Goal: Task Accomplishment & Management: Manage account settings

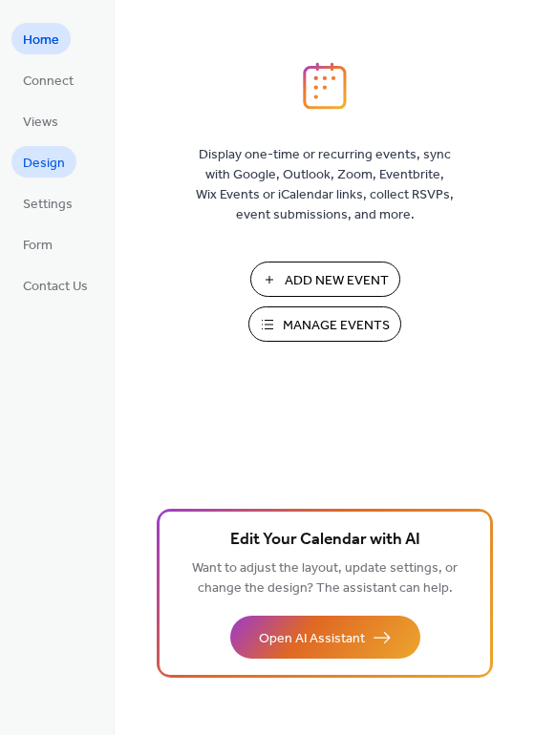
click at [50, 148] on link "Design" at bounding box center [43, 162] width 65 height 32
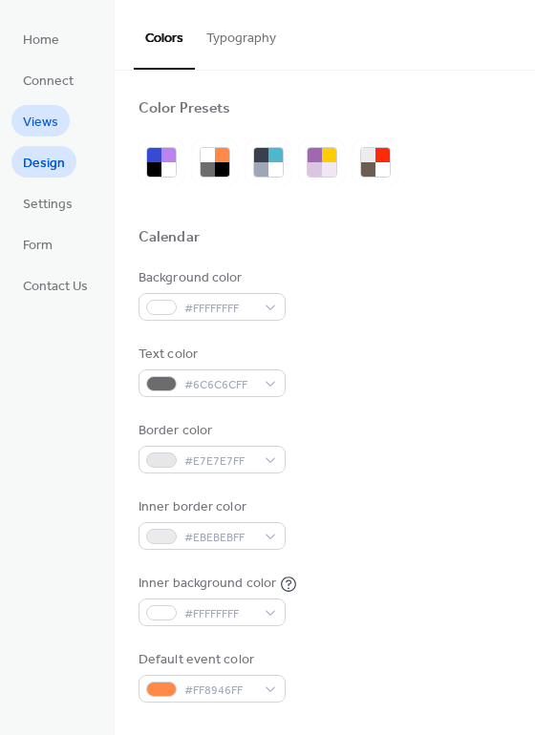
click at [61, 134] on link "Views" at bounding box center [40, 121] width 58 height 32
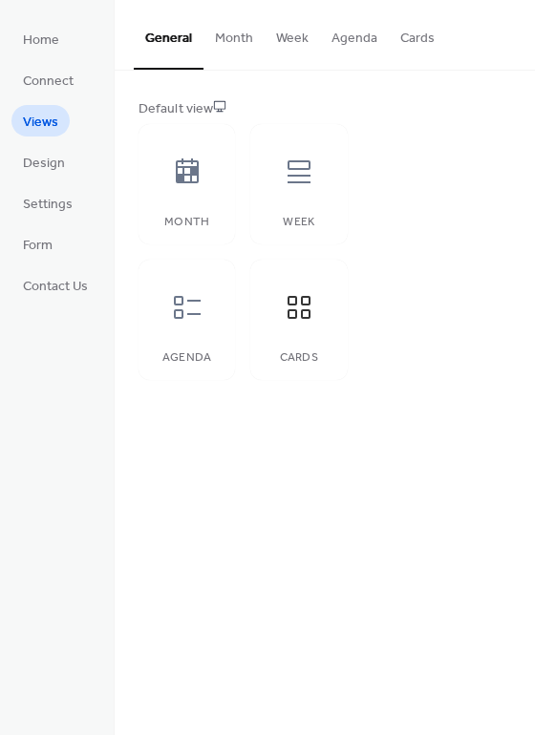
click at [54, 133] on span "Views" at bounding box center [40, 123] width 35 height 20
click at [47, 154] on span "Design" at bounding box center [44, 164] width 42 height 20
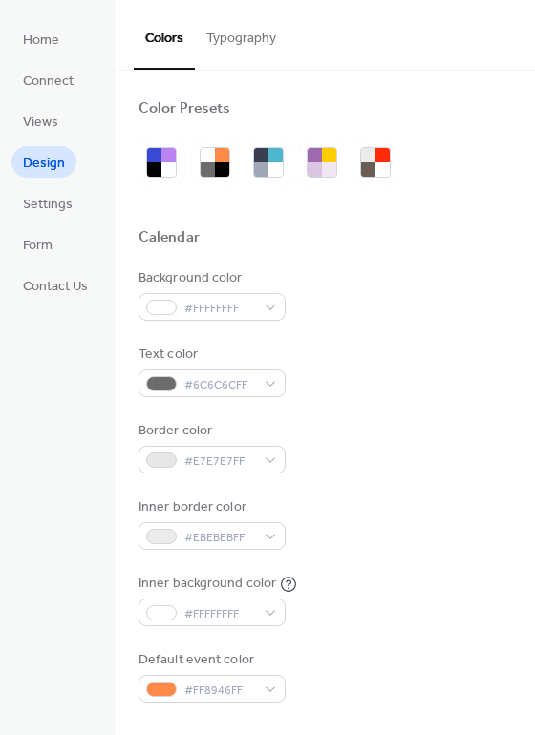
click at [54, 147] on link "Design" at bounding box center [43, 162] width 65 height 32
click at [44, 133] on span "Views" at bounding box center [40, 123] width 35 height 20
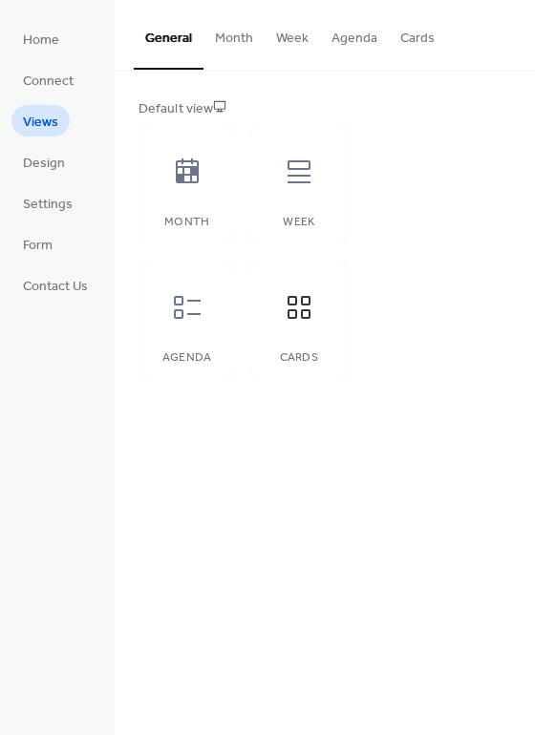
click at [47, 142] on ul "Home Connect Views Design Settings Form Contact Us" at bounding box center [55, 162] width 88 height 278
click at [46, 224] on ul "Home Connect Views Design Settings Form Contact Us" at bounding box center [55, 162] width 88 height 278
click at [55, 215] on span "Settings" at bounding box center [48, 205] width 50 height 20
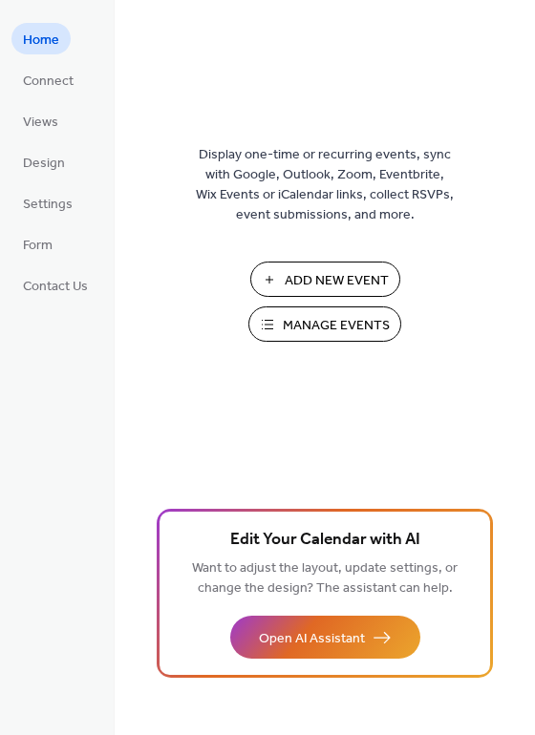
click at [44, 225] on ul "Home Connect Views Design Settings Form Contact Us" at bounding box center [55, 162] width 88 height 278
click at [42, 261] on ul "Home Connect Views Design Settings Form Contact Us" at bounding box center [55, 162] width 88 height 278
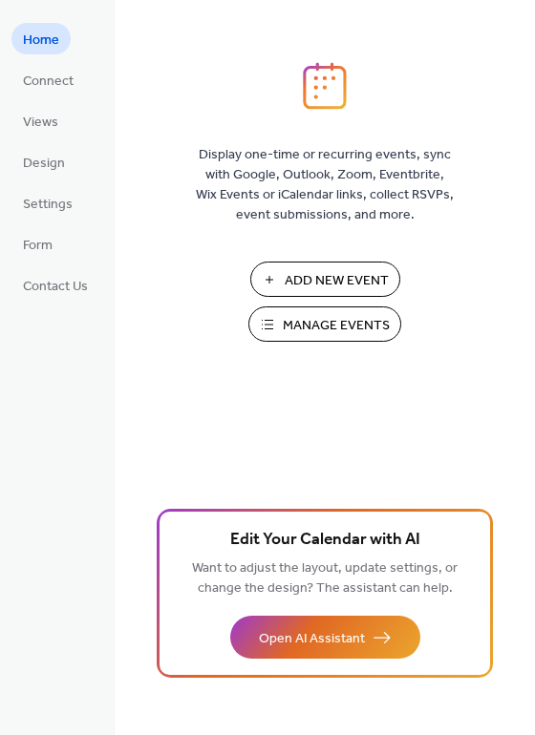
click at [61, 265] on ul "Home Connect Views Design Settings Form Contact Us" at bounding box center [55, 162] width 88 height 278
click at [55, 270] on link "Contact Us" at bounding box center [55, 285] width 88 height 32
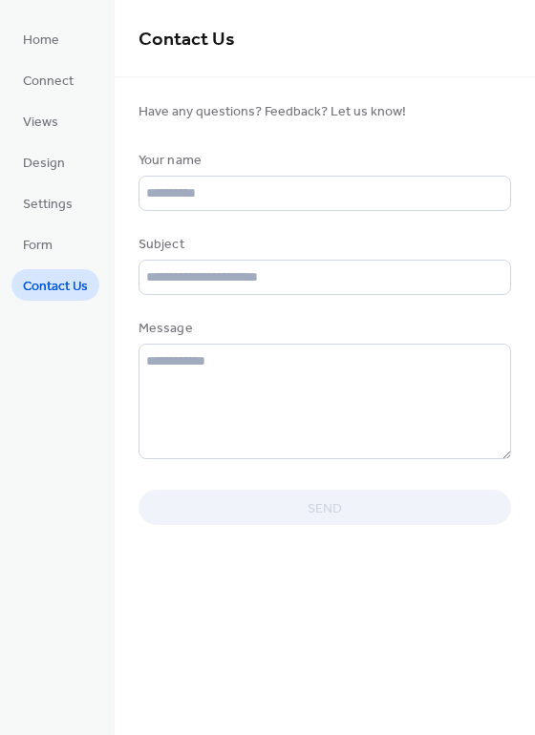
click at [60, 316] on div "Home Connect Views Design Settings Form Contact Us" at bounding box center [57, 367] width 115 height 735
click at [47, 294] on span "Contact Us" at bounding box center [55, 287] width 65 height 20
click at [48, 297] on span "Contact Us" at bounding box center [55, 287] width 65 height 20
click at [66, 271] on link "Contact Us" at bounding box center [55, 285] width 88 height 32
click at [61, 252] on link "Form" at bounding box center [37, 244] width 53 height 32
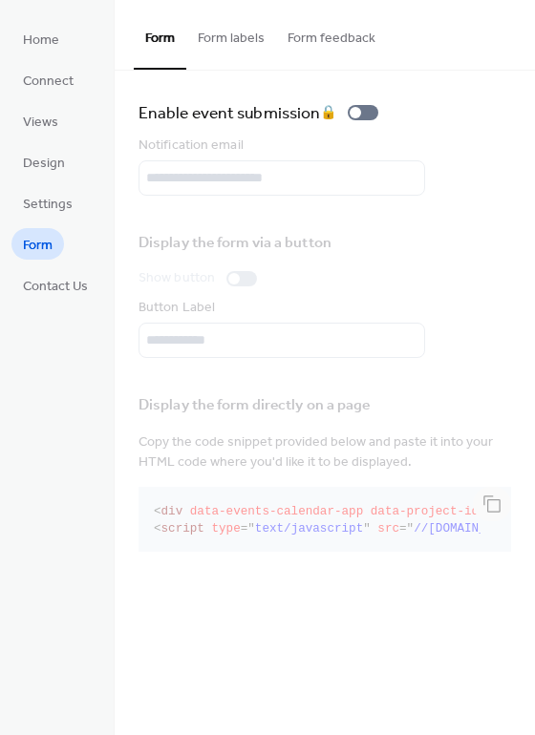
click at [63, 250] on link "Form" at bounding box center [37, 244] width 53 height 32
click at [51, 259] on link "Form" at bounding box center [37, 244] width 53 height 32
click at [57, 255] on link "Form" at bounding box center [37, 244] width 53 height 32
click at [55, 269] on link "Contact Us" at bounding box center [55, 285] width 88 height 32
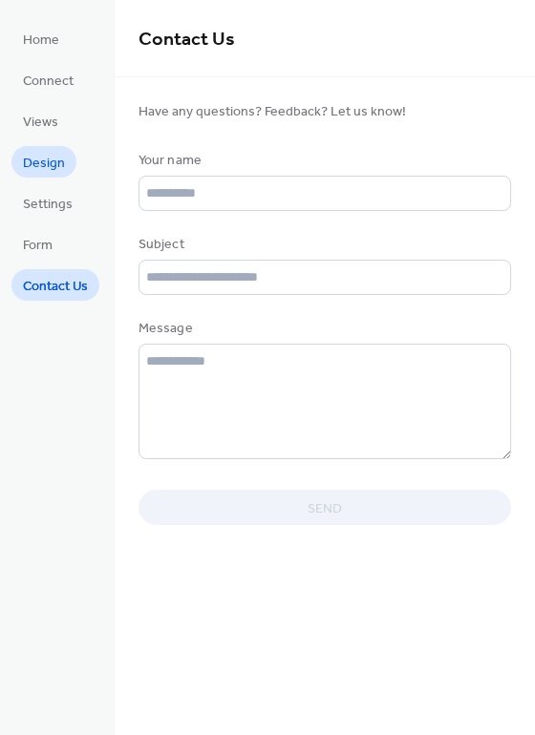
click at [48, 174] on span "Design" at bounding box center [44, 164] width 42 height 20
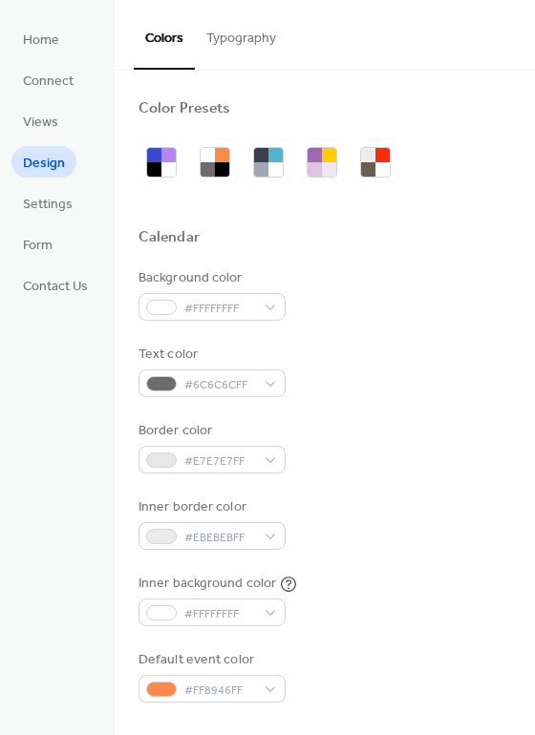
click at [59, 154] on span "Design" at bounding box center [44, 164] width 42 height 20
click at [61, 131] on link "Views" at bounding box center [40, 121] width 58 height 32
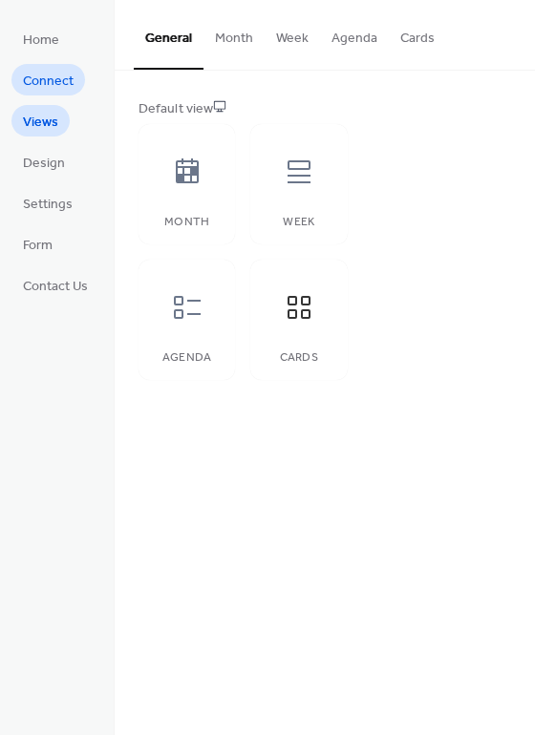
click at [46, 92] on span "Connect" at bounding box center [48, 82] width 51 height 20
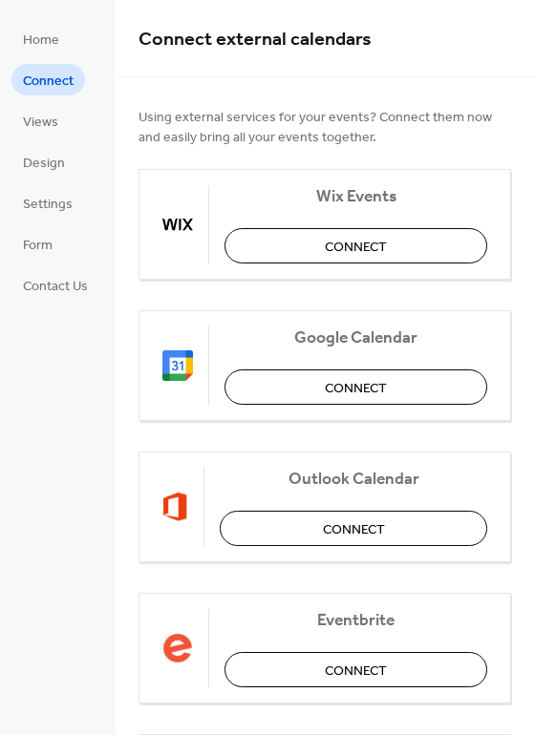
click at [52, 92] on span "Connect" at bounding box center [48, 82] width 51 height 20
click at [43, 92] on span "Connect" at bounding box center [48, 82] width 51 height 20
click at [41, 95] on link "Connect" at bounding box center [48, 80] width 74 height 32
click at [60, 165] on span "Design" at bounding box center [44, 164] width 42 height 20
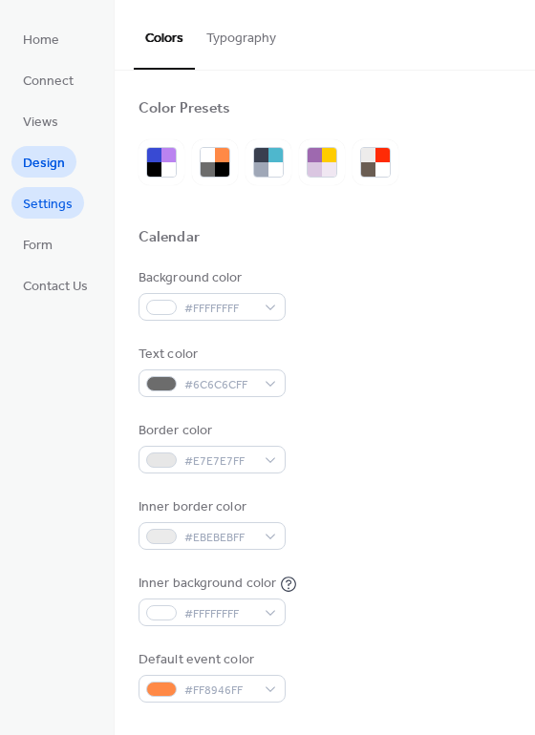
click at [80, 206] on link "Settings" at bounding box center [47, 203] width 73 height 32
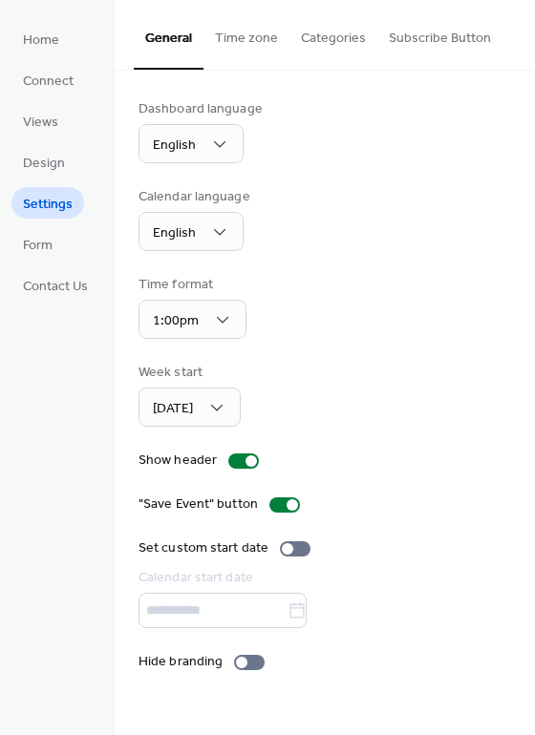
click at [240, 94] on div "Dashboard language English Calendar language English Time format 1:00pm Week st…" at bounding box center [325, 386] width 420 height 630
click at [219, 113] on div "Dashboard language" at bounding box center [200, 109] width 124 height 20
click at [230, 95] on div "Dashboard language English Calendar language English Time format 1:00pm Week st…" at bounding box center [325, 386] width 420 height 630
click at [229, 95] on div "Dashboard language English Calendar language English Time format 1:00pm Week st…" at bounding box center [325, 386] width 420 height 630
click at [289, 101] on div "Dashboard language English" at bounding box center [324, 131] width 372 height 64
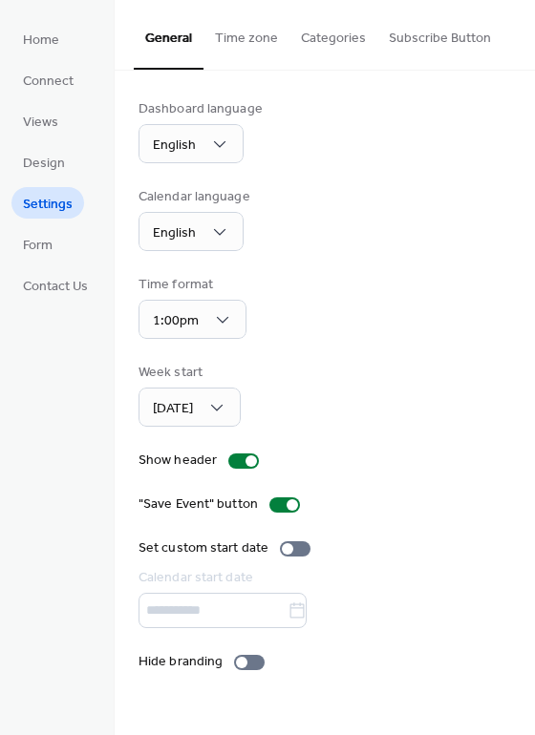
click at [288, 101] on div "Dashboard language English" at bounding box center [324, 131] width 372 height 64
click at [246, 117] on div "Dashboard language" at bounding box center [200, 109] width 124 height 20
click at [327, 110] on div "Dashboard language English" at bounding box center [324, 131] width 372 height 64
click at [314, 114] on div "Dashboard language English" at bounding box center [324, 131] width 372 height 64
click at [226, 466] on label "Show header" at bounding box center [202, 461] width 128 height 20
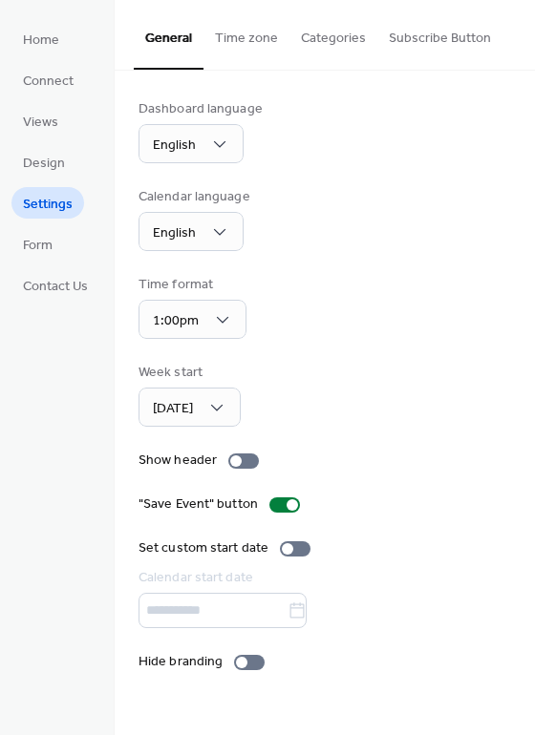
click at [228, 518] on div "Dashboard language English Calendar language English Time format 1:00pm Week st…" at bounding box center [324, 385] width 372 height 573
click at [238, 522] on div "Dashboard language English Calendar language English Time format 1:00pm Week st…" at bounding box center [324, 385] width 372 height 573
click at [256, 477] on div "Dashboard language English Calendar language English Time format 1:00pm Week st…" at bounding box center [324, 385] width 372 height 573
click at [178, 451] on div "Show header" at bounding box center [177, 461] width 78 height 20
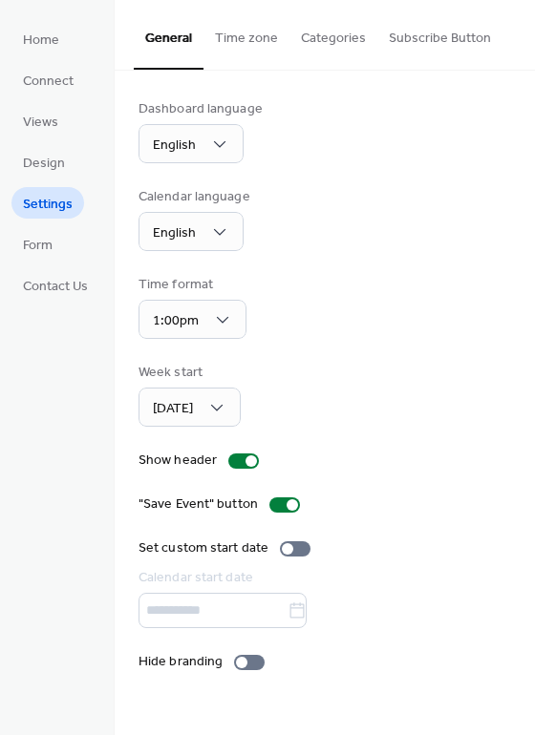
click at [56, 314] on div "Home Connect Views Design Settings Form Contact Us" at bounding box center [57, 367] width 115 height 735
click at [64, 297] on span "Contact Us" at bounding box center [55, 287] width 65 height 20
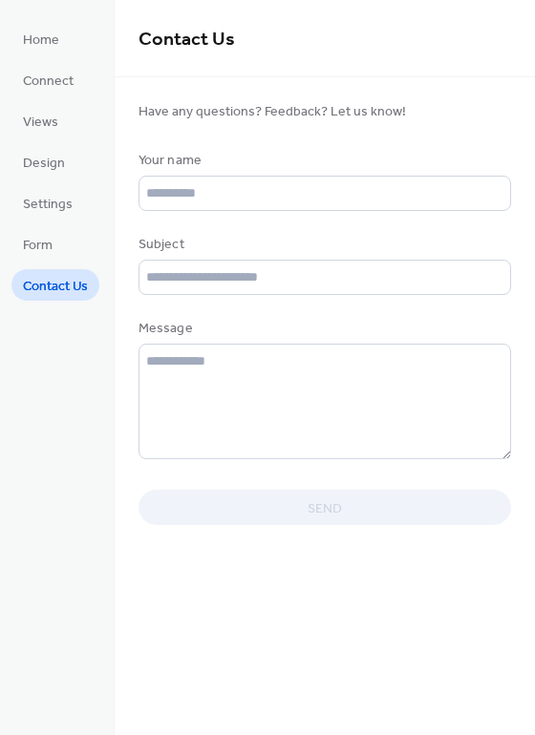
click at [73, 313] on div "Home Connect Views Design Settings Form Contact Us" at bounding box center [57, 367] width 115 height 735
click at [56, 315] on div "Home Connect Views Design Settings Form Contact Us" at bounding box center [57, 367] width 115 height 735
click at [74, 266] on ul "Home Connect Views Design Settings Form Contact Us" at bounding box center [55, 162] width 88 height 278
click at [43, 305] on div "Home Connect Views Design Settings Form Contact Us" at bounding box center [57, 367] width 115 height 735
click at [53, 187] on link "Settings" at bounding box center [47, 203] width 73 height 32
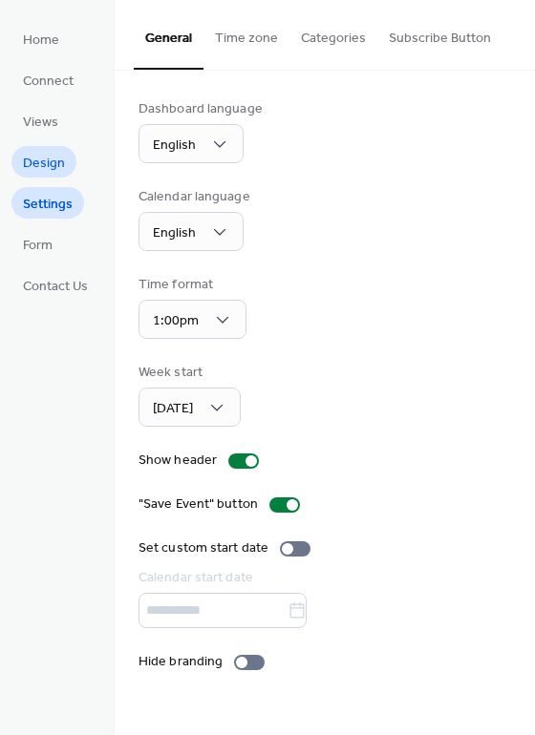
click at [43, 174] on span "Design" at bounding box center [44, 164] width 42 height 20
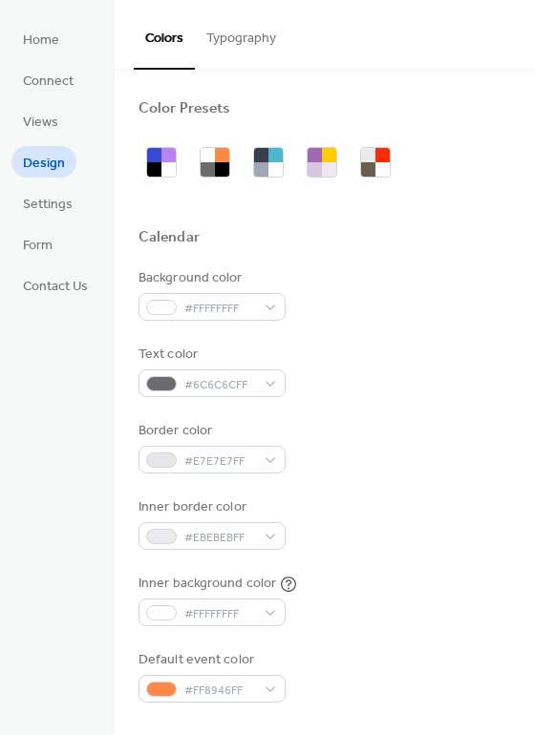
click at [47, 177] on link "Design" at bounding box center [43, 162] width 65 height 32
click at [66, 129] on link "Views" at bounding box center [40, 121] width 58 height 32
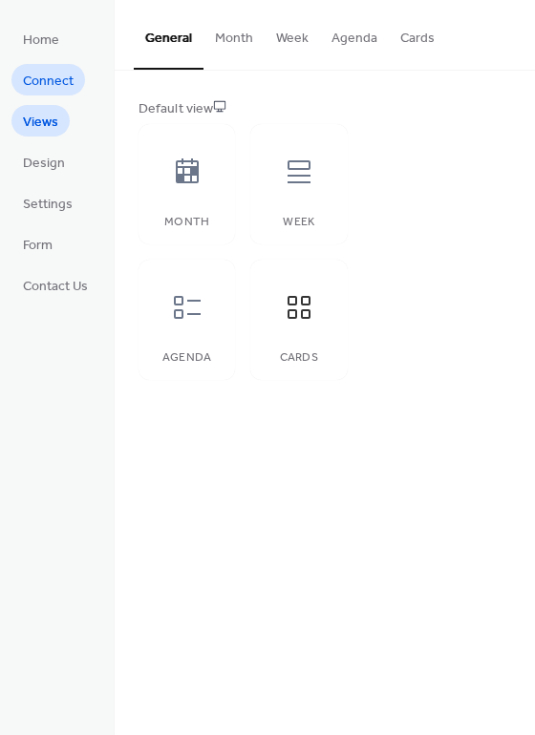
click at [63, 95] on link "Connect" at bounding box center [48, 80] width 74 height 32
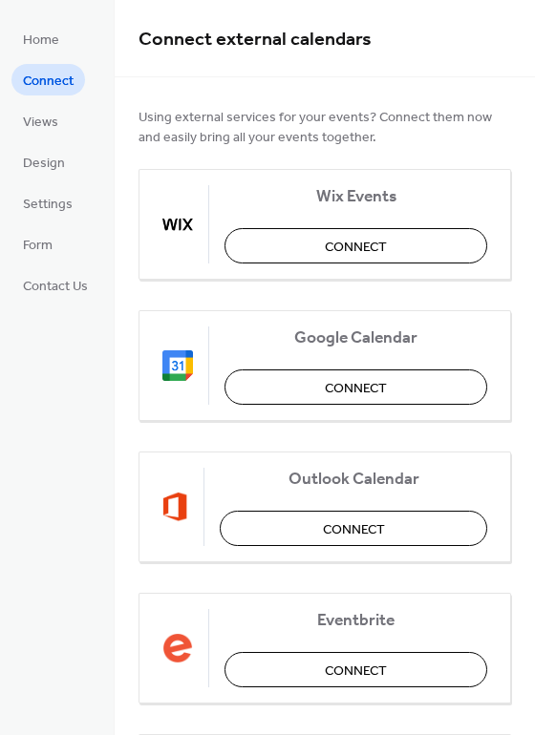
click at [52, 92] on span "Connect" at bounding box center [48, 82] width 51 height 20
click at [40, 113] on span "Views" at bounding box center [40, 123] width 35 height 20
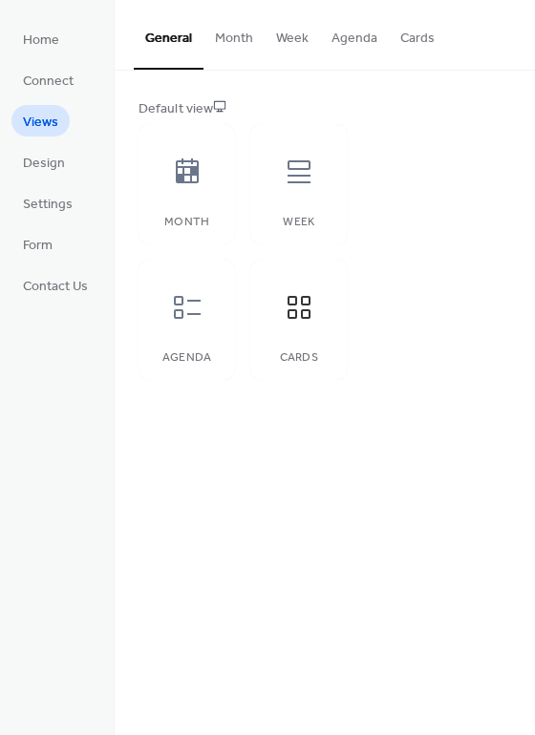
click at [73, 232] on ul "Home Connect Views Design Settings Form Contact Us" at bounding box center [55, 162] width 88 height 278
click at [47, 215] on span "Settings" at bounding box center [48, 205] width 50 height 20
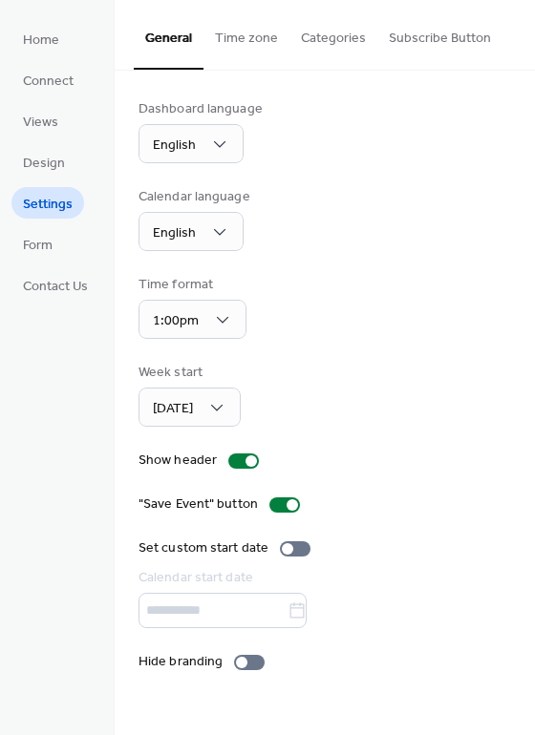
click at [58, 100] on ul "Home Connect Views Design Settings Form Contact Us" at bounding box center [55, 162] width 88 height 278
click at [55, 100] on ul "Home Connect Views Design Settings Form Contact Us" at bounding box center [55, 162] width 88 height 278
click at [53, 140] on ul "Home Connect Views Design Settings Form Contact Us" at bounding box center [55, 162] width 88 height 278
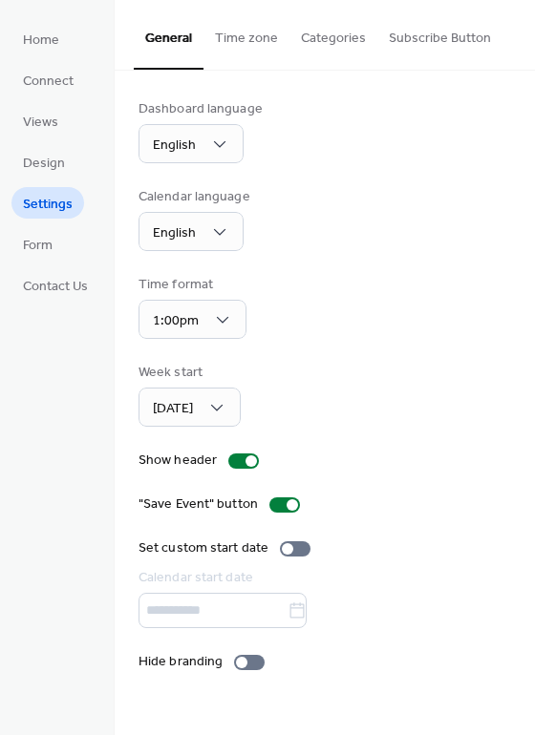
click at [74, 106] on ul "Home Connect Views Design Settings Form Contact Us" at bounding box center [55, 162] width 88 height 278
click at [49, 146] on link "Design" at bounding box center [43, 162] width 65 height 32
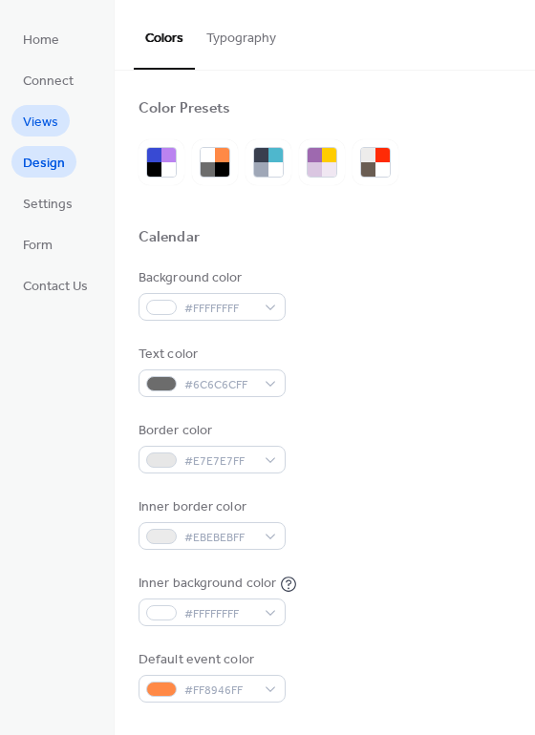
click at [56, 128] on span "Views" at bounding box center [40, 123] width 35 height 20
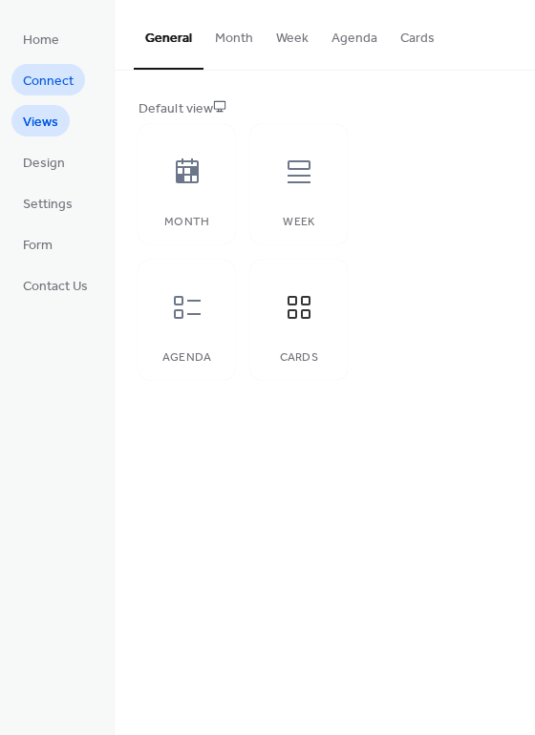
click at [58, 92] on span "Connect" at bounding box center [48, 82] width 51 height 20
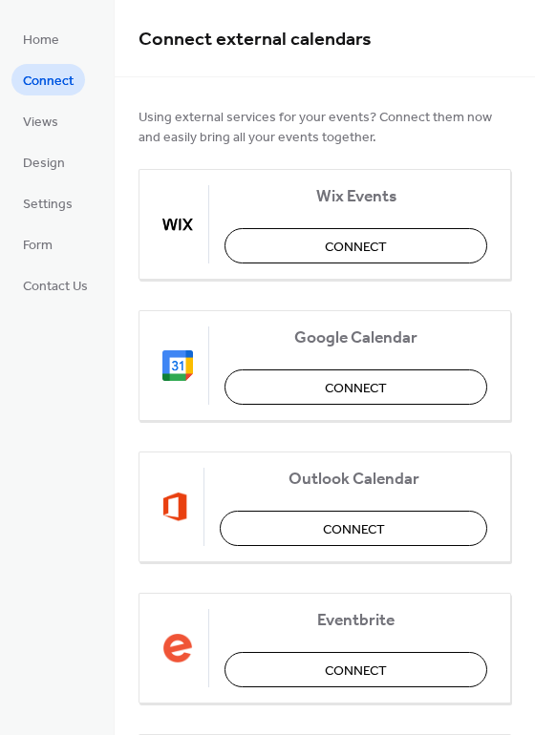
click at [65, 72] on span "Connect" at bounding box center [48, 82] width 51 height 20
click at [80, 15] on div "Home Connect Views Design Settings Form Contact Us" at bounding box center [57, 367] width 115 height 735
click at [123, 76] on div "Connect external calendars" at bounding box center [325, 38] width 420 height 77
click at [96, 74] on ul "Home Connect Views Design Settings Form Contact Us" at bounding box center [55, 162] width 88 height 278
click at [50, 91] on span "Connect" at bounding box center [48, 82] width 51 height 20
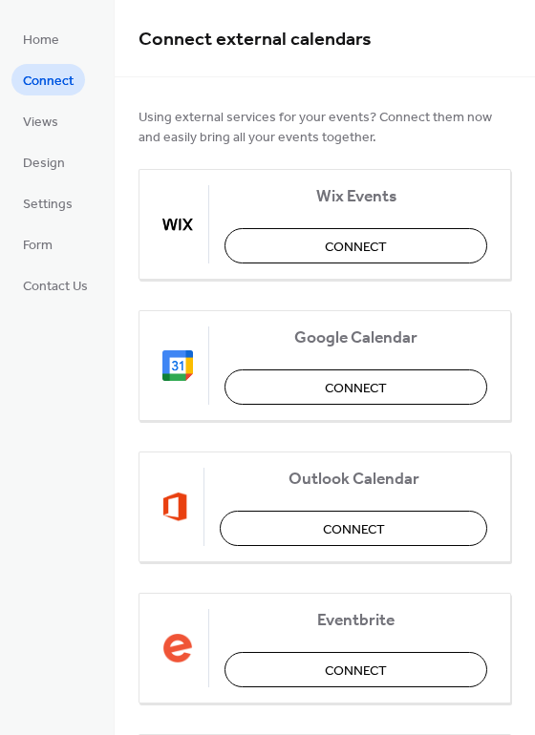
click at [41, 92] on span "Connect" at bounding box center [48, 82] width 51 height 20
click at [34, 106] on link "Views" at bounding box center [40, 121] width 58 height 32
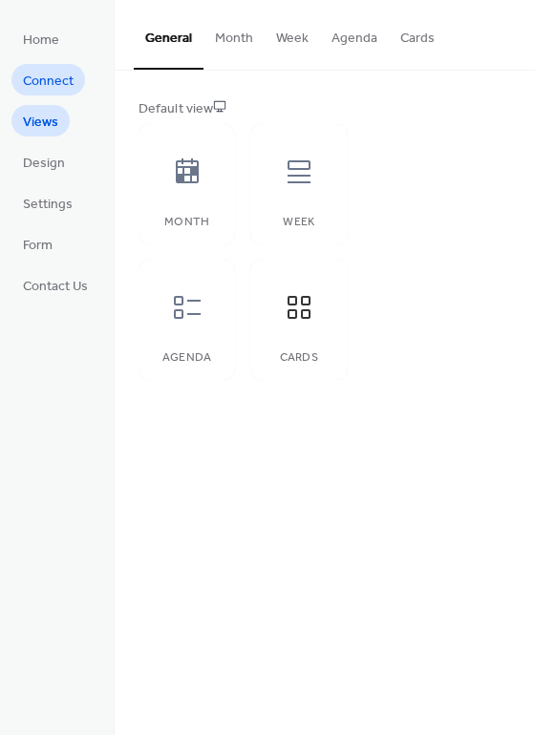
click at [48, 95] on link "Connect" at bounding box center [48, 80] width 74 height 32
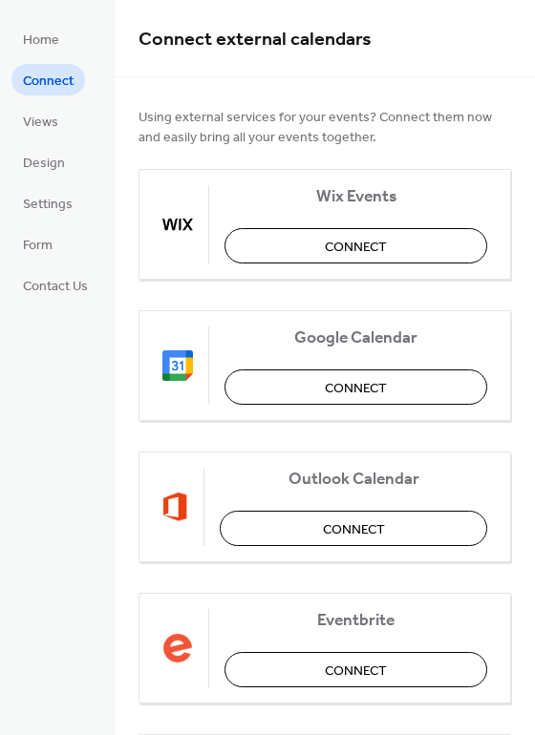
click at [64, 66] on link "Connect" at bounding box center [48, 80] width 74 height 32
click at [53, 66] on link "Connect" at bounding box center [48, 80] width 74 height 32
click at [60, 27] on link "Home" at bounding box center [40, 39] width 59 height 32
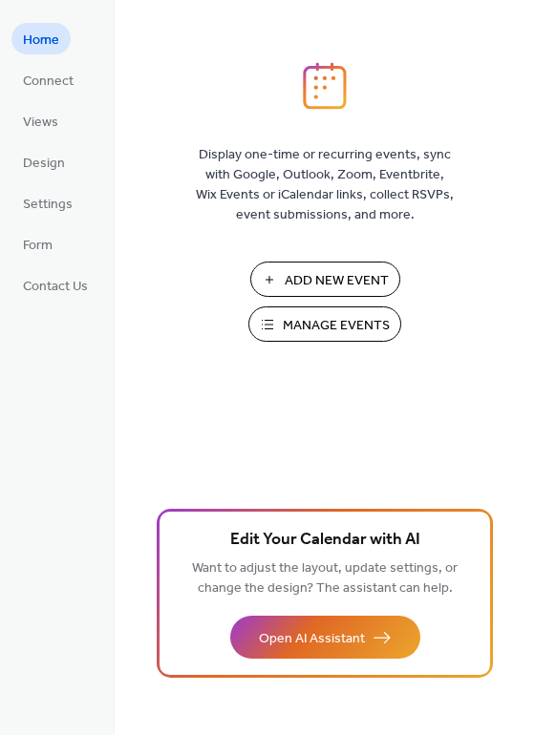
click at [332, 340] on button "Manage Events" at bounding box center [324, 324] width 153 height 35
click at [63, 75] on span "Connect" at bounding box center [48, 82] width 51 height 20
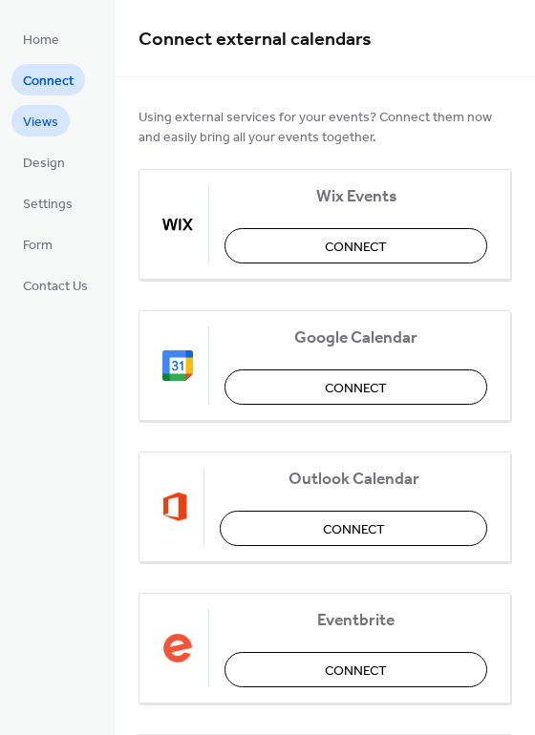
click at [54, 123] on span "Views" at bounding box center [40, 123] width 35 height 20
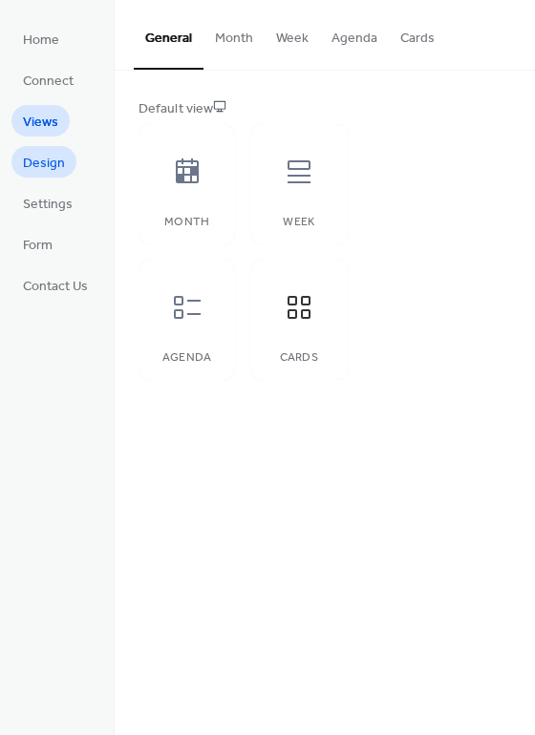
click at [53, 154] on span "Design" at bounding box center [44, 164] width 42 height 20
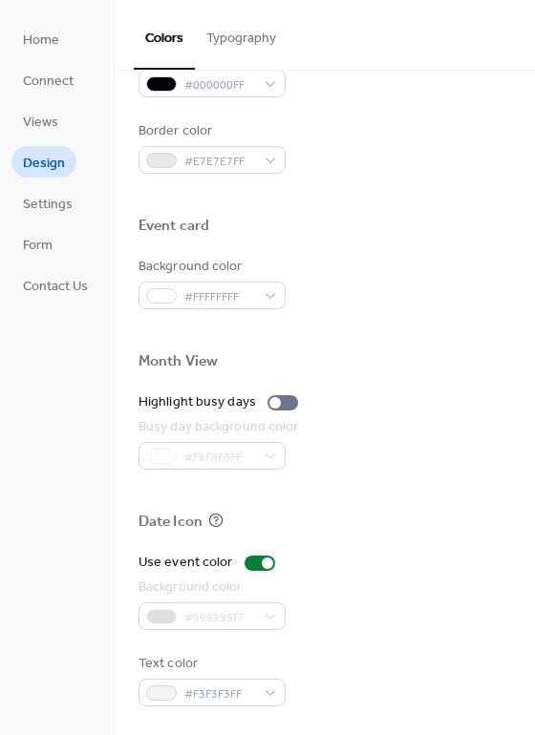
scroll to position [817, 0]
click at [63, 215] on span "Settings" at bounding box center [48, 205] width 50 height 20
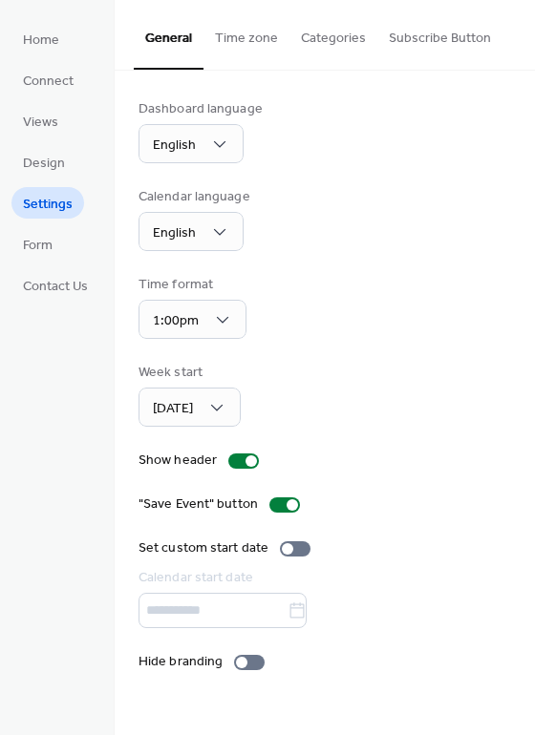
click at [425, 37] on button "Subscribe Button" at bounding box center [439, 34] width 125 height 68
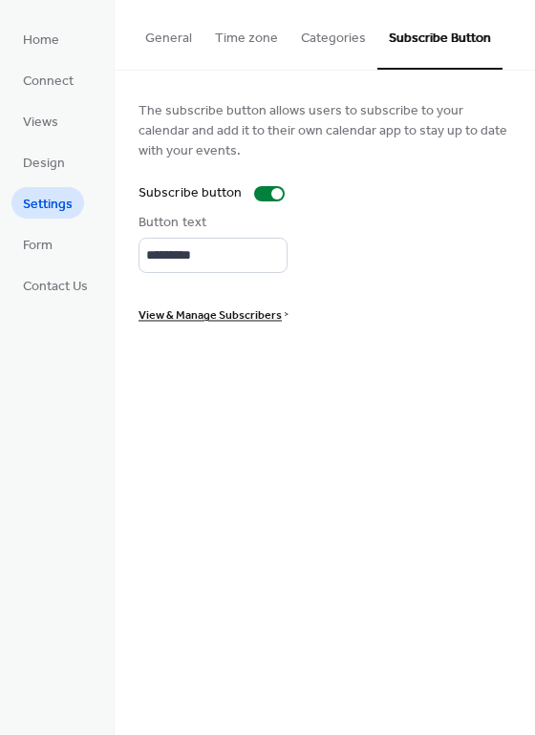
click at [333, 34] on button "Categories" at bounding box center [333, 34] width 88 height 68
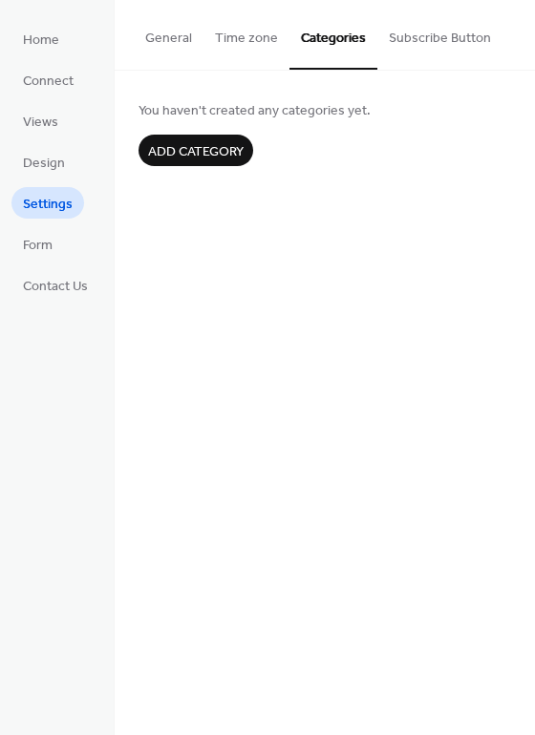
click at [243, 45] on button "Time zone" at bounding box center [246, 34] width 86 height 68
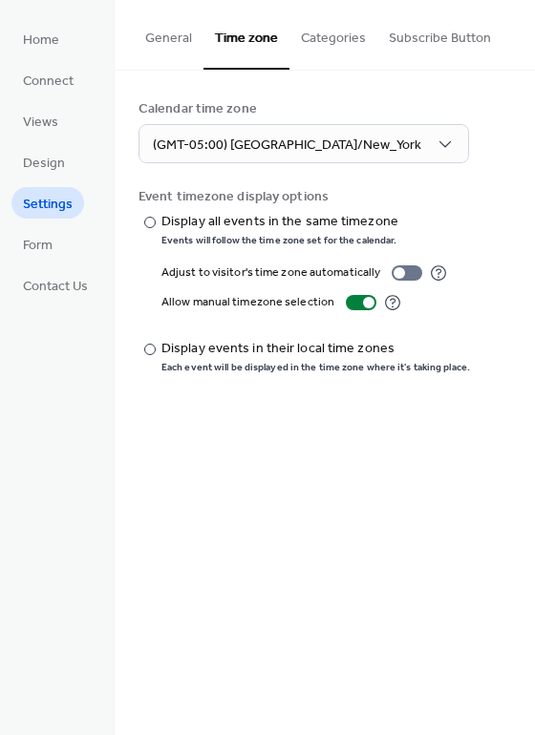
click at [164, 29] on button "General" at bounding box center [169, 34] width 70 height 68
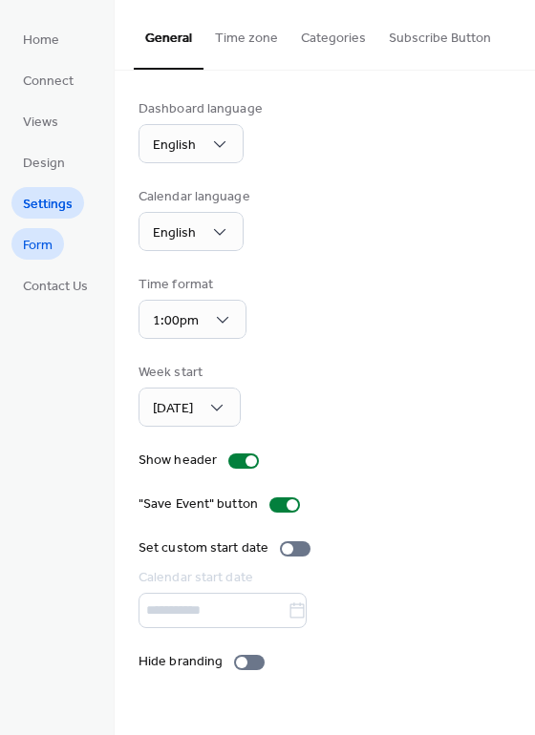
click at [31, 256] on span "Form" at bounding box center [38, 246] width 30 height 20
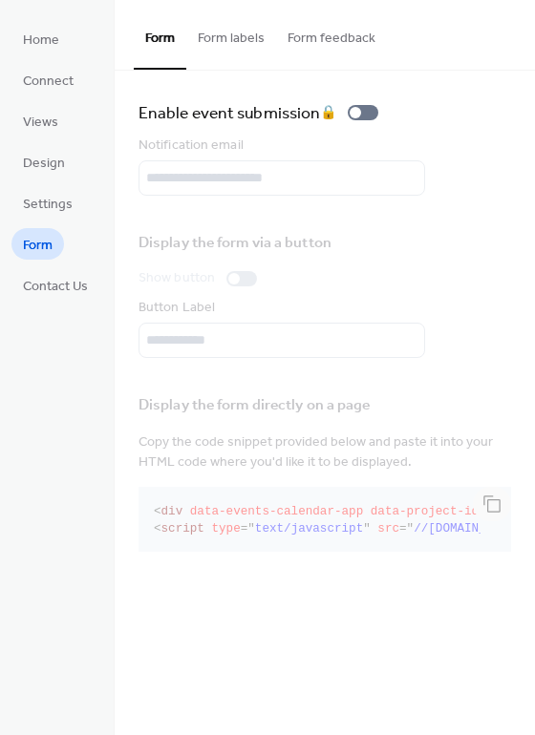
click at [359, 113] on div "Enable event submission 🔒" at bounding box center [261, 112] width 247 height 27
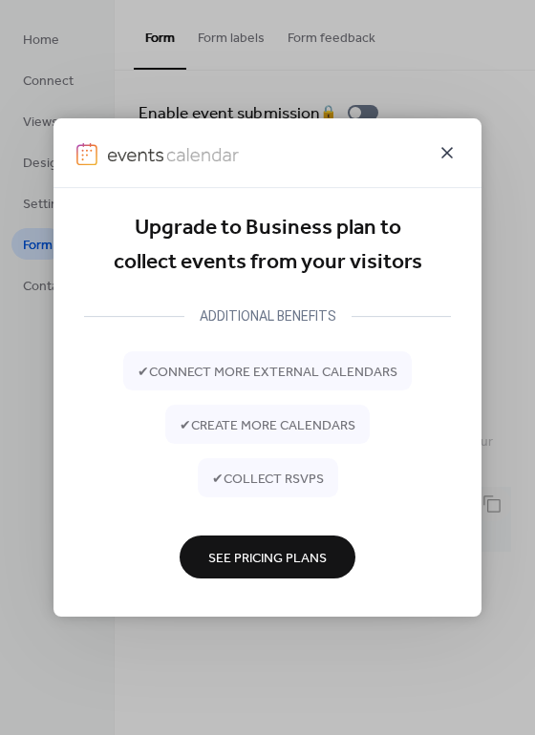
click at [450, 155] on icon at bounding box center [446, 152] width 23 height 23
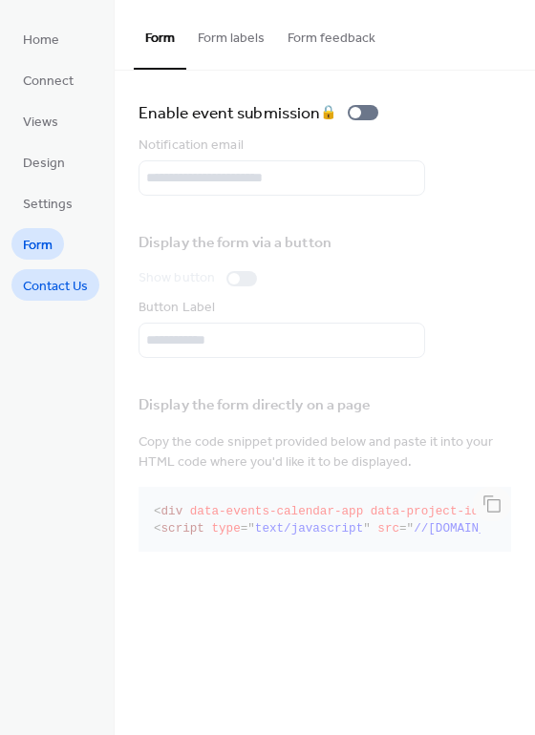
click at [60, 286] on span "Contact Us" at bounding box center [55, 287] width 65 height 20
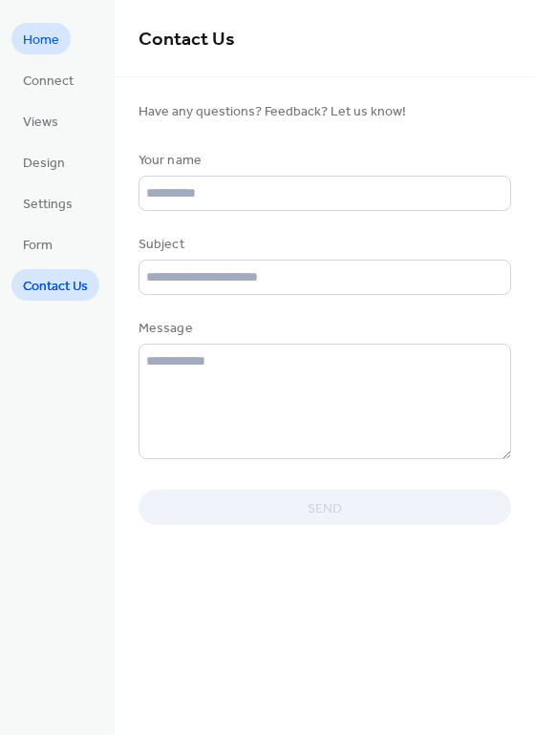
click at [48, 48] on span "Home" at bounding box center [41, 41] width 36 height 20
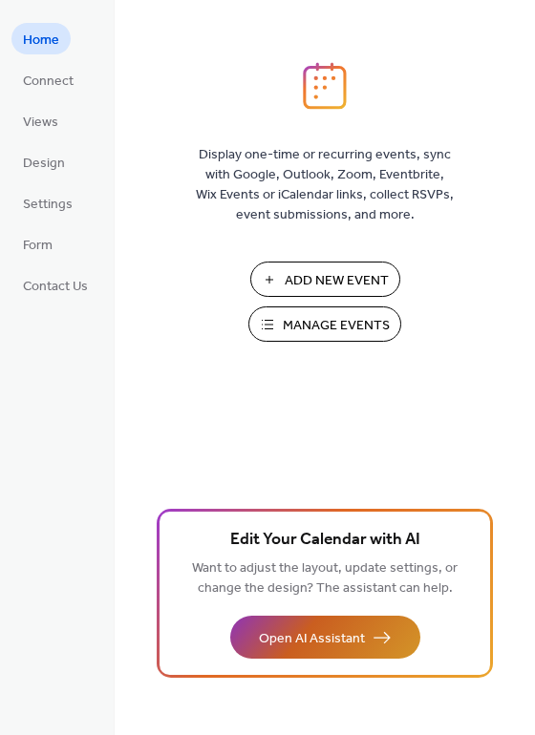
click at [360, 635] on span "Open AI Assistant" at bounding box center [312, 639] width 106 height 20
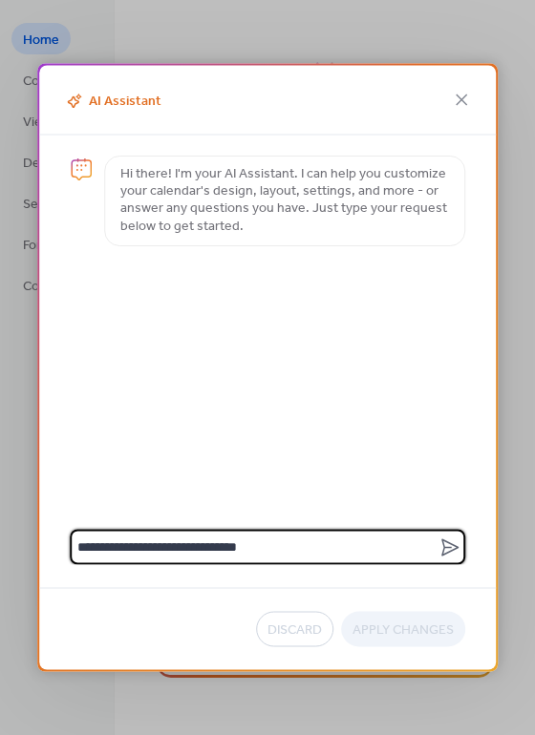
type textarea "**********"
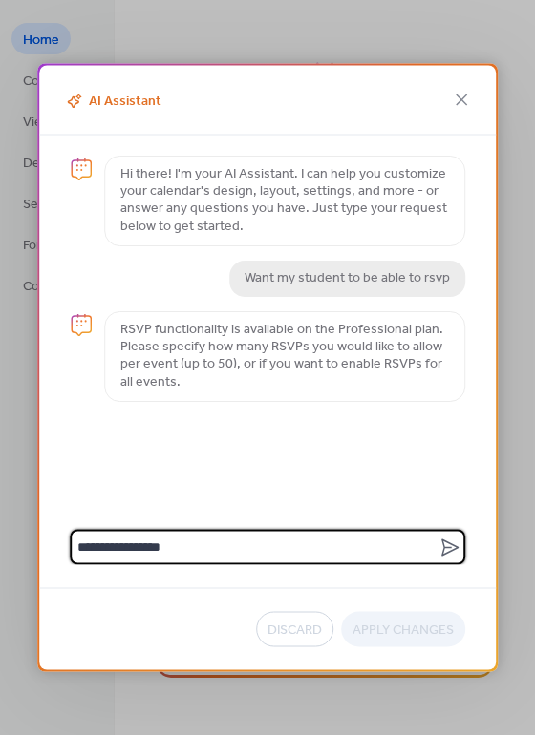
type textarea "**********"
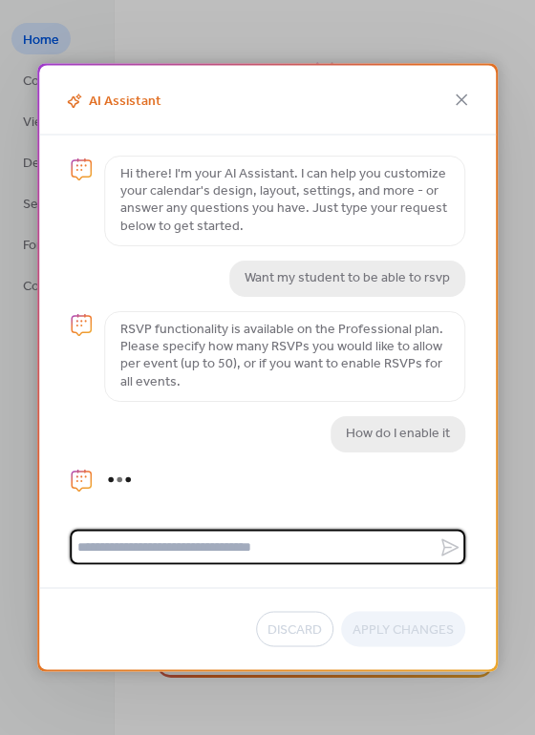
scroll to position [56, 0]
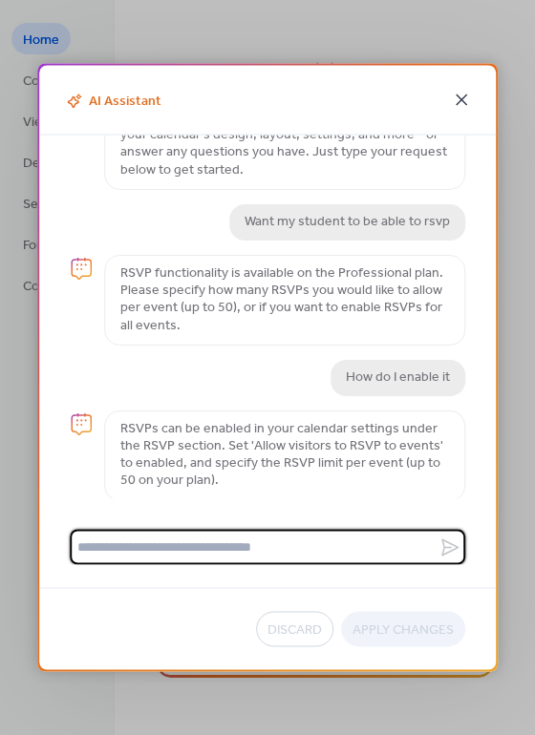
click at [462, 99] on icon at bounding box center [461, 100] width 11 height 11
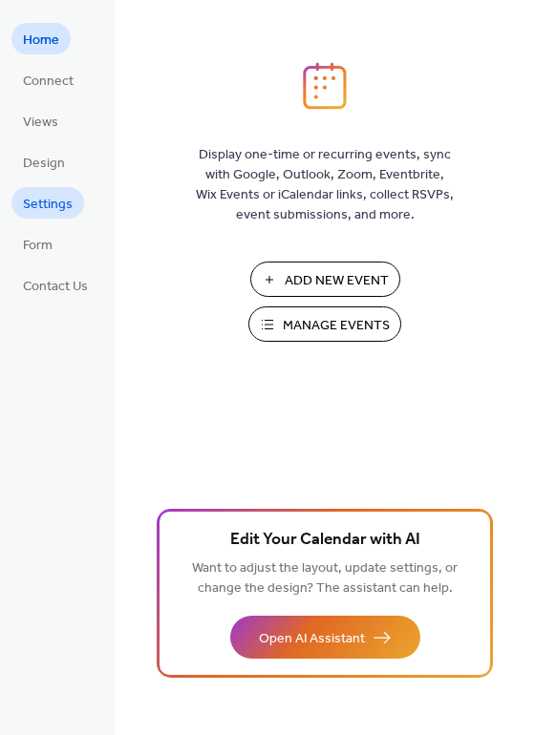
click at [73, 206] on link "Settings" at bounding box center [47, 203] width 73 height 32
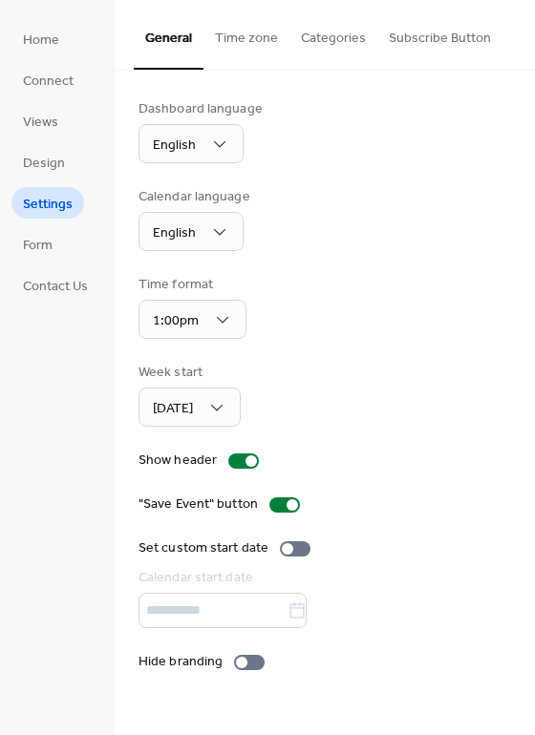
click at [346, 21] on button "Categories" at bounding box center [333, 34] width 88 height 68
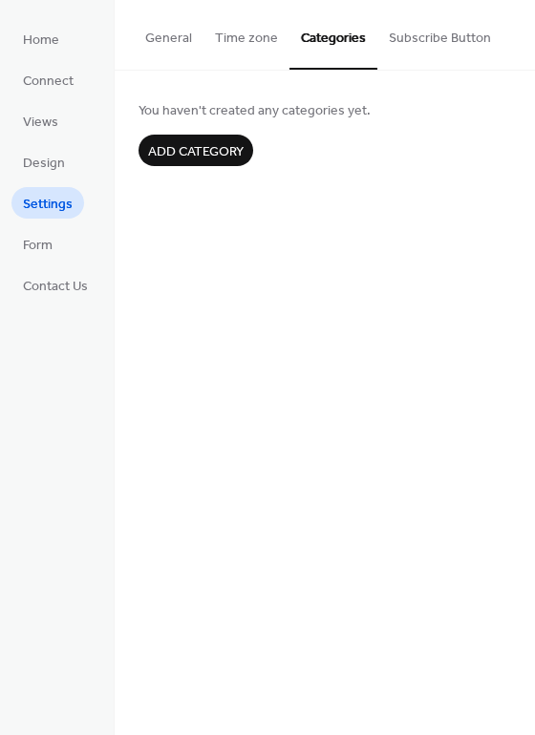
click at [248, 49] on button "Time zone" at bounding box center [246, 34] width 86 height 68
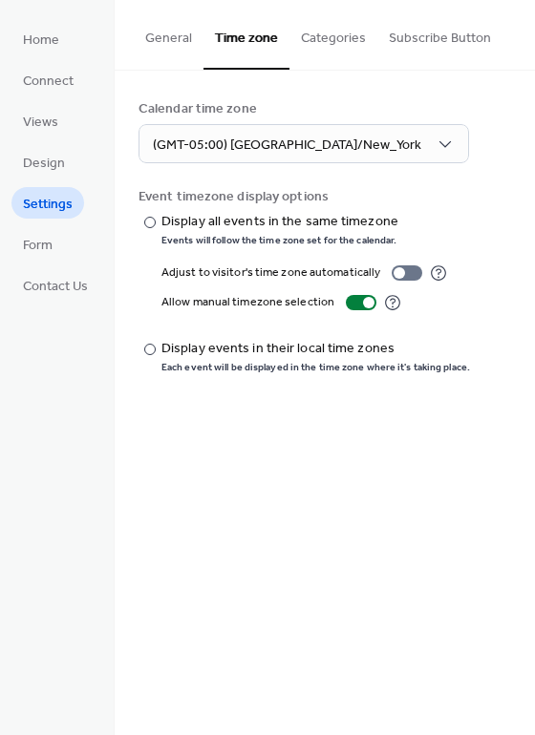
click at [180, 28] on button "General" at bounding box center [169, 34] width 70 height 68
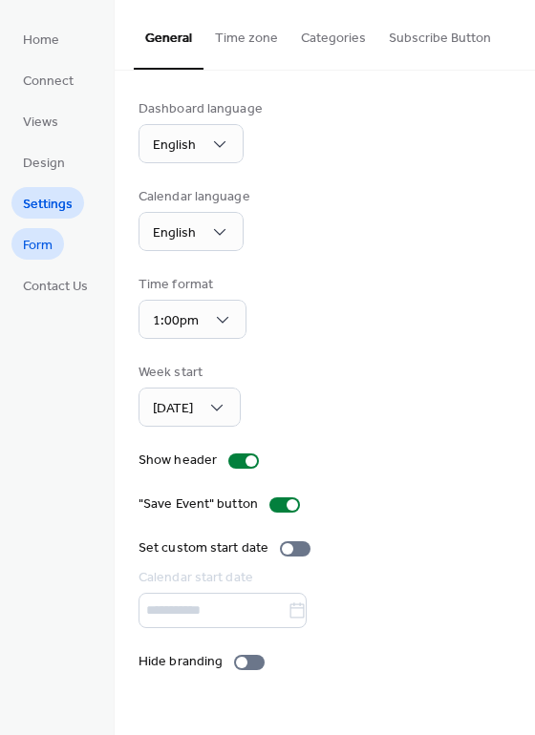
click at [34, 254] on span "Form" at bounding box center [38, 246] width 30 height 20
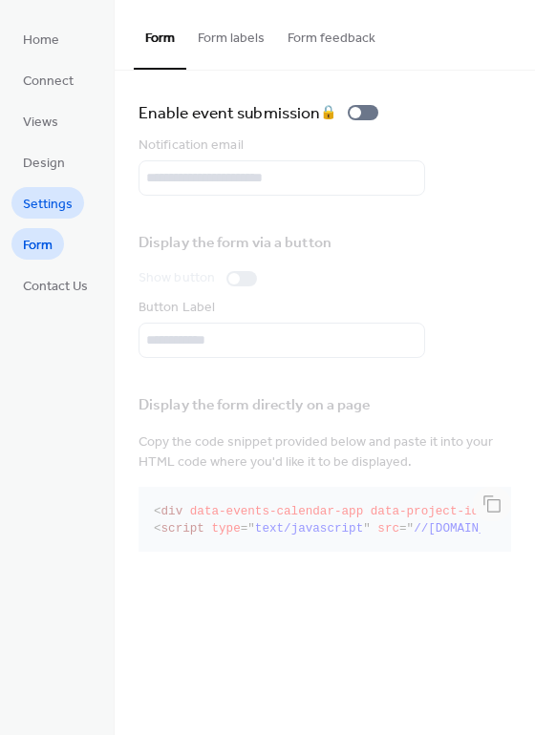
click at [64, 209] on span "Settings" at bounding box center [48, 205] width 50 height 20
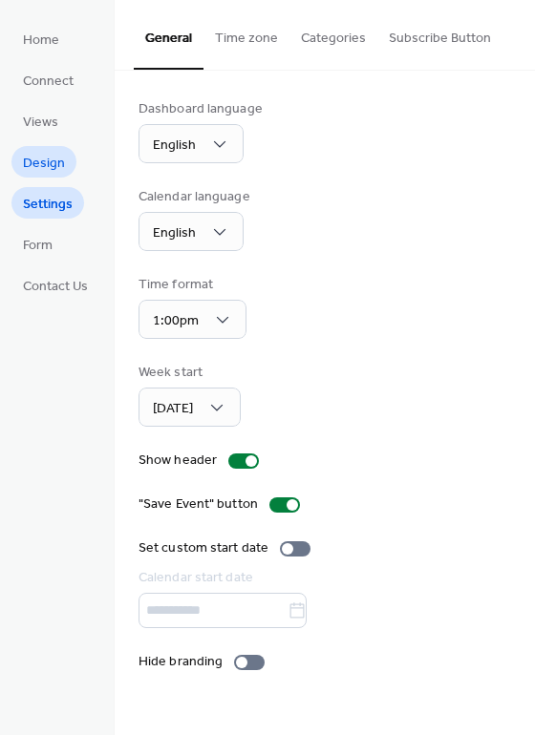
click at [61, 161] on span "Design" at bounding box center [44, 164] width 42 height 20
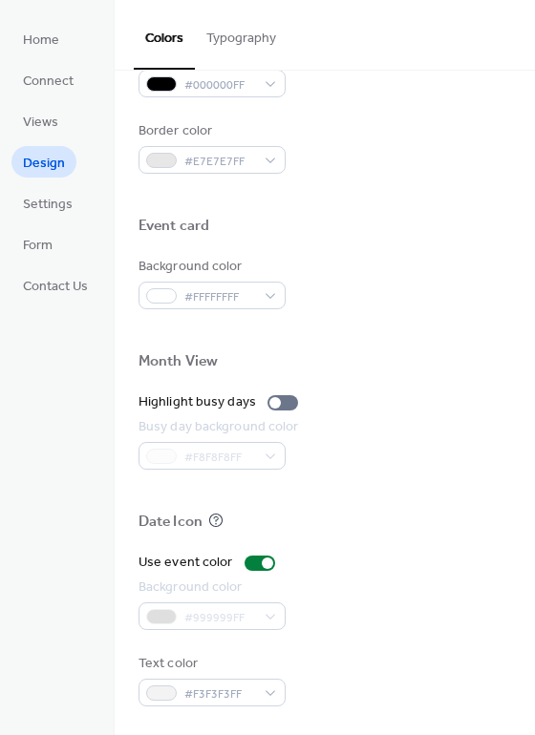
scroll to position [817, 0]
click at [65, 128] on link "Views" at bounding box center [40, 121] width 58 height 32
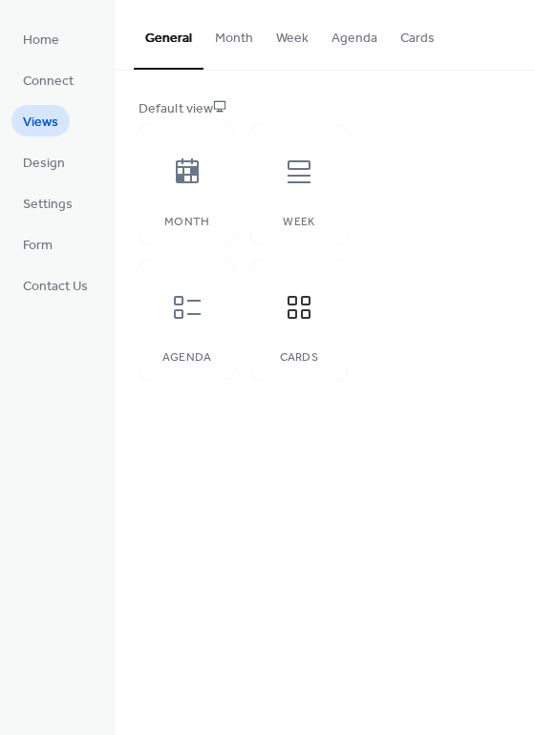
click at [231, 52] on button "Month" at bounding box center [233, 34] width 61 height 68
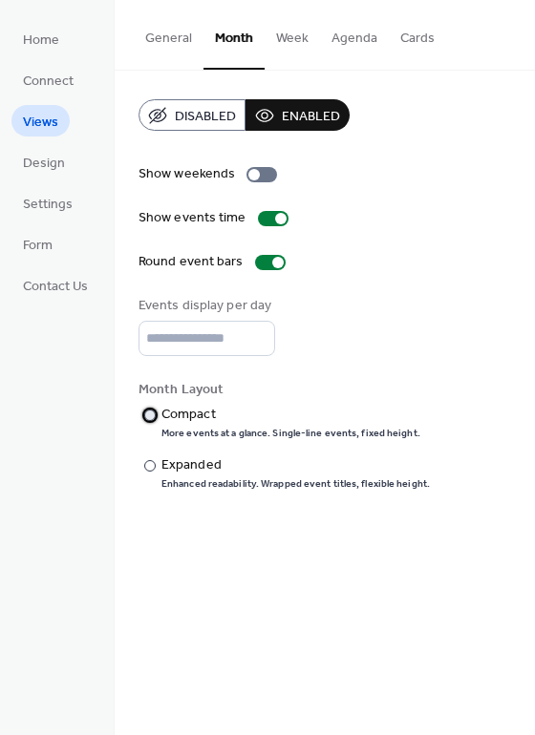
click at [139, 421] on label "​" at bounding box center [140, 415] width 4 height 20
click at [157, 462] on div "​" at bounding box center [147, 466] width 19 height 20
click at [161, 425] on div "Compact" at bounding box center [288, 415] width 255 height 20
click at [59, 76] on span "Connect" at bounding box center [48, 82] width 51 height 20
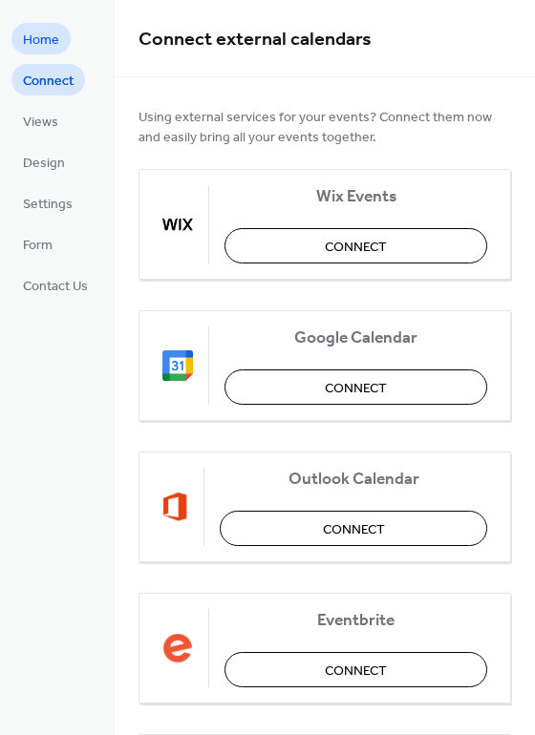
click at [54, 40] on span "Home" at bounding box center [41, 41] width 36 height 20
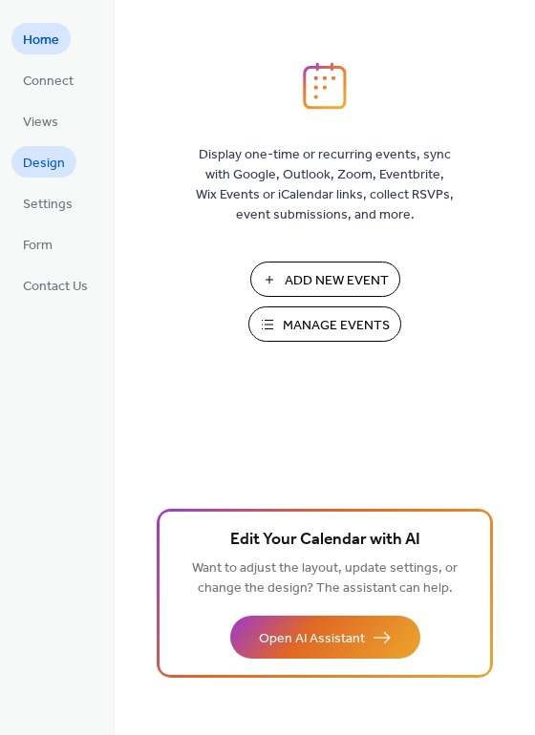
click at [70, 161] on link "Design" at bounding box center [43, 162] width 65 height 32
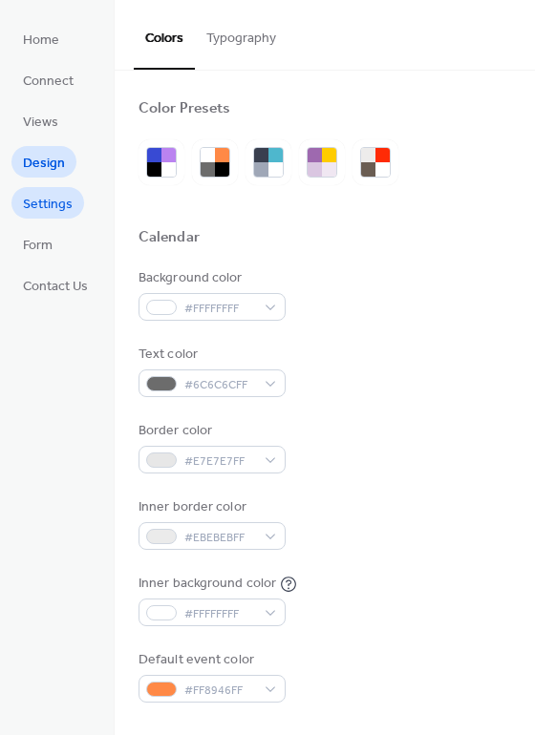
click at [56, 197] on span "Settings" at bounding box center [48, 205] width 50 height 20
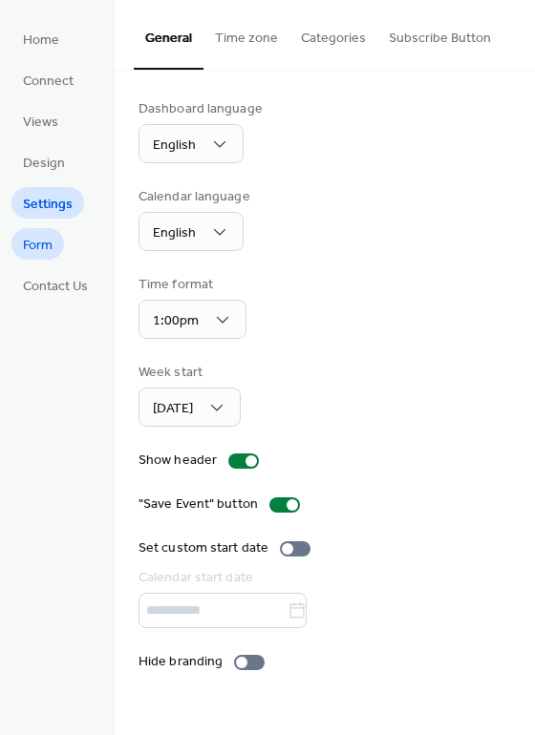
click at [57, 243] on link "Form" at bounding box center [37, 244] width 53 height 32
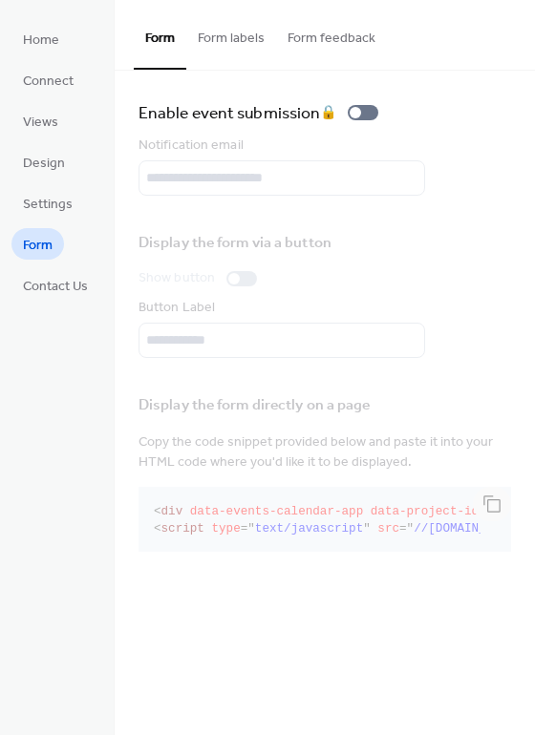
click at [240, 28] on button "Form labels" at bounding box center [231, 34] width 90 height 68
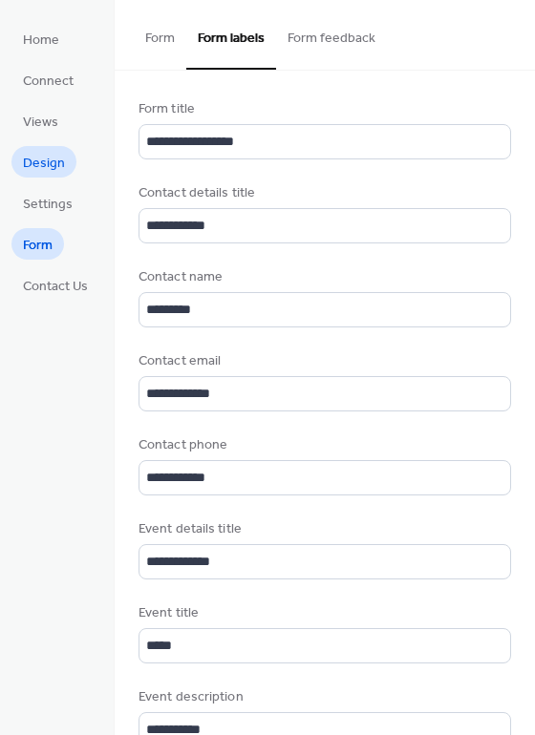
click at [51, 166] on span "Design" at bounding box center [44, 164] width 42 height 20
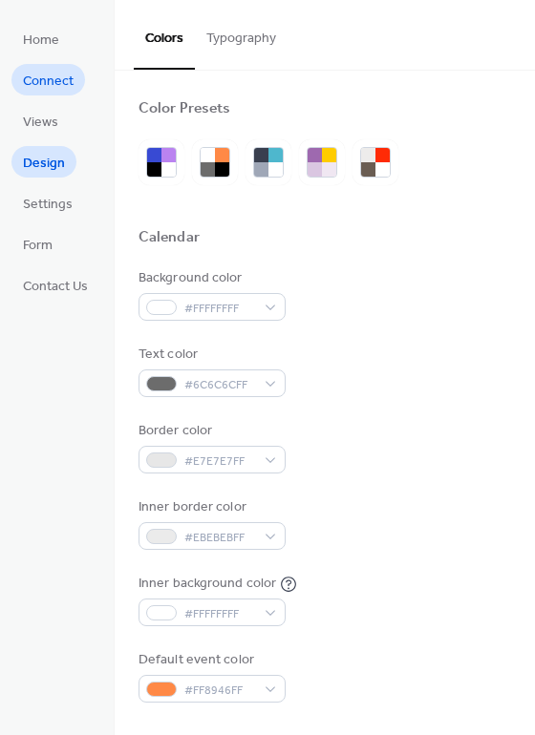
click at [61, 84] on span "Connect" at bounding box center [48, 82] width 51 height 20
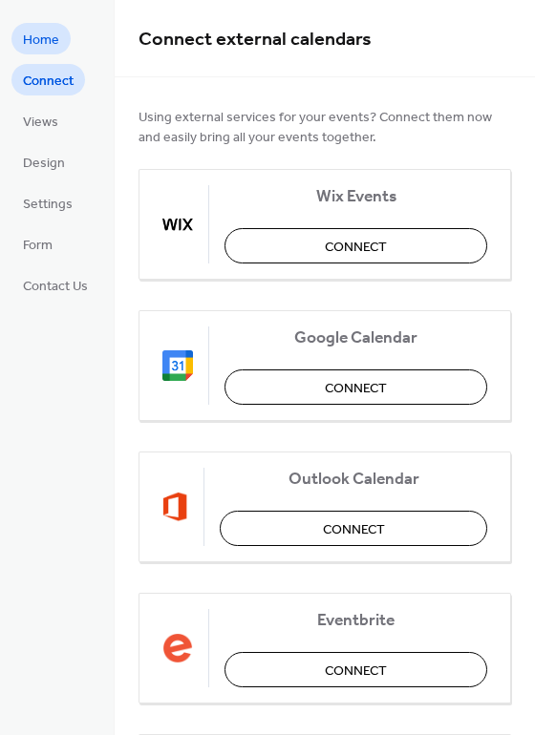
click at [57, 50] on span "Home" at bounding box center [41, 41] width 36 height 20
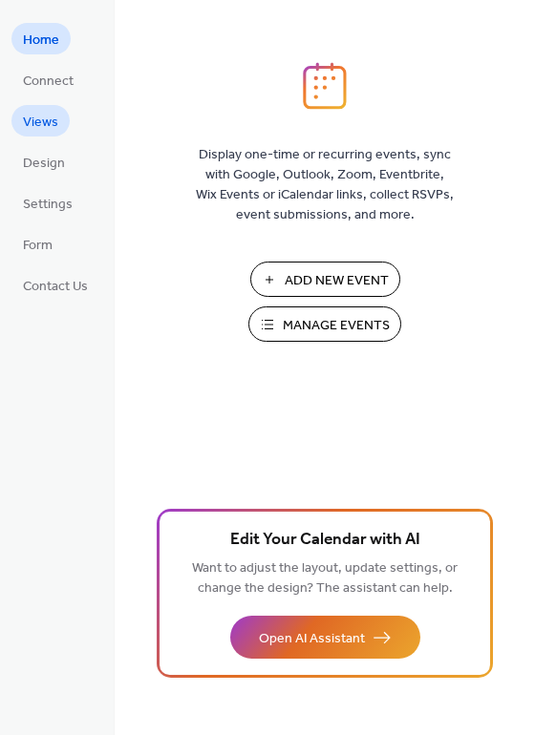
click at [57, 117] on link "Views" at bounding box center [40, 121] width 58 height 32
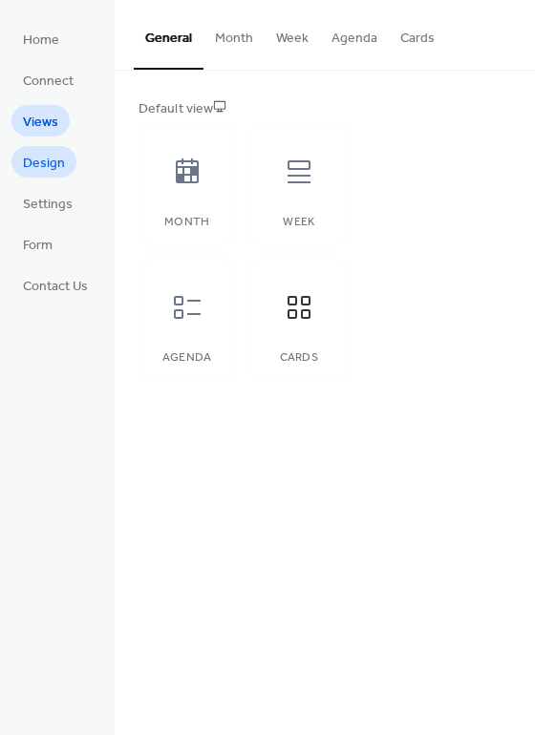
click at [52, 154] on span "Design" at bounding box center [44, 164] width 42 height 20
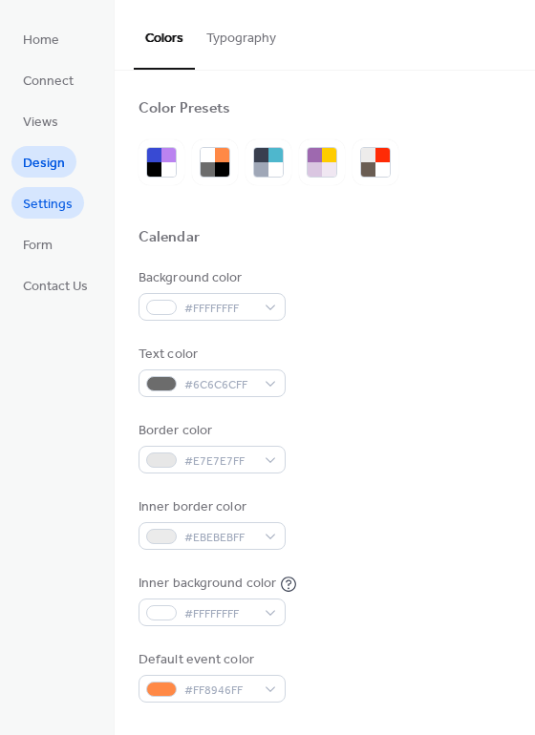
click at [67, 203] on span "Settings" at bounding box center [48, 205] width 50 height 20
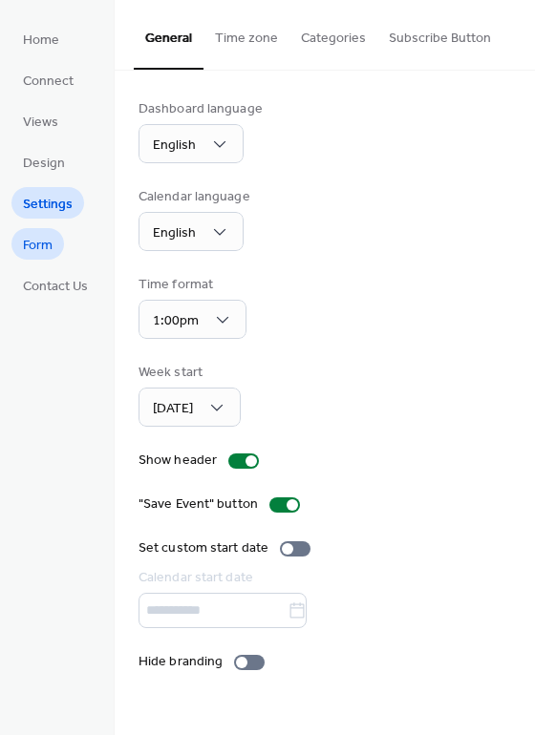
click at [57, 231] on link "Form" at bounding box center [37, 244] width 53 height 32
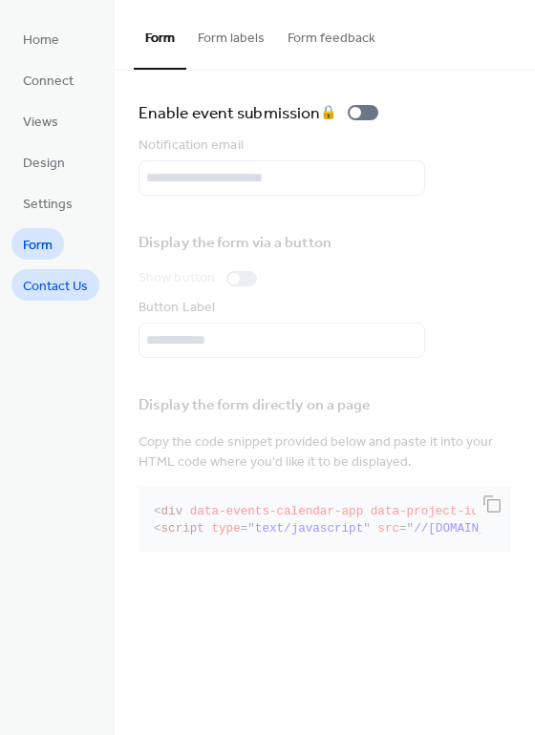
click at [81, 282] on span "Contact Us" at bounding box center [55, 287] width 65 height 20
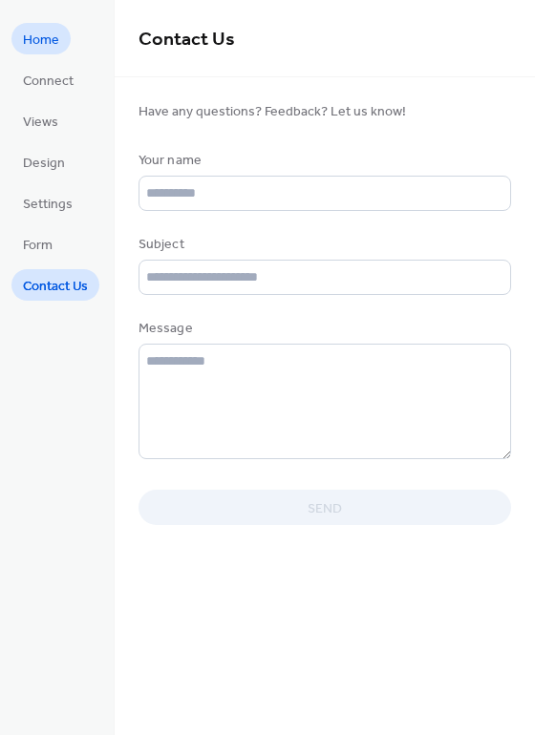
click at [31, 34] on span "Home" at bounding box center [41, 41] width 36 height 20
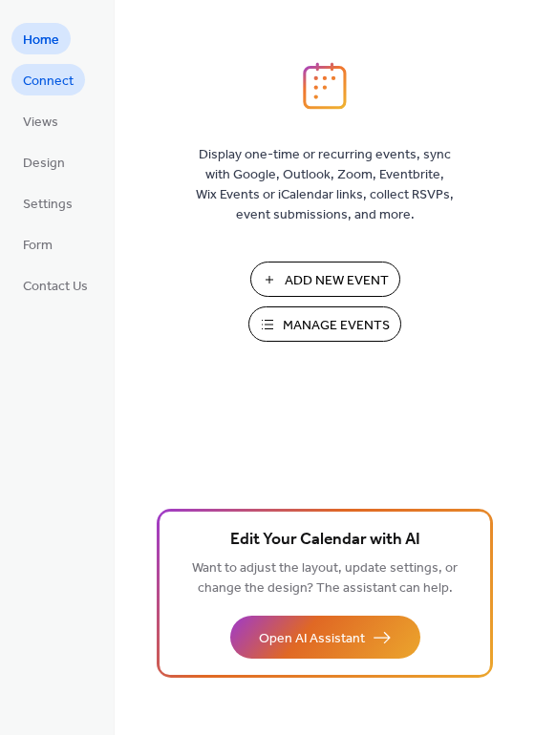
click at [52, 78] on span "Connect" at bounding box center [48, 82] width 51 height 20
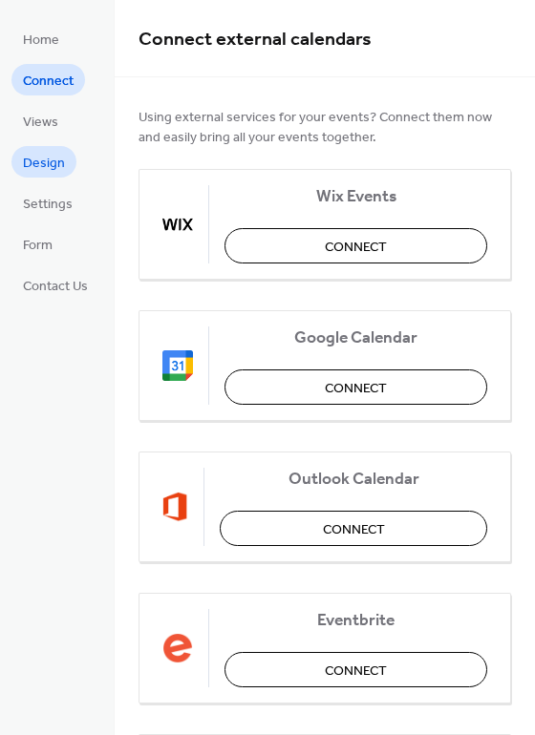
click at [57, 169] on span "Design" at bounding box center [44, 164] width 42 height 20
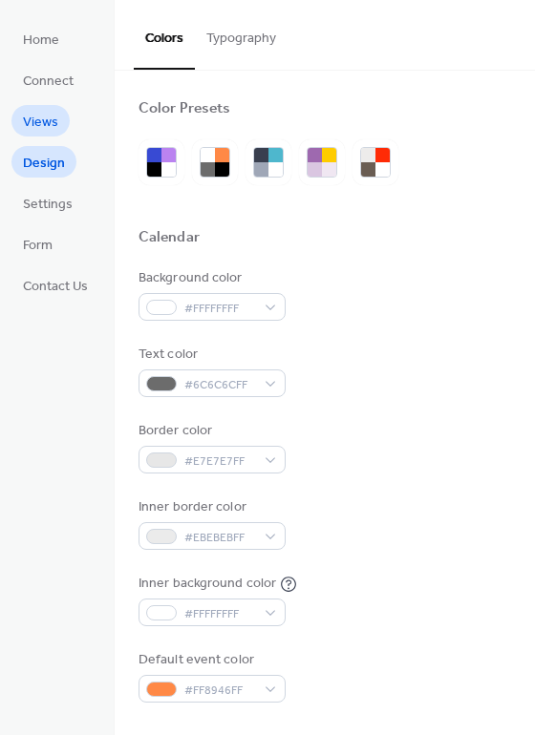
click at [47, 120] on span "Views" at bounding box center [40, 123] width 35 height 20
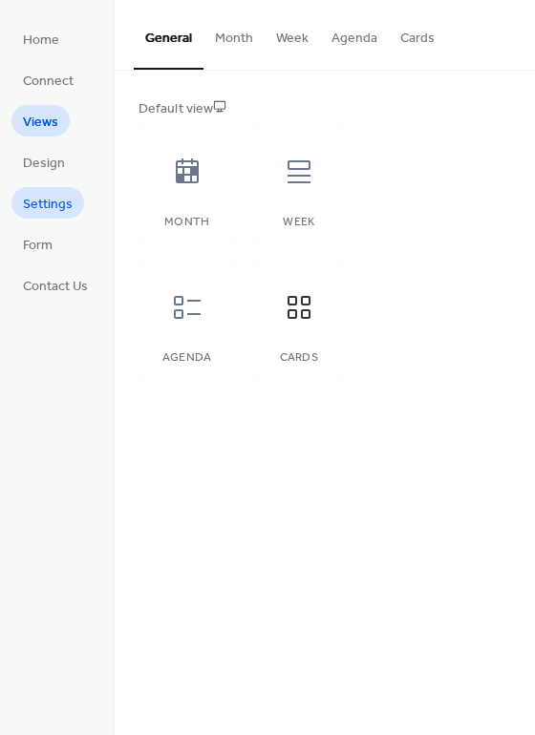
click at [58, 199] on span "Settings" at bounding box center [48, 205] width 50 height 20
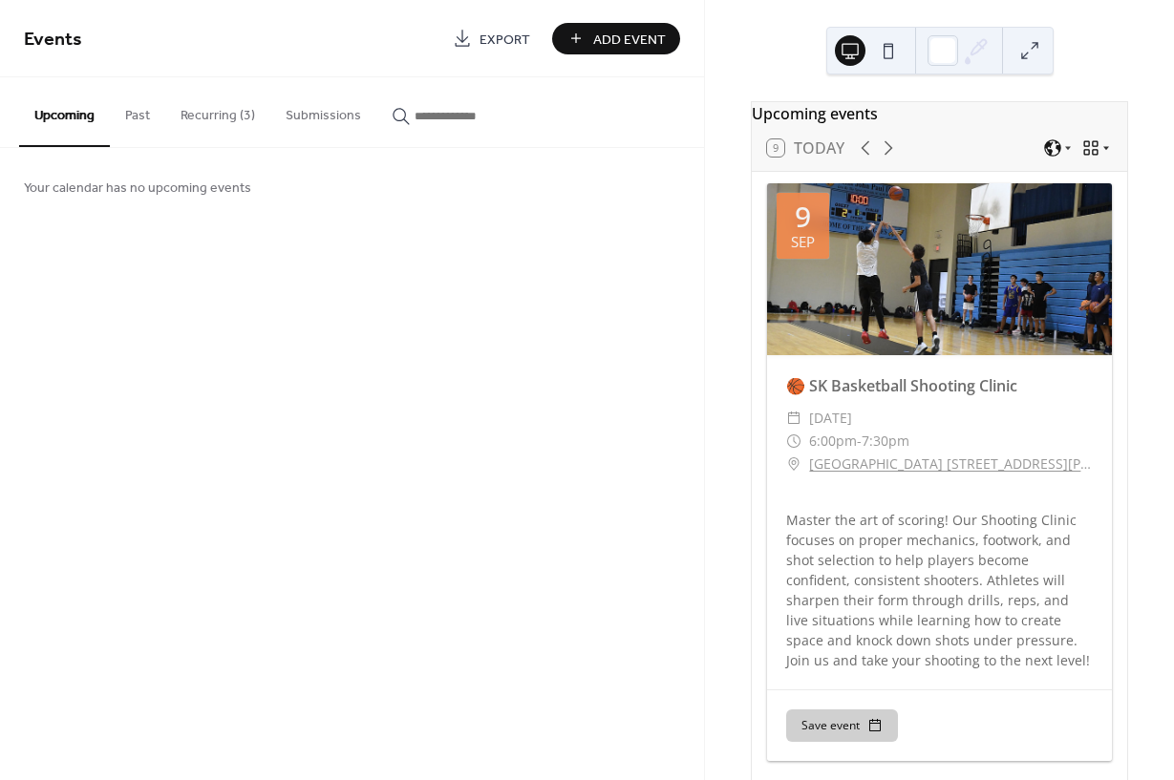
click at [1100, 154] on icon at bounding box center [1105, 147] width 11 height 11
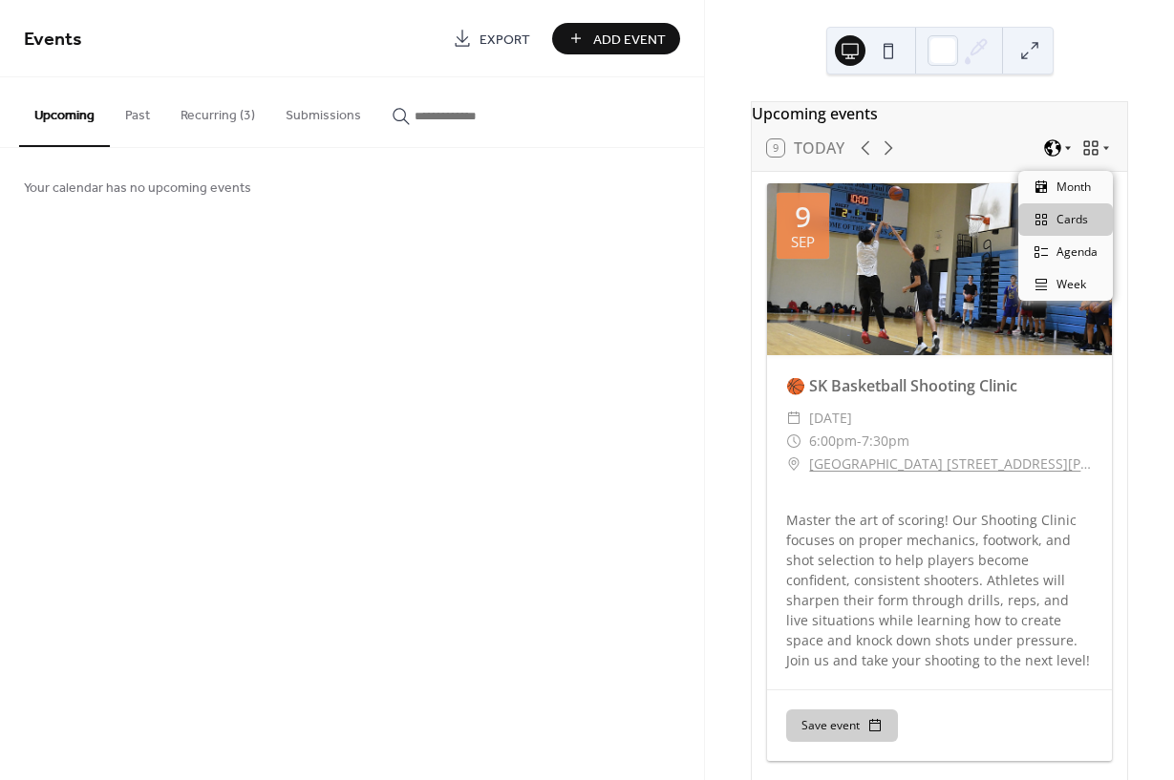
click at [1052, 152] on icon at bounding box center [1052, 147] width 17 height 17
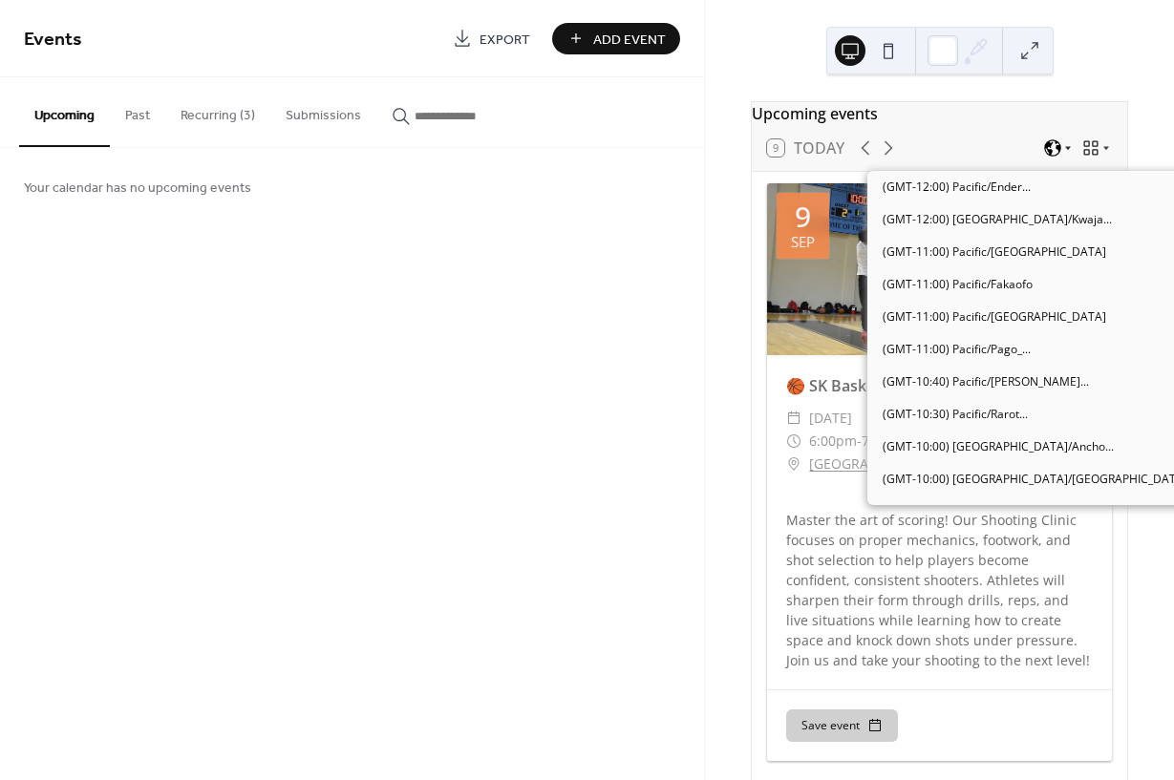
scroll to position [1461, 0]
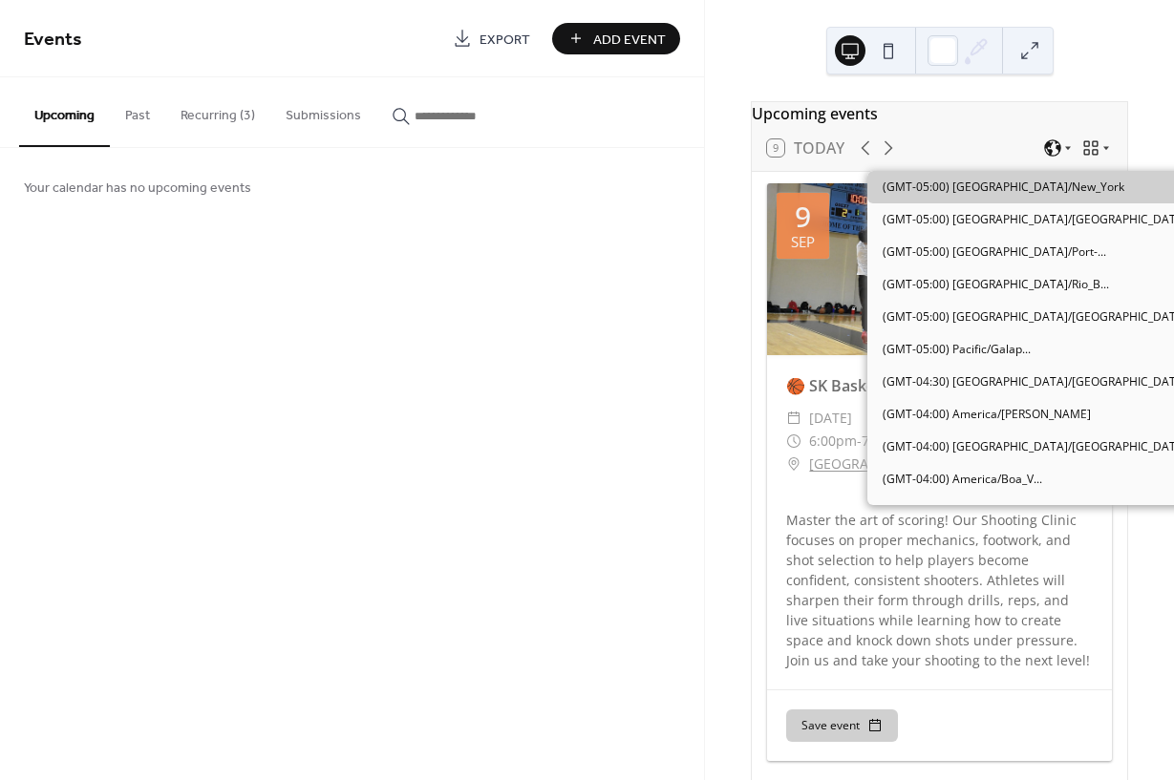
click at [890, 48] on button at bounding box center [888, 50] width 31 height 31
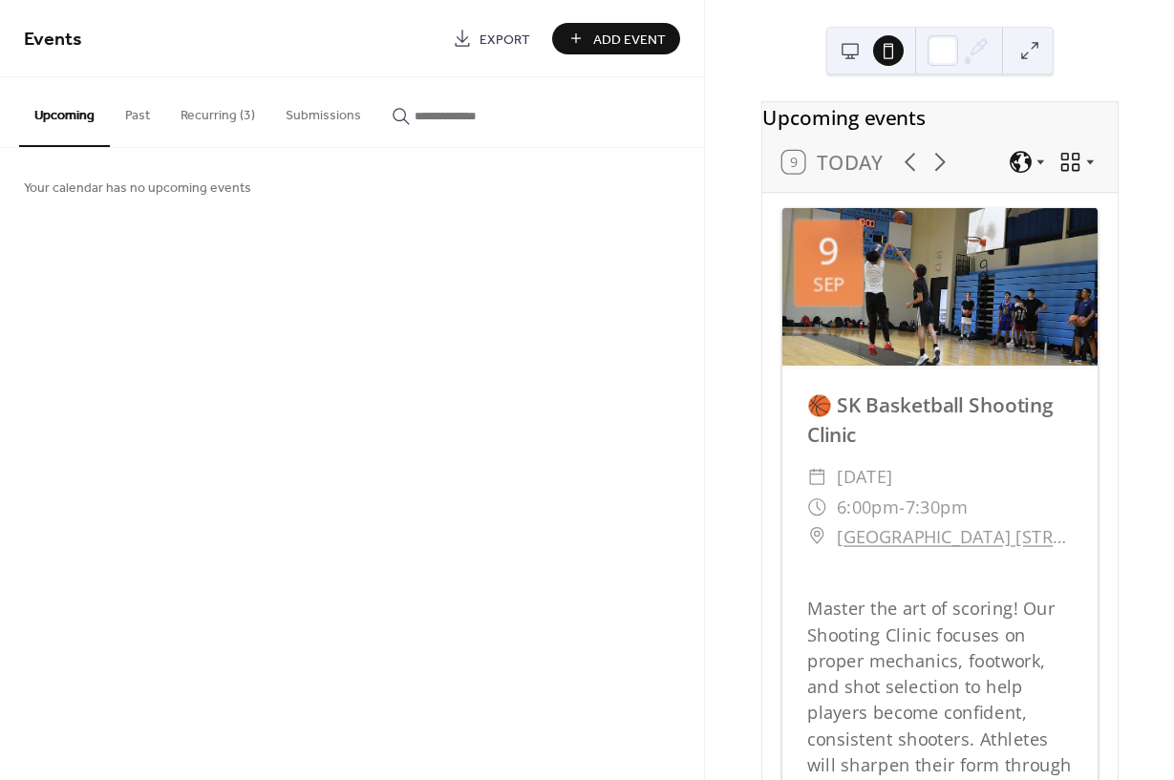
click at [845, 53] on button at bounding box center [850, 50] width 31 height 31
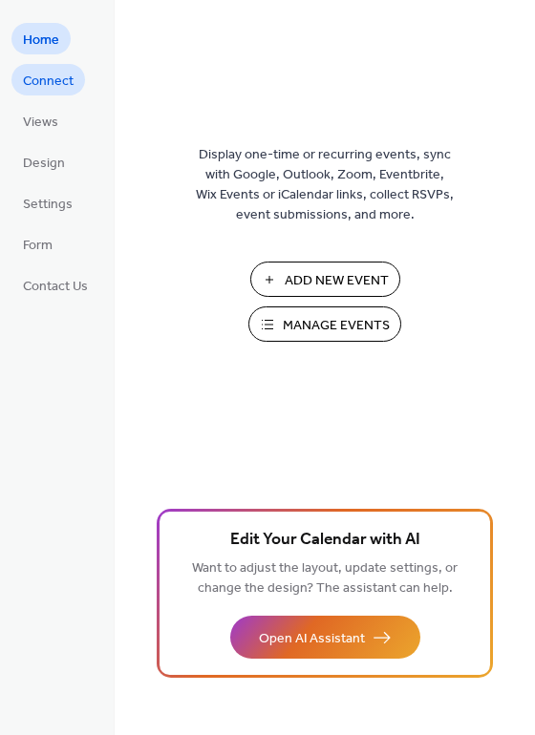
click at [54, 92] on span "Connect" at bounding box center [48, 82] width 51 height 20
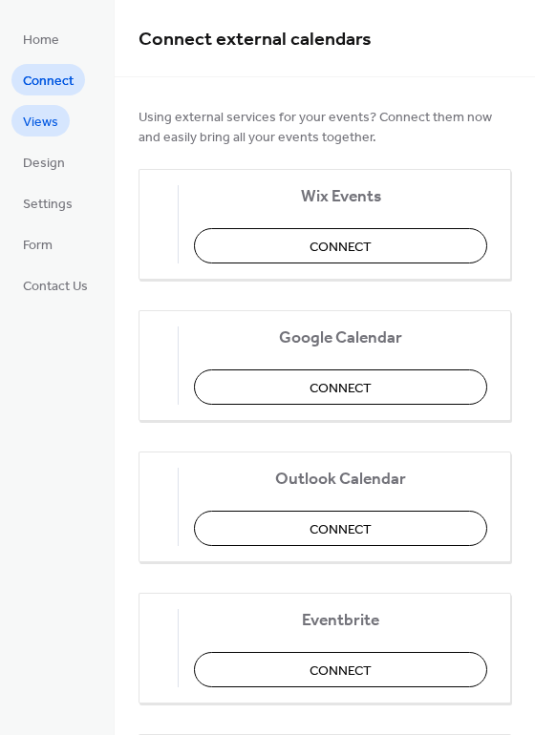
click at [51, 126] on span "Views" at bounding box center [40, 123] width 35 height 20
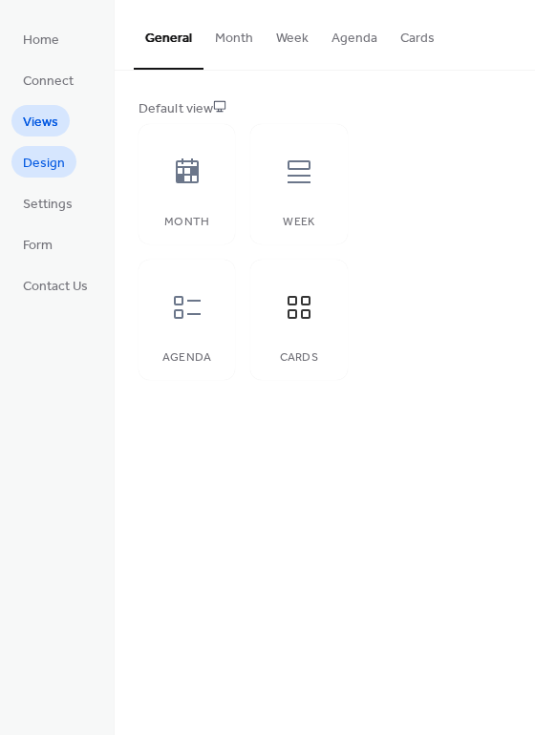
click at [49, 164] on span "Design" at bounding box center [44, 164] width 42 height 20
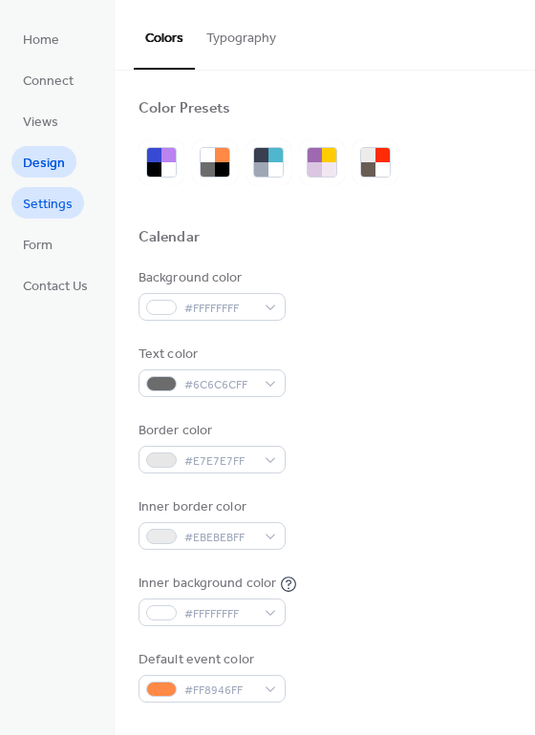
click at [51, 199] on span "Settings" at bounding box center [48, 205] width 50 height 20
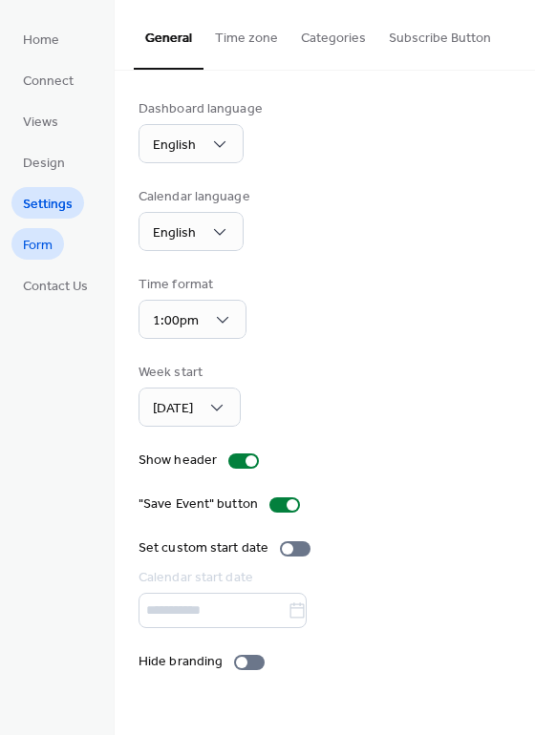
click at [52, 249] on span "Form" at bounding box center [38, 246] width 30 height 20
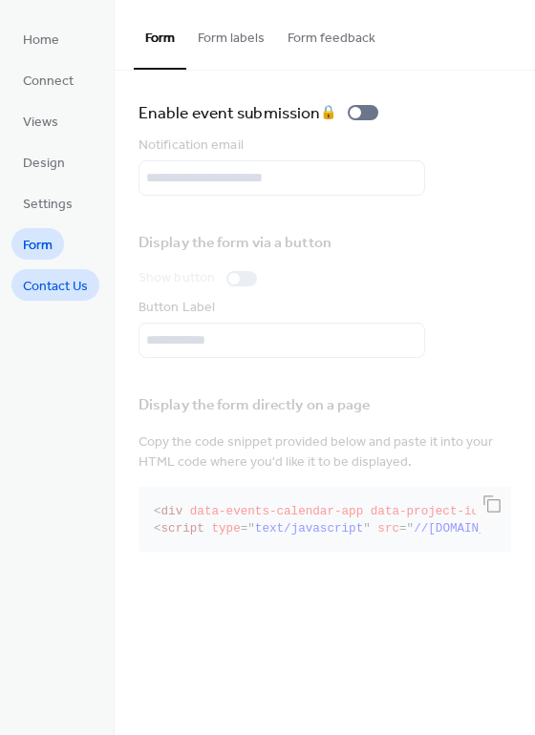
click at [73, 293] on span "Contact Us" at bounding box center [55, 287] width 65 height 20
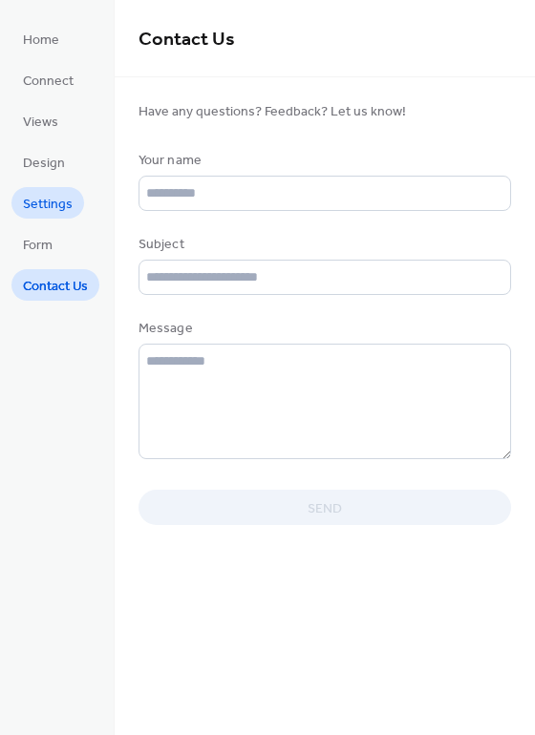
click at [72, 206] on span "Settings" at bounding box center [48, 205] width 50 height 20
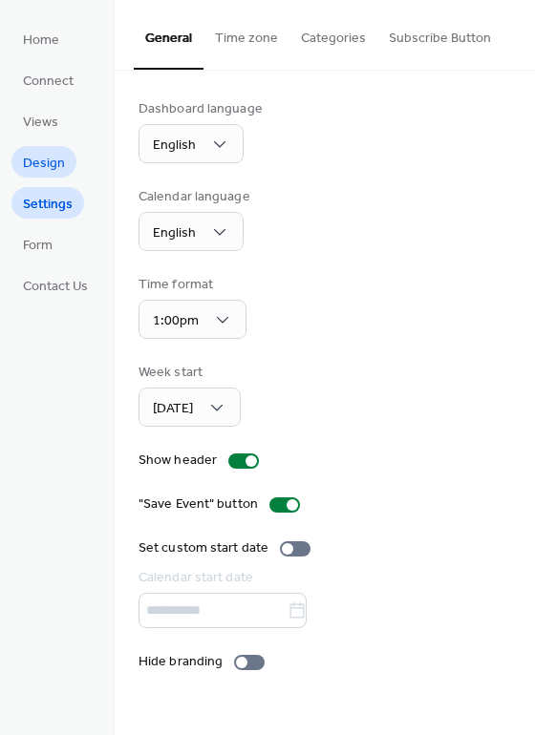
click at [53, 166] on span "Design" at bounding box center [44, 164] width 42 height 20
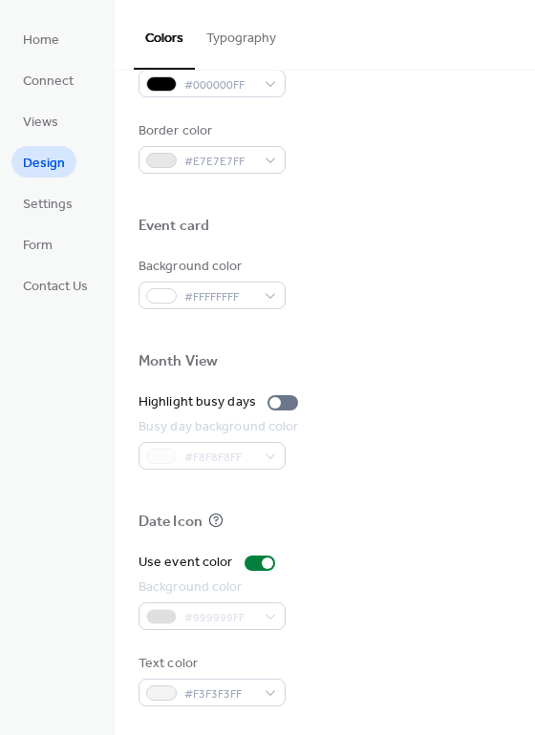
scroll to position [817, 0]
click at [58, 131] on link "Views" at bounding box center [40, 121] width 58 height 32
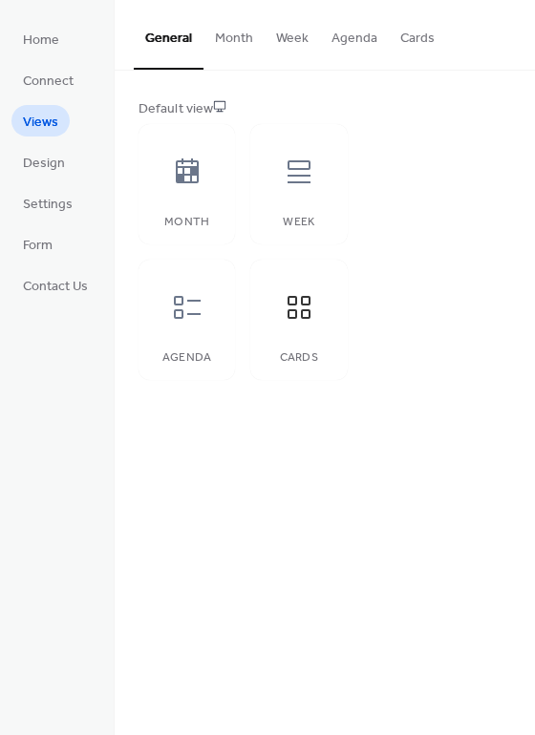
click at [414, 30] on button "Cards" at bounding box center [417, 34] width 57 height 68
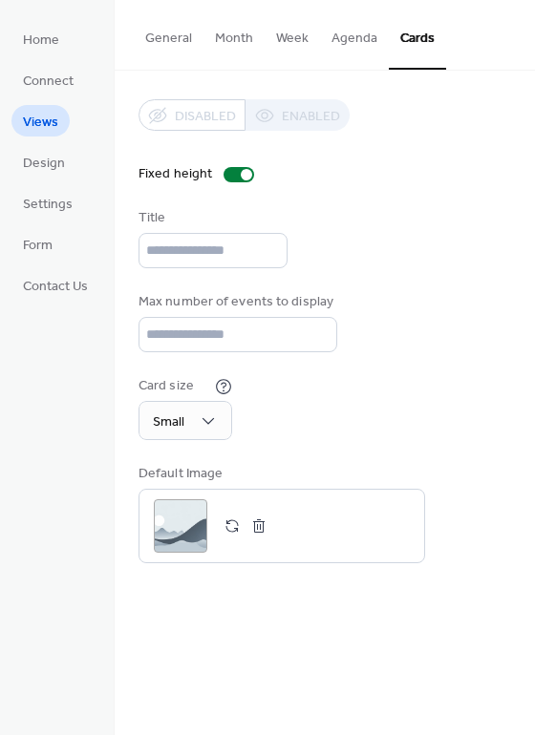
click at [350, 32] on button "Agenda" at bounding box center [354, 34] width 69 height 68
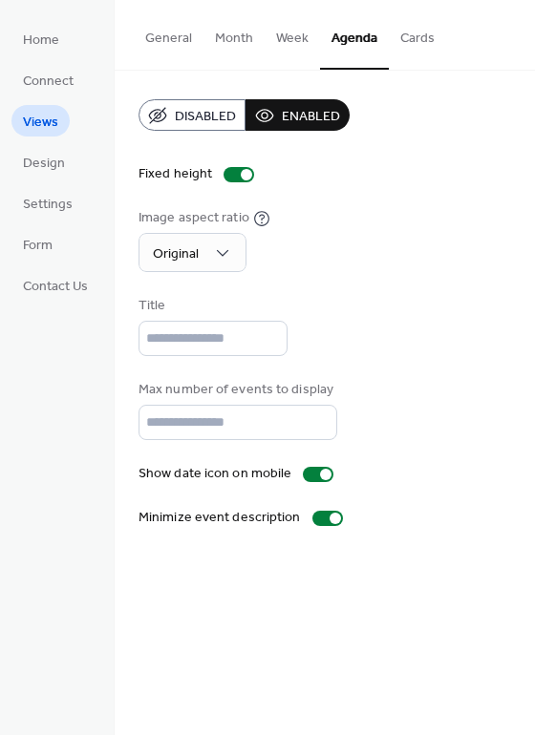
click at [288, 44] on button "Week" at bounding box center [292, 34] width 55 height 68
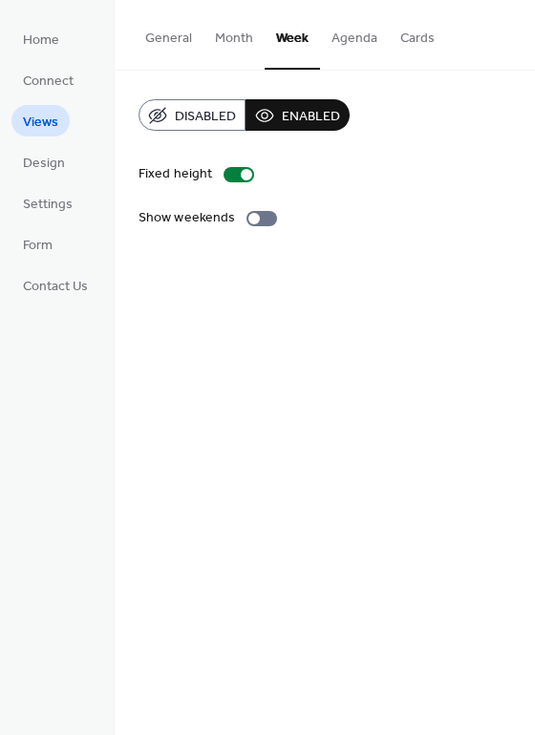
click at [235, 22] on button "Month" at bounding box center [233, 34] width 61 height 68
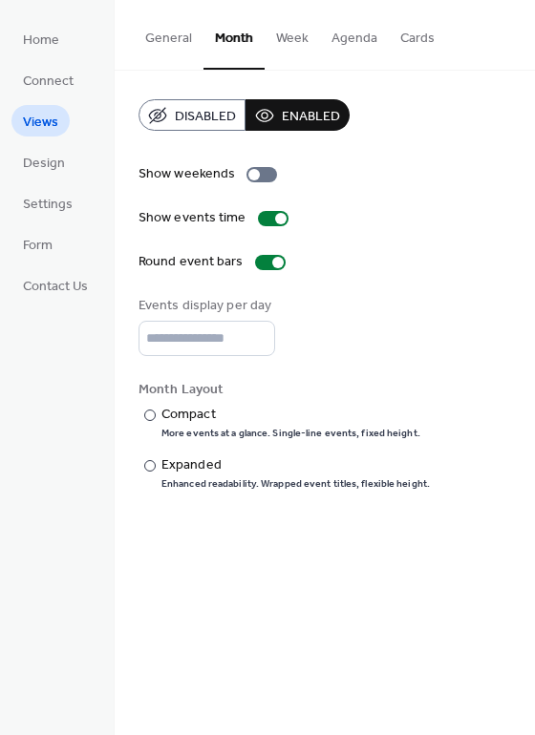
click at [160, 28] on button "General" at bounding box center [169, 34] width 70 height 68
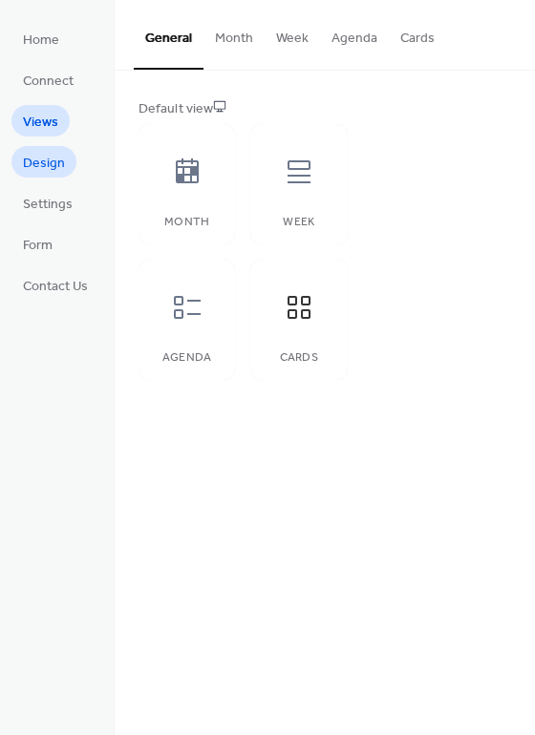
click at [53, 168] on span "Design" at bounding box center [44, 164] width 42 height 20
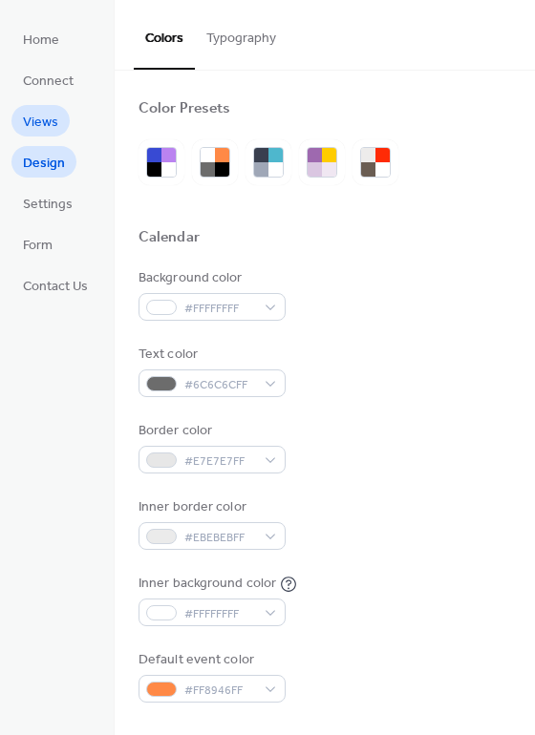
click at [53, 124] on span "Views" at bounding box center [40, 123] width 35 height 20
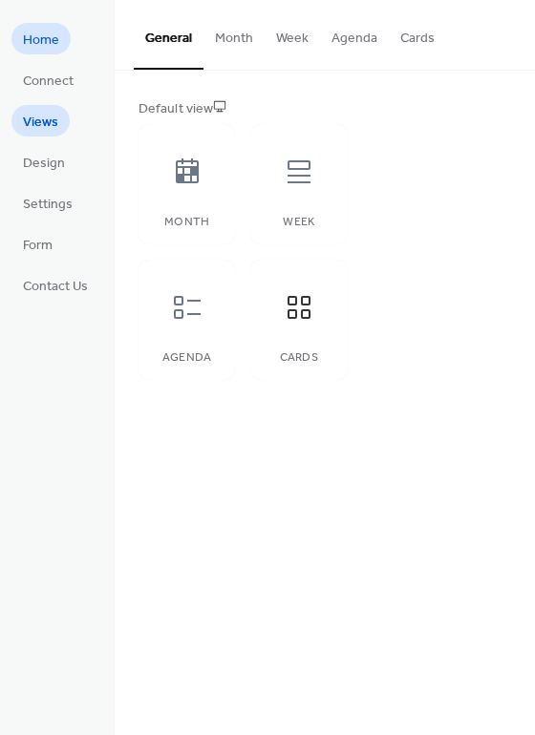
click at [48, 40] on span "Home" at bounding box center [41, 41] width 36 height 20
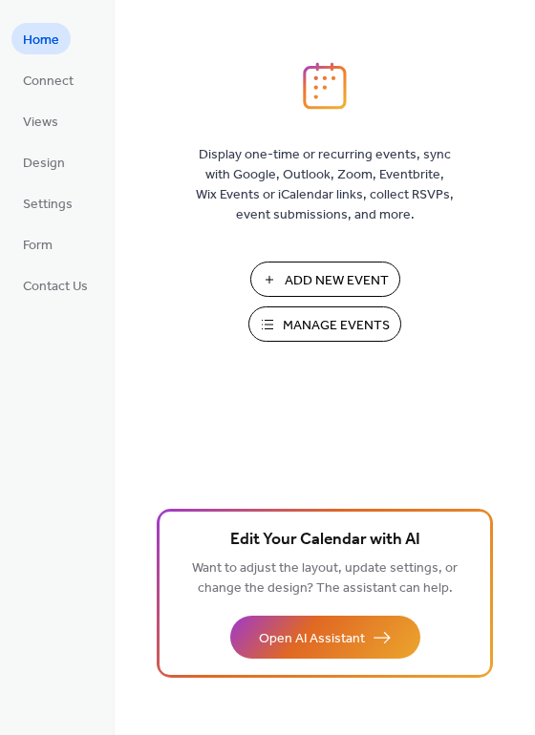
click at [84, 249] on ul "Home Connect Views Design Settings Form Contact Us" at bounding box center [55, 162] width 88 height 278
click at [80, 280] on span "Contact Us" at bounding box center [55, 287] width 65 height 20
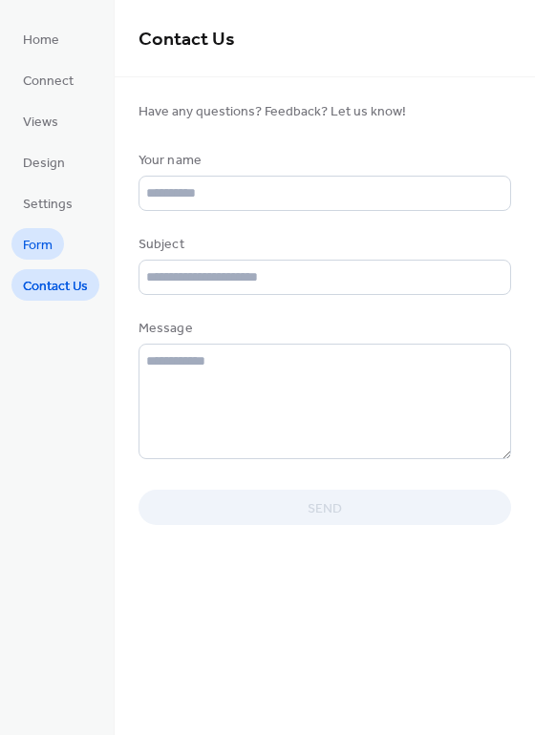
click at [61, 236] on link "Form" at bounding box center [37, 244] width 53 height 32
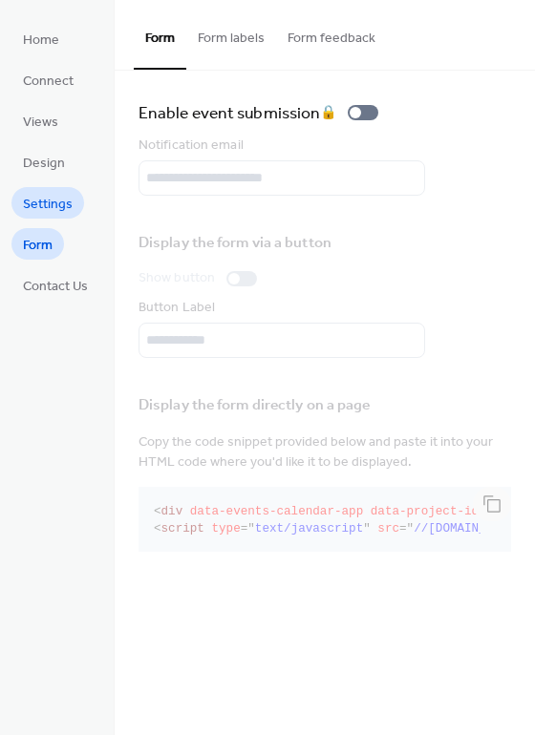
click at [79, 204] on link "Settings" at bounding box center [47, 203] width 73 height 32
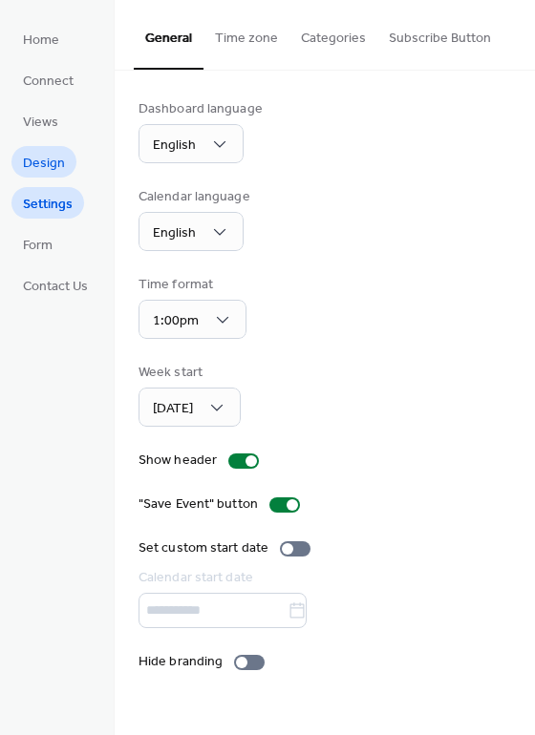
click at [53, 160] on span "Design" at bounding box center [44, 164] width 42 height 20
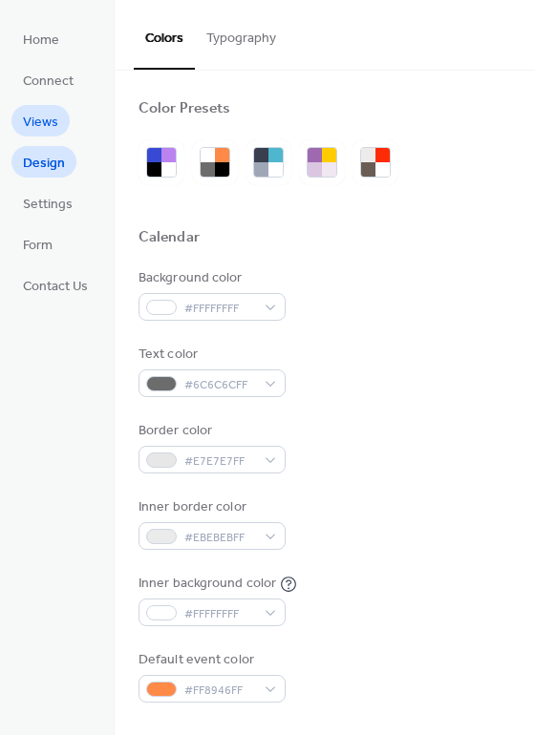
click at [64, 126] on link "Views" at bounding box center [40, 121] width 58 height 32
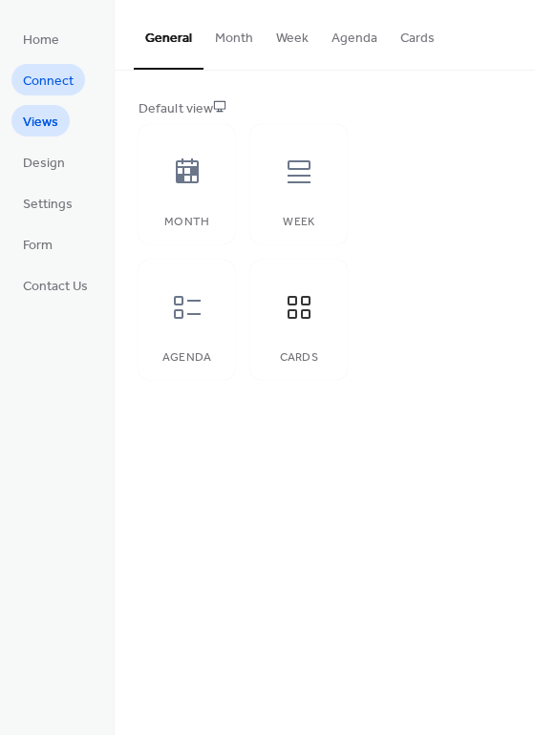
click at [68, 92] on span "Connect" at bounding box center [48, 82] width 51 height 20
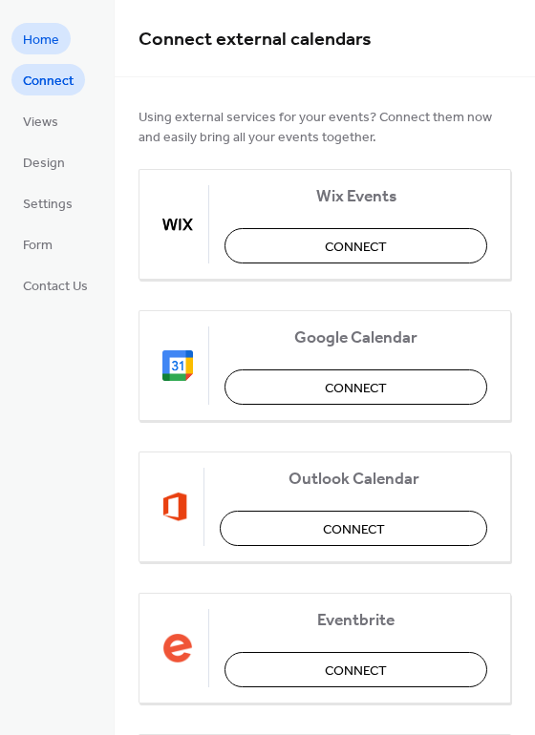
click at [55, 36] on span "Home" at bounding box center [41, 41] width 36 height 20
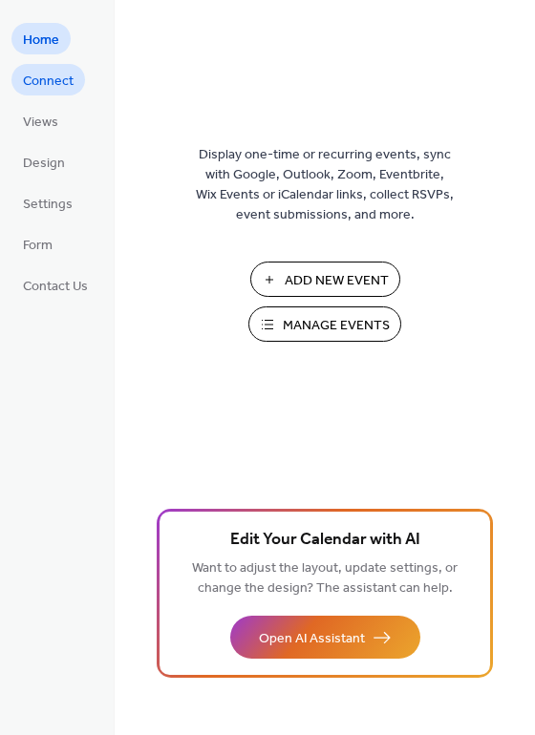
click at [59, 82] on span "Connect" at bounding box center [48, 82] width 51 height 20
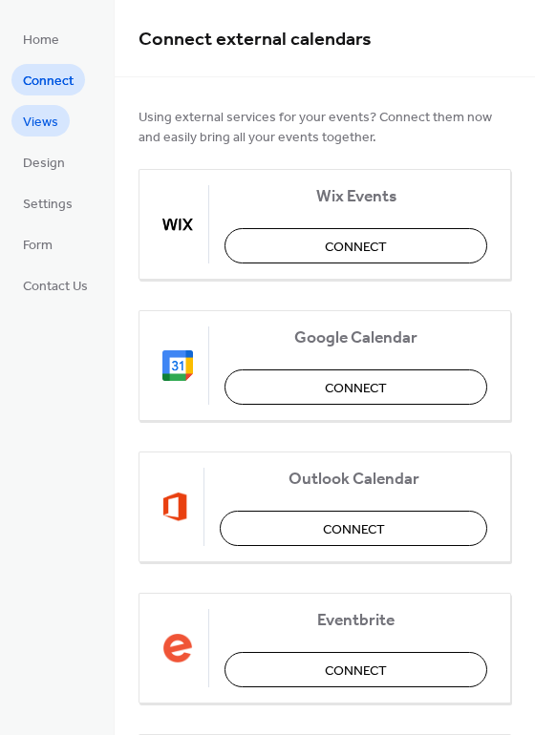
click at [49, 117] on span "Views" at bounding box center [40, 123] width 35 height 20
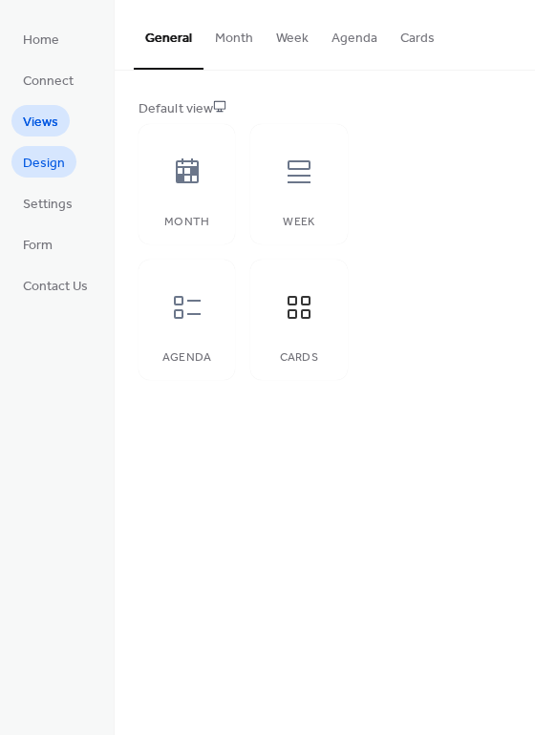
click at [44, 154] on span "Design" at bounding box center [44, 164] width 42 height 20
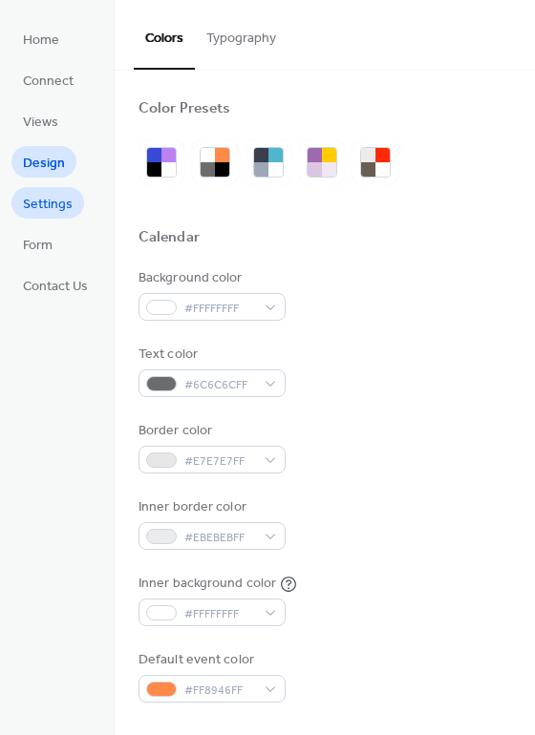
click at [44, 198] on span "Settings" at bounding box center [48, 205] width 50 height 20
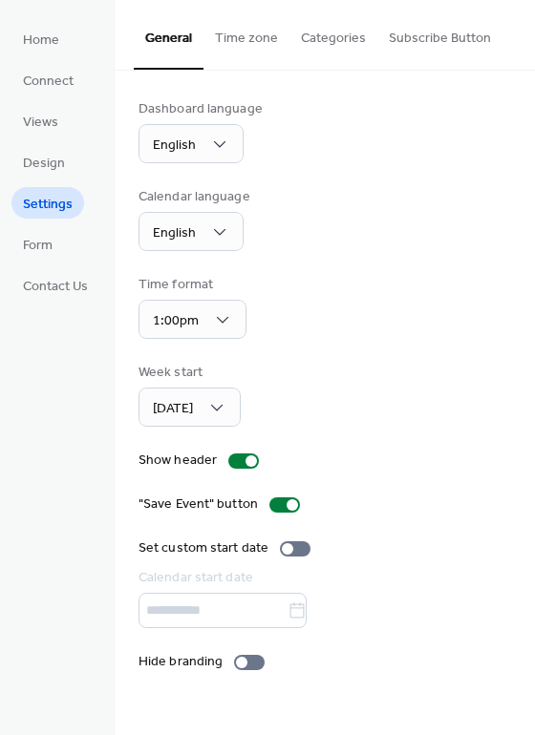
click at [421, 40] on button "Subscribe Button" at bounding box center [439, 34] width 125 height 68
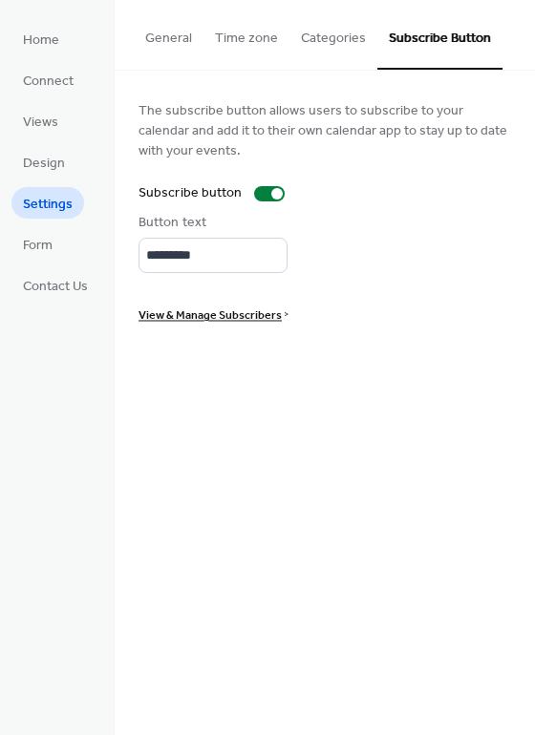
click at [338, 39] on button "Categories" at bounding box center [333, 34] width 88 height 68
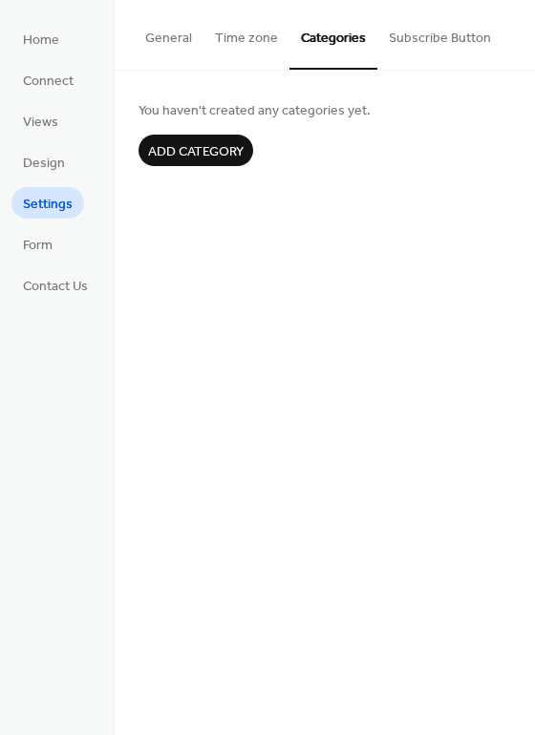
click at [230, 24] on button "Time zone" at bounding box center [246, 34] width 86 height 68
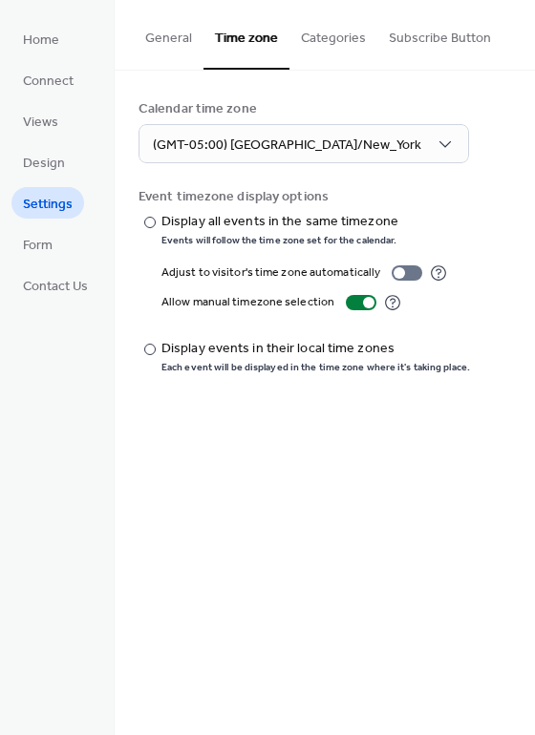
click at [153, 33] on button "General" at bounding box center [169, 34] width 70 height 68
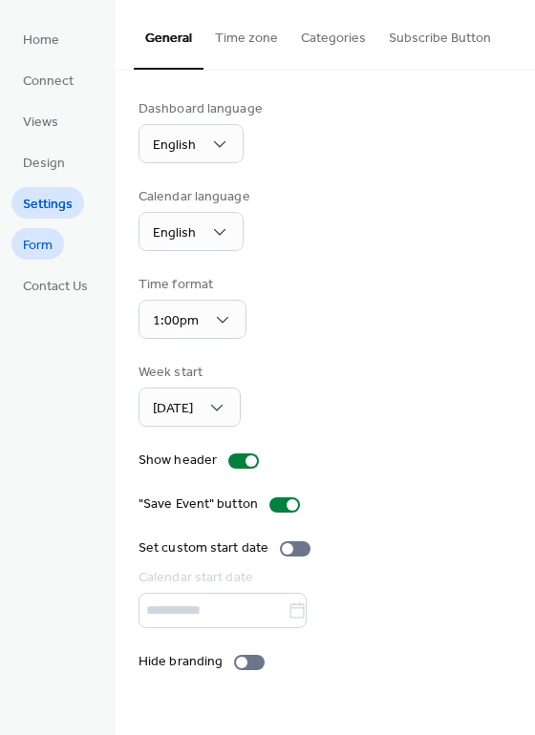
click at [53, 242] on link "Form" at bounding box center [37, 244] width 53 height 32
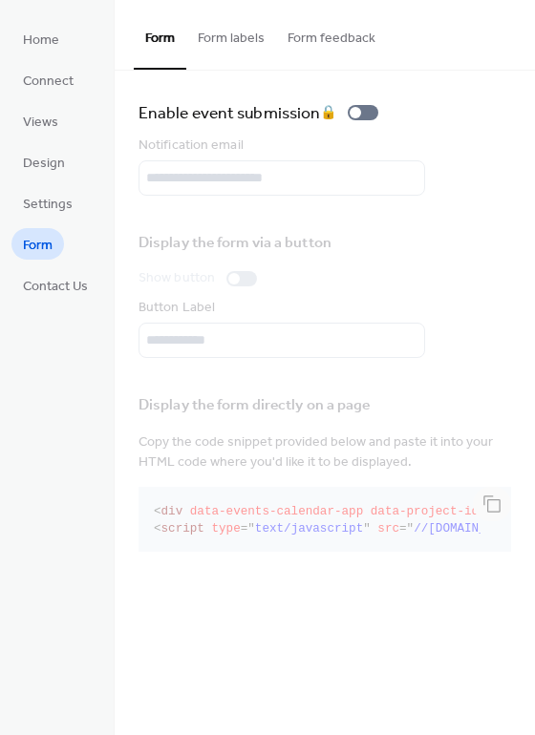
click at [246, 32] on button "Form labels" at bounding box center [231, 34] width 90 height 68
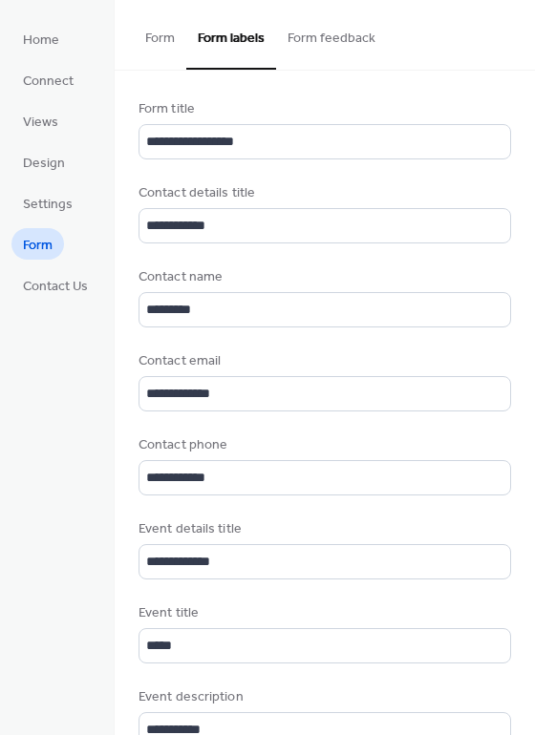
click at [302, 38] on button "Form feedback" at bounding box center [331, 34] width 111 height 68
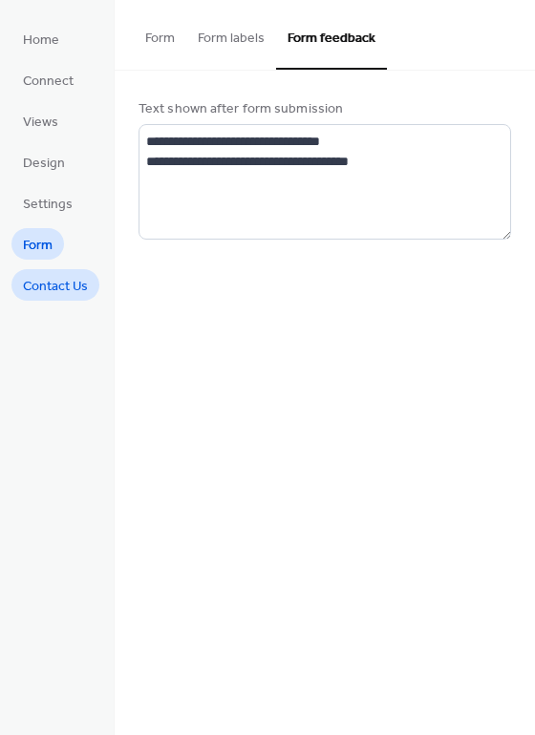
click at [53, 288] on span "Contact Us" at bounding box center [55, 287] width 65 height 20
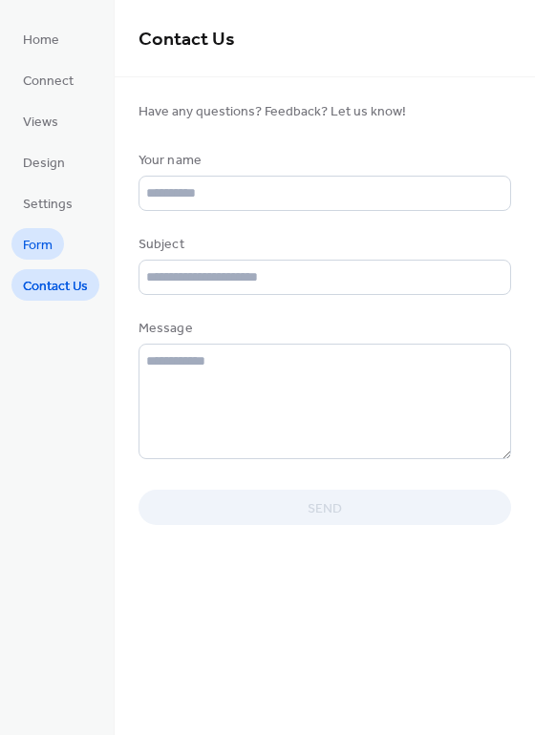
click at [52, 244] on span "Form" at bounding box center [38, 246] width 30 height 20
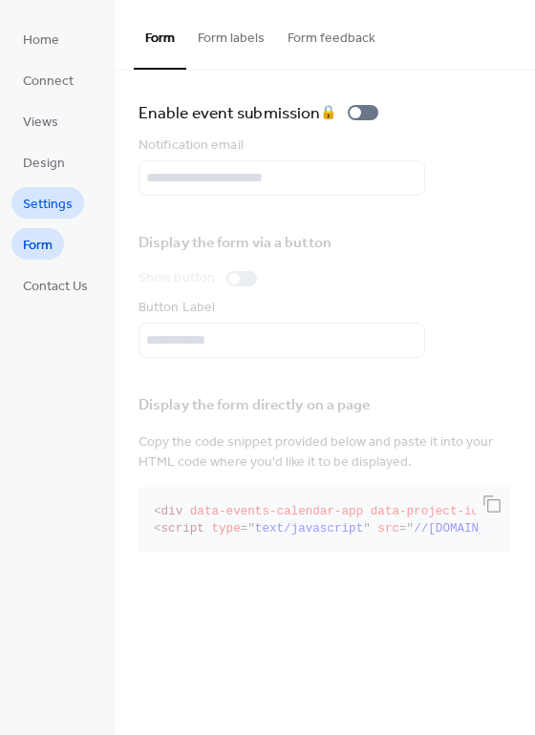
click at [60, 215] on span "Settings" at bounding box center [48, 205] width 50 height 20
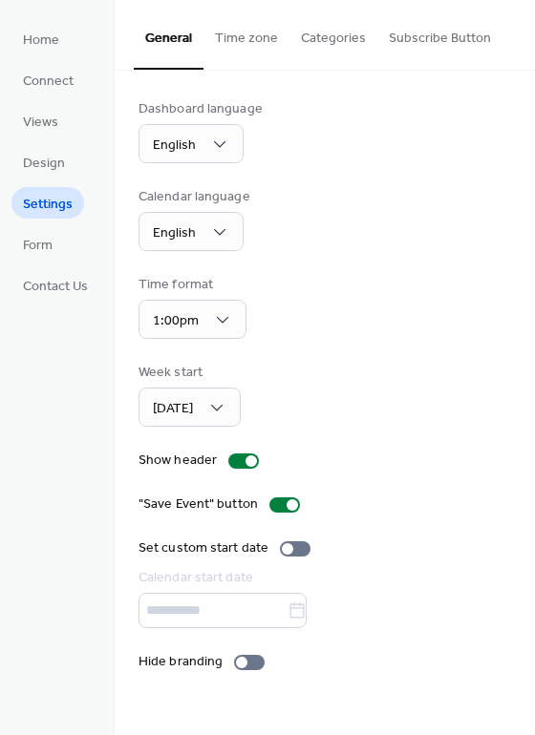
click at [506, 504] on div ""Save Event" button" at bounding box center [324, 505] width 372 height 20
click at [63, 170] on span "Design" at bounding box center [44, 164] width 42 height 20
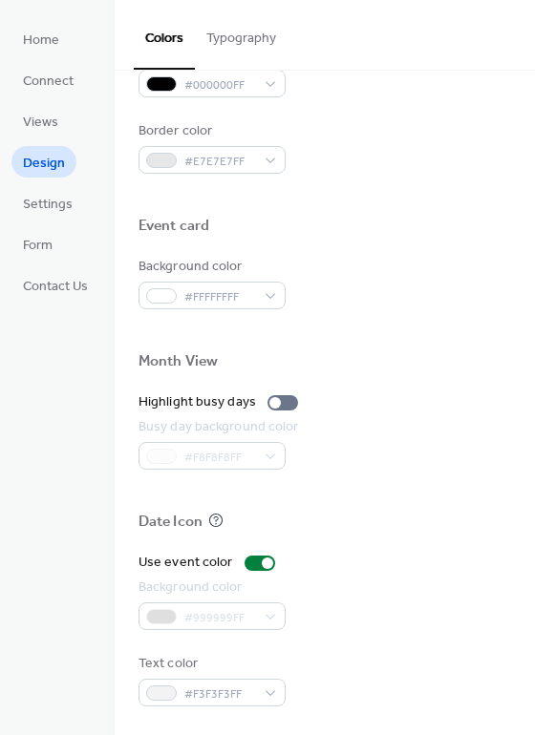
scroll to position [817, 0]
click at [229, 39] on button "Typography" at bounding box center [241, 34] width 93 height 68
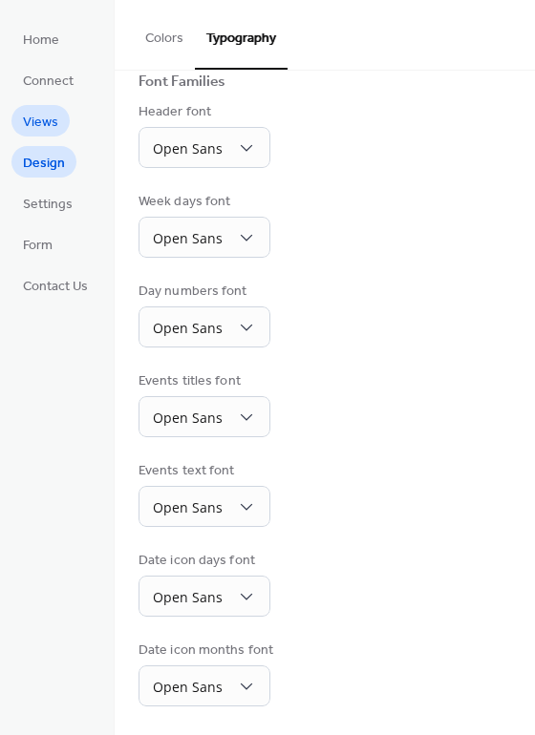
click at [53, 119] on span "Views" at bounding box center [40, 123] width 35 height 20
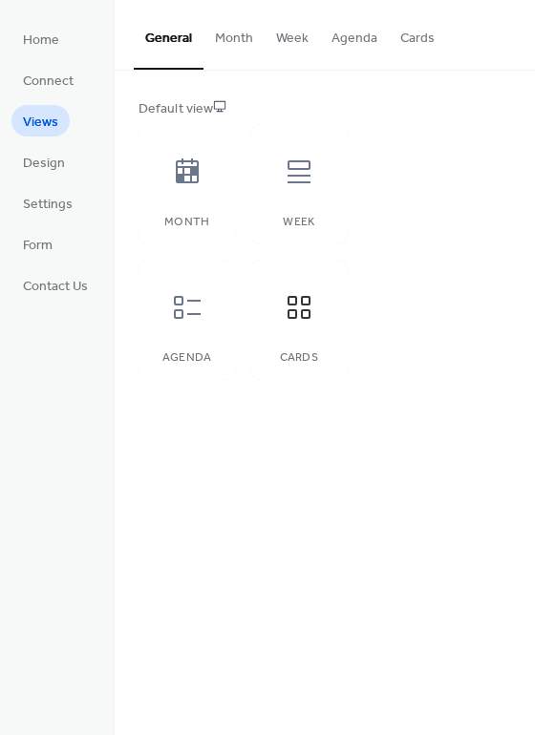
click at [224, 33] on button "Month" at bounding box center [233, 34] width 61 height 68
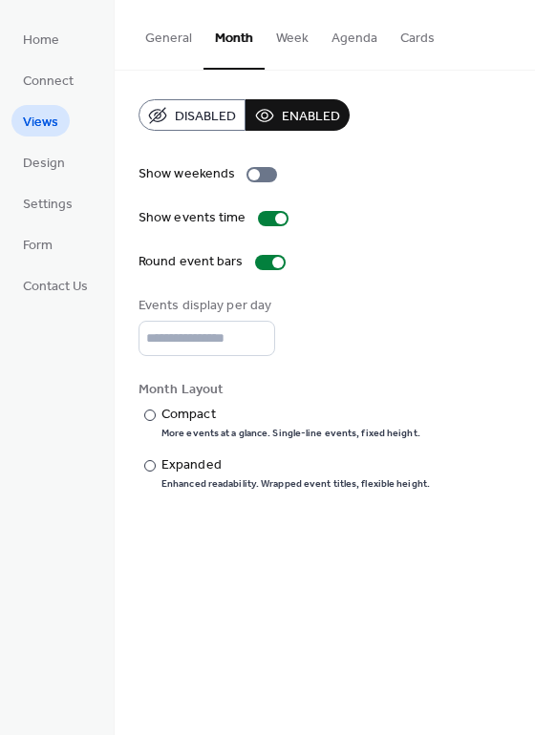
click at [277, 35] on button "Week" at bounding box center [292, 34] width 55 height 68
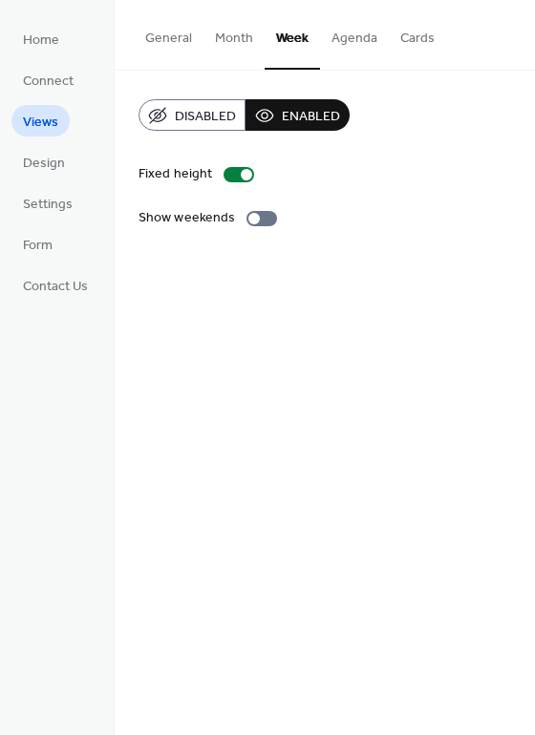
click at [337, 38] on button "Agenda" at bounding box center [354, 34] width 69 height 68
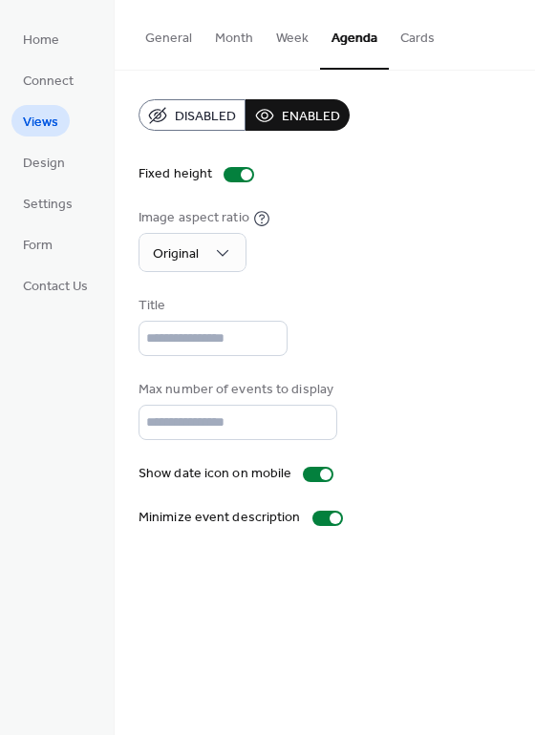
click at [411, 44] on button "Cards" at bounding box center [417, 34] width 57 height 68
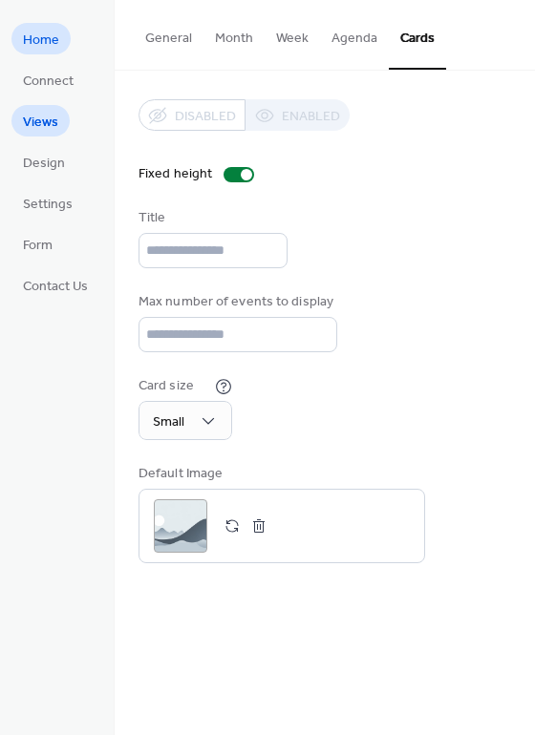
click at [44, 53] on link "Home" at bounding box center [40, 39] width 59 height 32
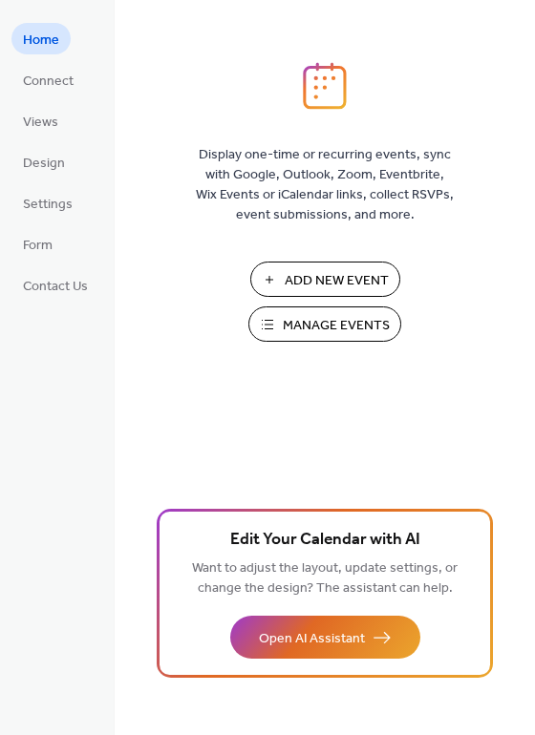
click at [279, 329] on button "Manage Events" at bounding box center [324, 324] width 153 height 35
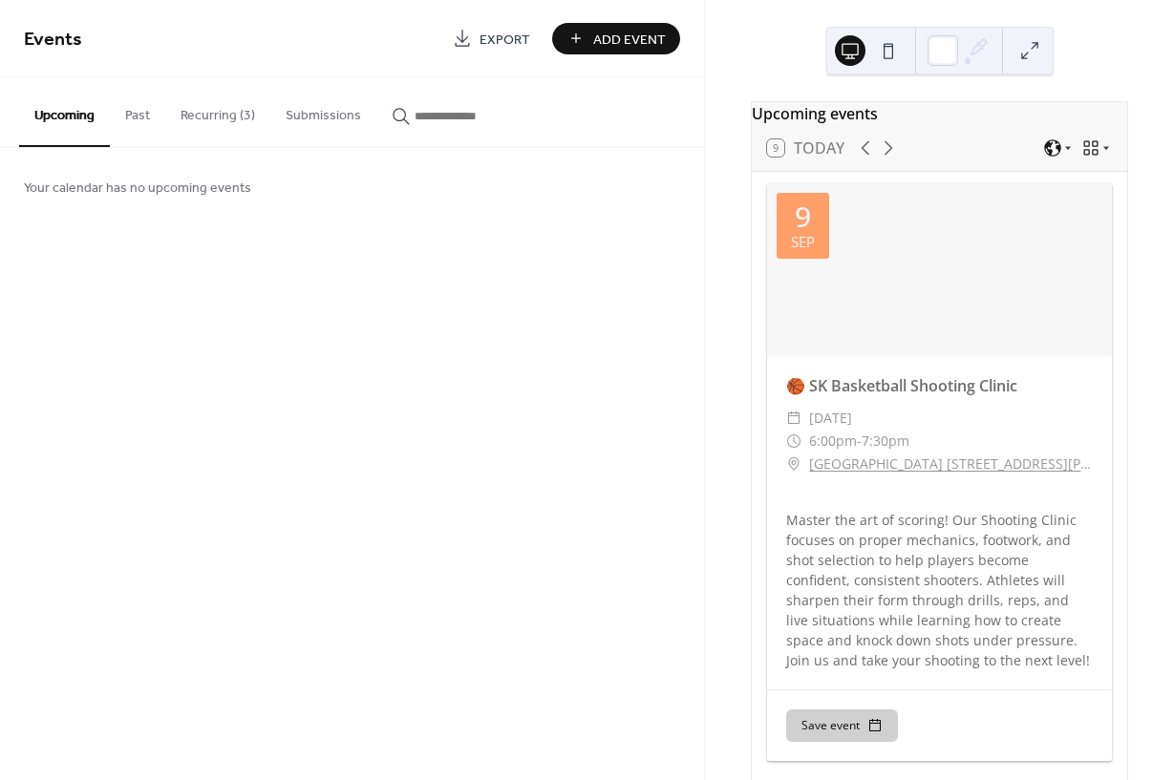
click at [977, 286] on div at bounding box center [939, 269] width 345 height 172
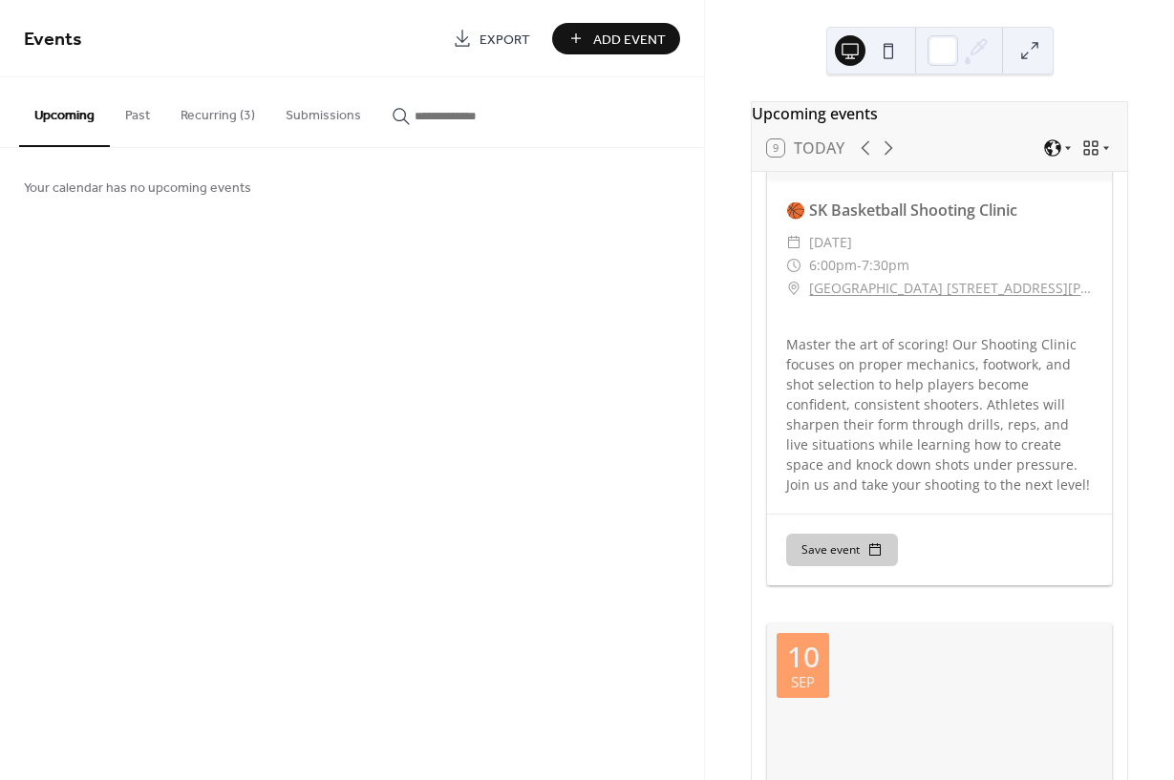
scroll to position [232, 0]
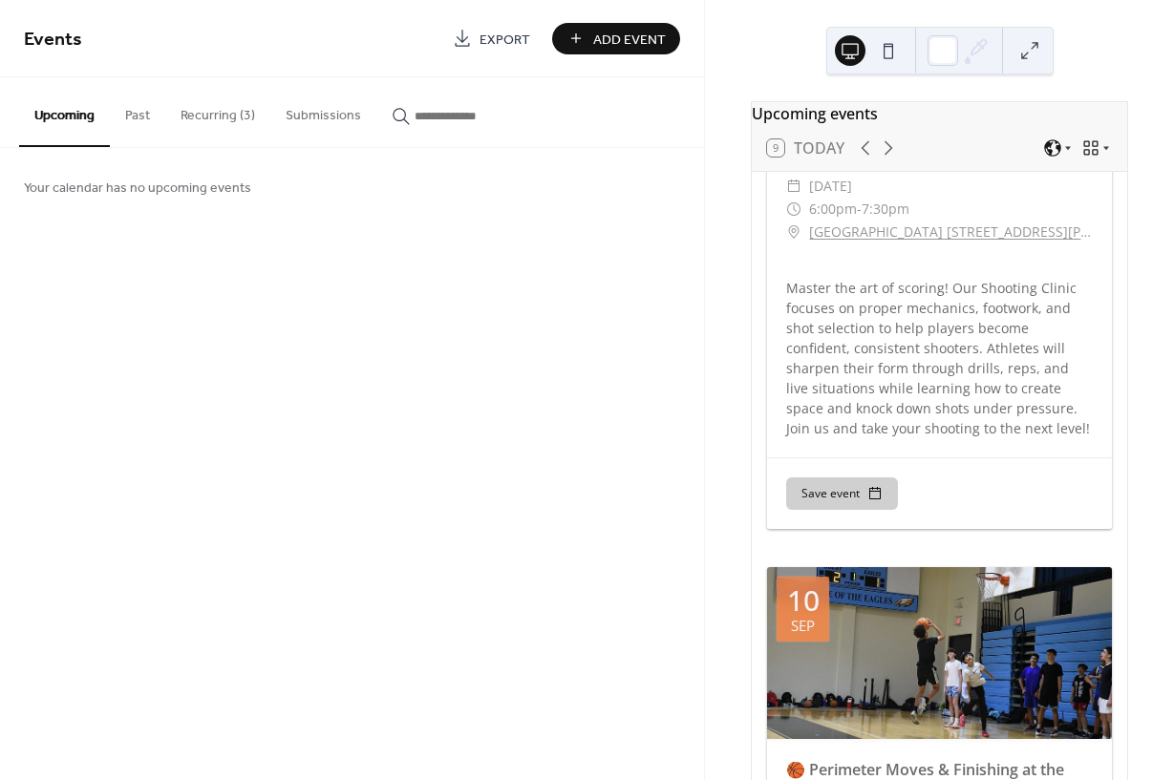
click at [1077, 438] on div "Master the art of scoring! Our Shooting Clinic focuses on proper mechanics, foo…" at bounding box center [939, 348] width 345 height 180
click at [1060, 436] on div "Master the art of scoring! Our Shooting Clinic focuses on proper mechanics, foo…" at bounding box center [939, 348] width 345 height 180
click at [1040, 490] on div "Save event" at bounding box center [939, 493] width 345 height 72
click at [206, 111] on button "Recurring (3)" at bounding box center [217, 111] width 105 height 68
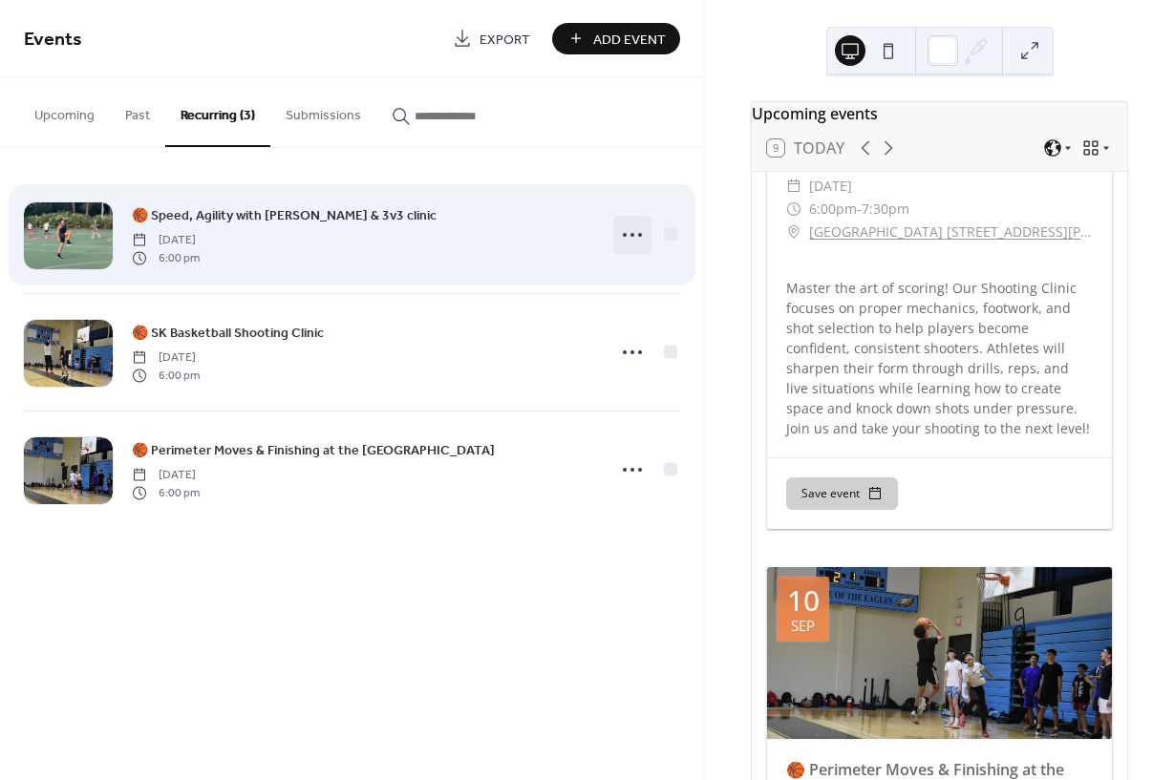
click at [630, 236] on icon at bounding box center [632, 235] width 31 height 31
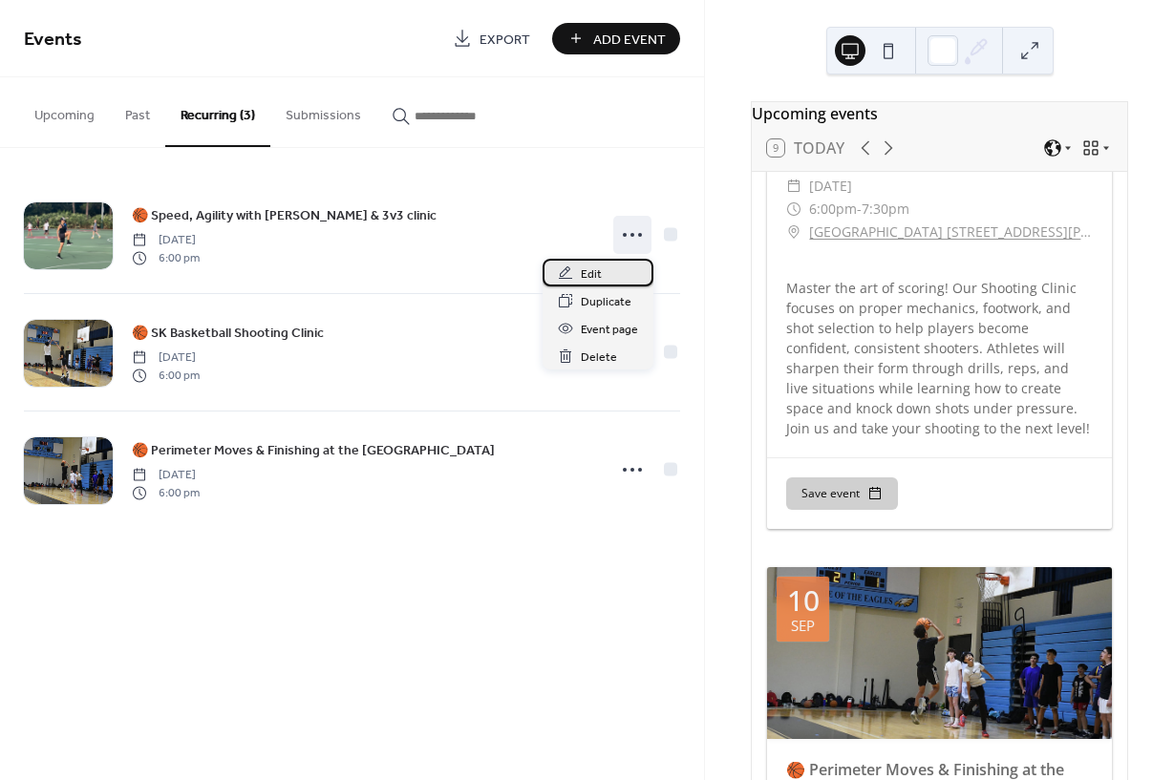
click at [591, 277] on span "Edit" at bounding box center [591, 275] width 21 height 20
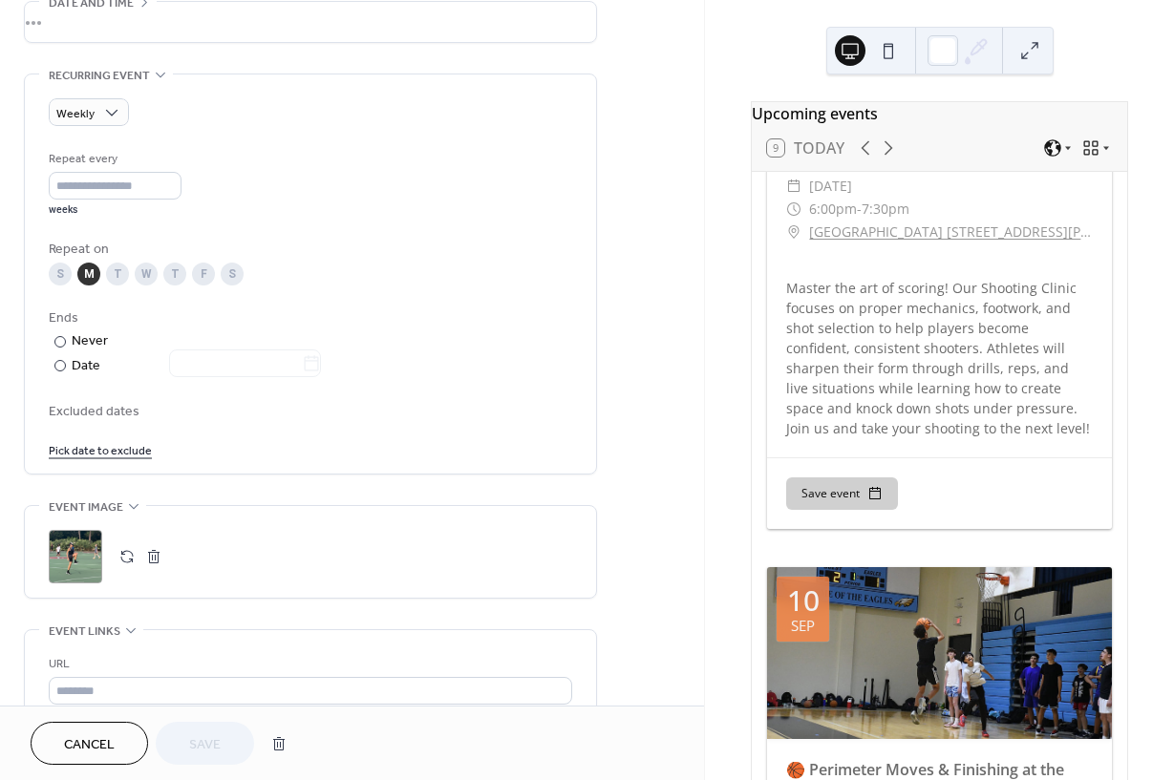
scroll to position [623, 0]
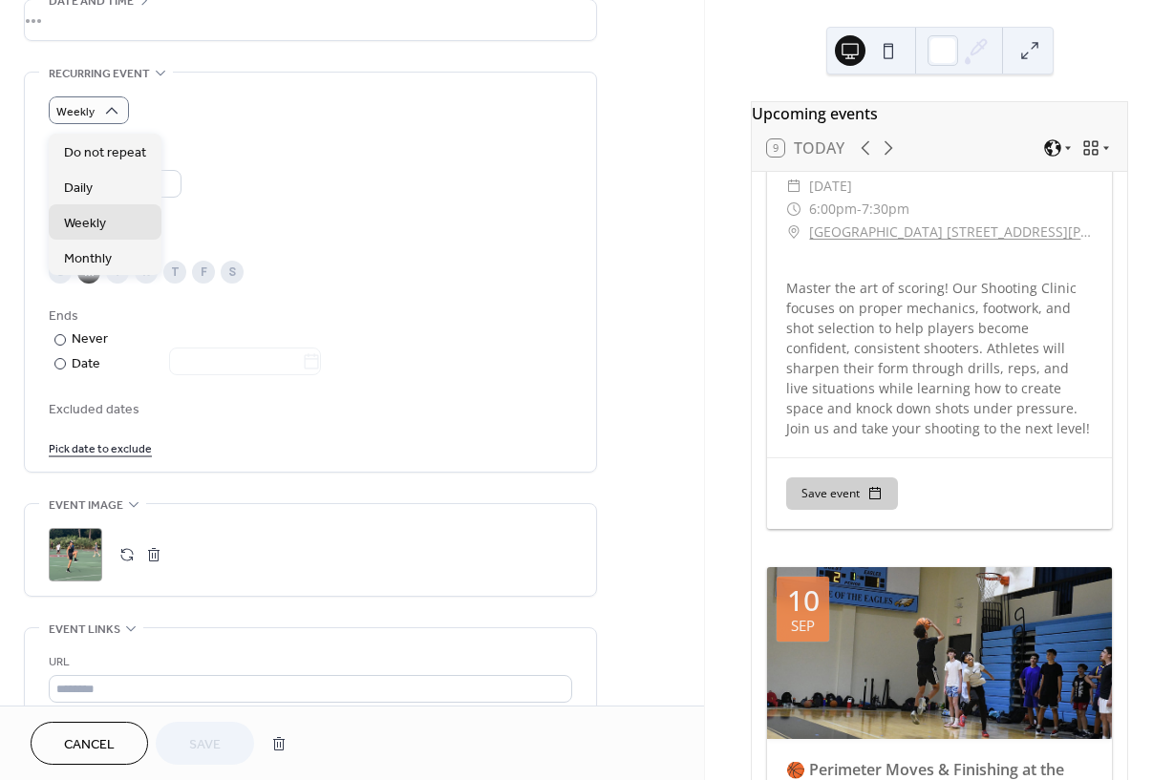
click at [370, 136] on div "Weekly Repeat every * weeks Repeat on S M T W T F S Ends ​ Never ​ Date Exclude…" at bounding box center [310, 276] width 523 height 361
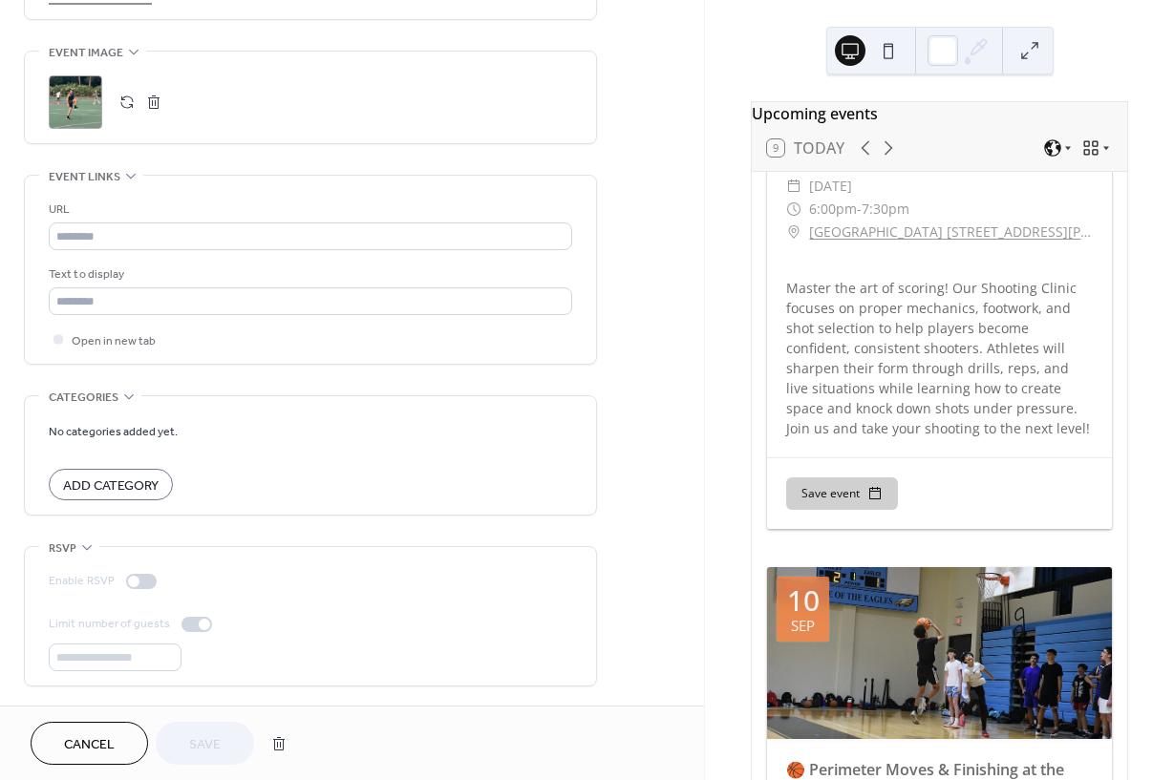
scroll to position [1100, 0]
click at [135, 578] on div at bounding box center [133, 581] width 11 height 11
click at [138, 576] on div at bounding box center [133, 581] width 11 height 11
click at [81, 540] on icon at bounding box center [86, 547] width 15 height 15
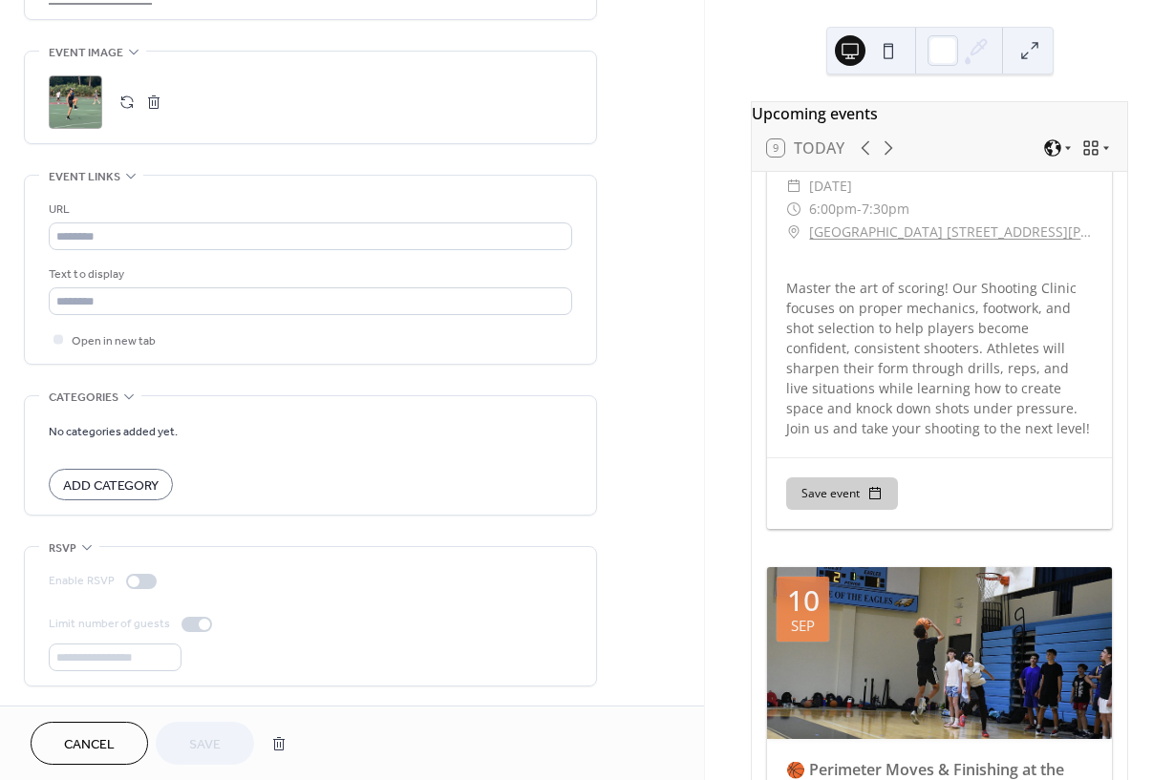
scroll to position [999, 0]
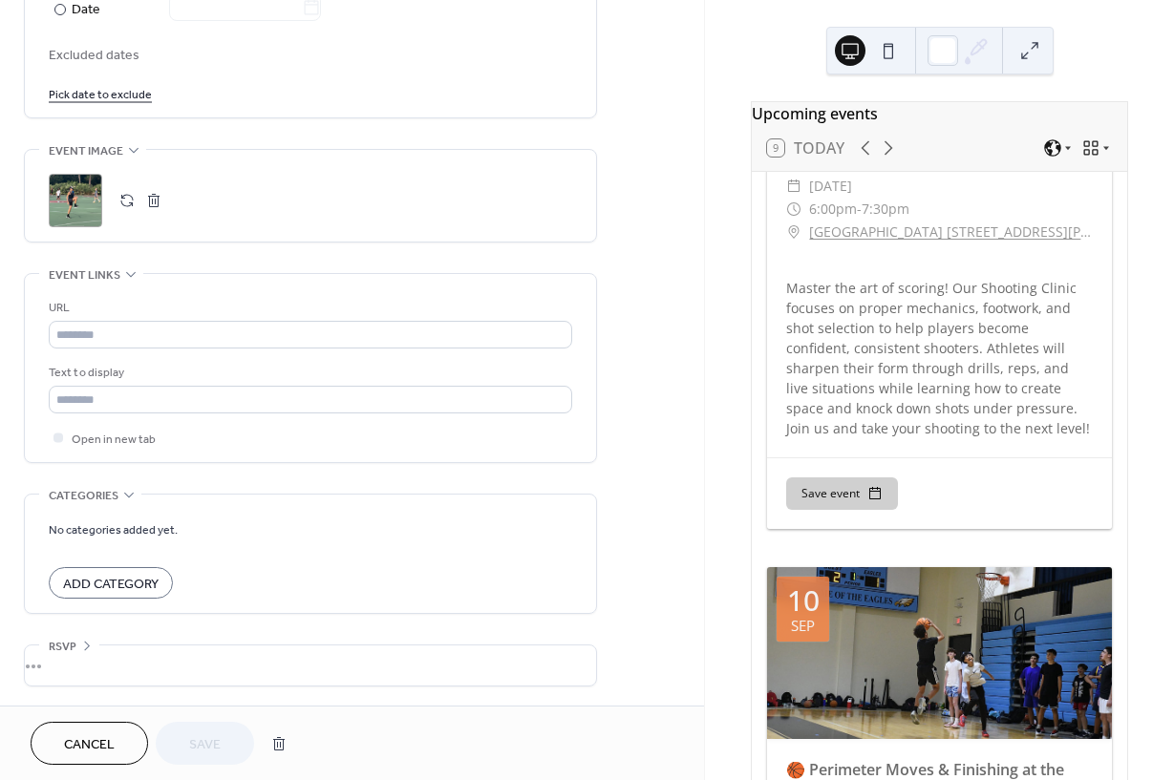
click at [89, 646] on div "•••" at bounding box center [310, 666] width 571 height 40
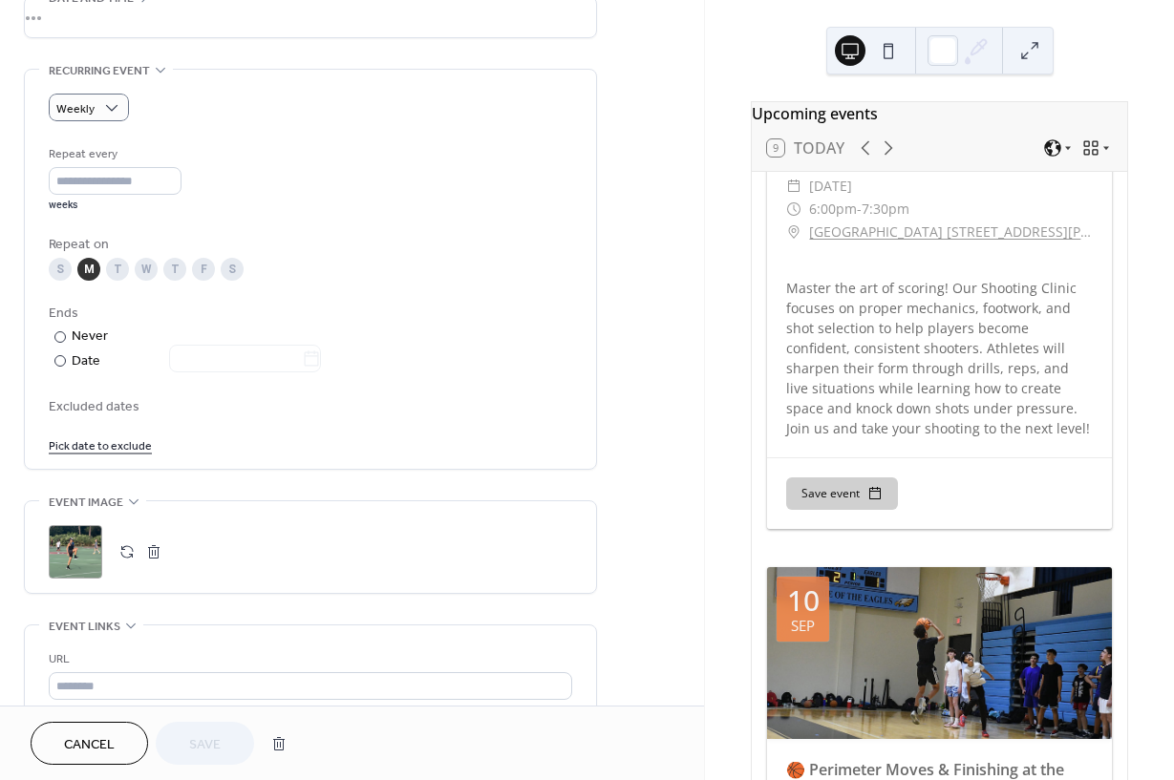
scroll to position [469, 0]
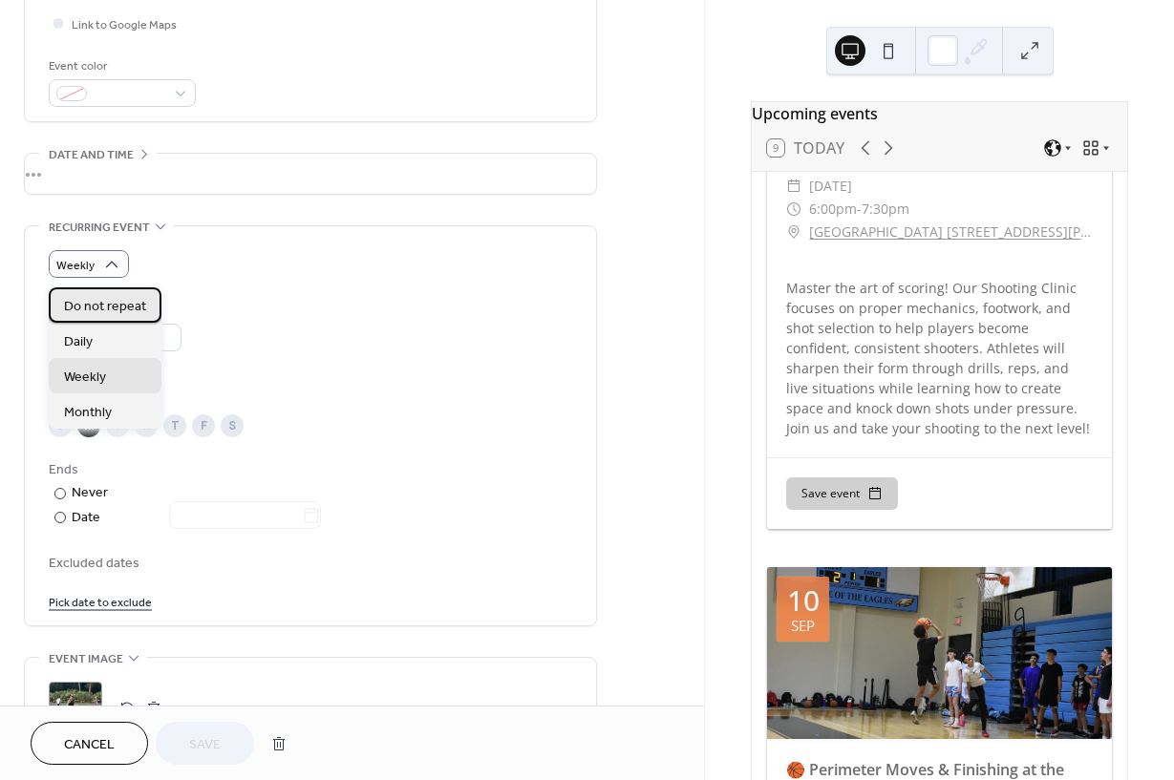
click at [140, 315] on span "Do not repeat" at bounding box center [105, 307] width 82 height 20
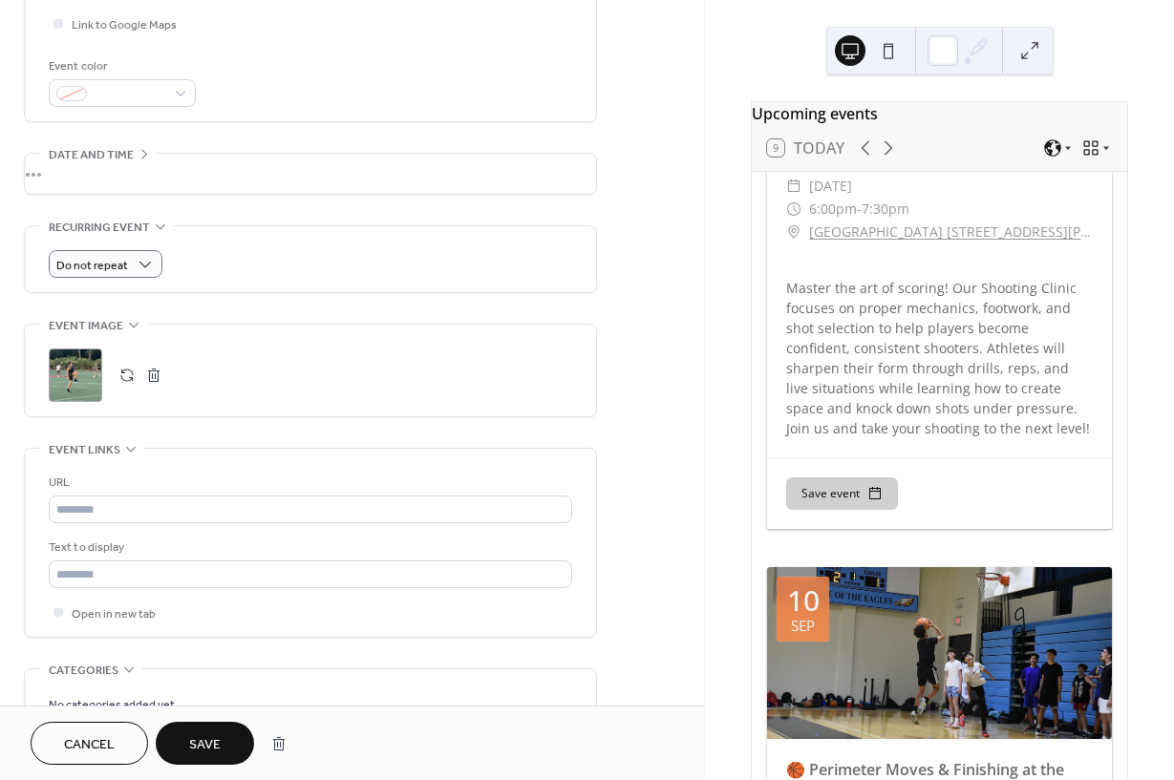
click at [218, 744] on span "Save" at bounding box center [205, 745] width 32 height 20
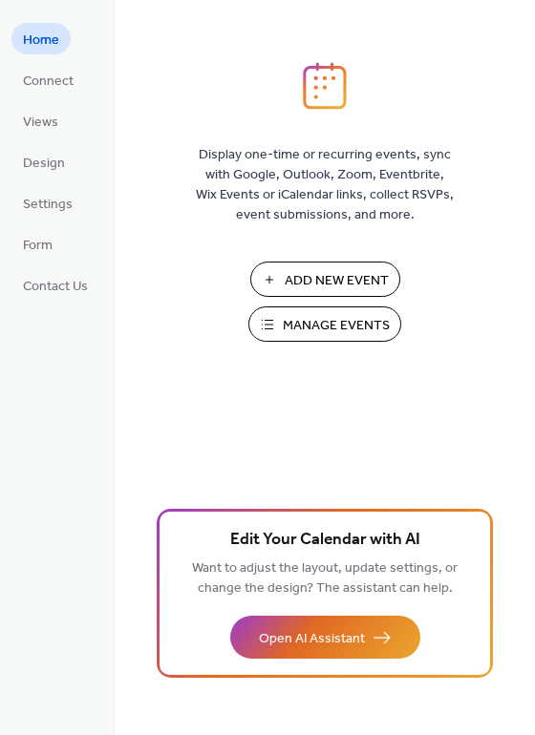
click at [345, 331] on span "Manage Events" at bounding box center [336, 326] width 107 height 20
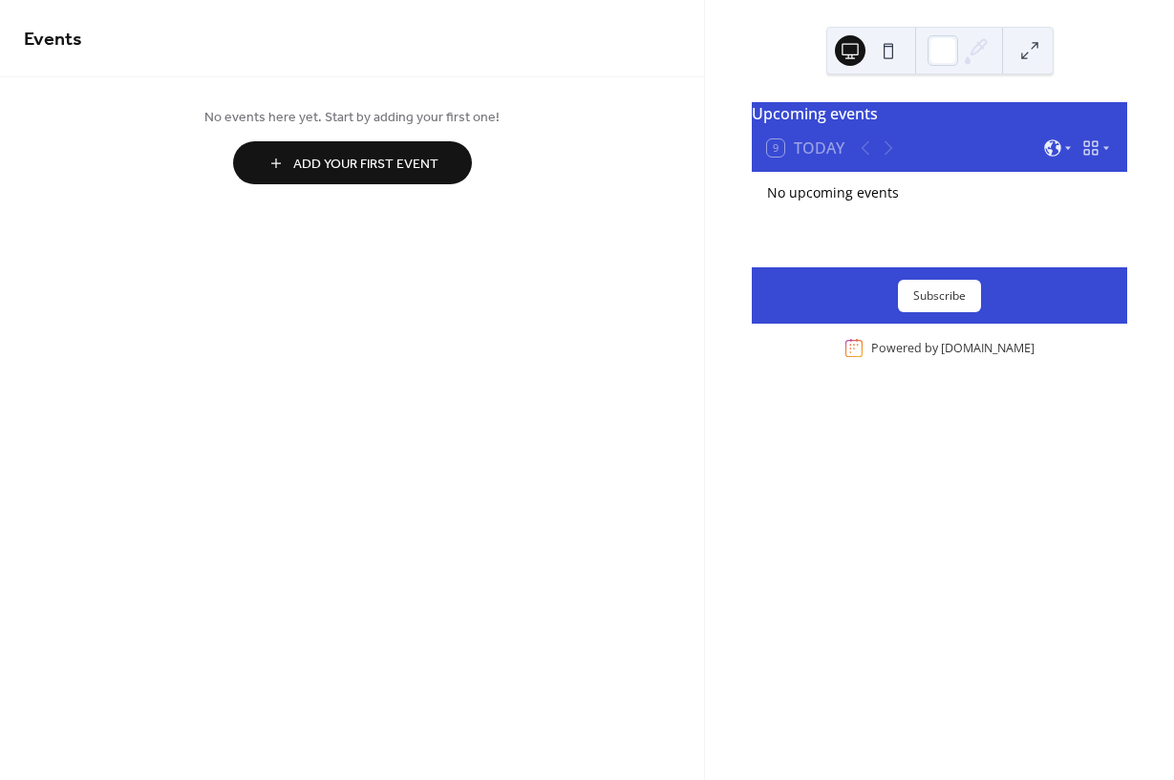
click at [391, 155] on span "Add Your First Event" at bounding box center [365, 165] width 145 height 20
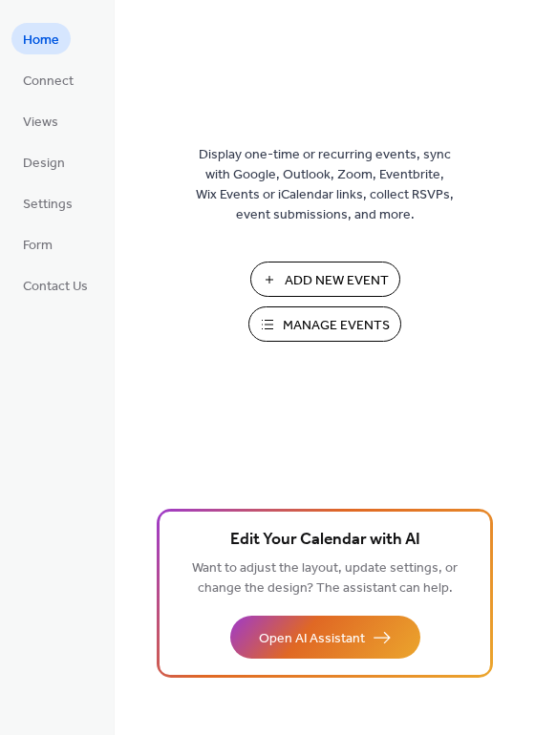
click at [325, 336] on span "Manage Events" at bounding box center [336, 326] width 107 height 20
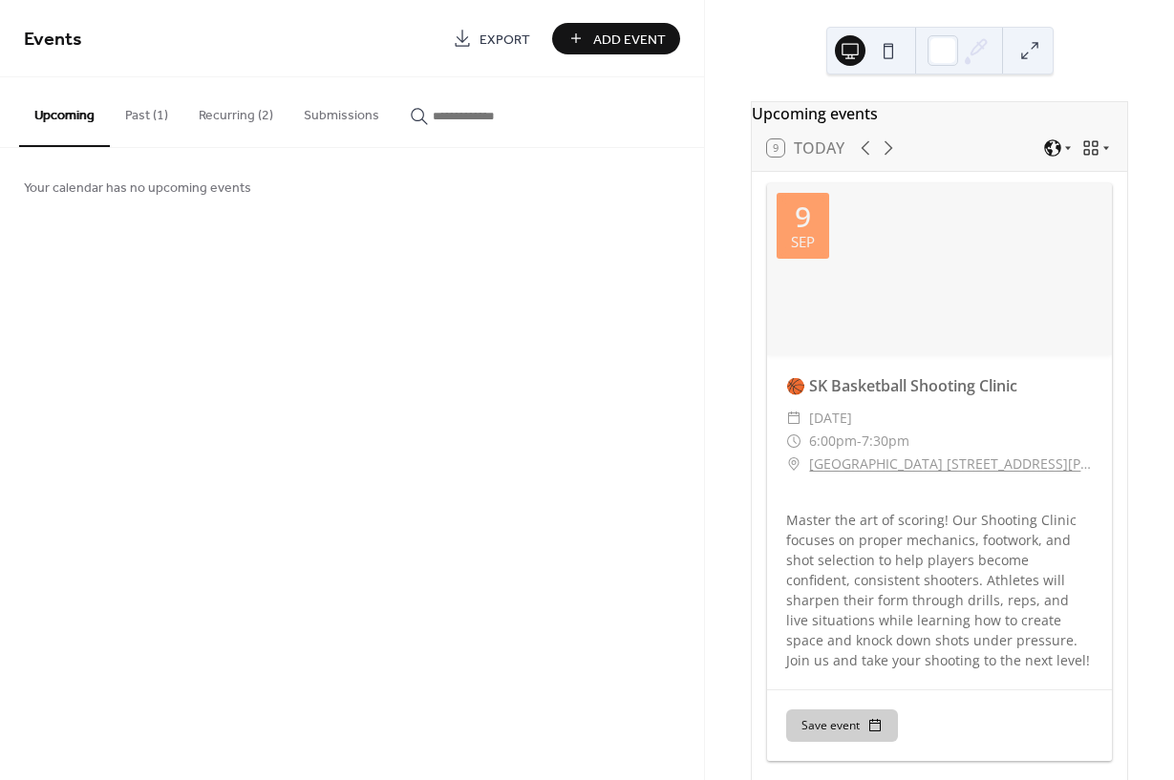
click at [154, 112] on button "Past (1)" at bounding box center [147, 111] width 74 height 68
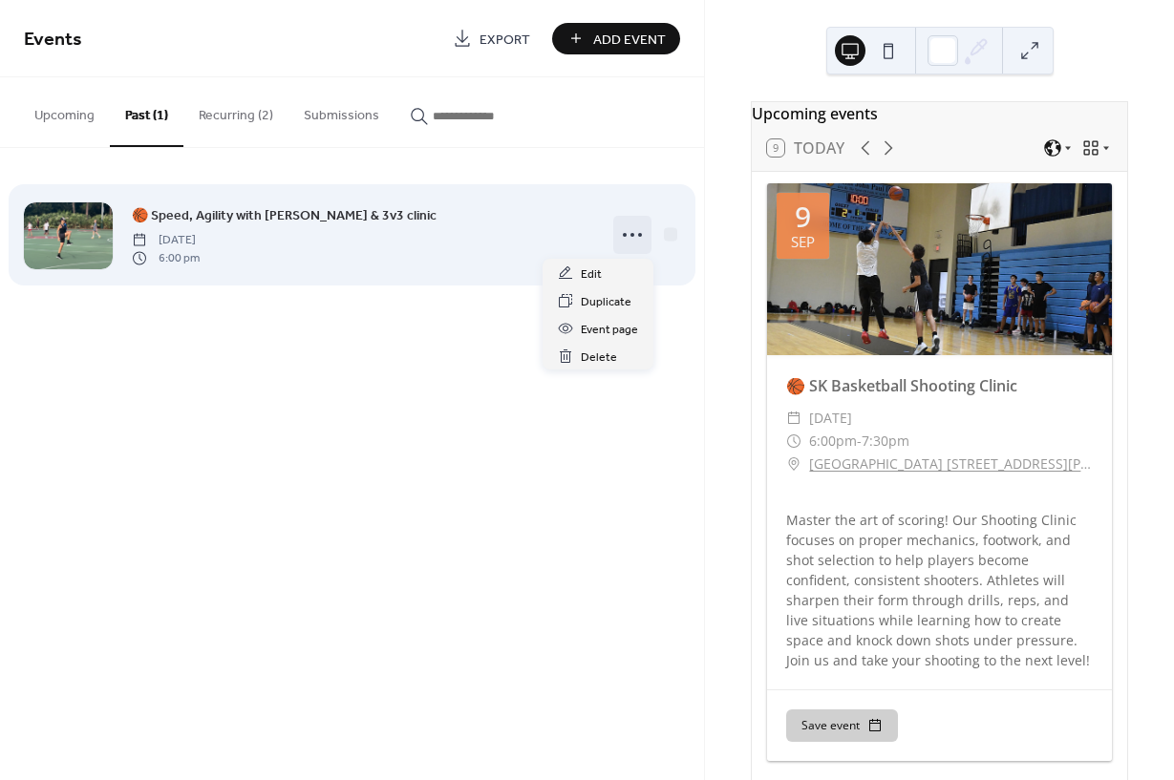
click at [641, 250] on icon at bounding box center [632, 235] width 31 height 31
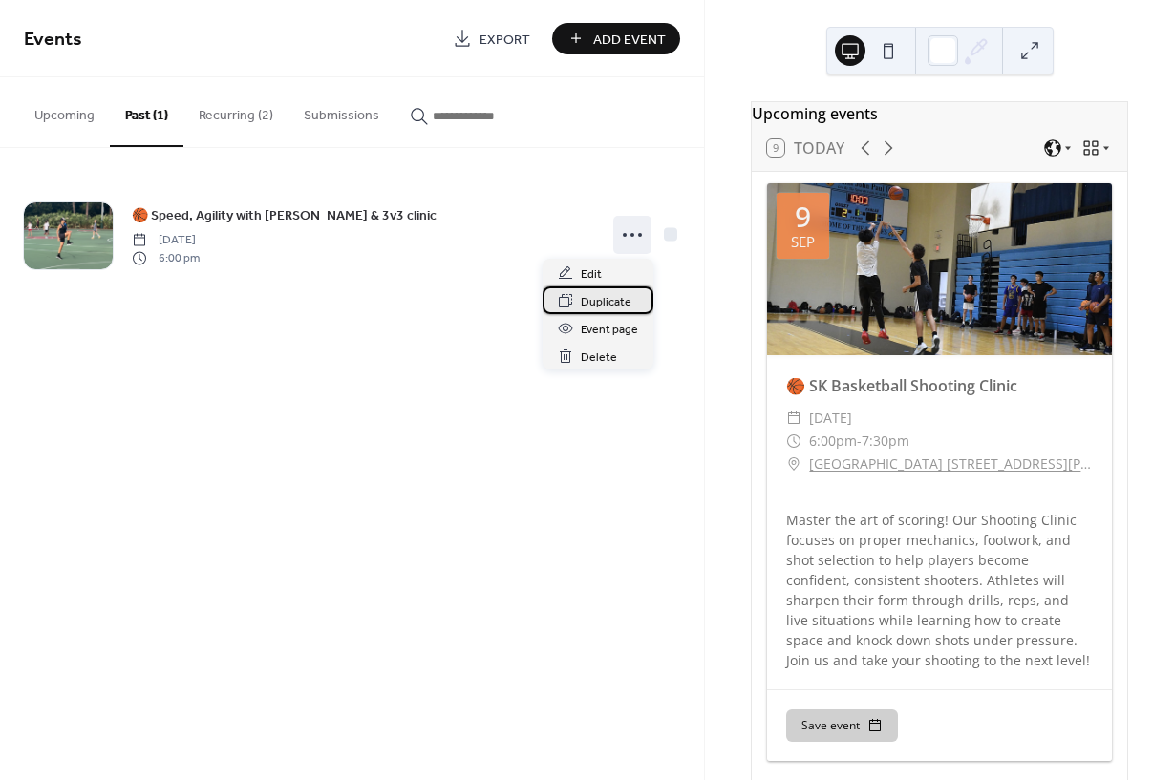
click at [617, 301] on span "Duplicate" at bounding box center [606, 302] width 51 height 20
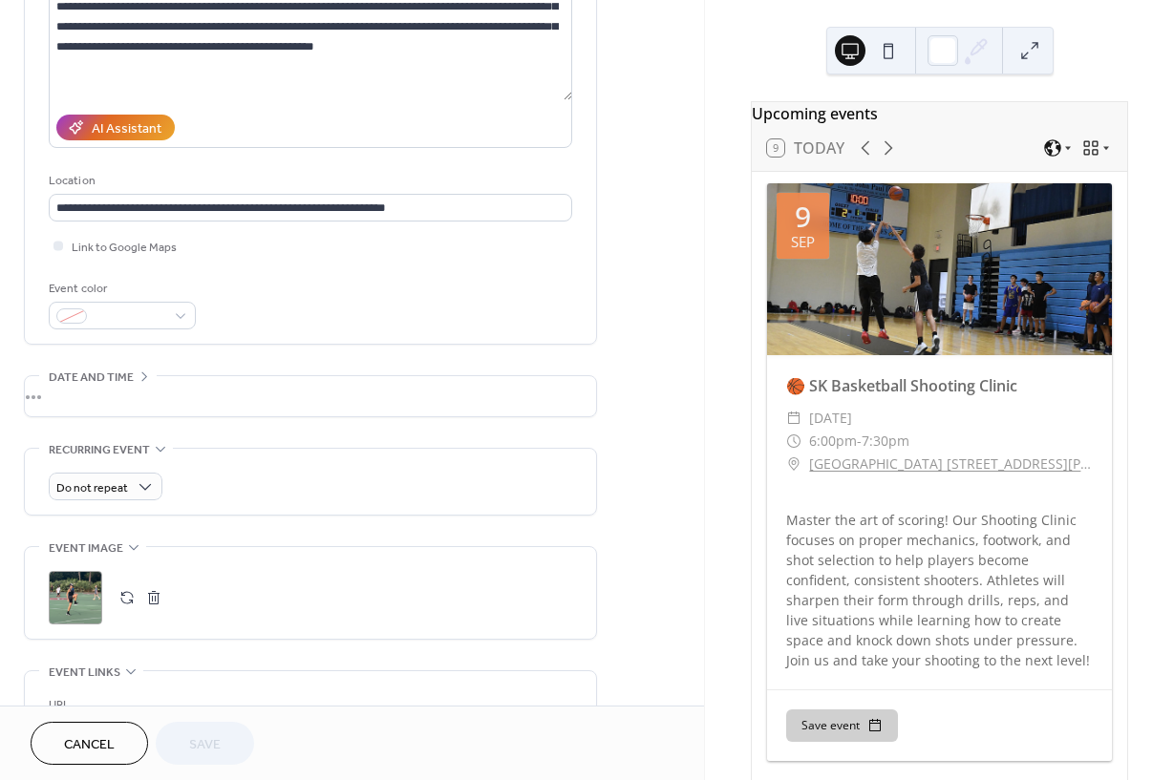
scroll to position [305, 0]
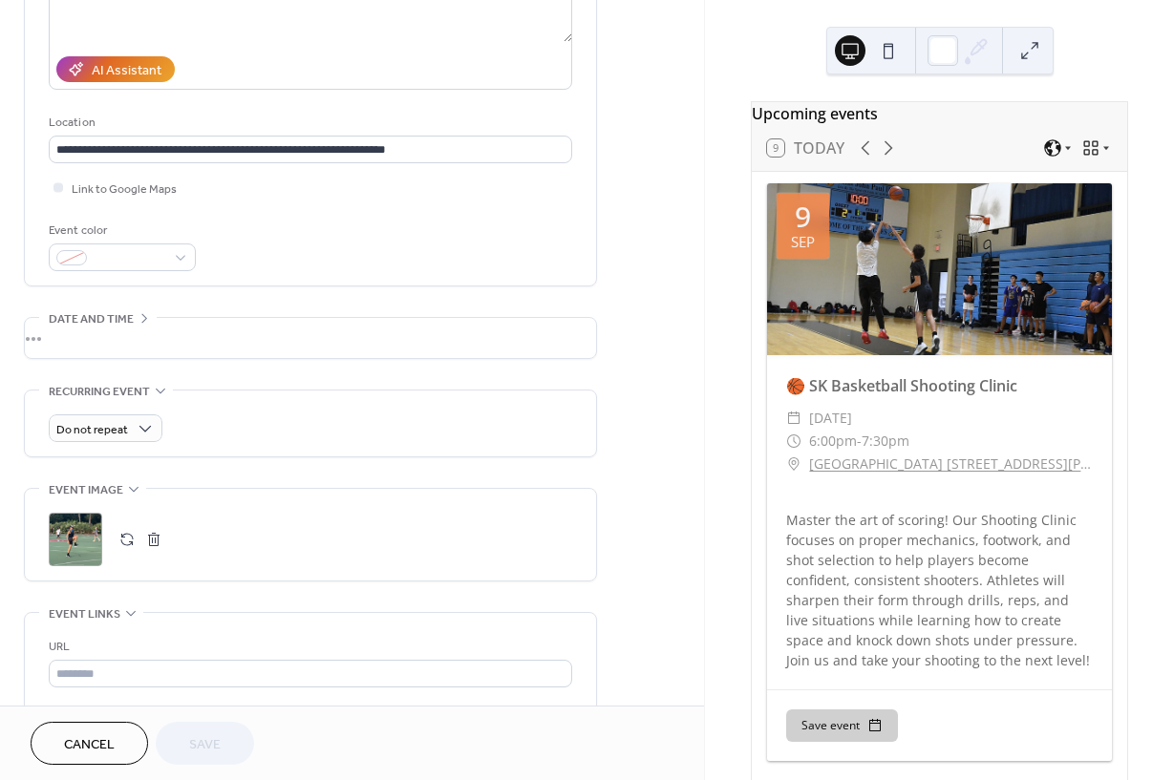
click at [701, 484] on div "**********" at bounding box center [352, 472] width 704 height 1342
click at [72, 349] on div "•••" at bounding box center [310, 338] width 571 height 40
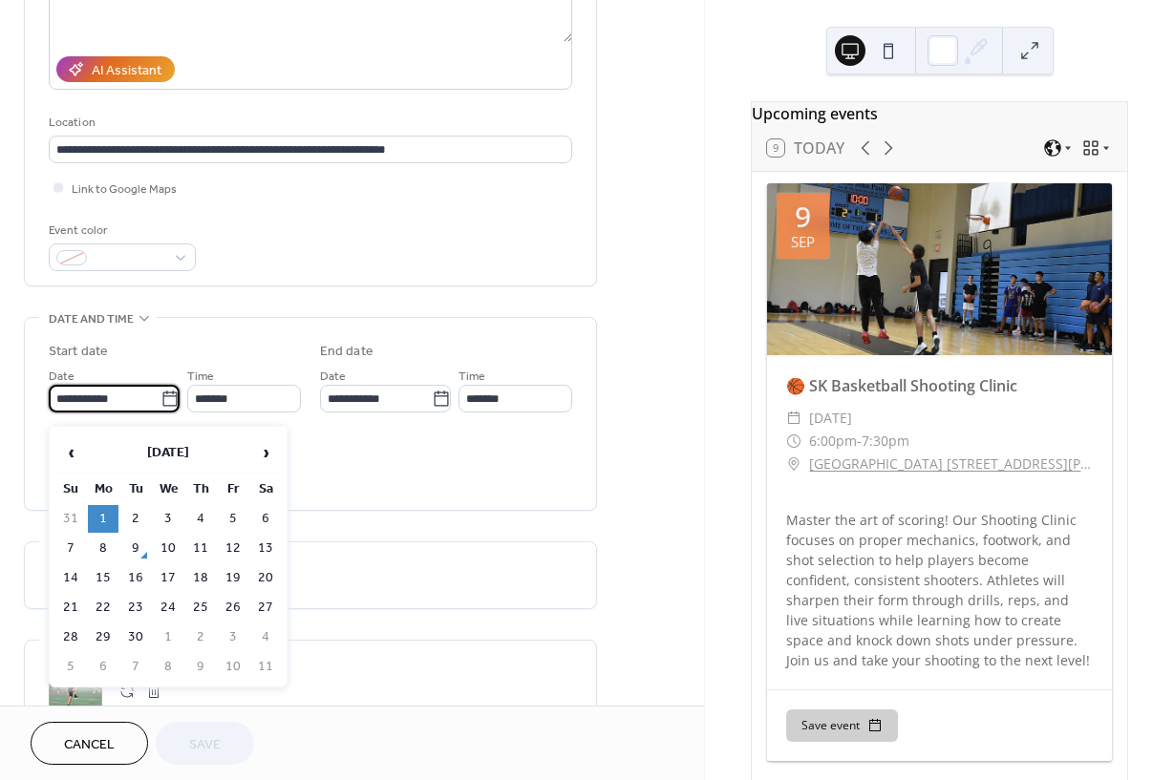
click at [106, 405] on input "**********" at bounding box center [105, 399] width 112 height 28
click at [109, 583] on td "15" at bounding box center [103, 578] width 31 height 28
type input "**********"
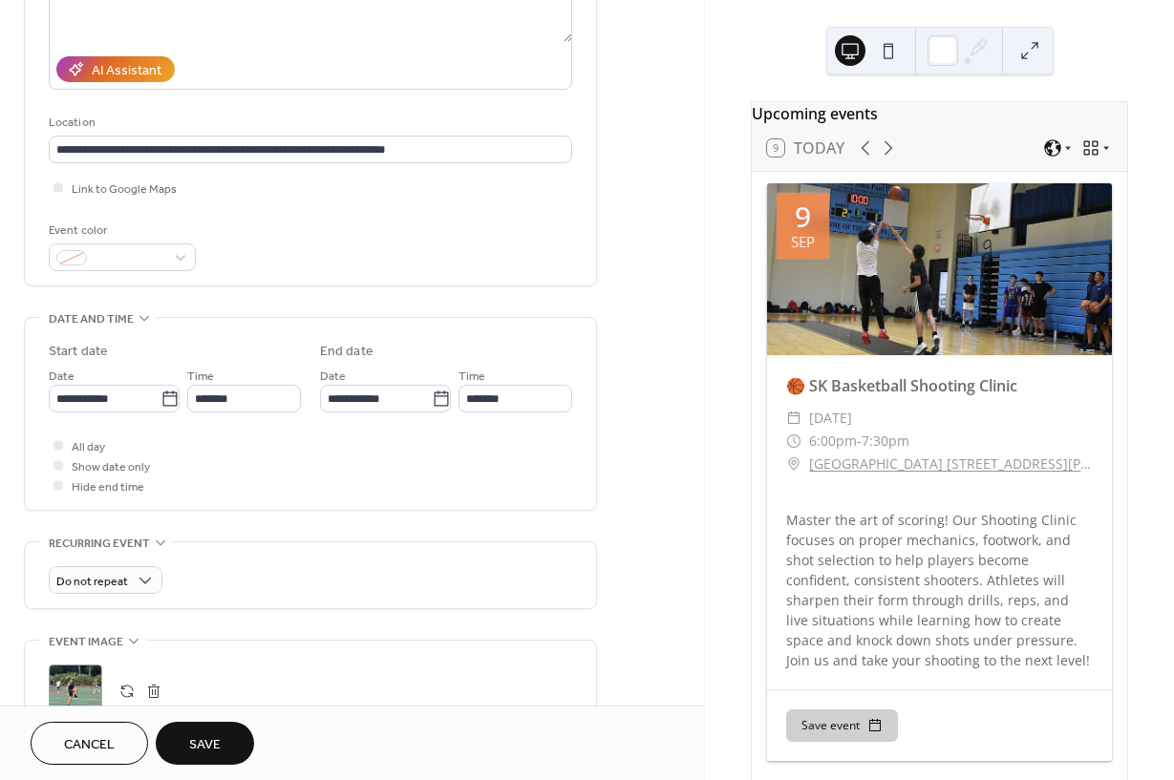
click at [213, 740] on span "Save" at bounding box center [205, 745] width 32 height 20
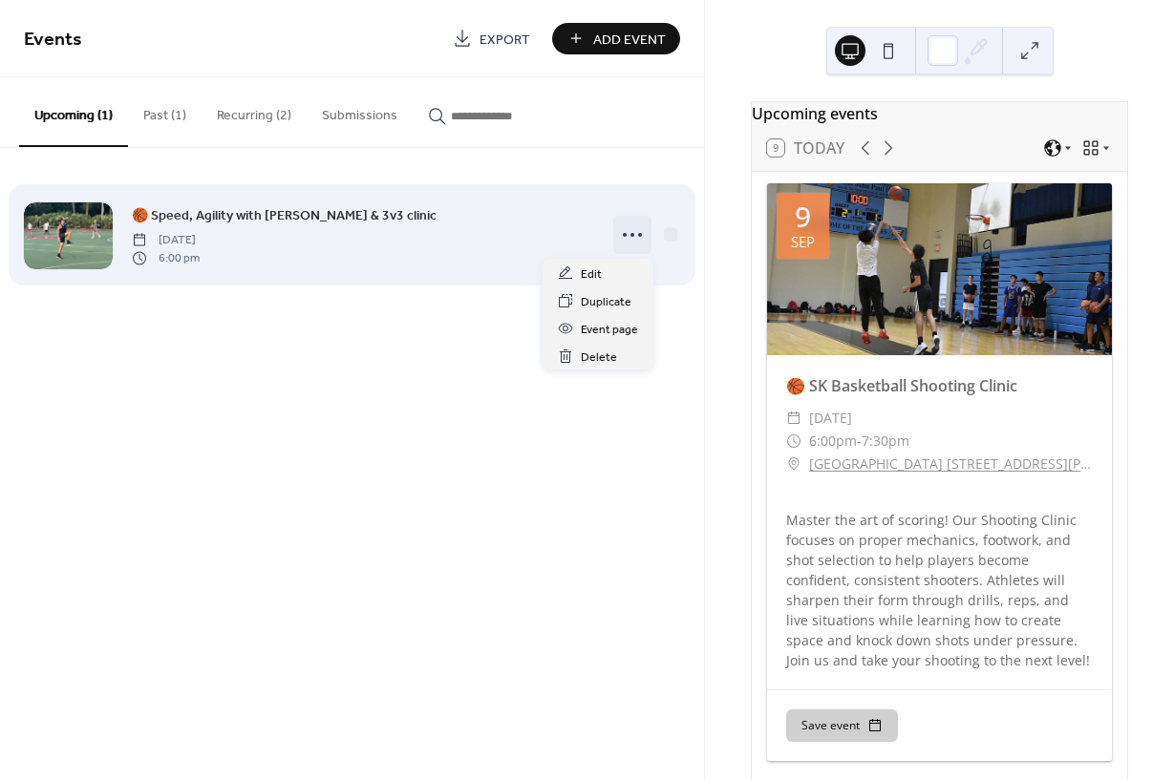
click at [641, 236] on circle at bounding box center [640, 235] width 4 height 4
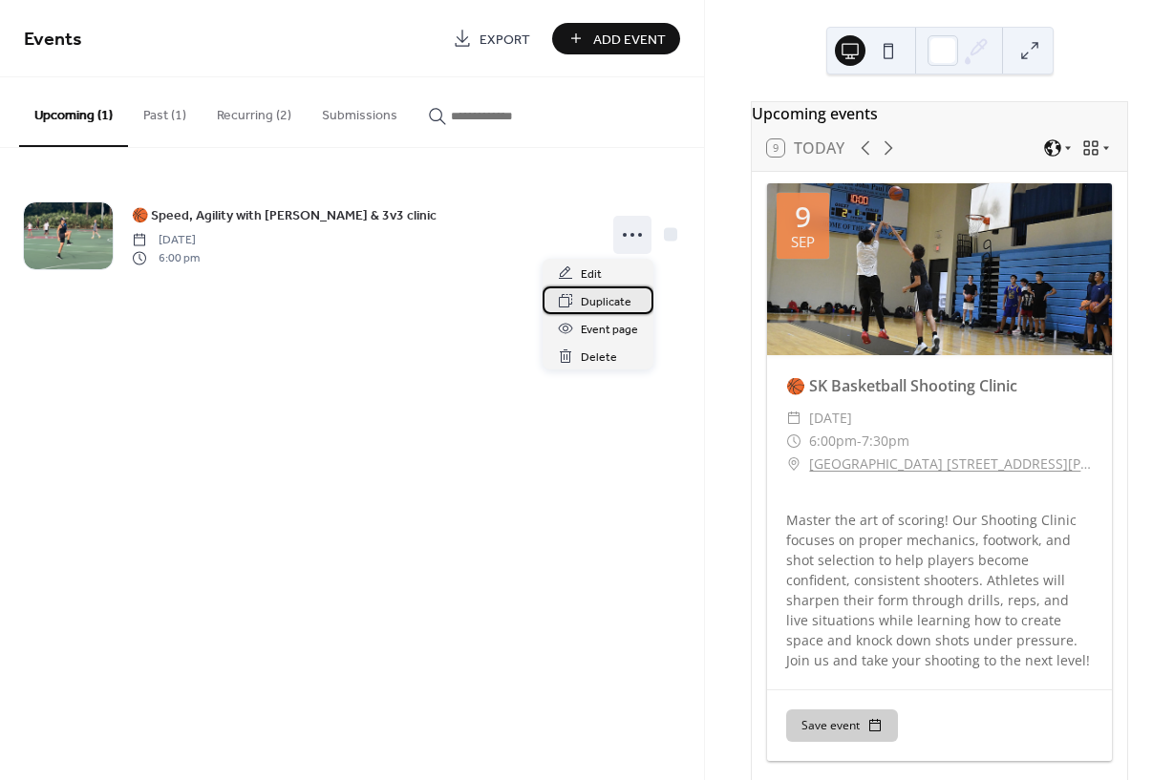
click at [608, 303] on span "Duplicate" at bounding box center [606, 302] width 51 height 20
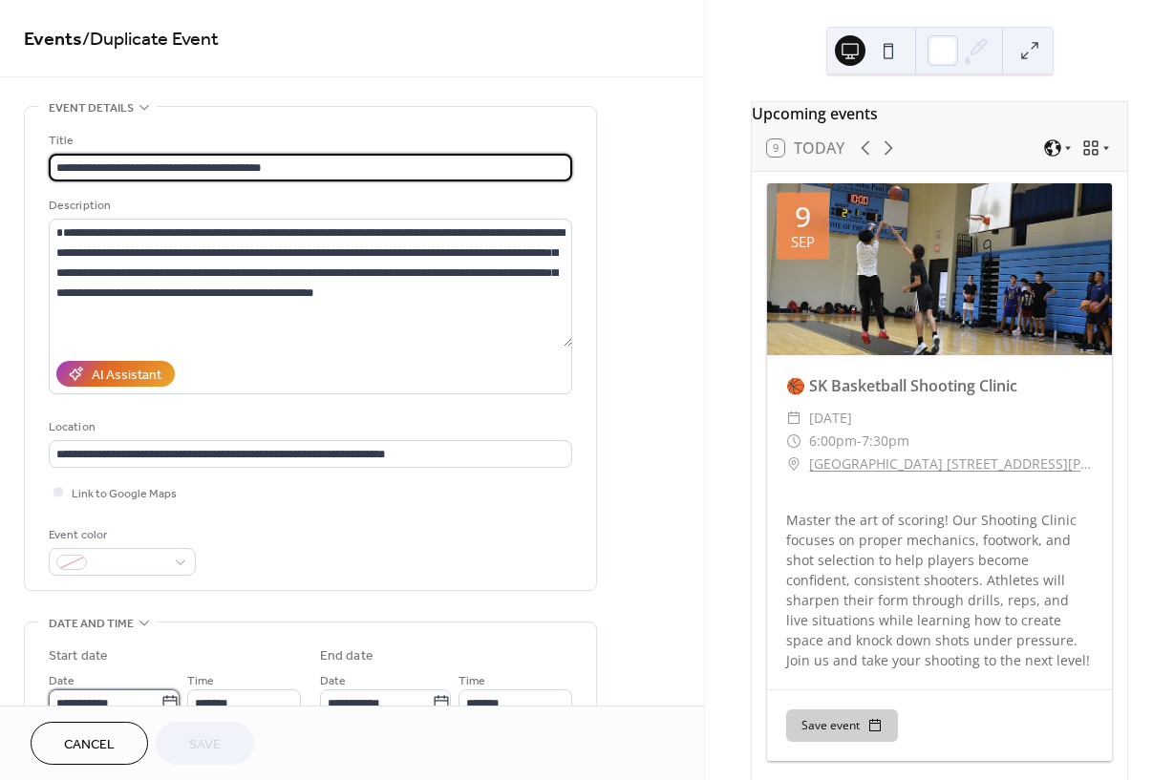
click at [154, 765] on div "**********" at bounding box center [352, 390] width 704 height 780
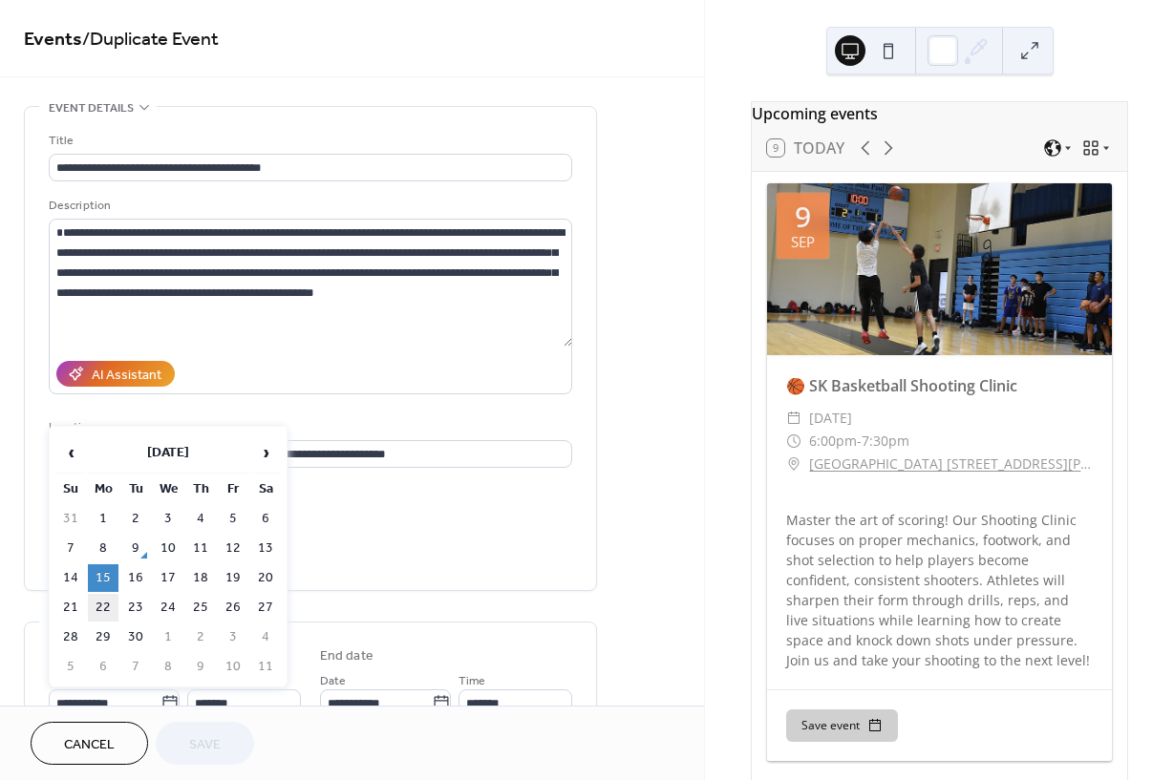
click at [102, 605] on td "22" at bounding box center [103, 608] width 31 height 28
type input "**********"
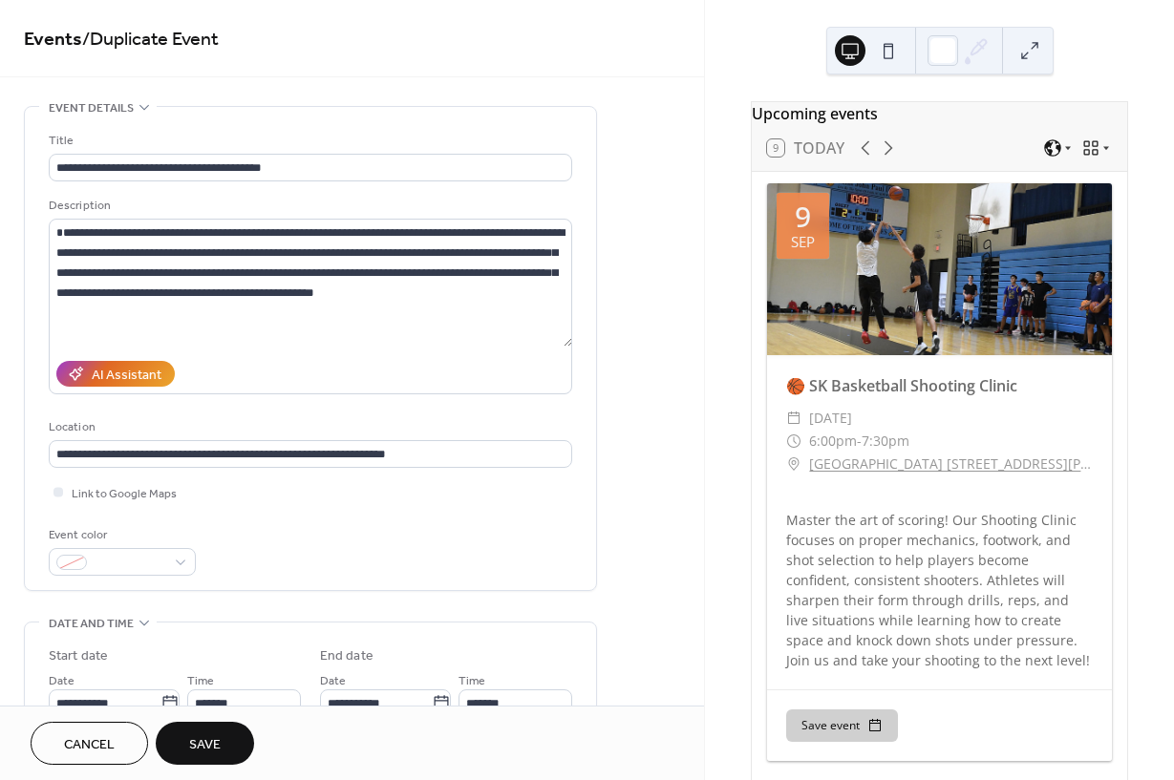
click at [207, 736] on span "Save" at bounding box center [205, 745] width 32 height 20
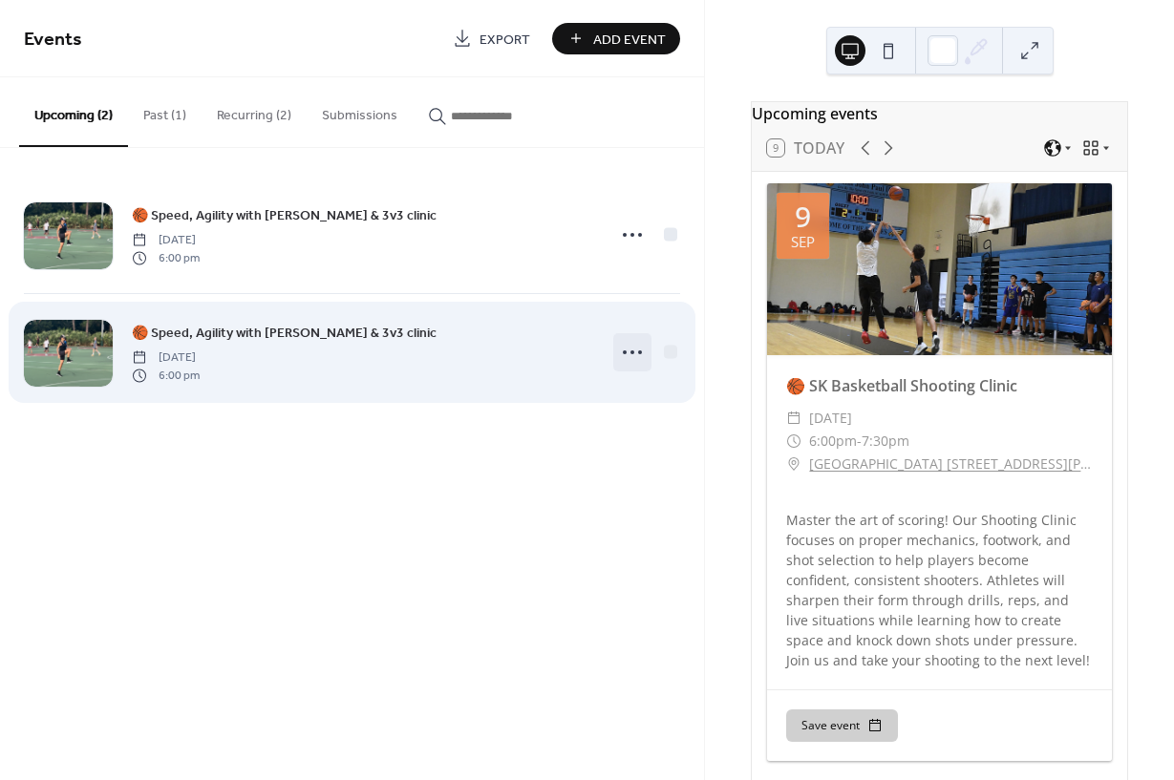
click at [640, 356] on icon at bounding box center [632, 352] width 31 height 31
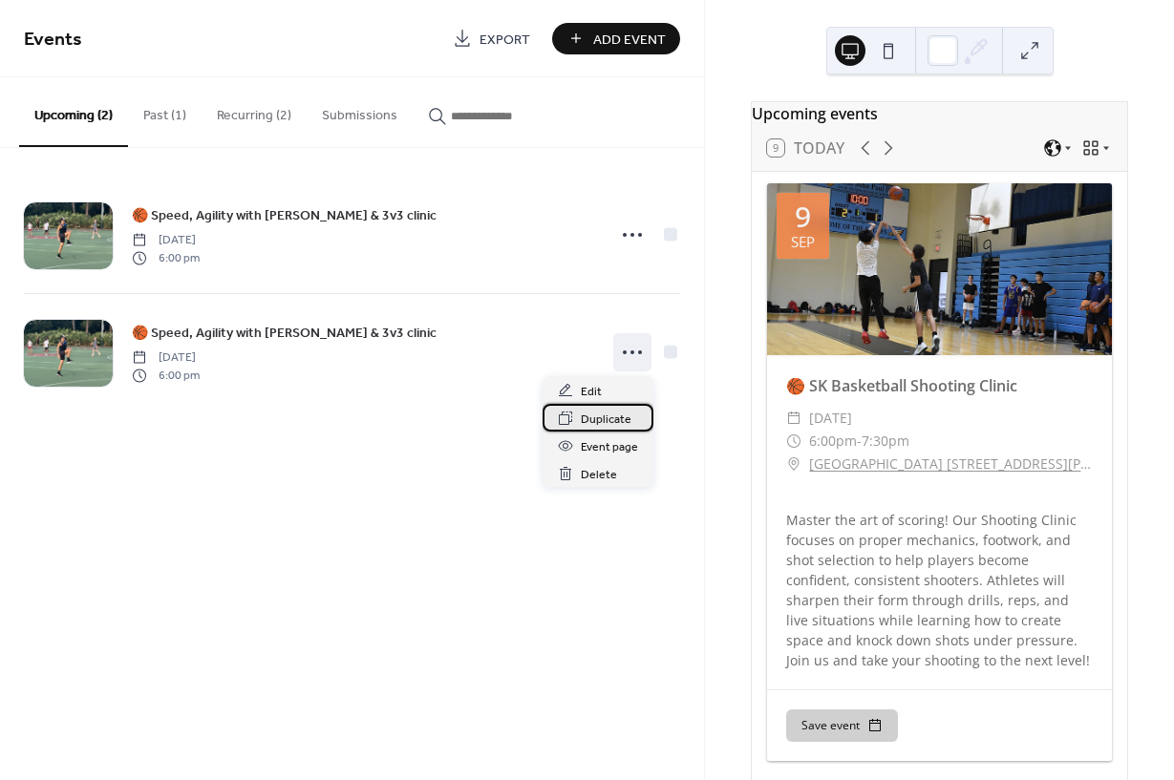
click at [617, 422] on span "Duplicate" at bounding box center [606, 420] width 51 height 20
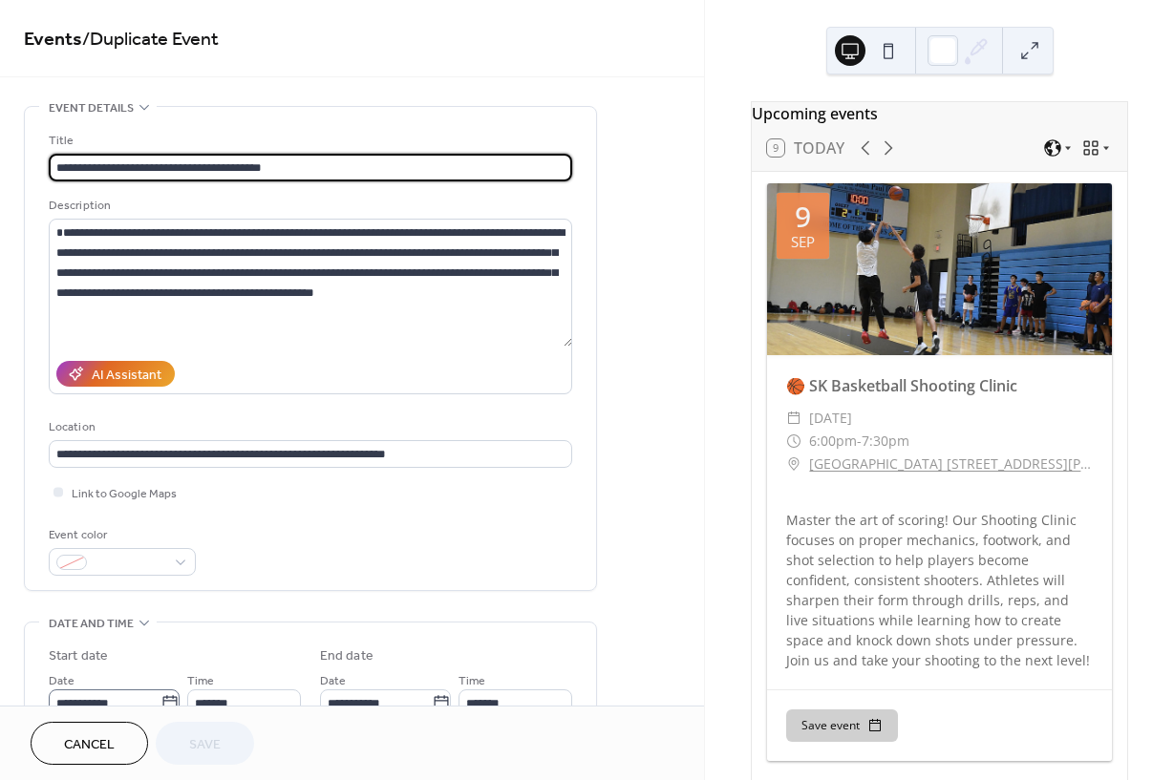
click at [161, 699] on label "**********" at bounding box center [114, 703] width 131 height 28
click at [160, 699] on input "**********" at bounding box center [105, 703] width 112 height 28
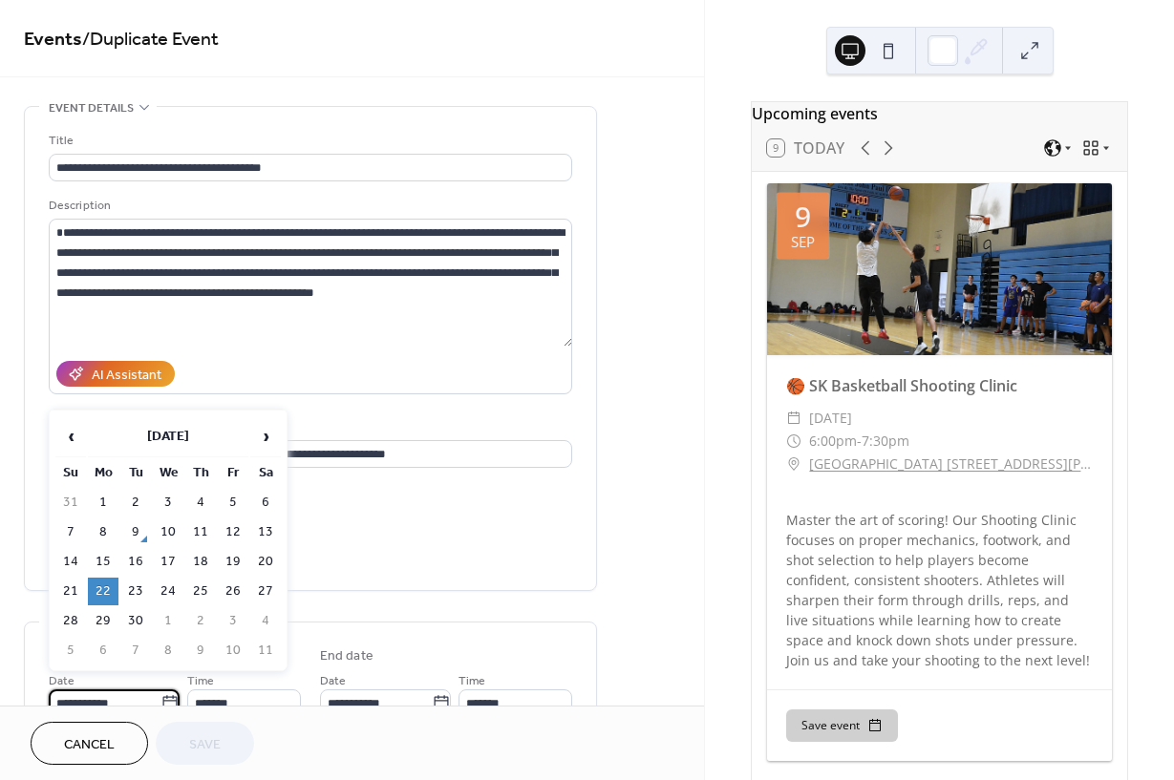
scroll to position [16, 0]
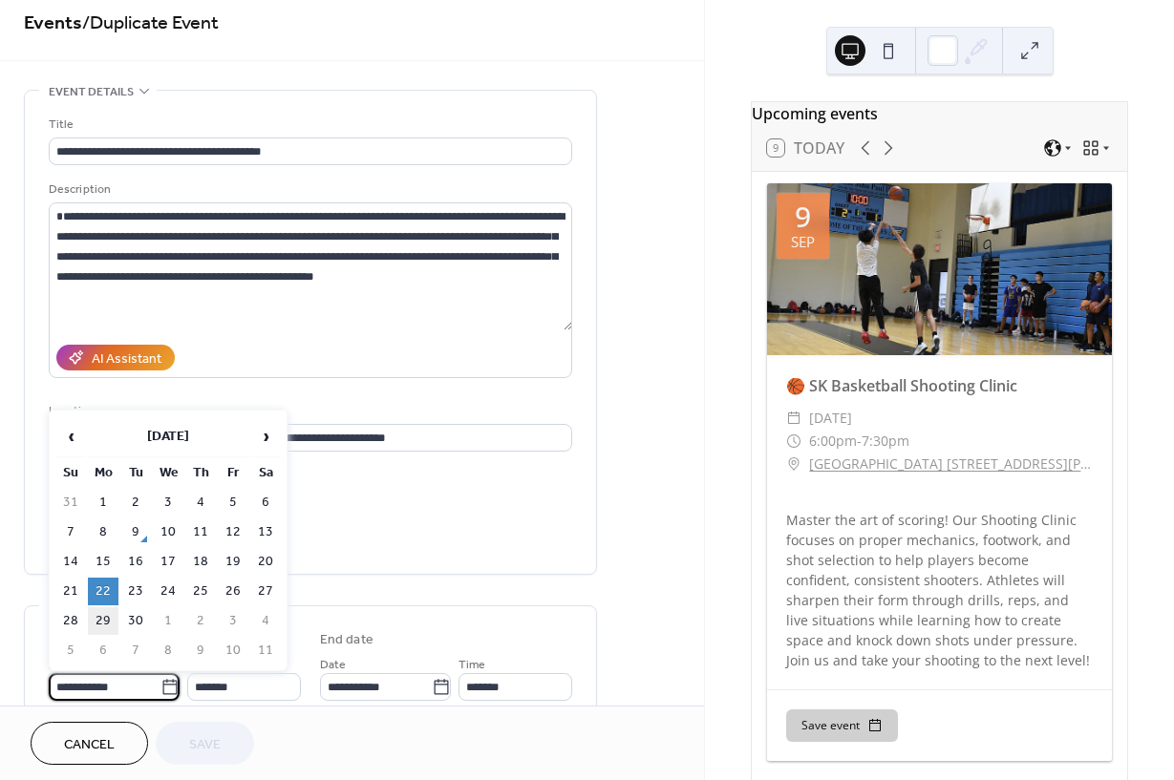
click at [105, 632] on td "29" at bounding box center [103, 621] width 31 height 28
type input "**********"
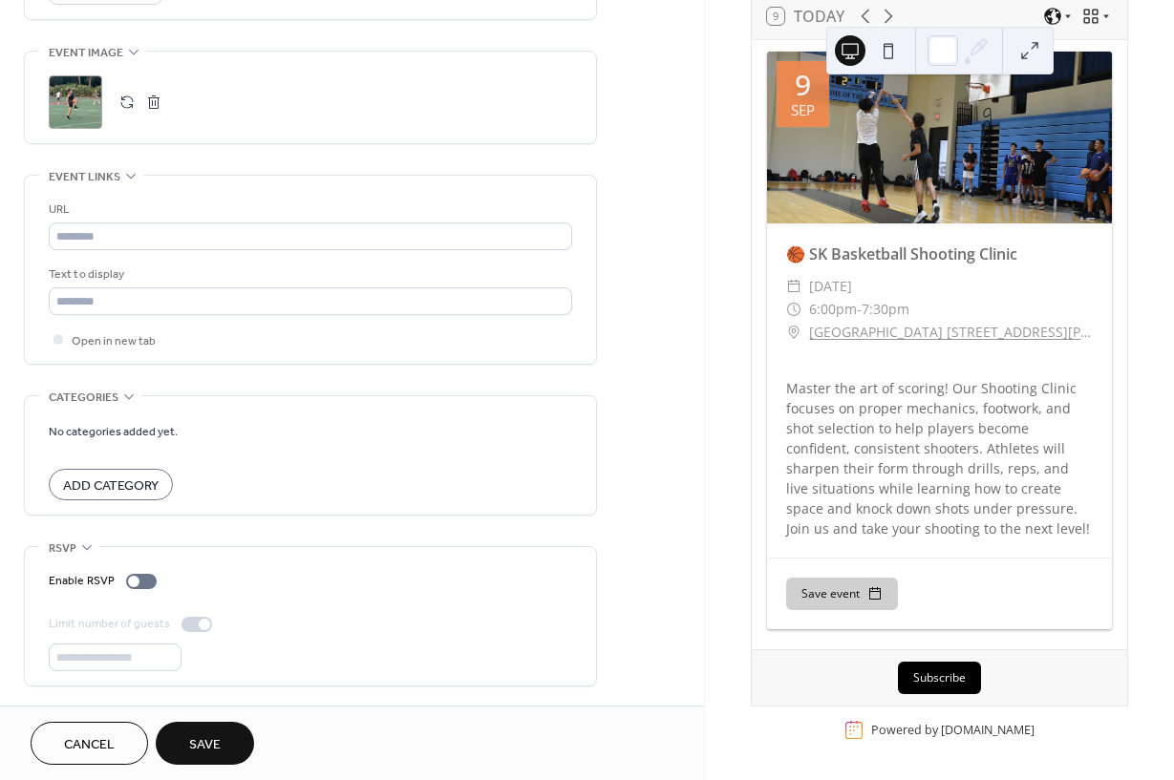
scroll to position [915, 0]
click at [135, 584] on div "Enable RSVP Limit number of guests **" at bounding box center [310, 621] width 523 height 100
click at [135, 577] on div at bounding box center [133, 581] width 11 height 11
click at [203, 747] on span "Save" at bounding box center [205, 745] width 32 height 20
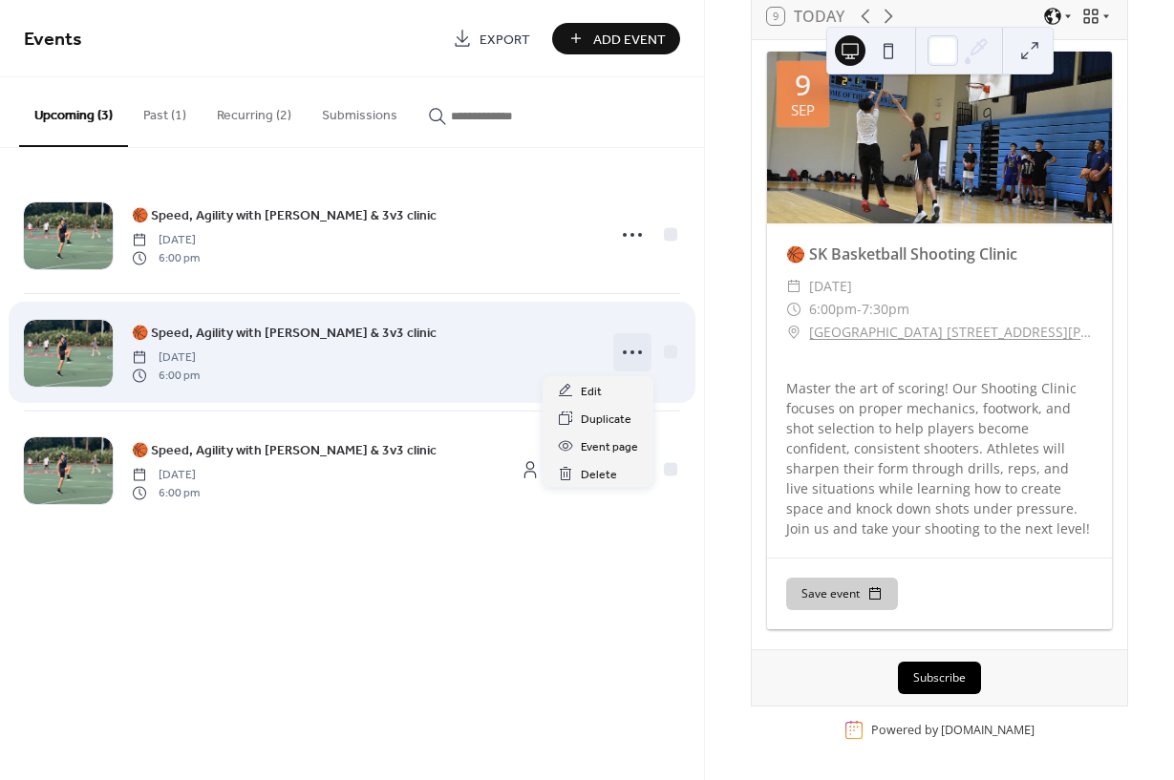
click at [632, 357] on icon at bounding box center [632, 352] width 31 height 31
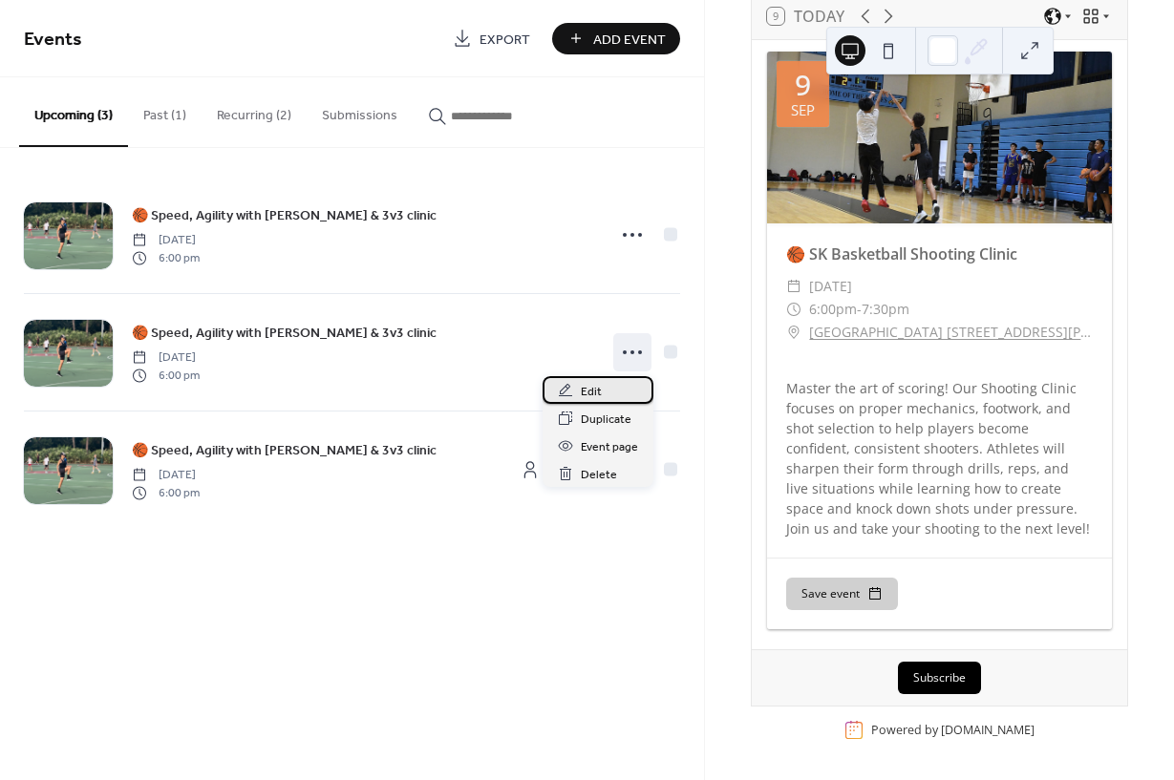
click at [594, 390] on span "Edit" at bounding box center [591, 392] width 21 height 20
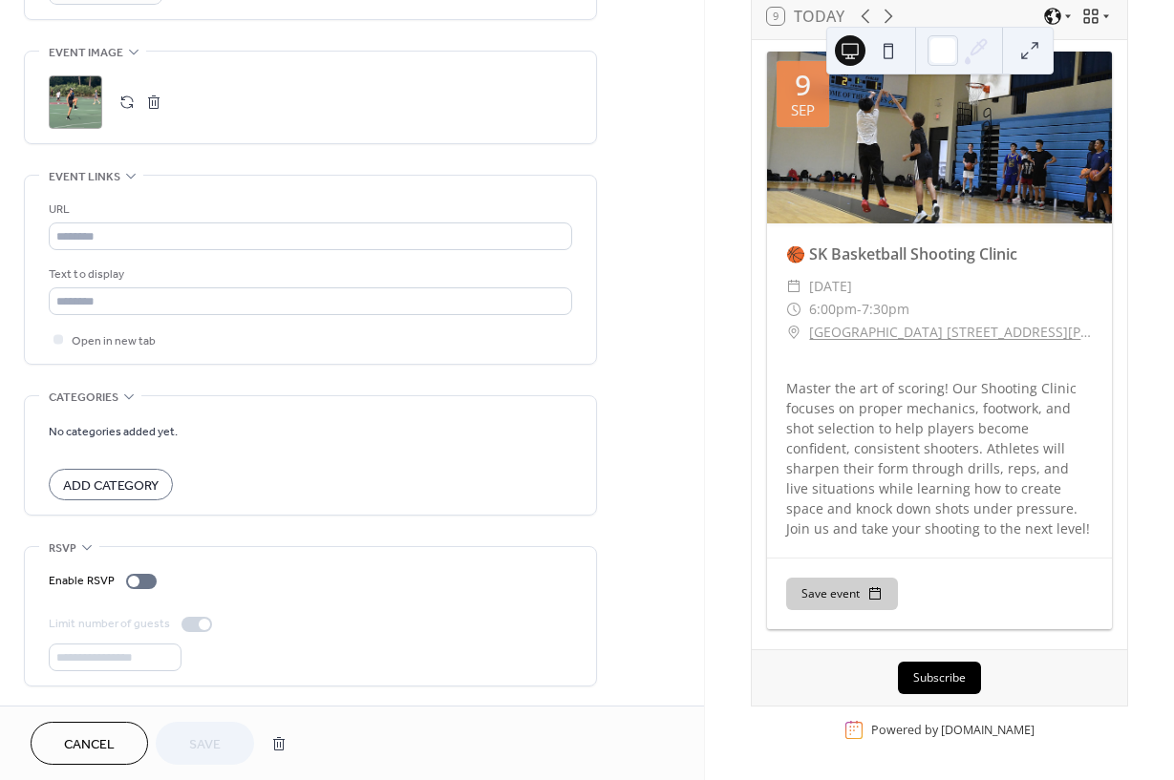
scroll to position [915, 0]
click at [138, 577] on div at bounding box center [133, 581] width 11 height 11
click at [192, 749] on span "Save" at bounding box center [205, 745] width 32 height 20
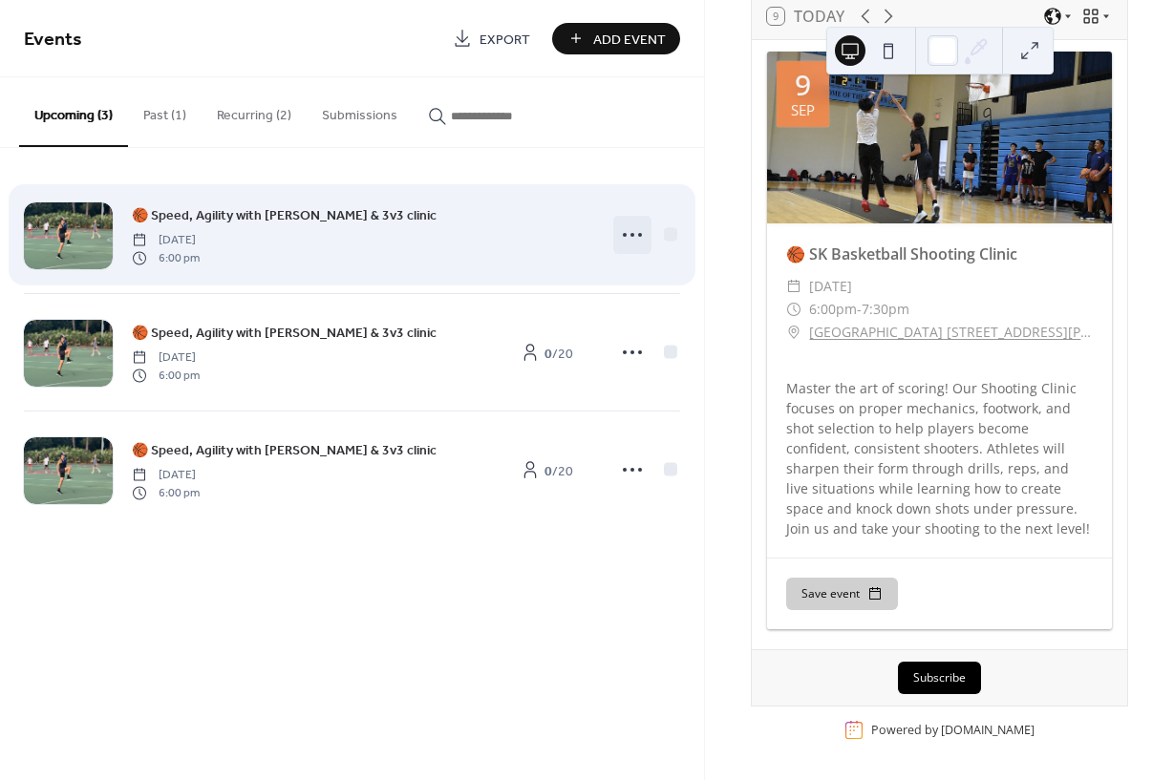
click at [623, 244] on icon at bounding box center [632, 235] width 31 height 31
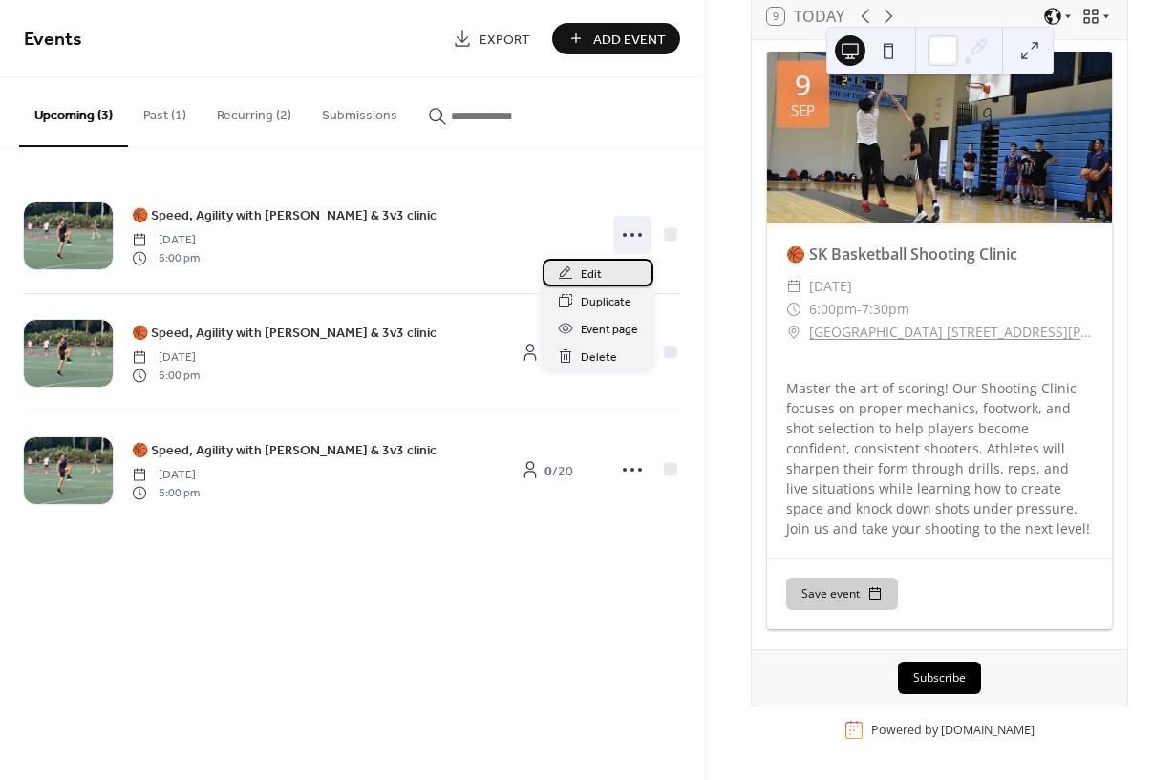
click at [598, 274] on span "Edit" at bounding box center [591, 275] width 21 height 20
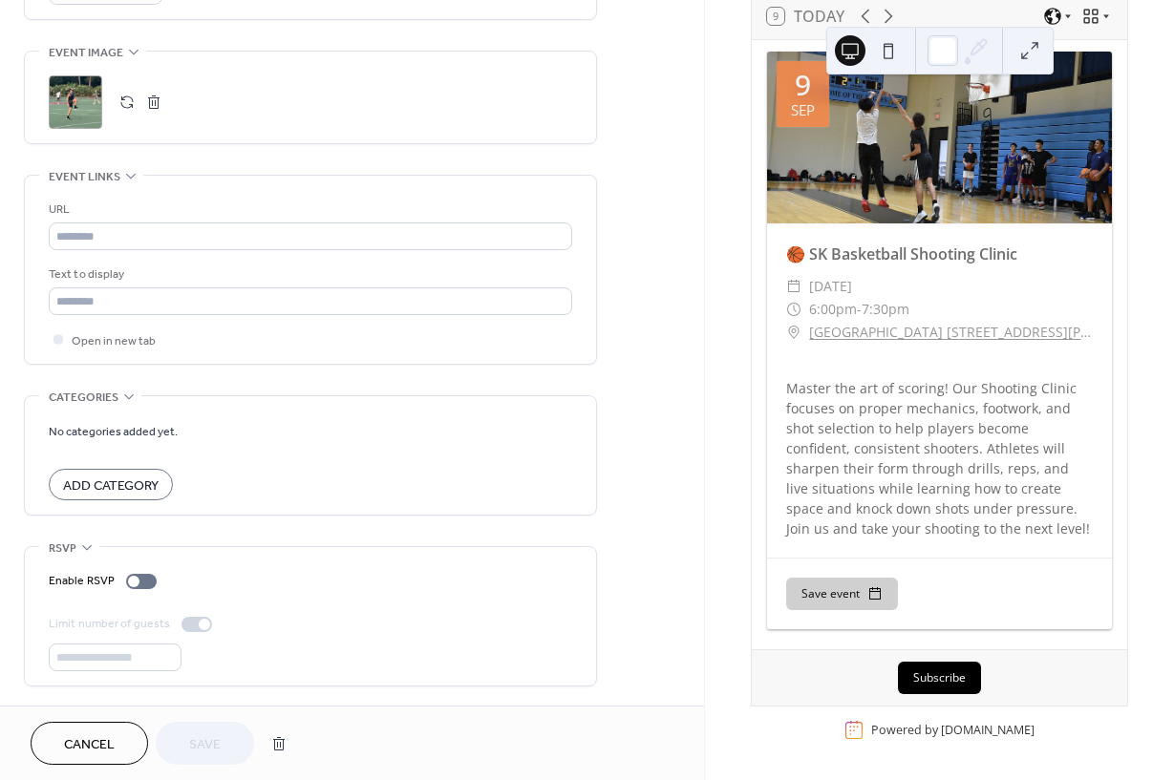
scroll to position [915, 0]
click at [135, 578] on div at bounding box center [133, 581] width 11 height 11
click at [193, 750] on span "Save" at bounding box center [205, 745] width 32 height 20
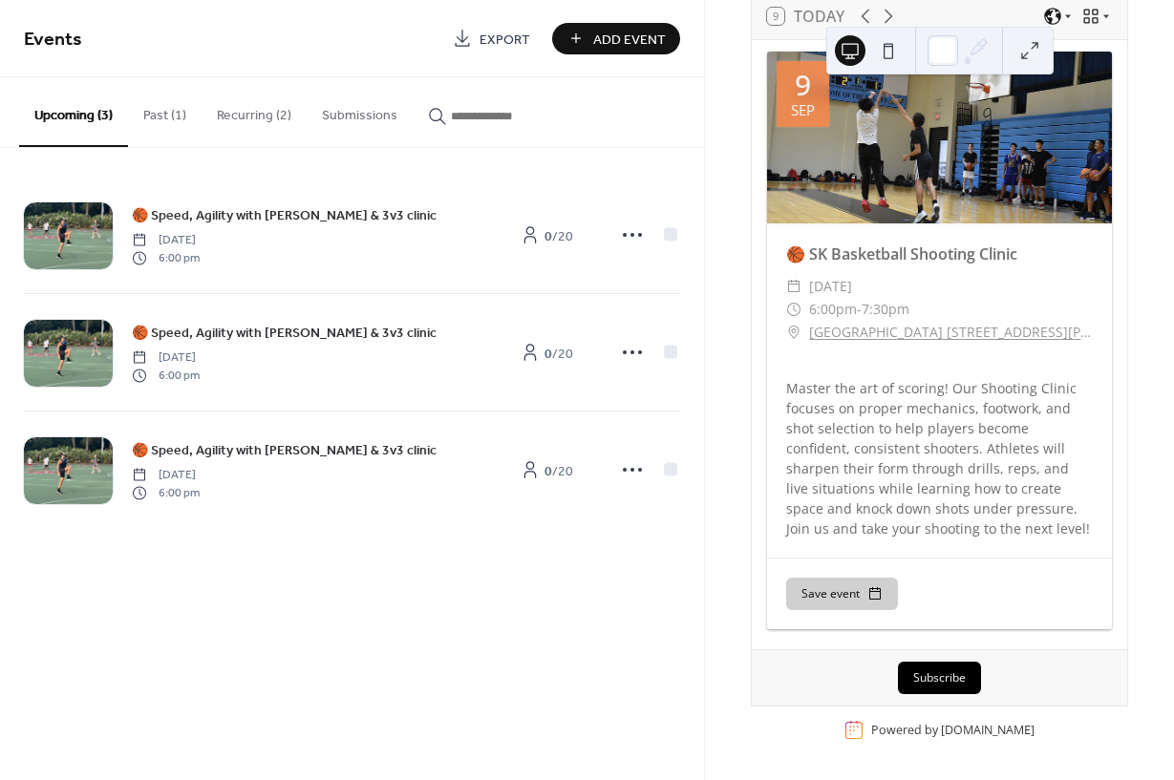
click at [267, 117] on button "Recurring (2)" at bounding box center [254, 111] width 105 height 68
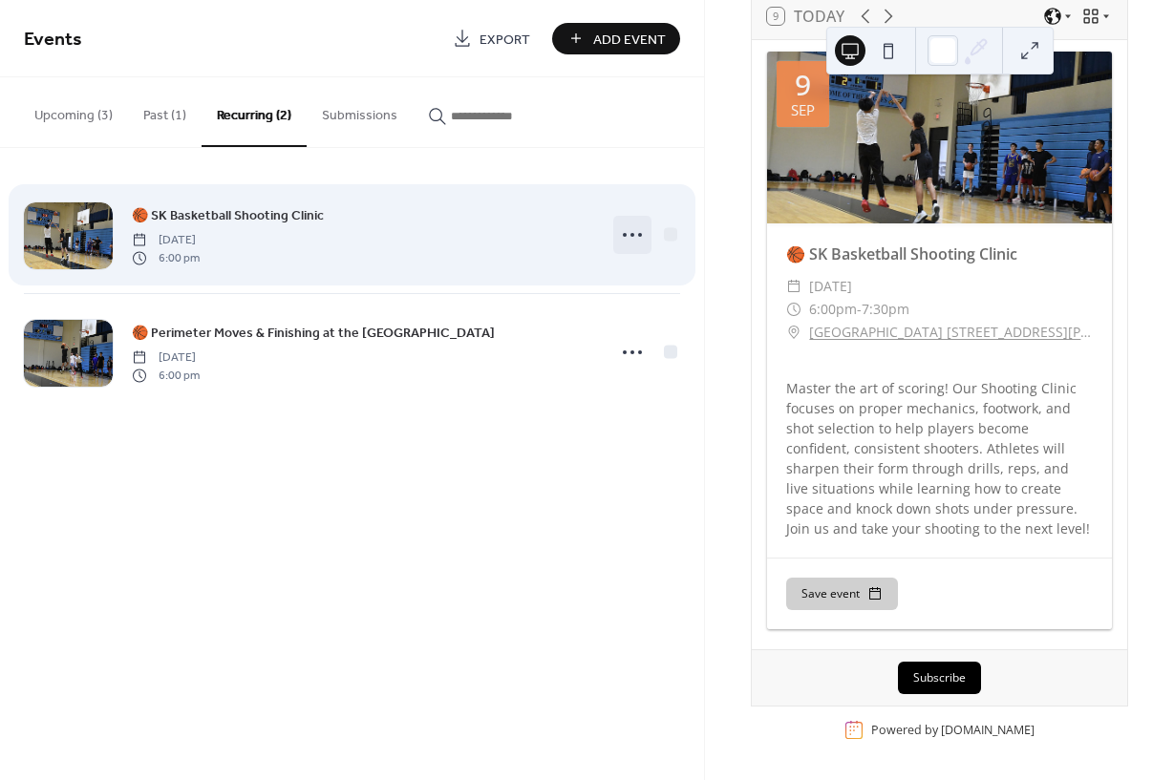
click at [641, 235] on circle at bounding box center [640, 235] width 4 height 4
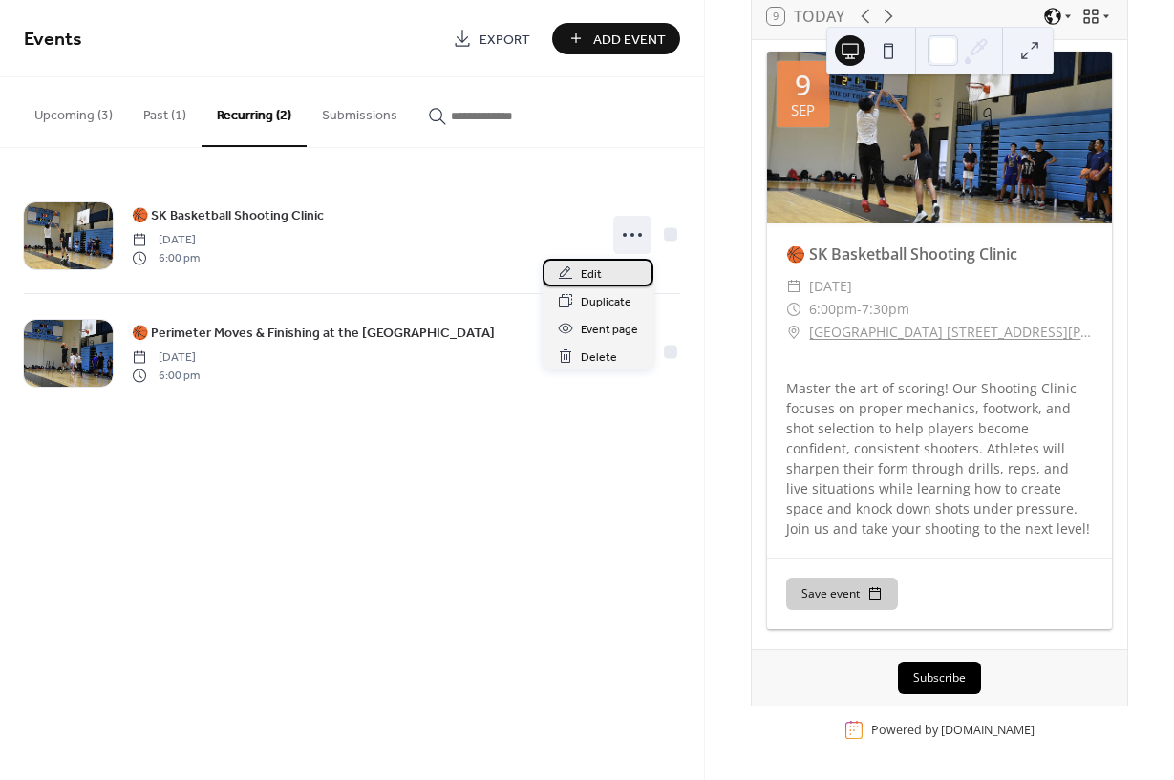
click at [607, 270] on div "Edit" at bounding box center [597, 273] width 111 height 28
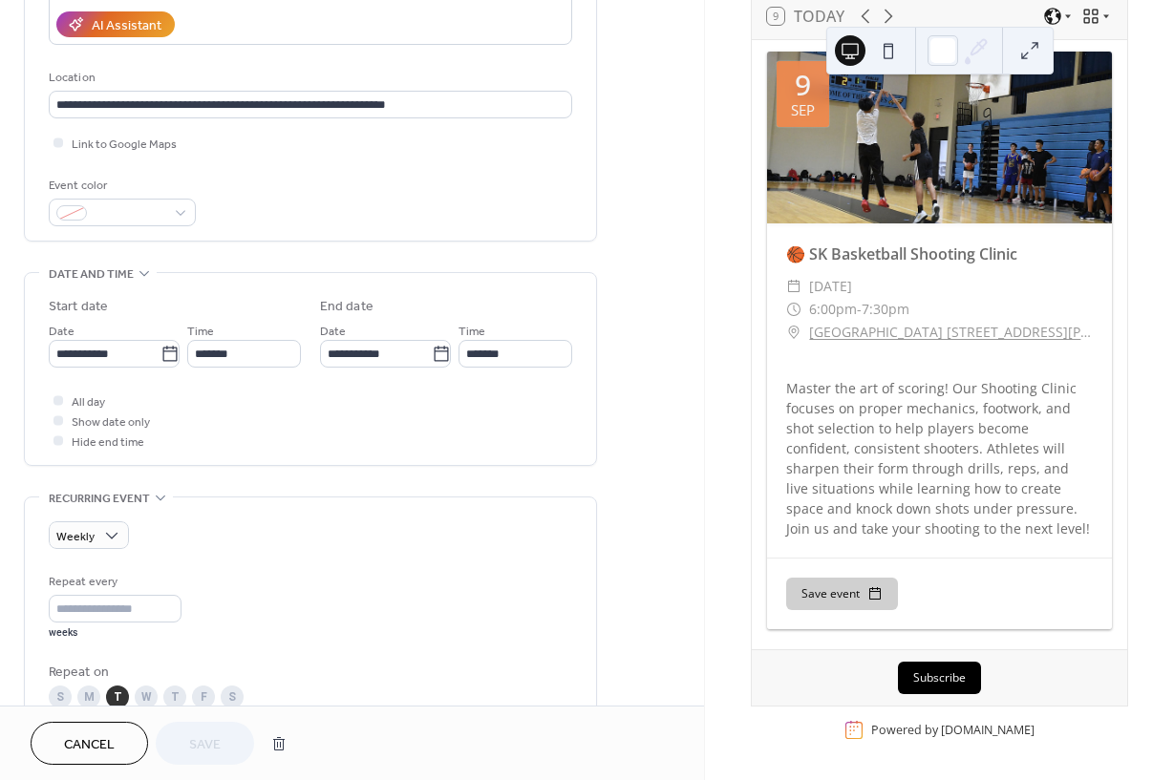
scroll to position [353, 0]
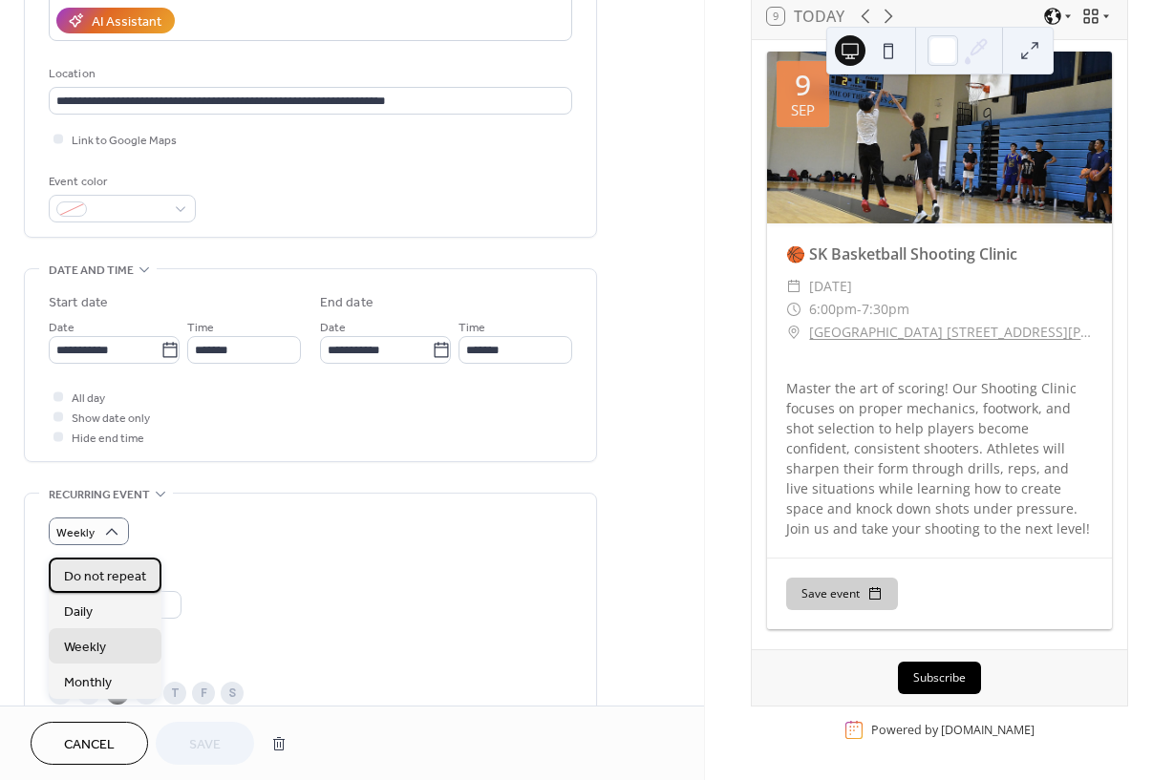
click at [134, 577] on span "Do not repeat" at bounding box center [105, 577] width 82 height 20
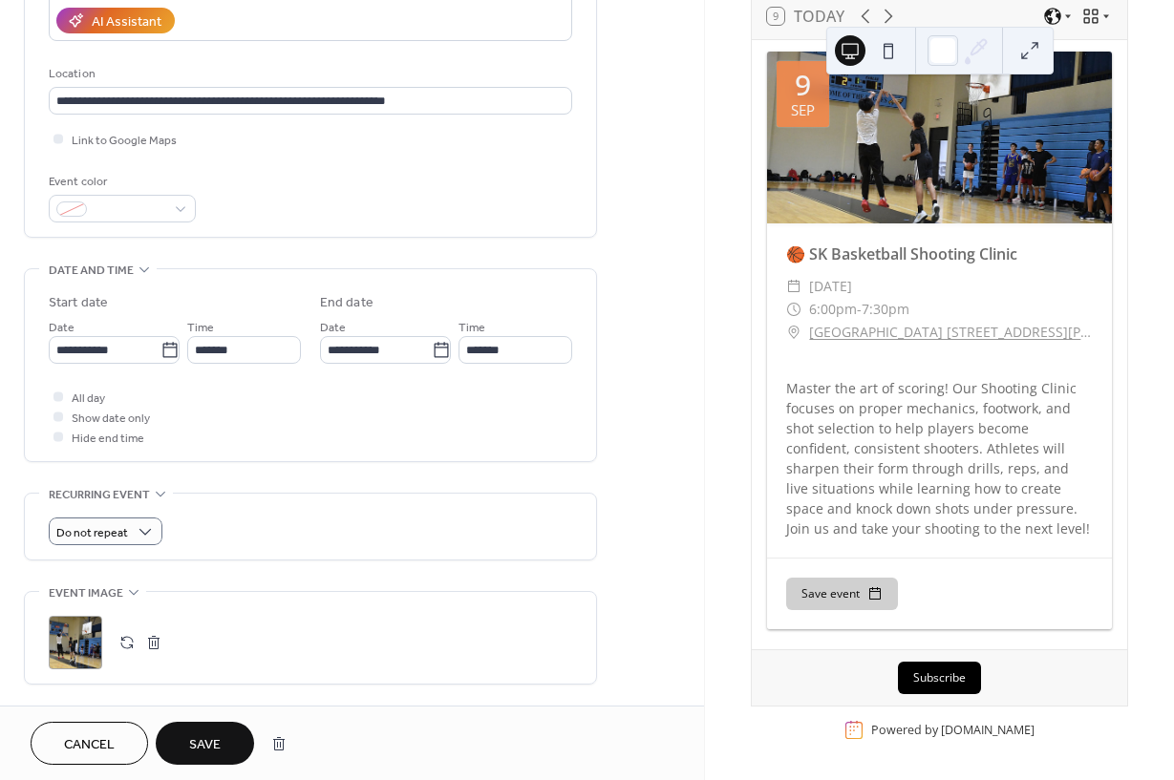
click at [210, 747] on span "Save" at bounding box center [205, 745] width 32 height 20
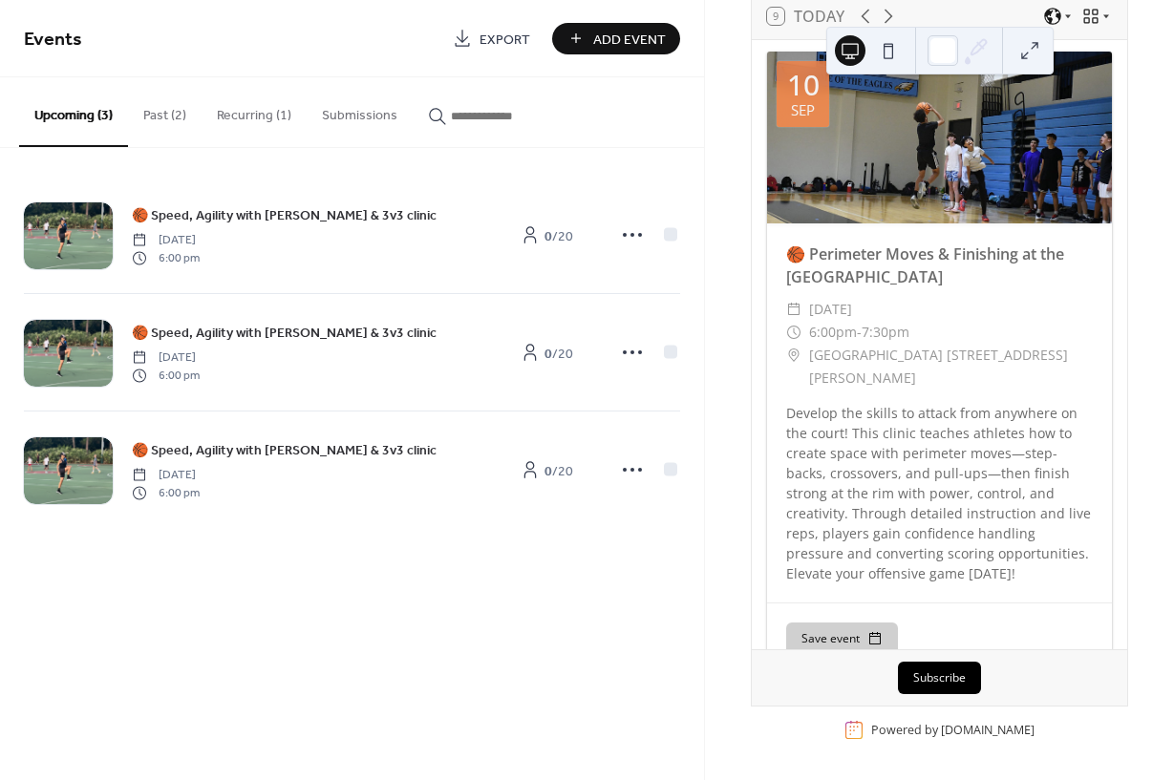
click at [244, 121] on button "Recurring (1)" at bounding box center [254, 111] width 105 height 68
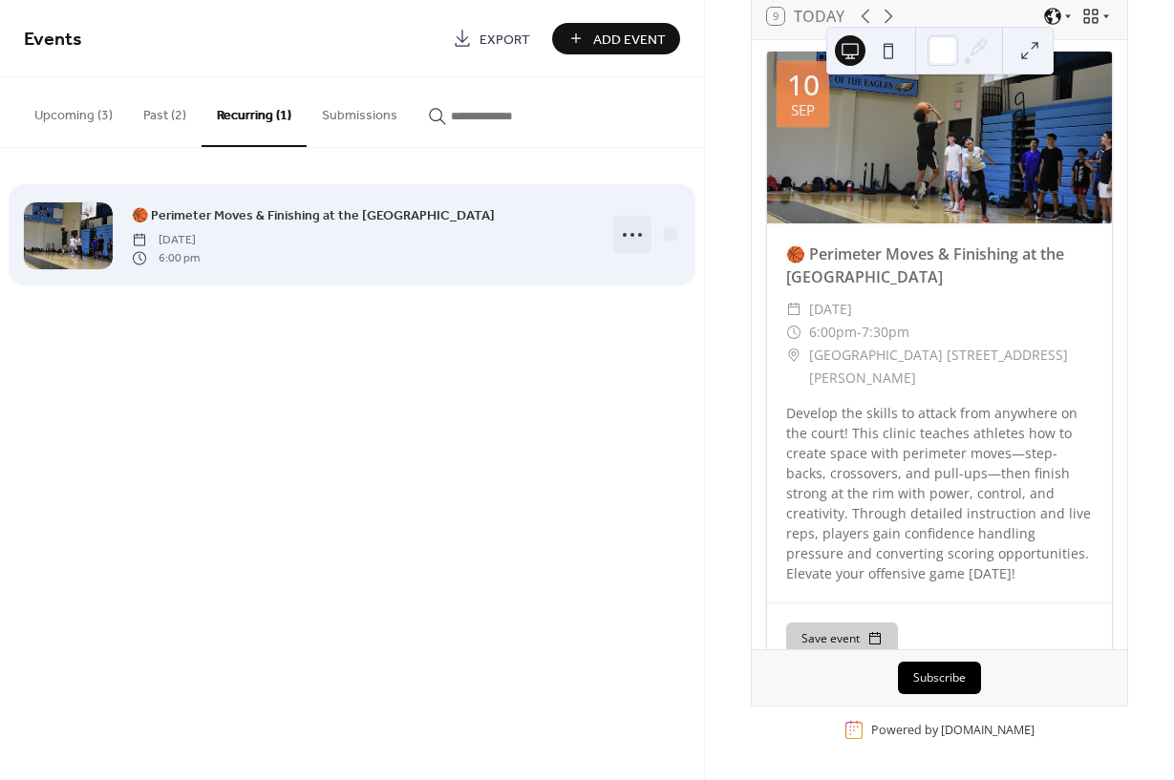
click at [638, 232] on icon at bounding box center [632, 235] width 31 height 31
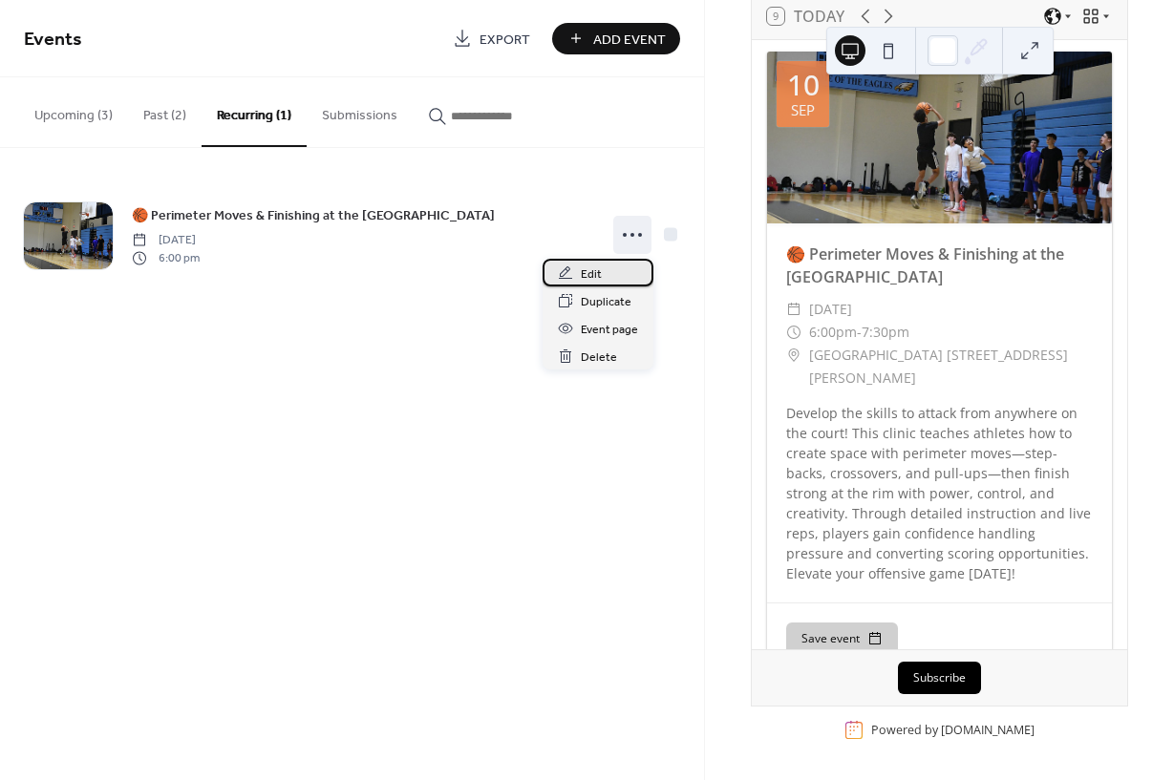
click at [599, 269] on span "Edit" at bounding box center [591, 275] width 21 height 20
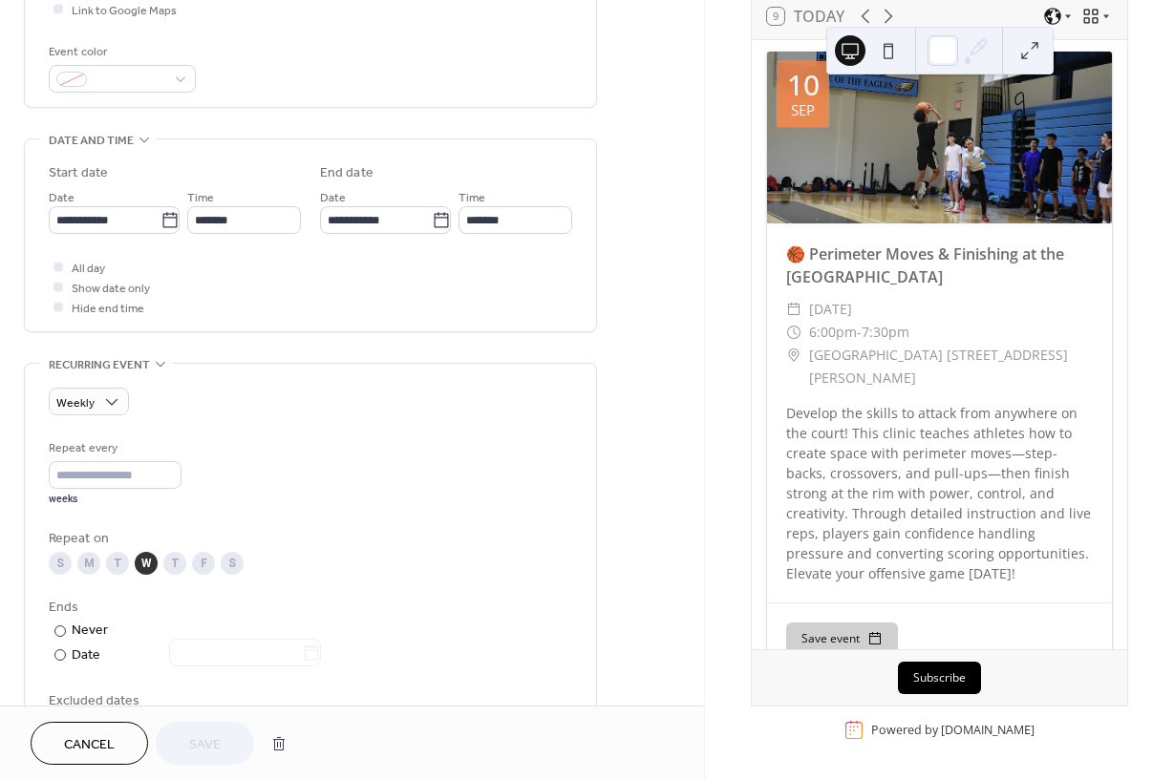
scroll to position [485, 0]
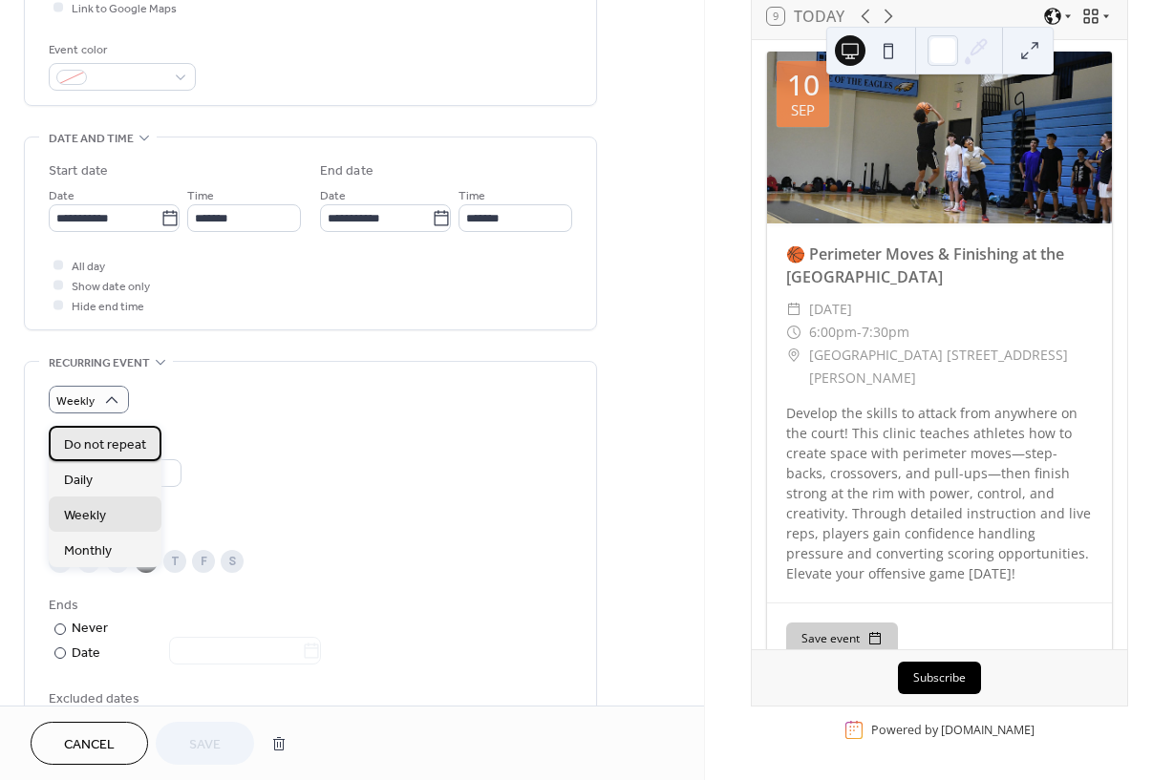
click at [123, 450] on span "Do not repeat" at bounding box center [105, 445] width 82 height 20
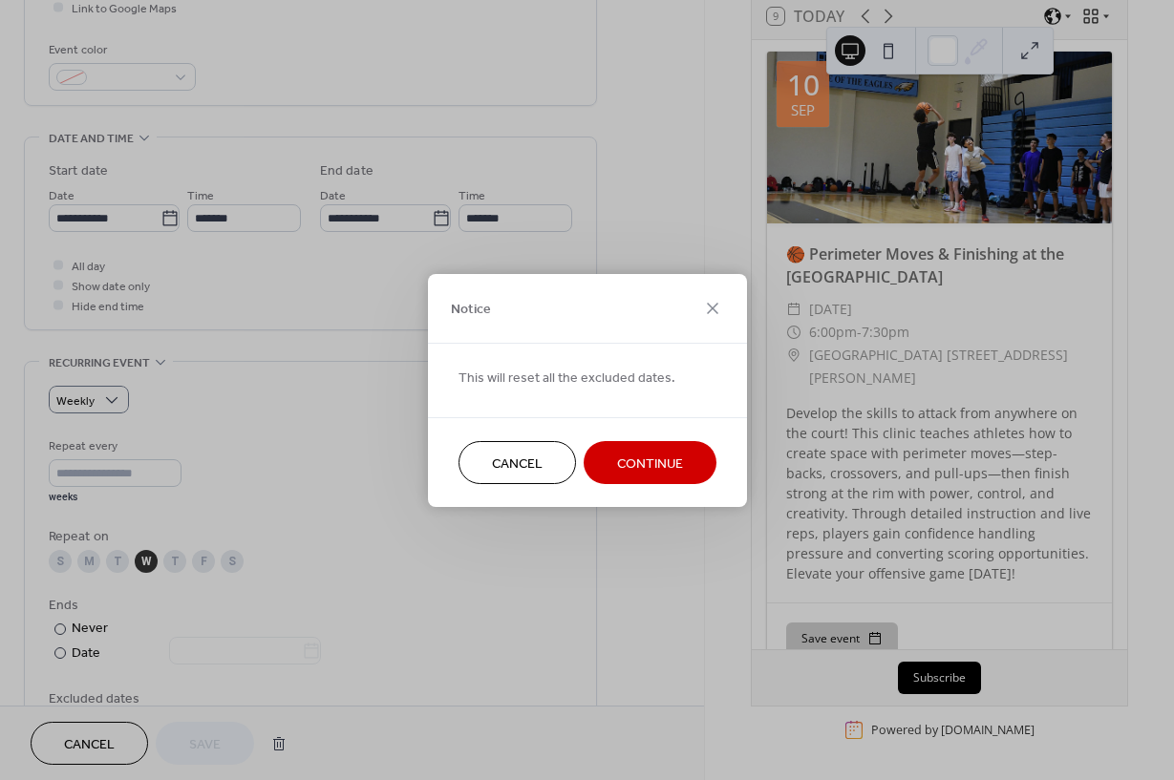
click at [672, 462] on span "Continue" at bounding box center [650, 464] width 66 height 20
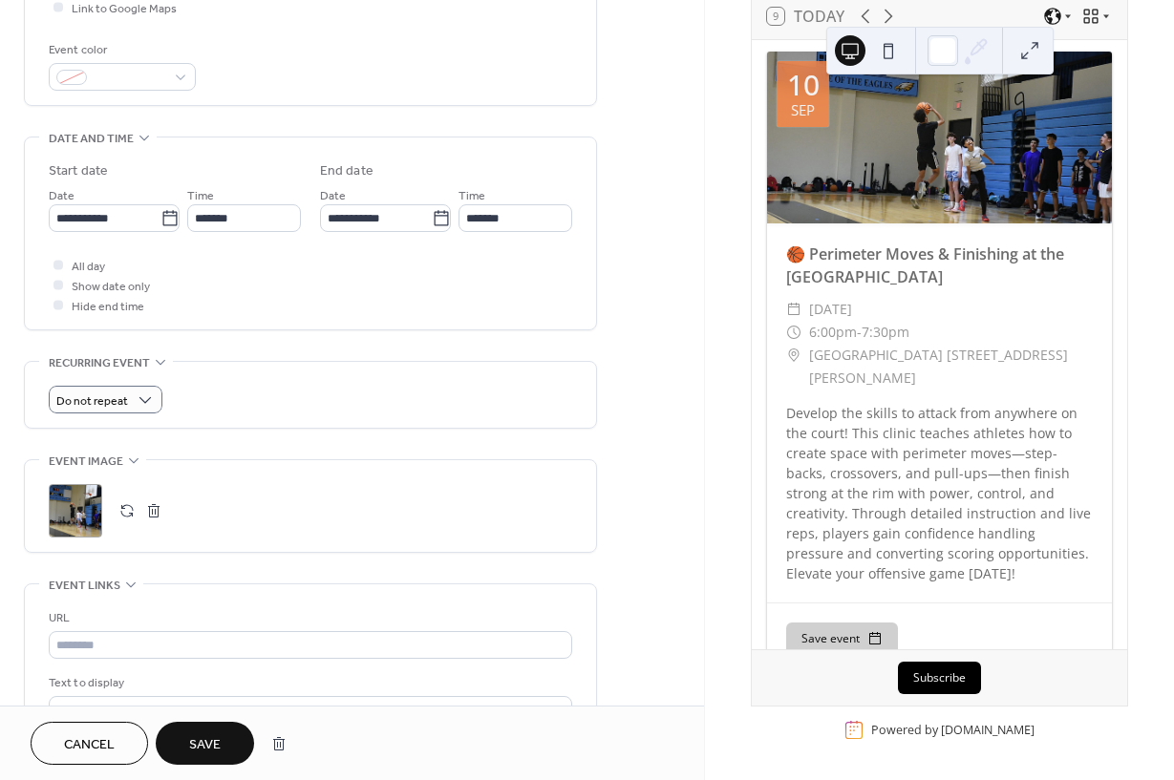
click at [196, 743] on span "Save" at bounding box center [205, 745] width 32 height 20
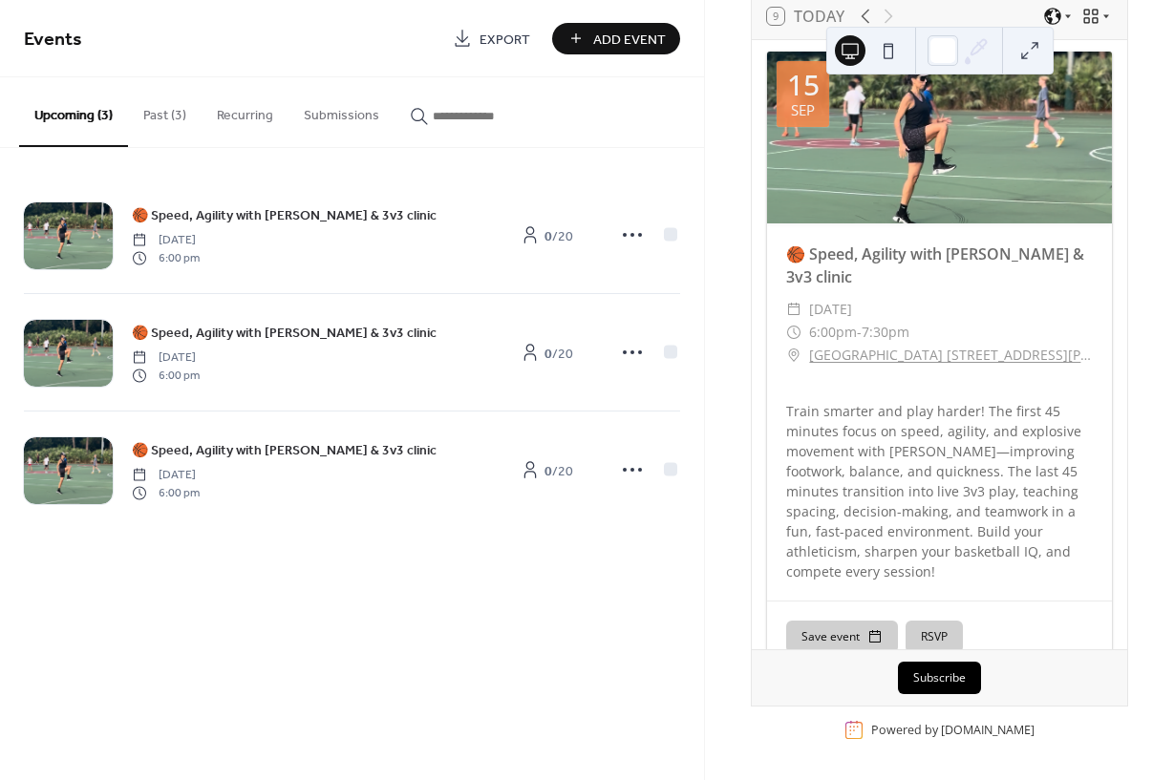
click at [170, 115] on button "Past (3)" at bounding box center [165, 111] width 74 height 68
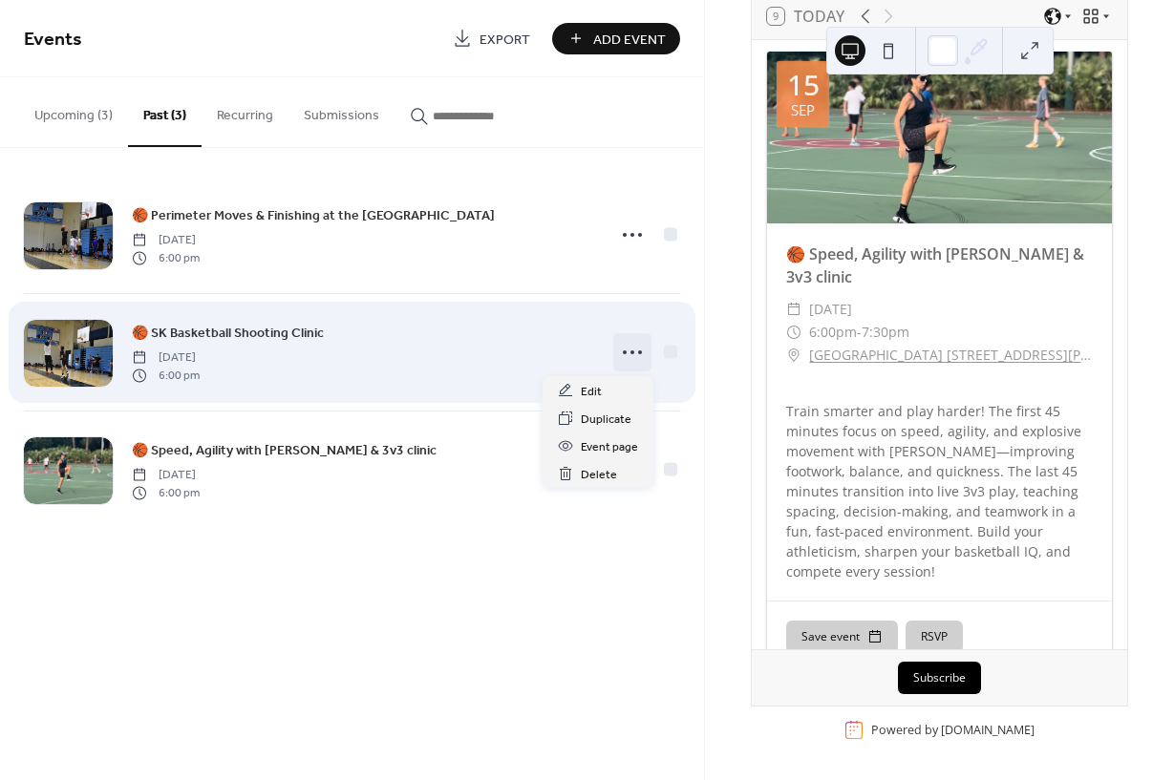
click at [634, 347] on icon at bounding box center [632, 352] width 31 height 31
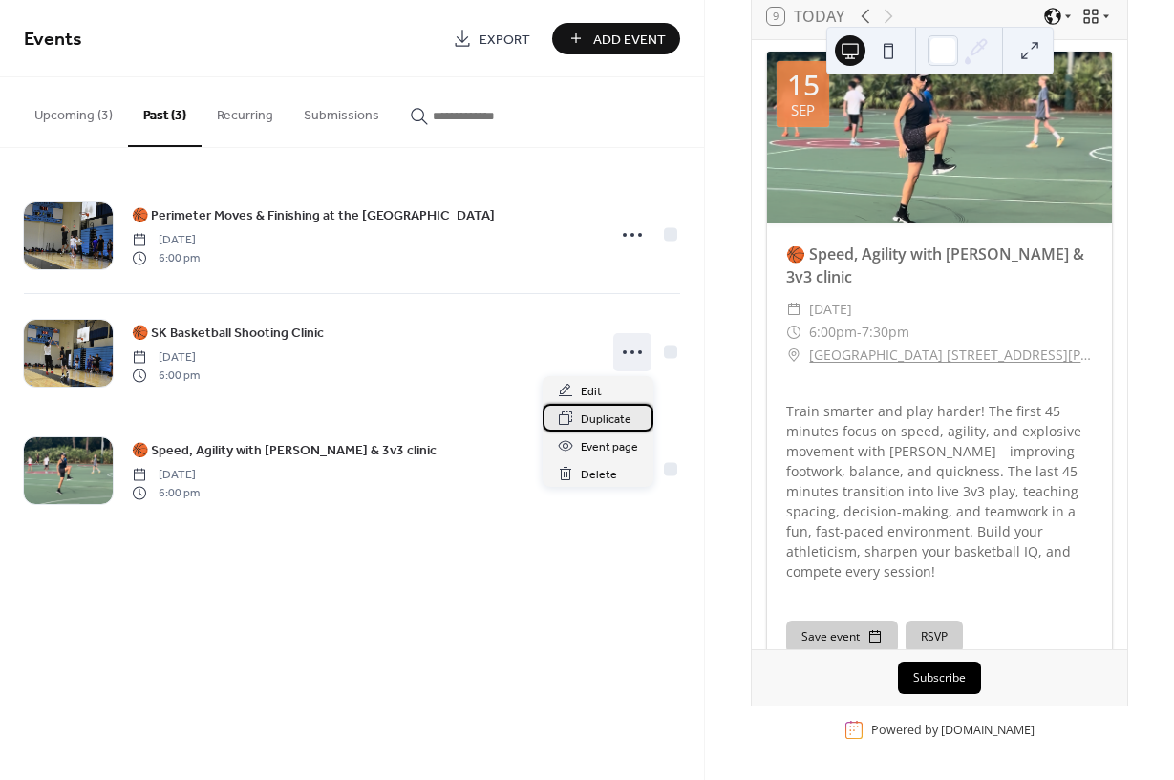
click at [609, 422] on span "Duplicate" at bounding box center [606, 420] width 51 height 20
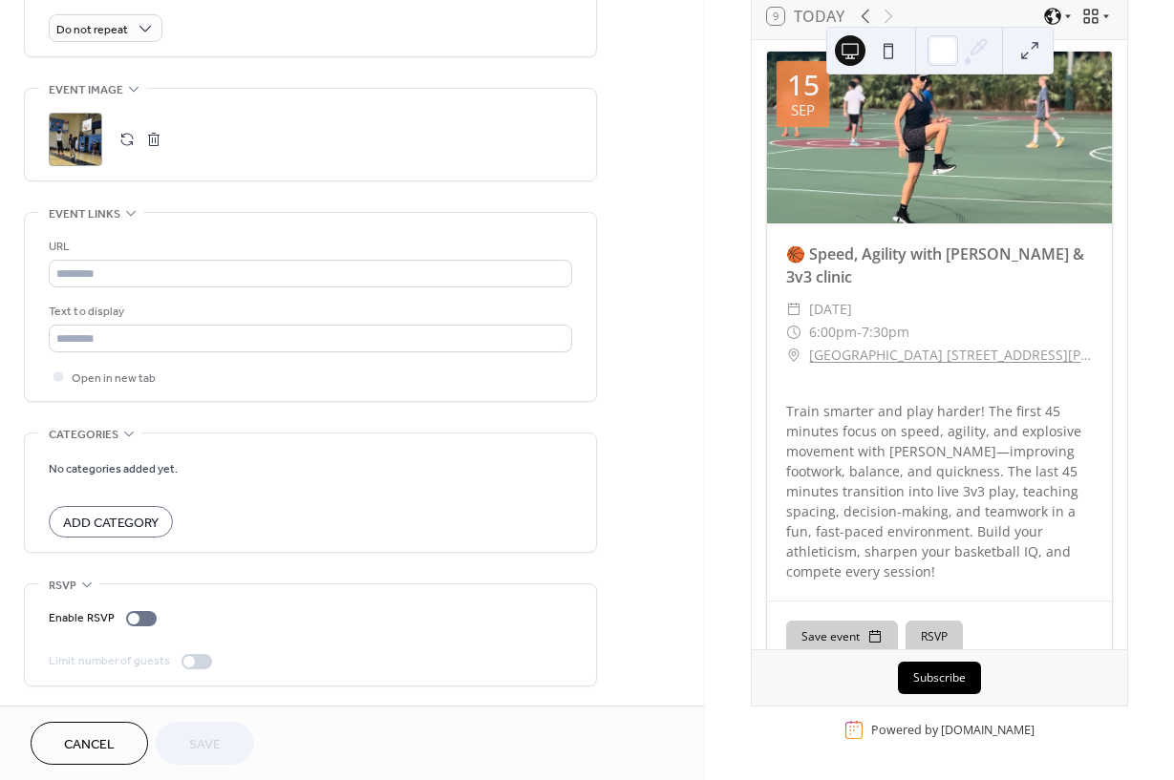
scroll to position [875, 0]
click at [131, 613] on div at bounding box center [133, 618] width 11 height 11
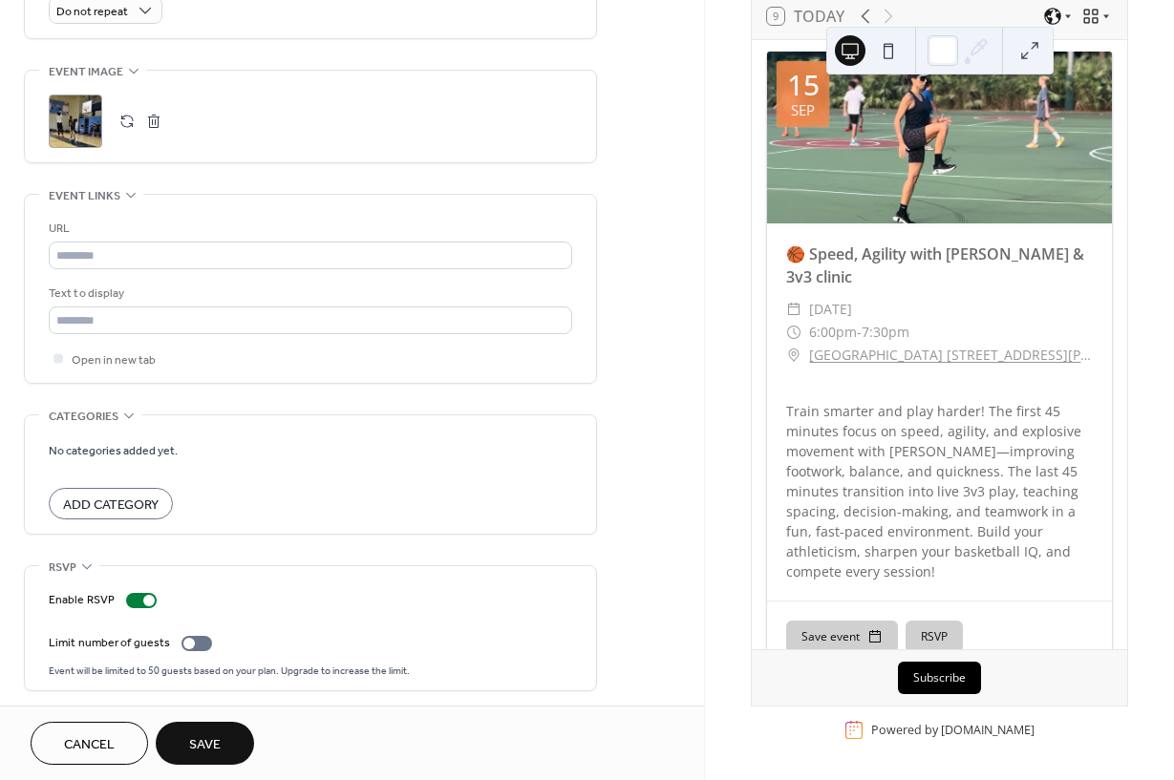
click at [193, 741] on span "Save" at bounding box center [205, 745] width 32 height 20
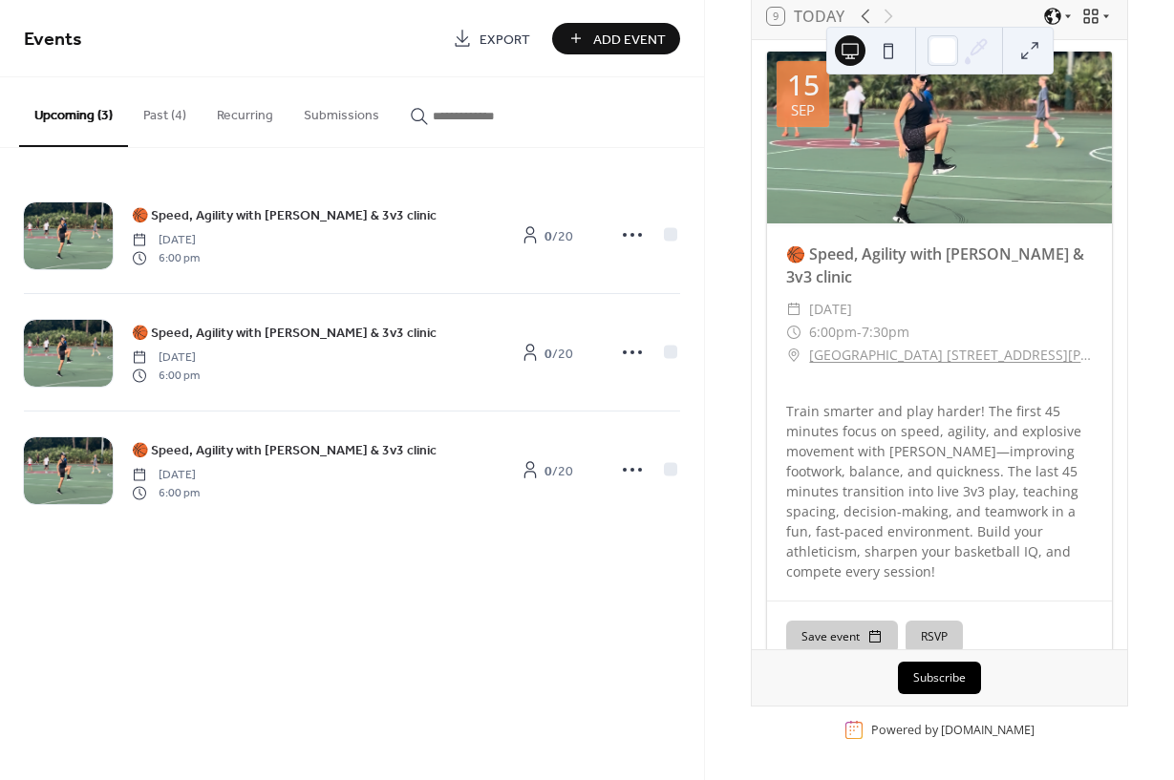
click at [176, 117] on button "Past (4)" at bounding box center [165, 111] width 74 height 68
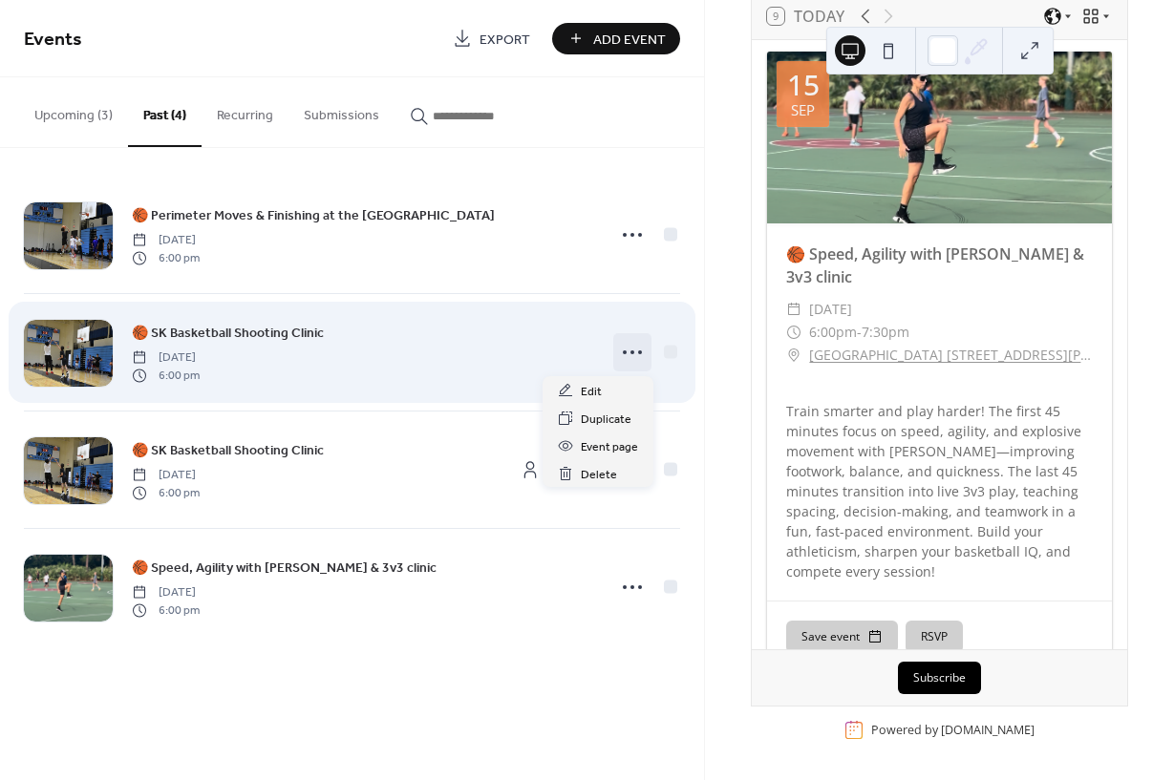
click at [637, 350] on icon at bounding box center [632, 352] width 31 height 31
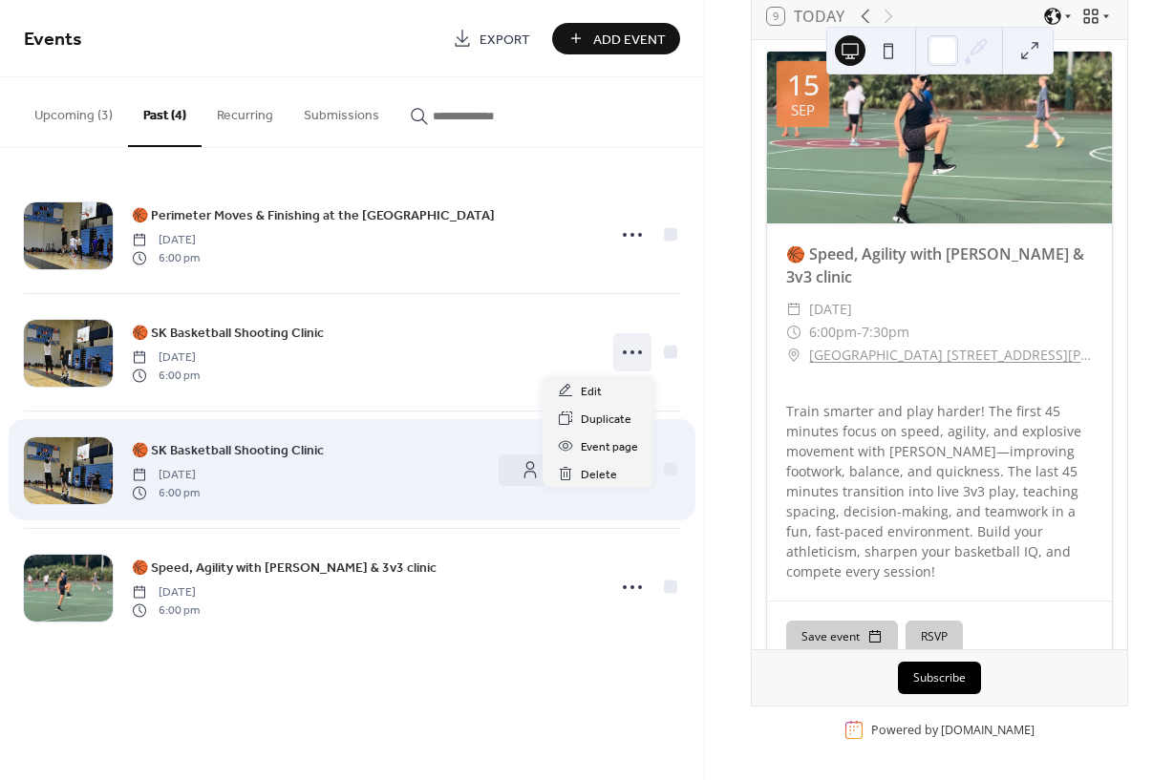
click at [473, 489] on div "🏀 SK Basketball Shooting Clinic [DATE] 6:00 pm" at bounding box center [306, 469] width 348 height 61
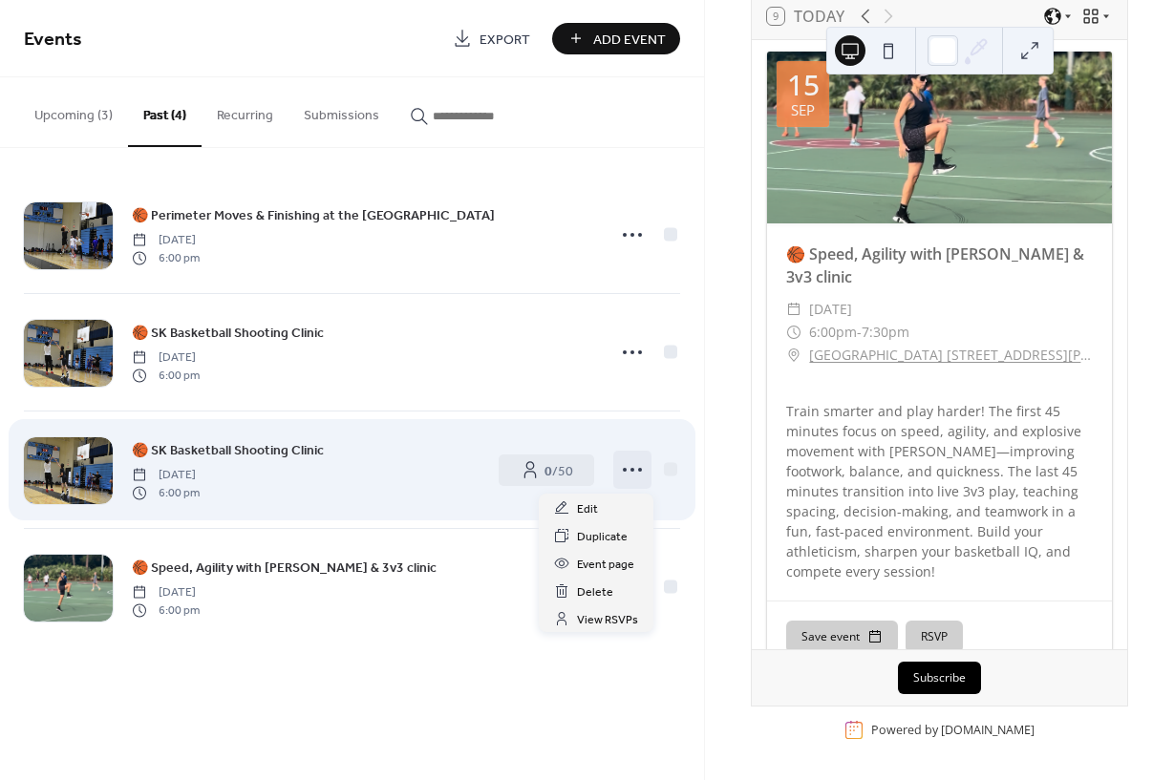
click at [637, 471] on icon at bounding box center [632, 470] width 31 height 31
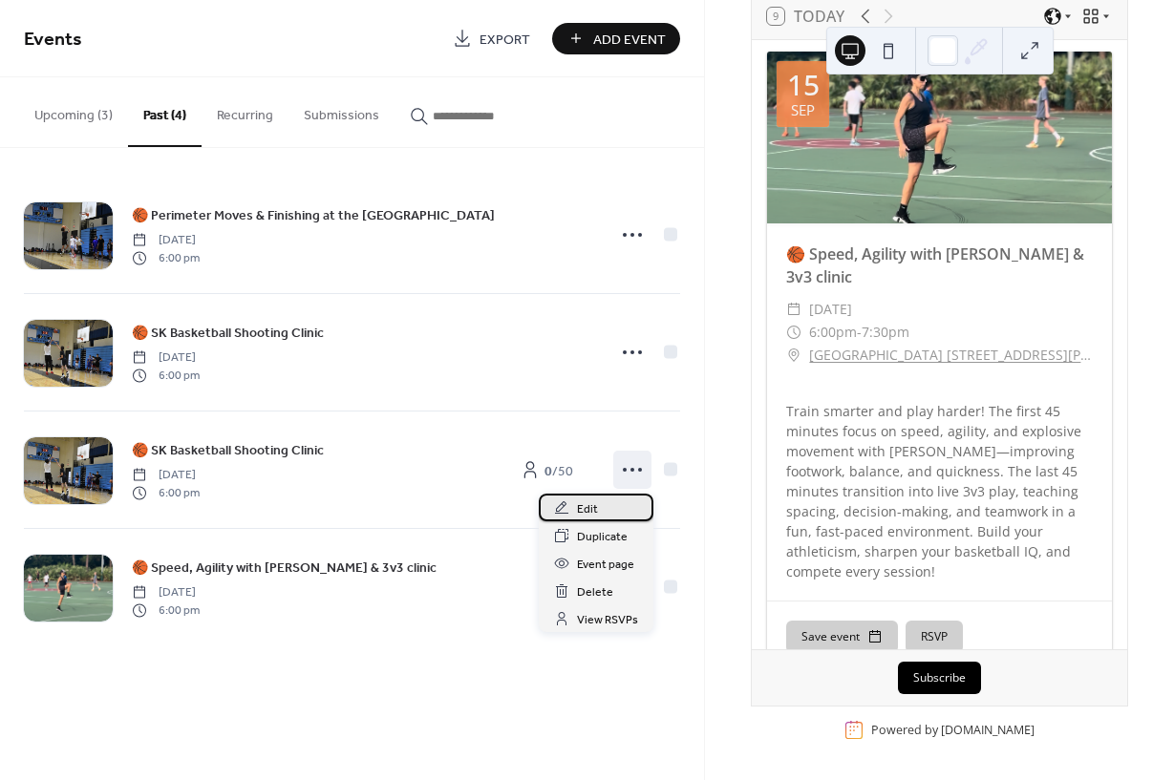
click at [597, 513] on span "Edit" at bounding box center [587, 509] width 21 height 20
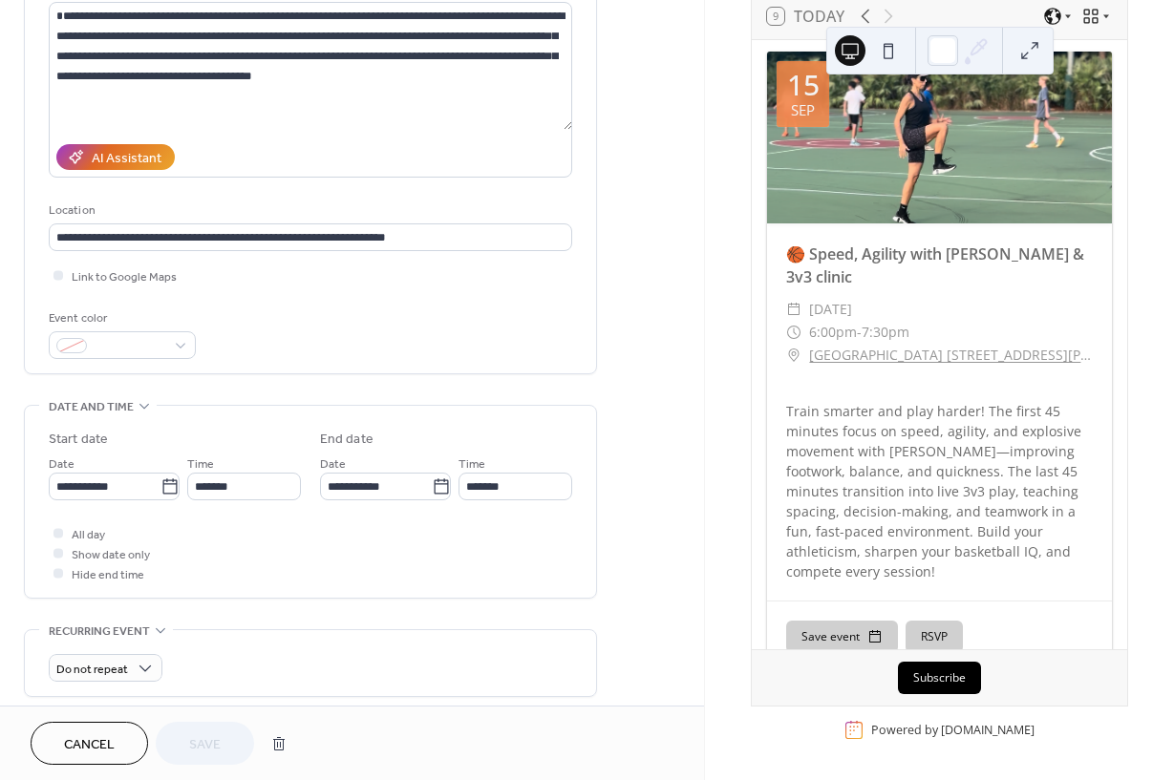
scroll to position [231, 0]
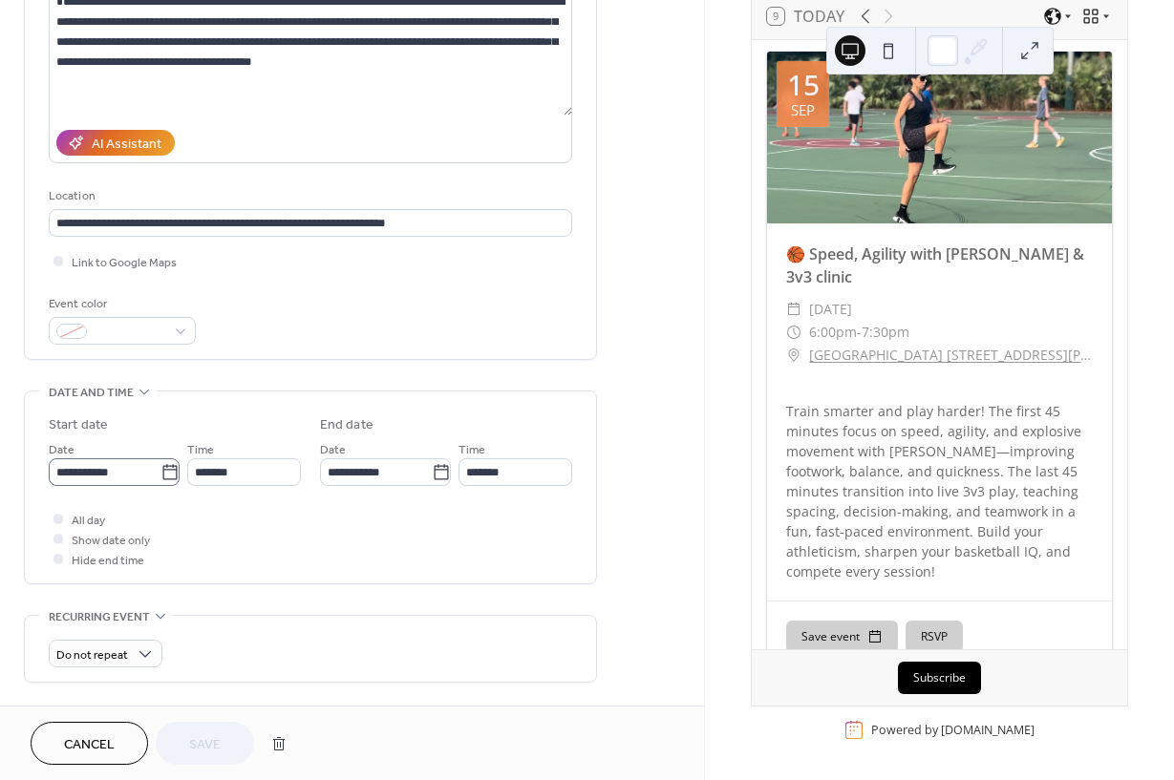
click at [160, 482] on icon at bounding box center [169, 472] width 19 height 19
click at [159, 483] on input "**********" at bounding box center [105, 472] width 112 height 28
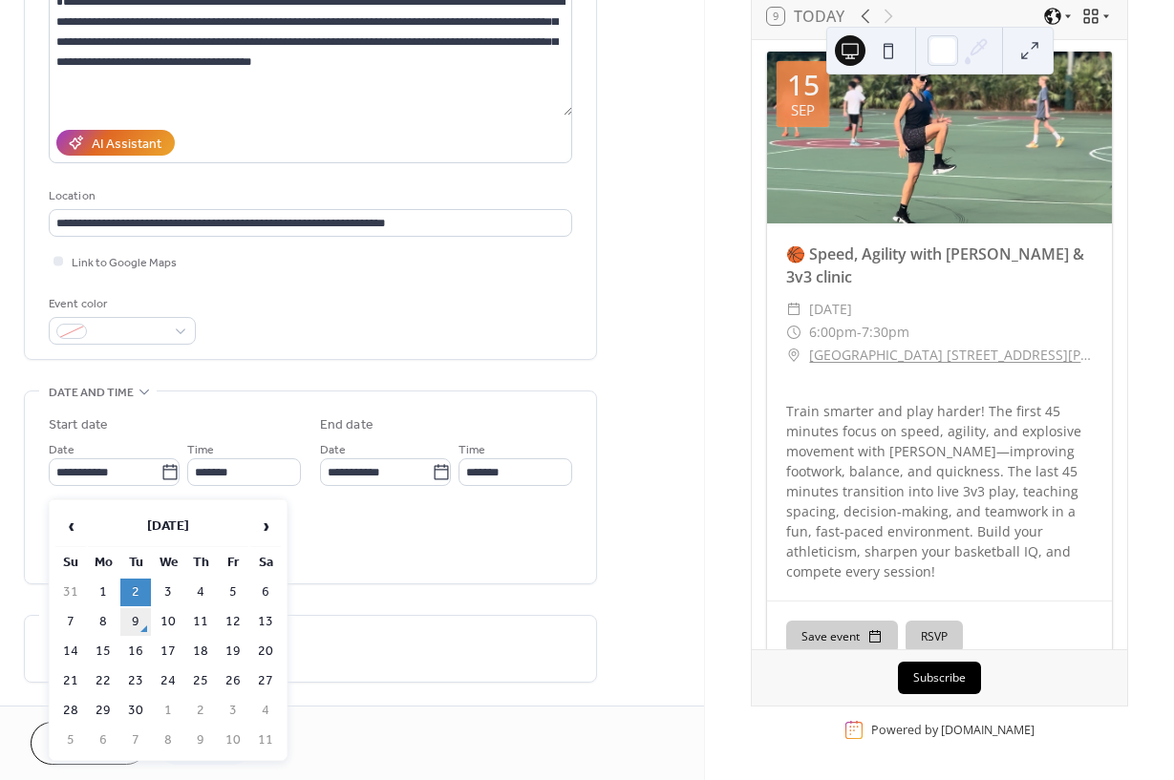
click at [138, 626] on td "9" at bounding box center [135, 622] width 31 height 28
type input "**********"
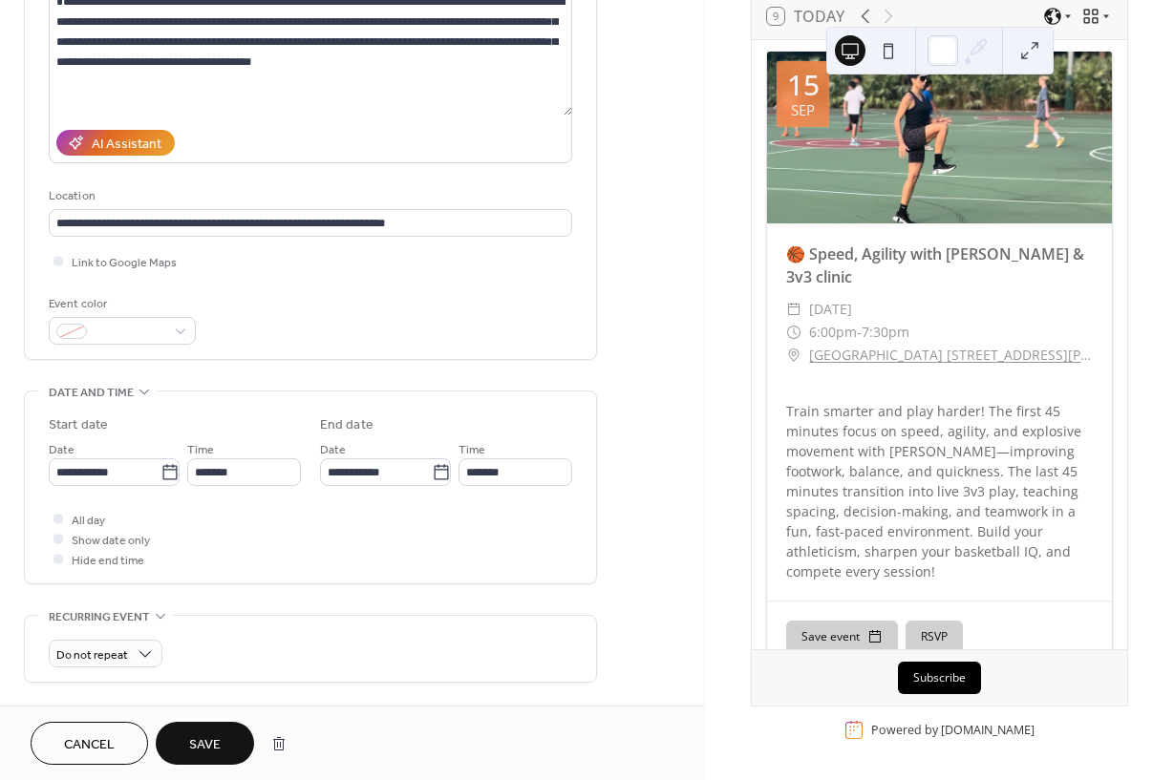
click at [196, 742] on span "Save" at bounding box center [205, 745] width 32 height 20
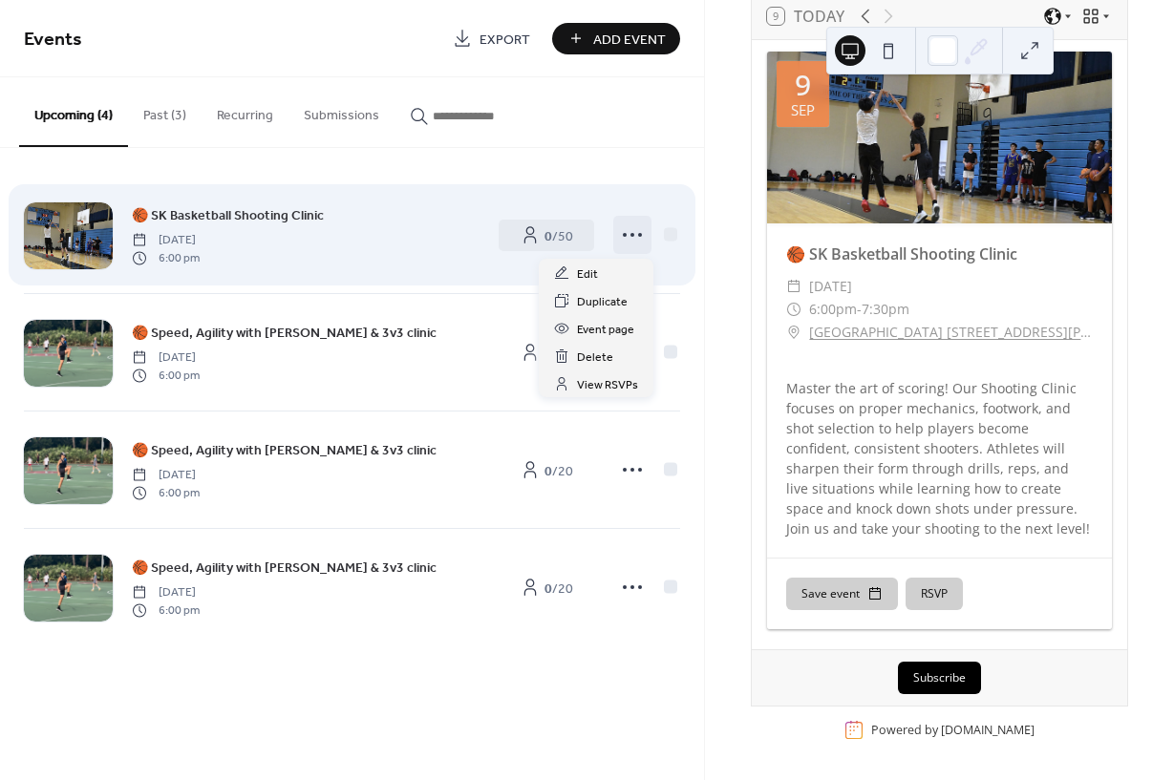
click at [630, 236] on icon at bounding box center [632, 235] width 31 height 31
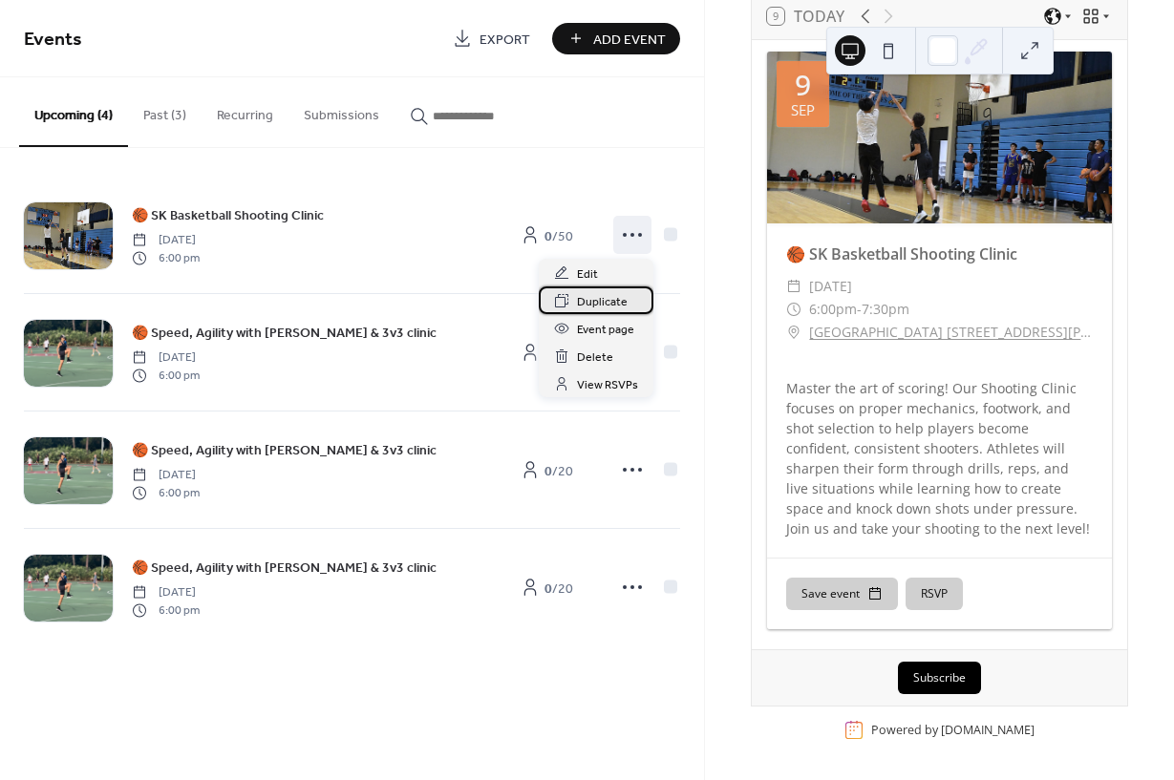
click at [600, 305] on span "Duplicate" at bounding box center [602, 302] width 51 height 20
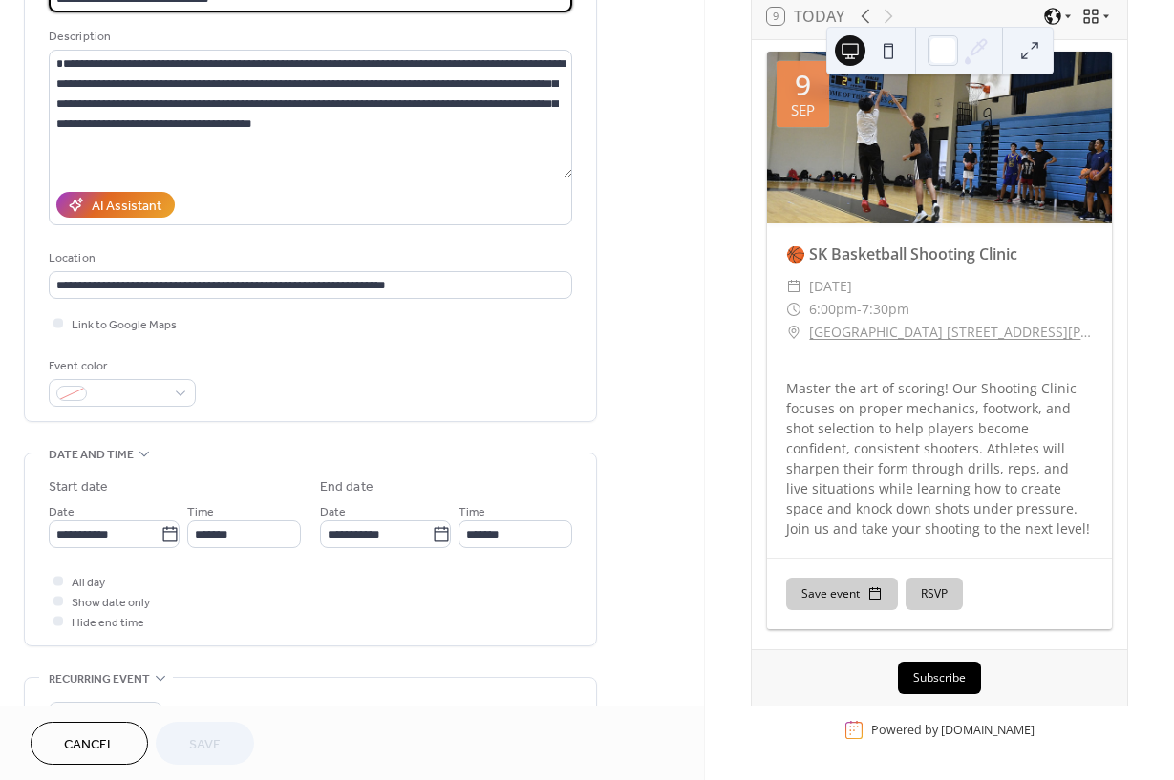
scroll to position [201, 0]
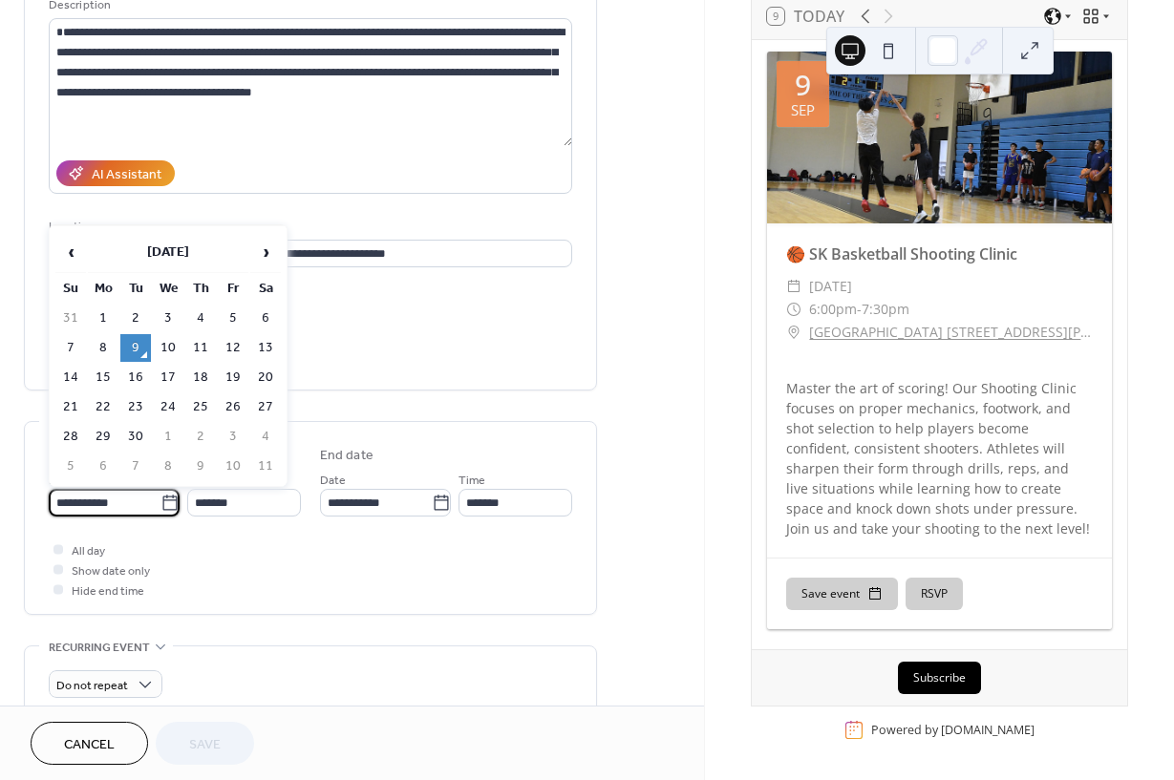
click at [124, 510] on input "**********" at bounding box center [105, 503] width 112 height 28
click at [138, 383] on td "16" at bounding box center [135, 378] width 31 height 28
type input "**********"
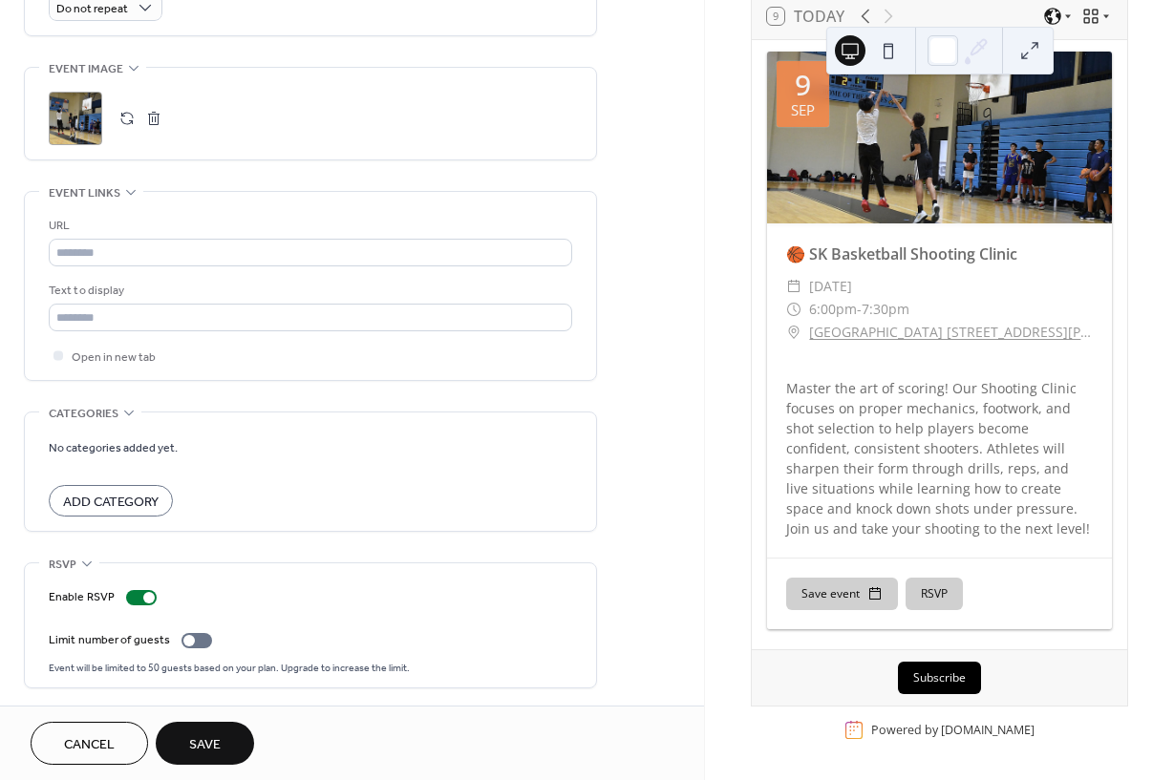
scroll to position [879, 0]
click at [202, 748] on span "Save" at bounding box center [205, 745] width 32 height 20
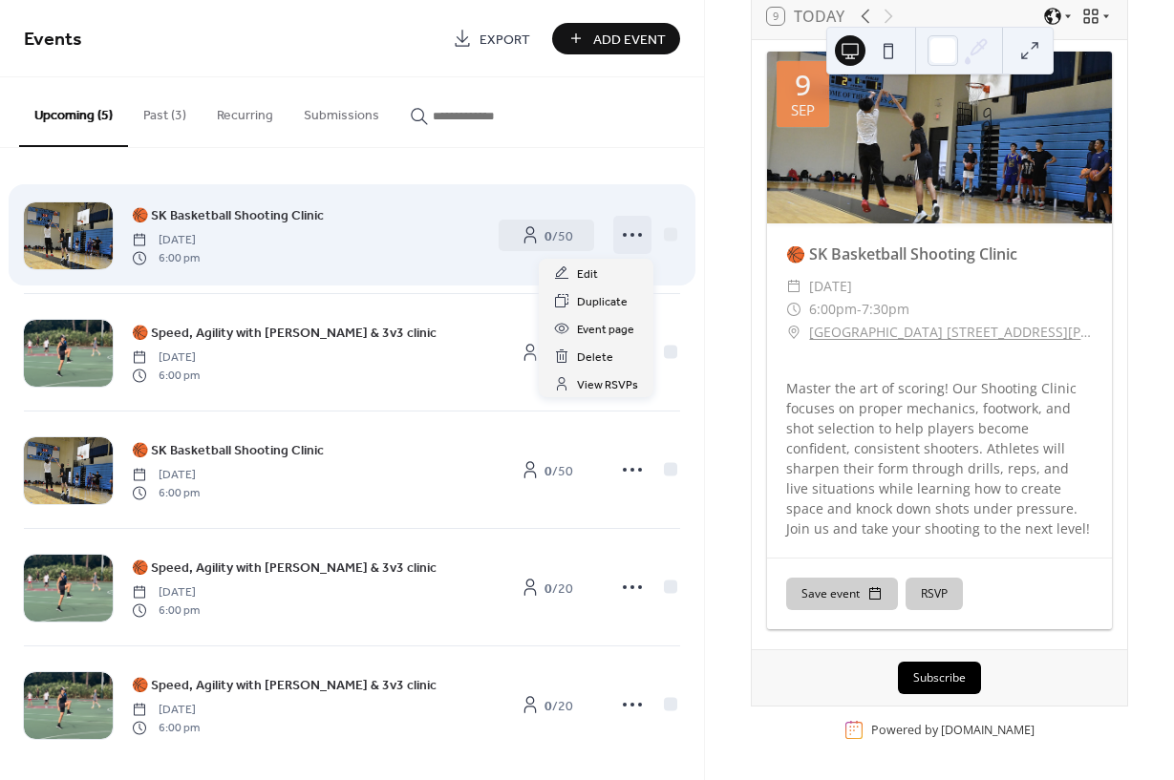
click at [638, 232] on icon at bounding box center [632, 235] width 31 height 31
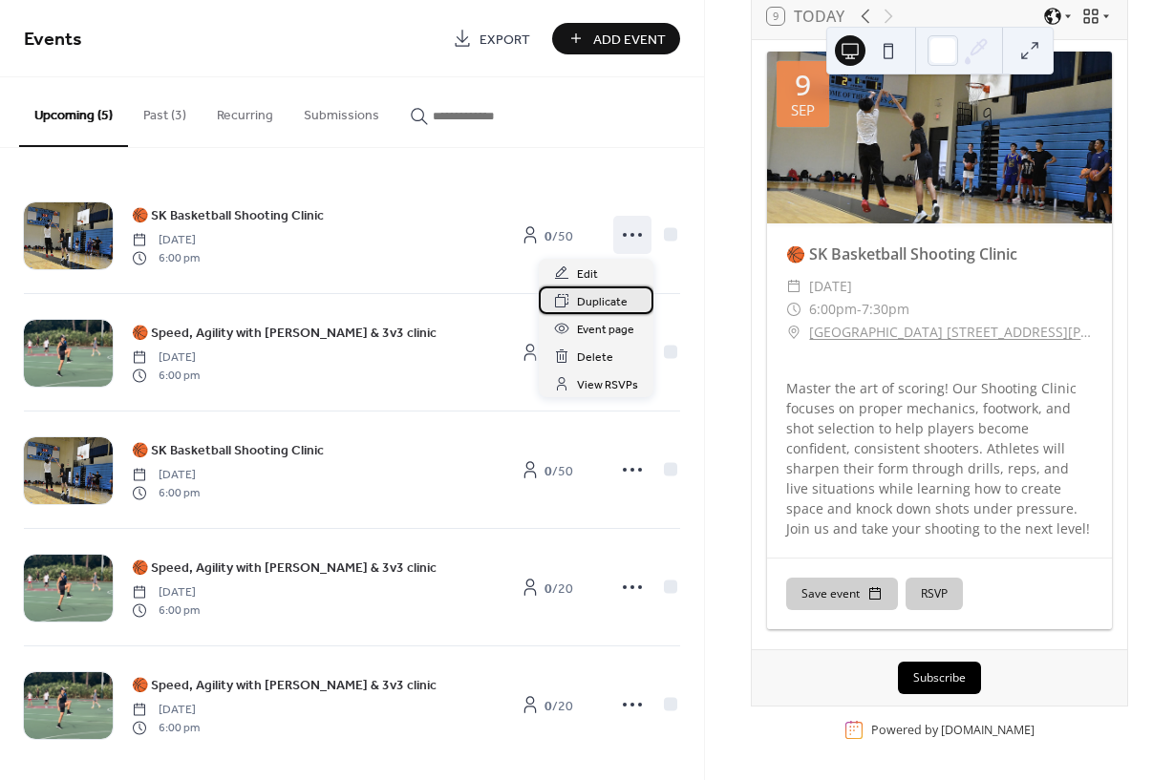
click at [608, 304] on span "Duplicate" at bounding box center [602, 302] width 51 height 20
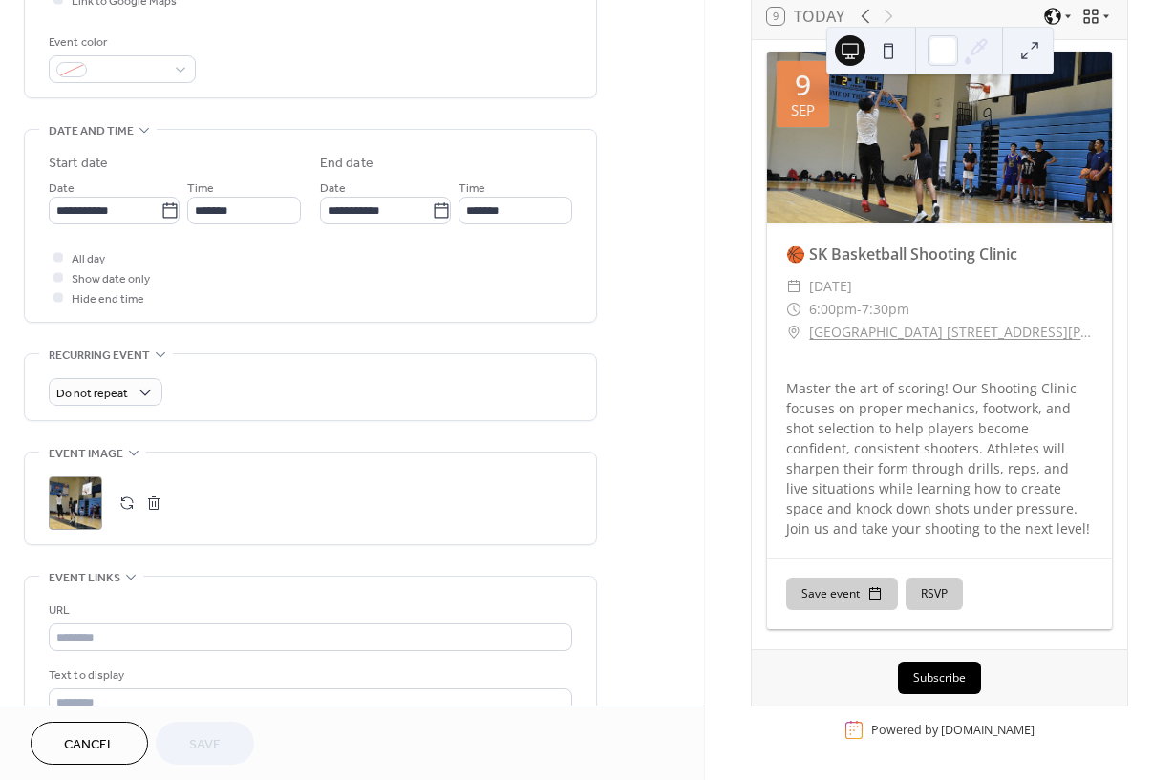
scroll to position [500, 0]
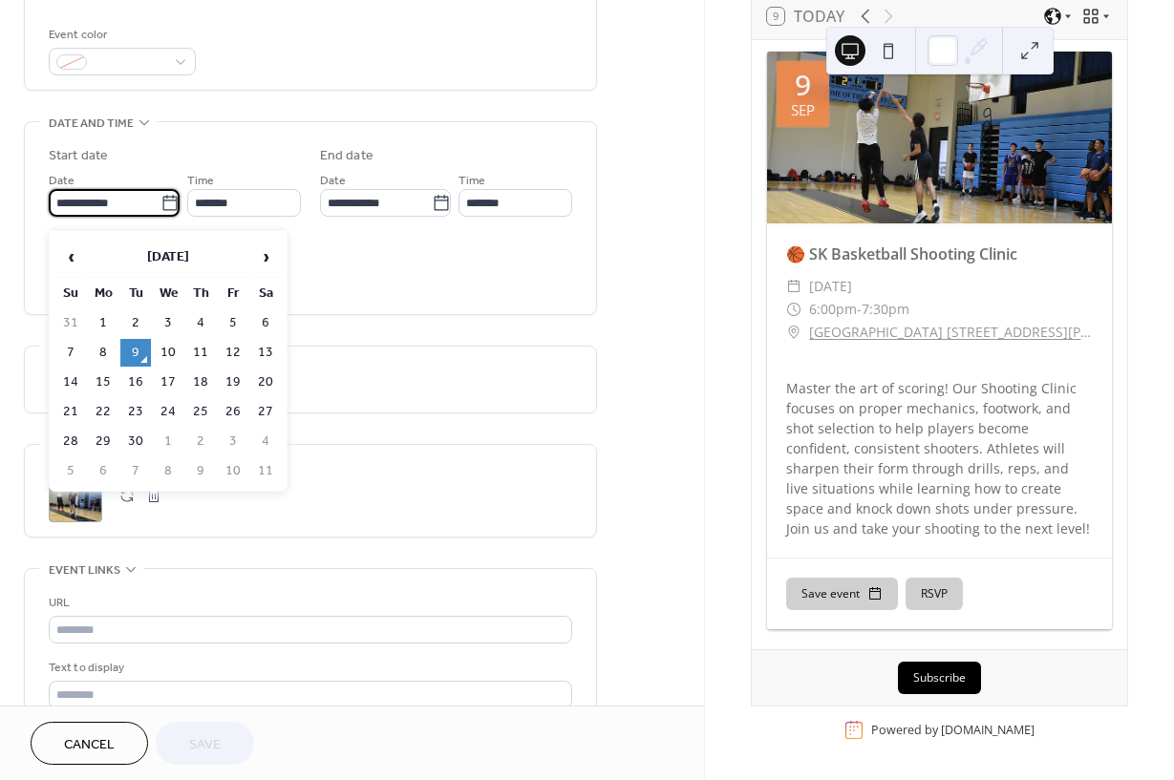
click at [149, 214] on input "**********" at bounding box center [105, 203] width 112 height 28
click at [135, 416] on td "23" at bounding box center [135, 412] width 31 height 28
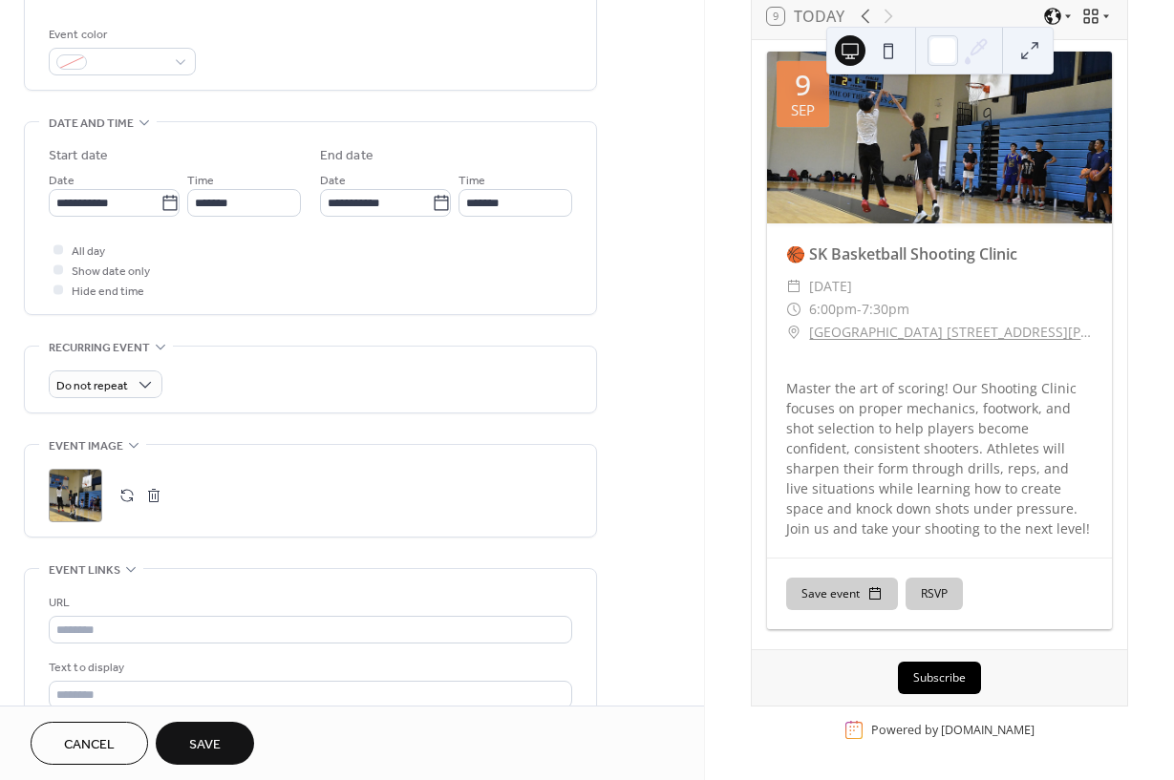
type input "**********"
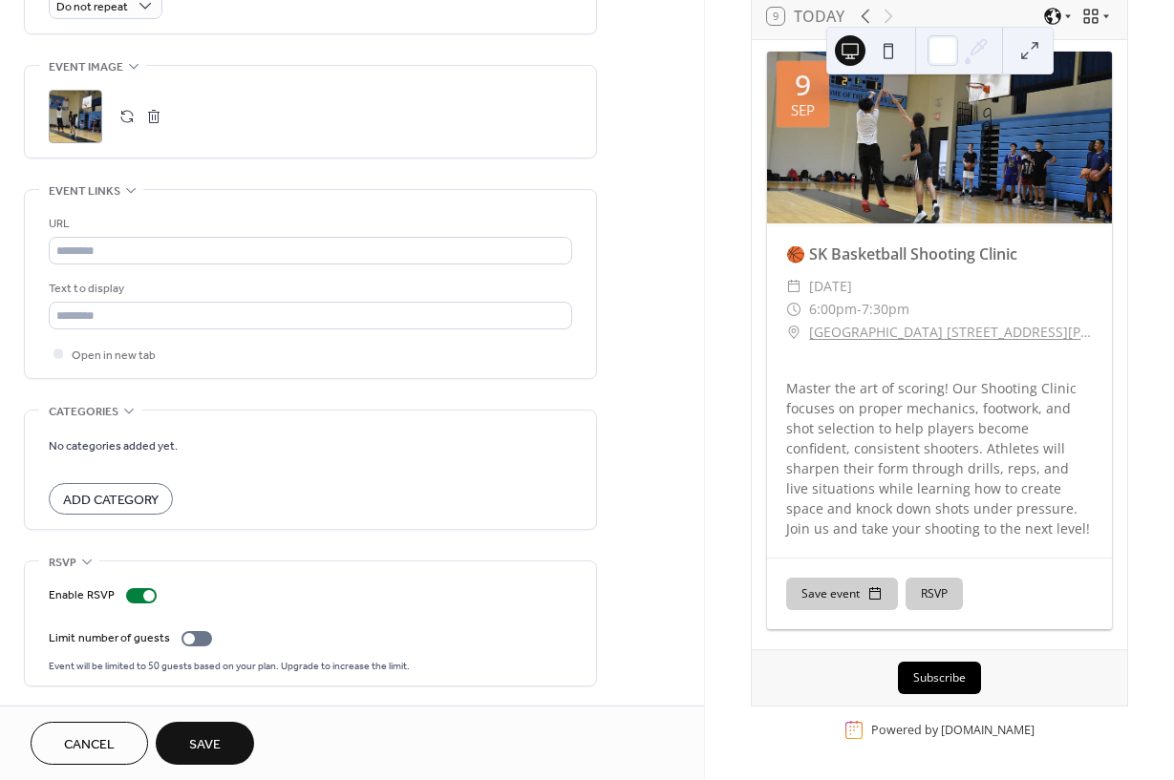
scroll to position [898, 0]
click at [196, 739] on span "Save" at bounding box center [205, 745] width 32 height 20
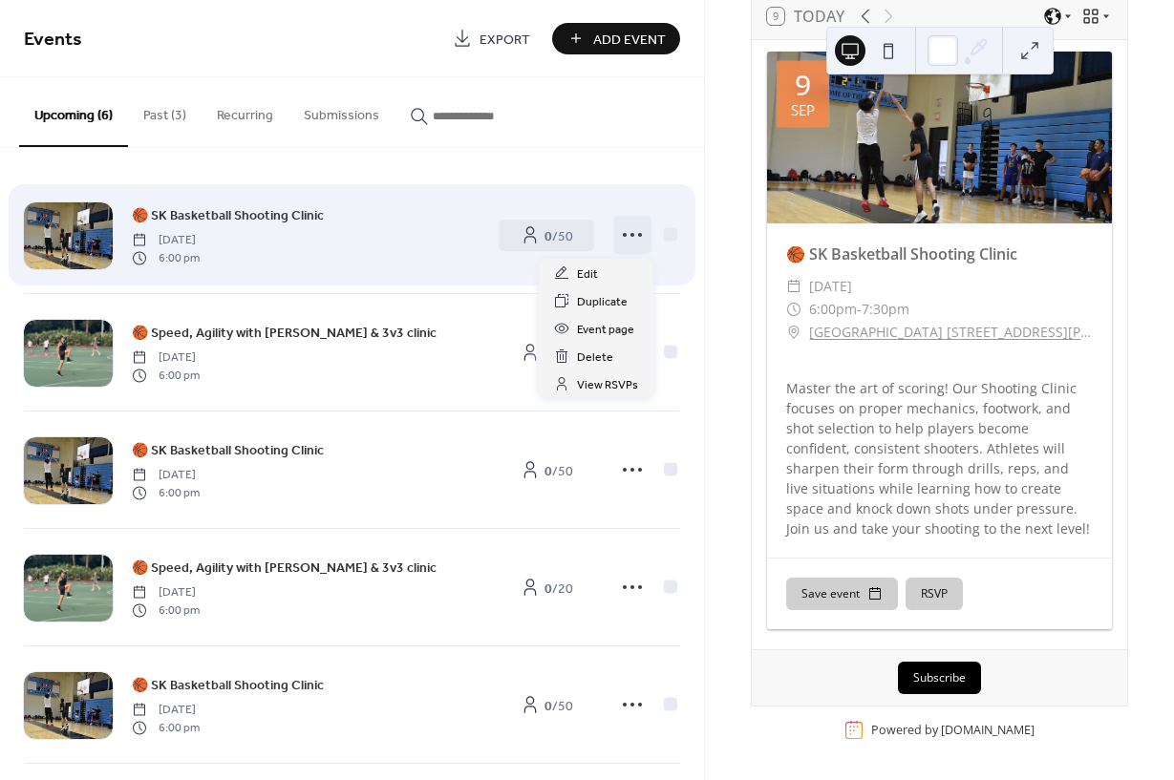
click at [635, 237] on icon at bounding box center [632, 235] width 31 height 31
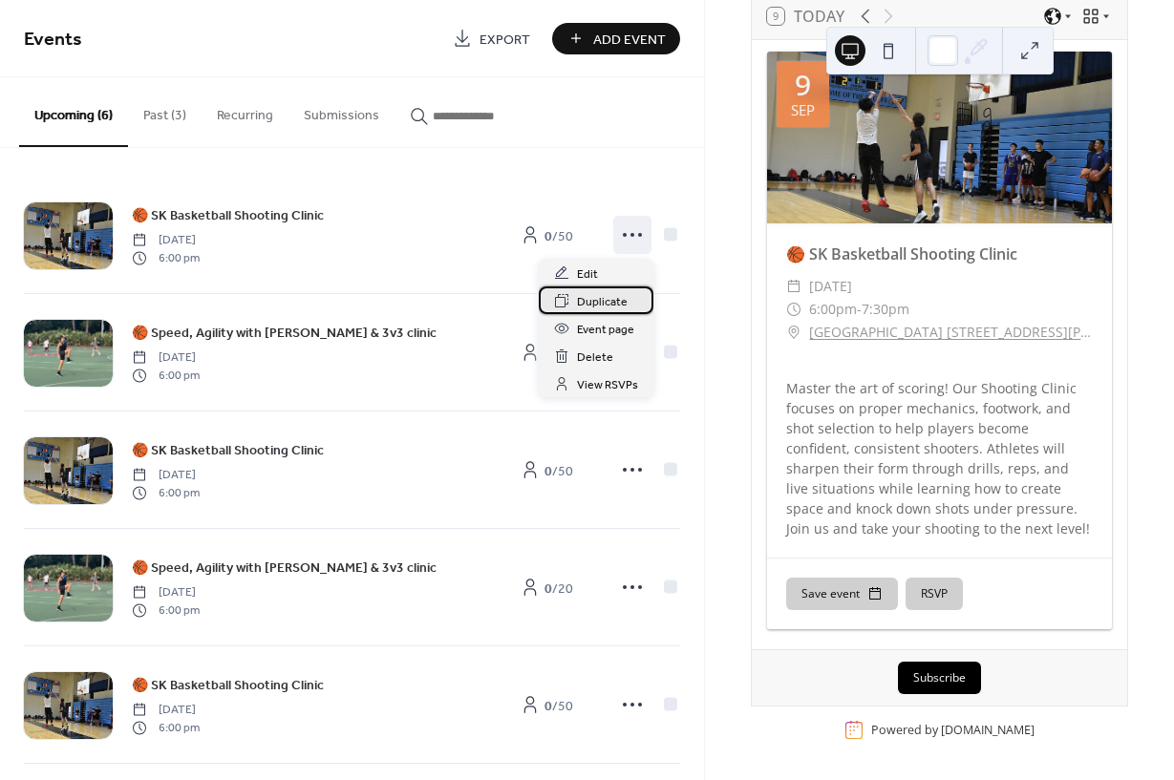
click at [603, 300] on span "Duplicate" at bounding box center [602, 302] width 51 height 20
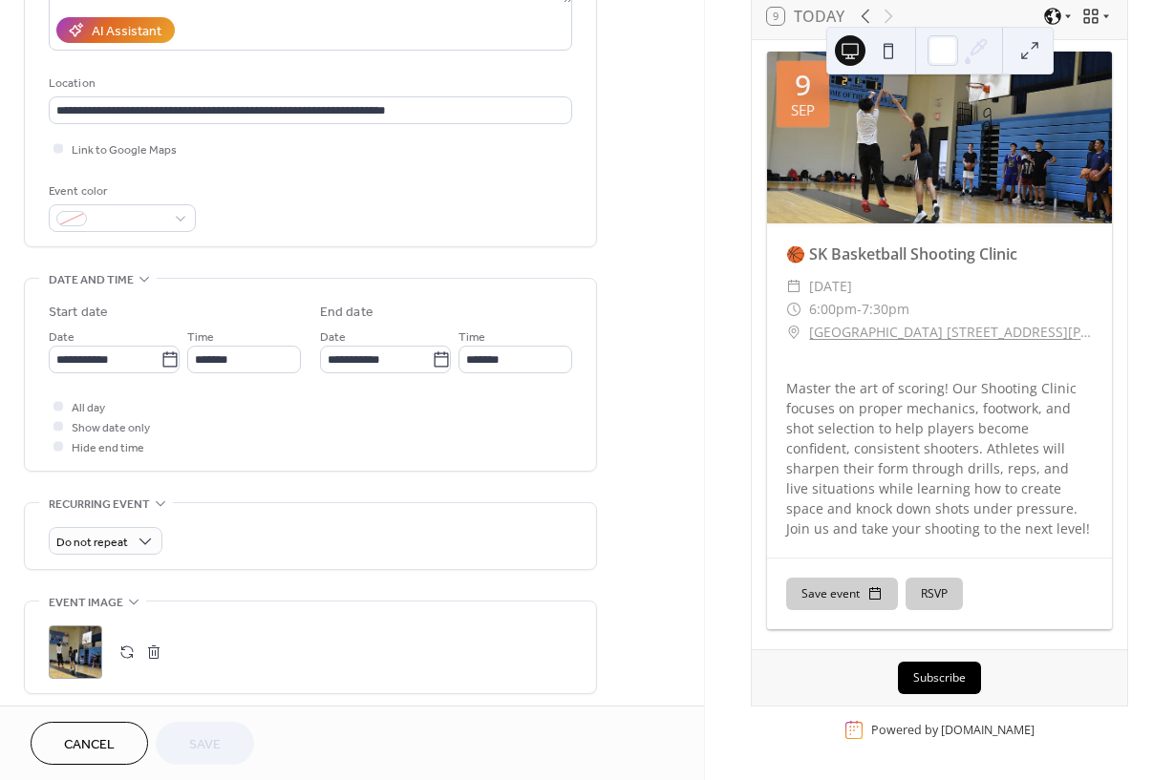
scroll to position [375, 0]
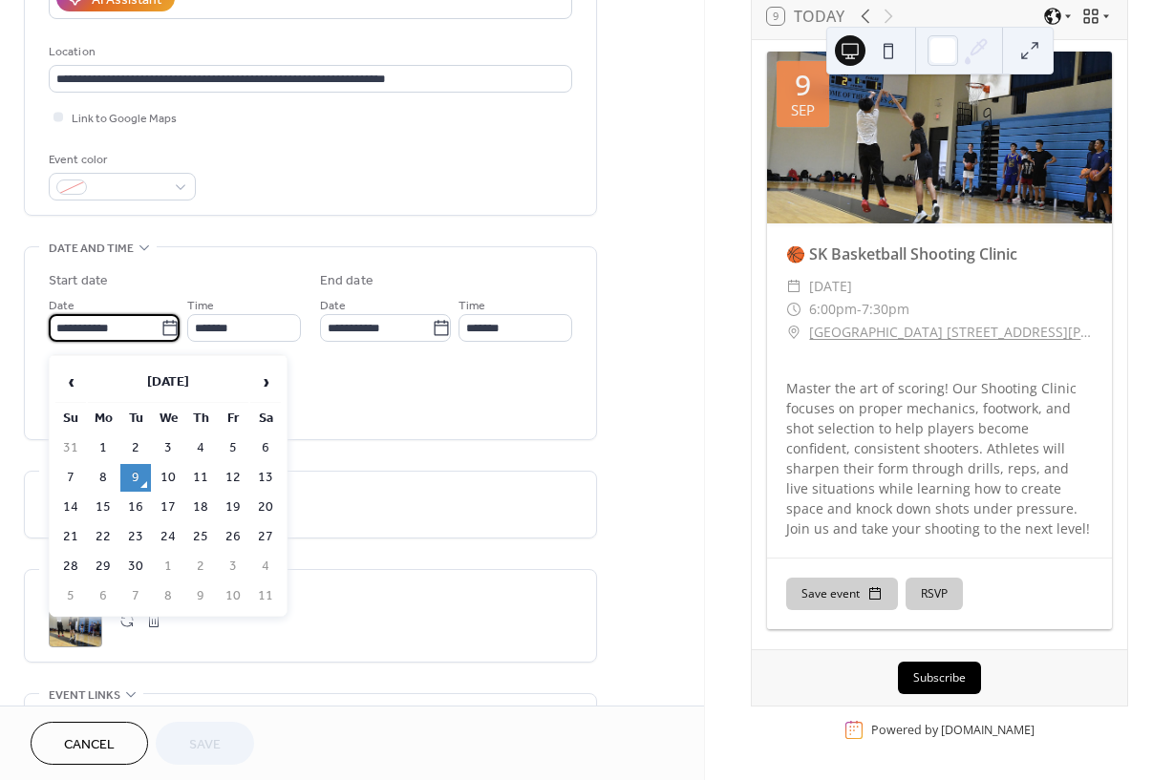
click at [98, 335] on input "**********" at bounding box center [105, 328] width 112 height 28
click at [139, 572] on td "30" at bounding box center [135, 567] width 31 height 28
type input "**********"
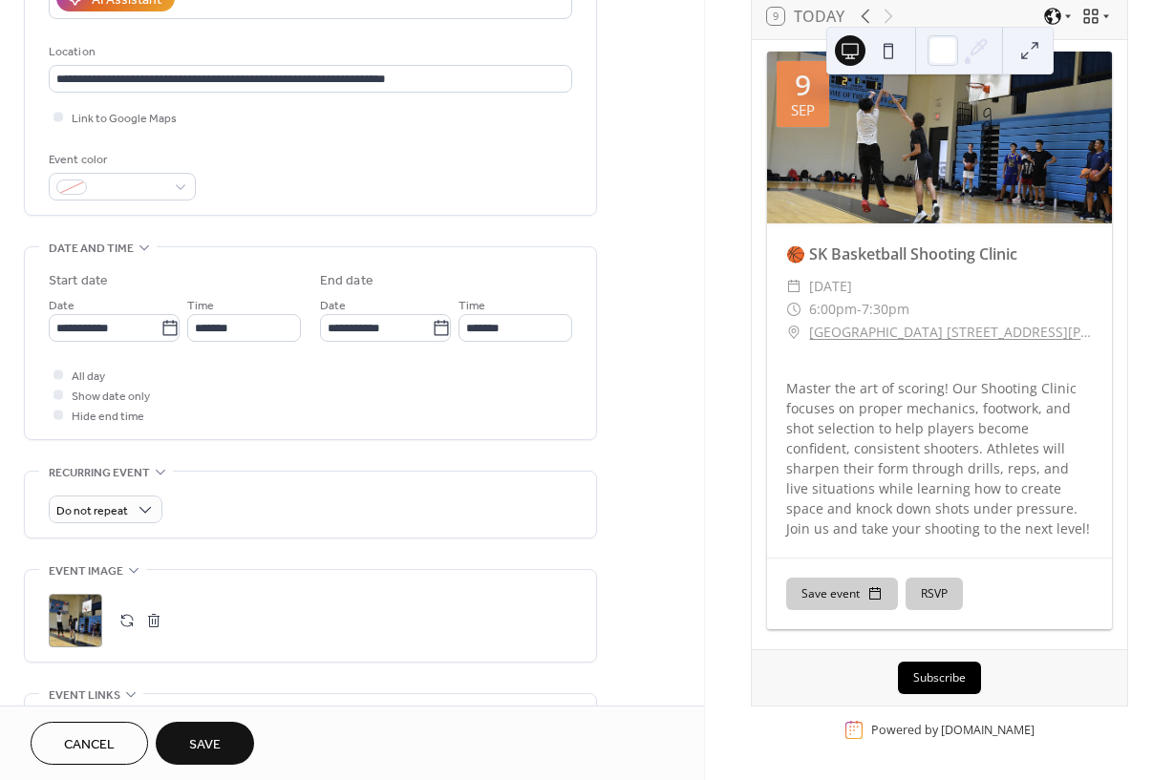
click at [297, 520] on div "Do not repeat" at bounding box center [310, 510] width 523 height 28
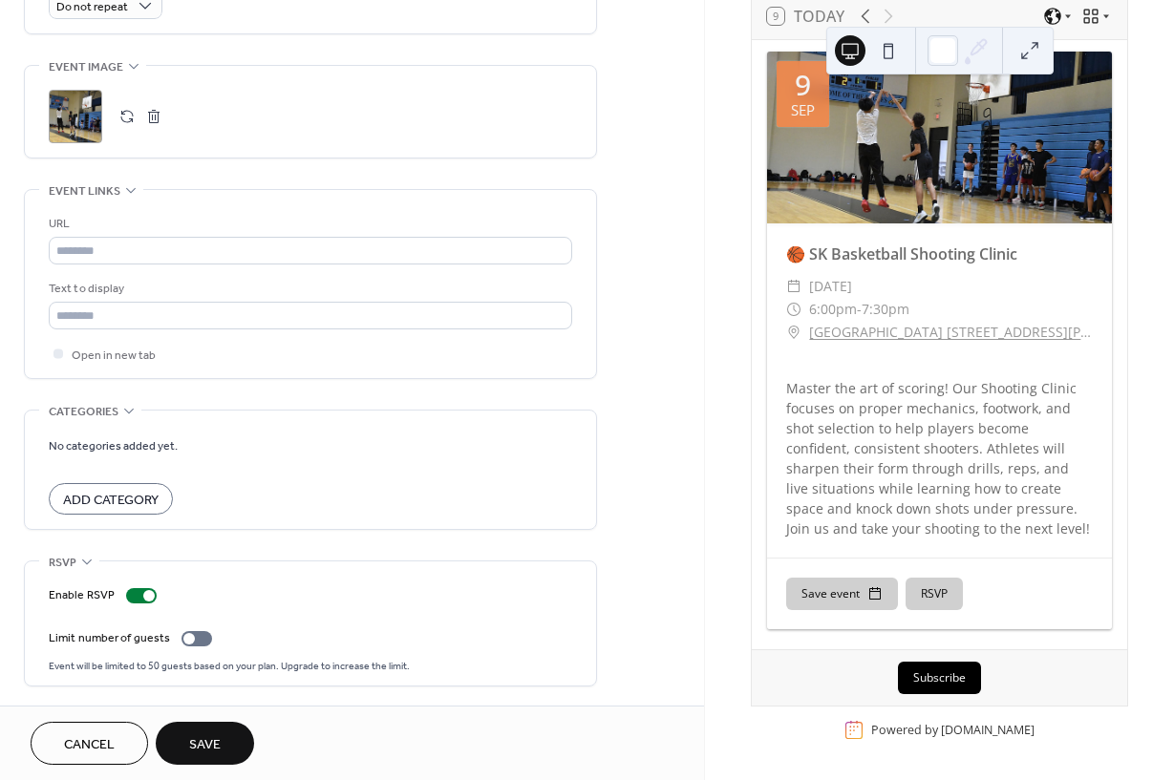
scroll to position [898, 0]
click at [210, 749] on span "Save" at bounding box center [205, 745] width 32 height 20
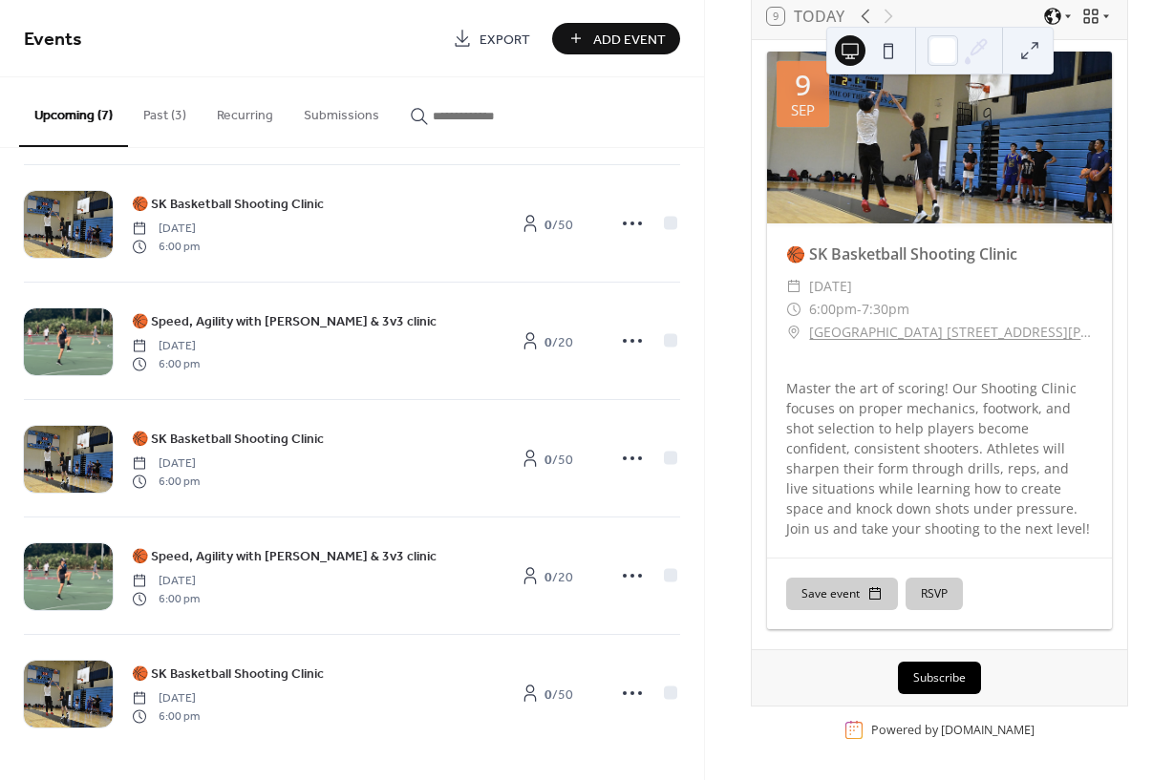
click at [696, 539] on div "🏀 SK Basketball Shooting Clinic [DATE] 6:00 pm 0 / 50 🏀 Speed, Agility with [PE…" at bounding box center [352, 464] width 704 height 632
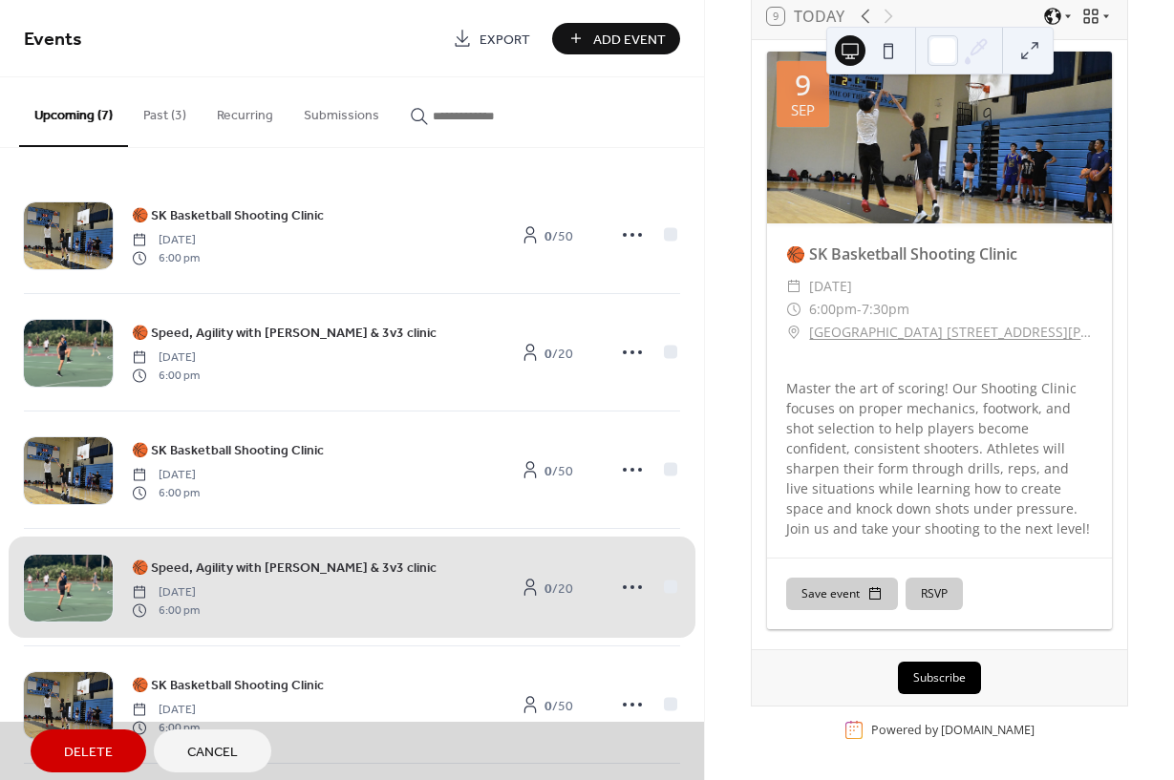
click at [237, 755] on span "Cancel" at bounding box center [212, 753] width 51 height 20
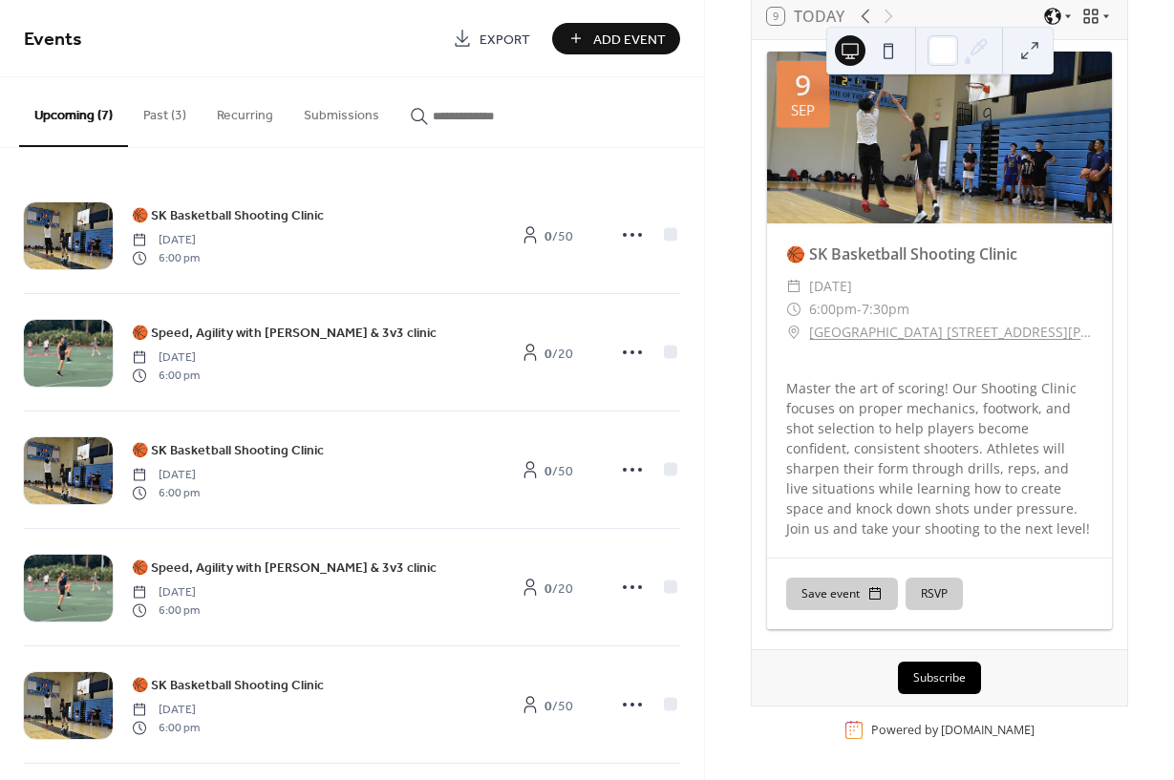
click at [174, 105] on button "Past (3)" at bounding box center [165, 111] width 74 height 68
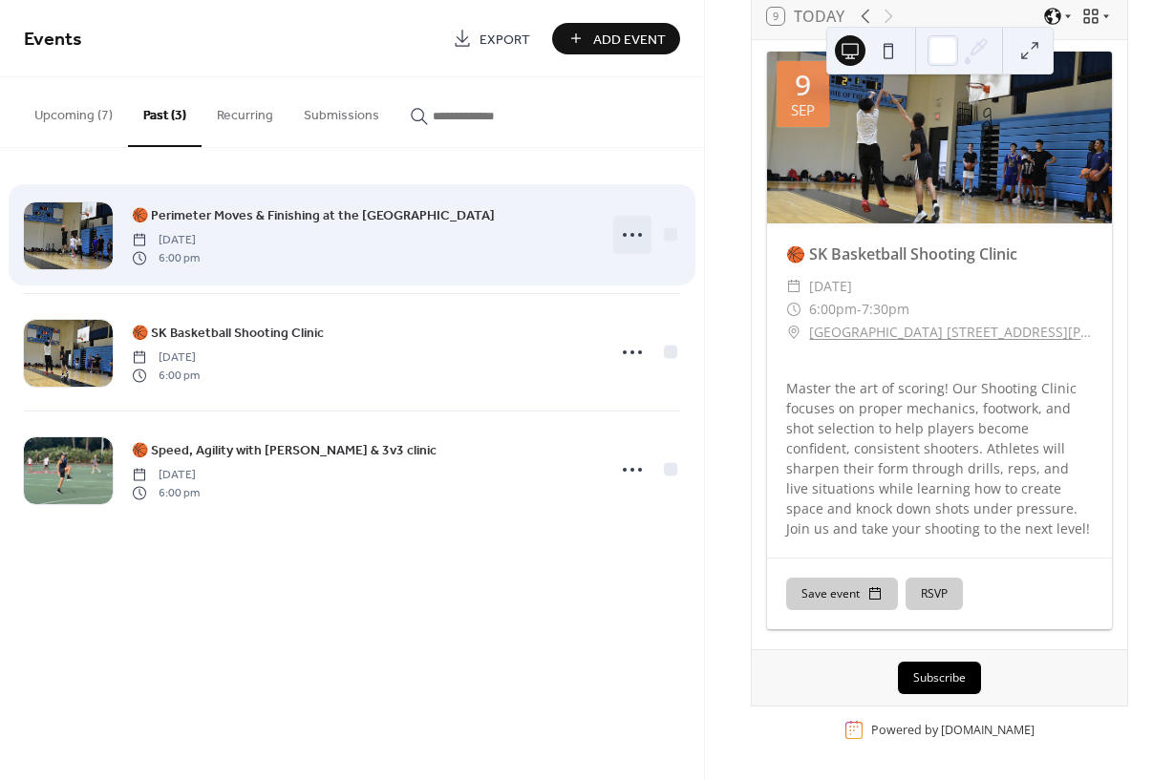
click at [626, 233] on icon at bounding box center [632, 235] width 31 height 31
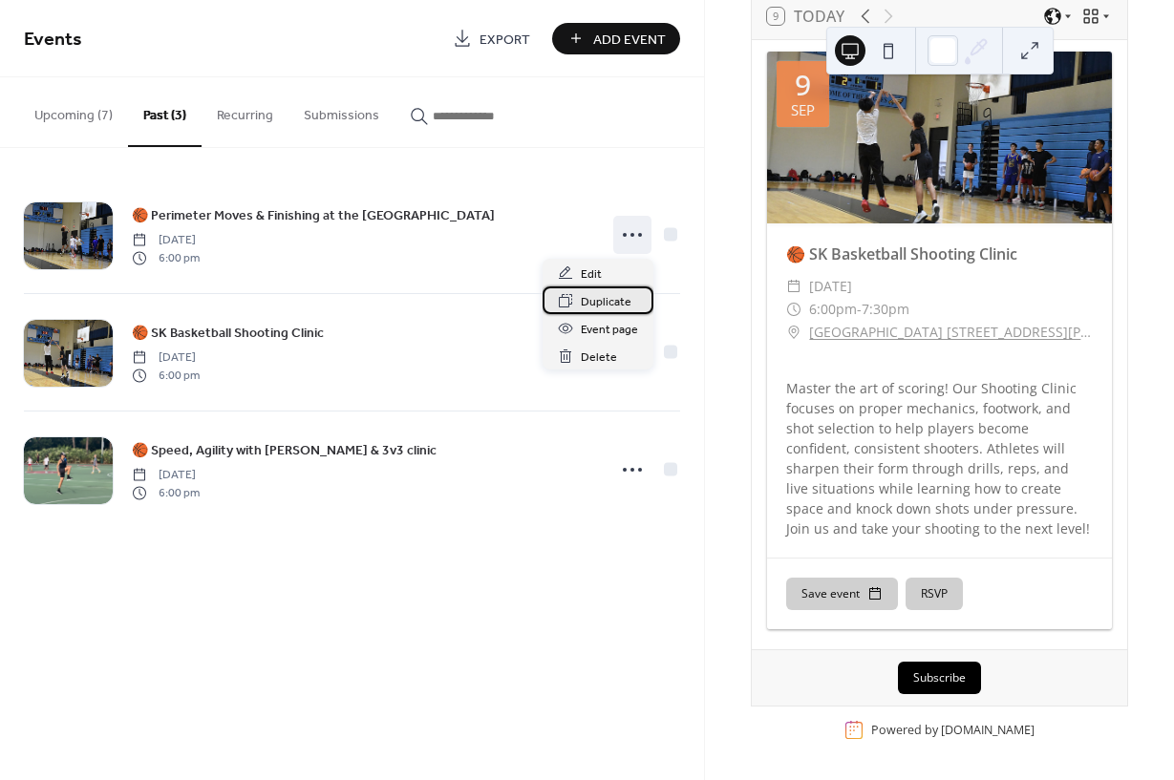
click at [605, 312] on div "Duplicate" at bounding box center [597, 300] width 111 height 28
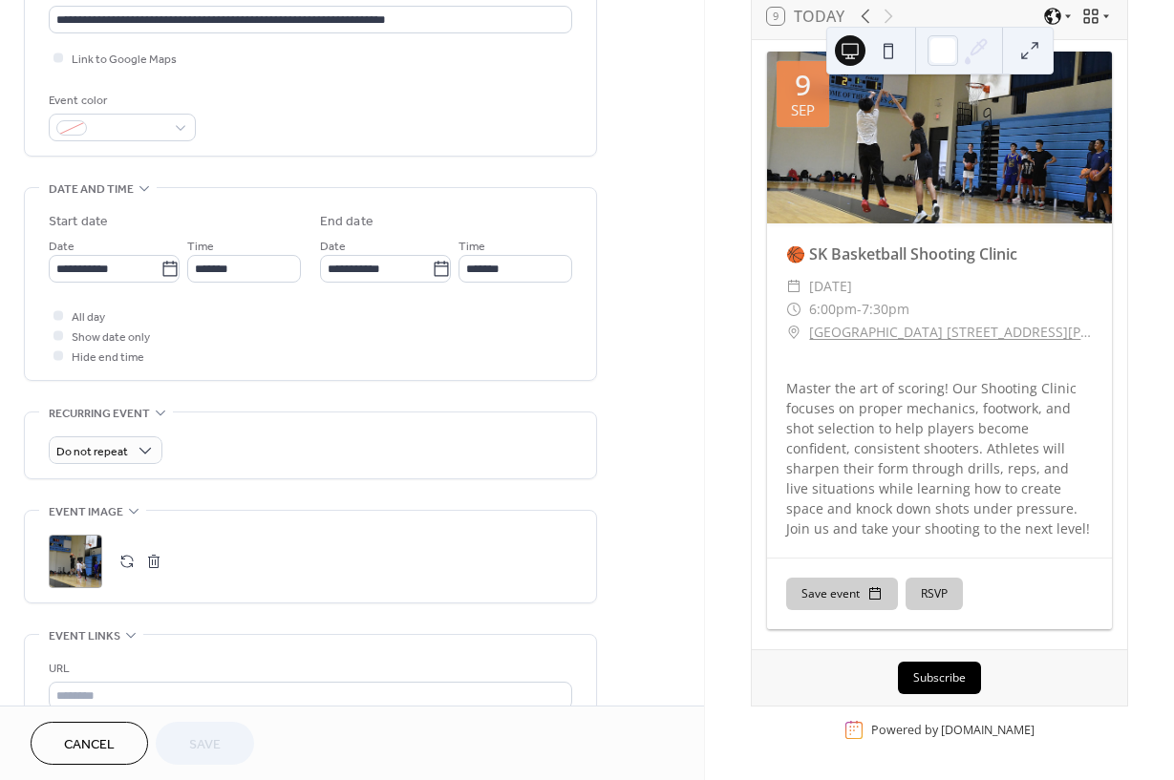
scroll to position [445, 0]
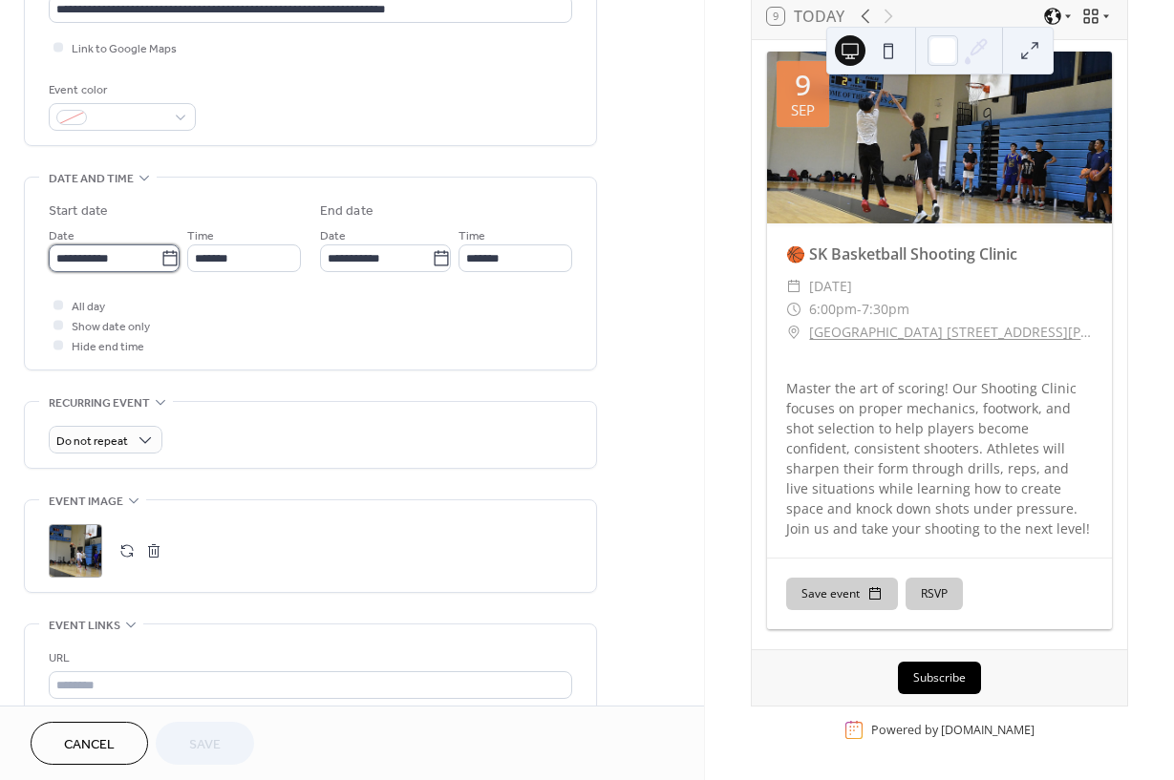
click at [99, 265] on input "**********" at bounding box center [105, 258] width 112 height 28
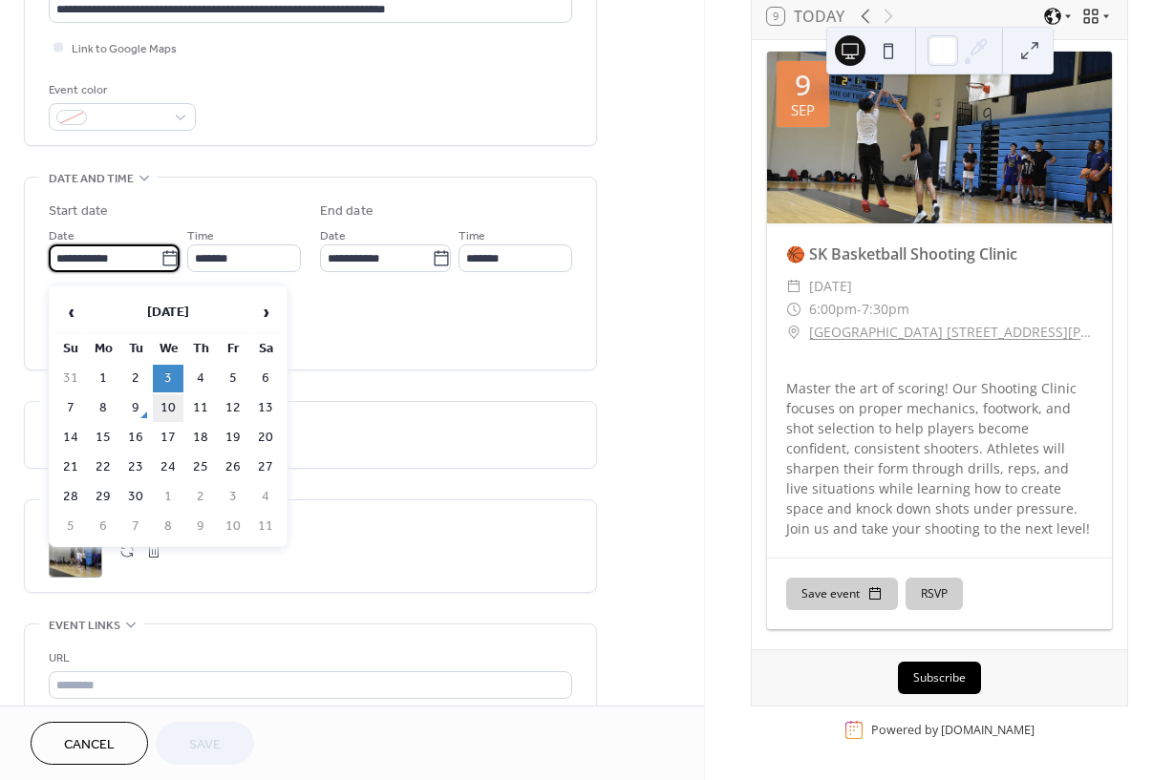
click at [174, 422] on td "10" at bounding box center [168, 408] width 31 height 28
type input "**********"
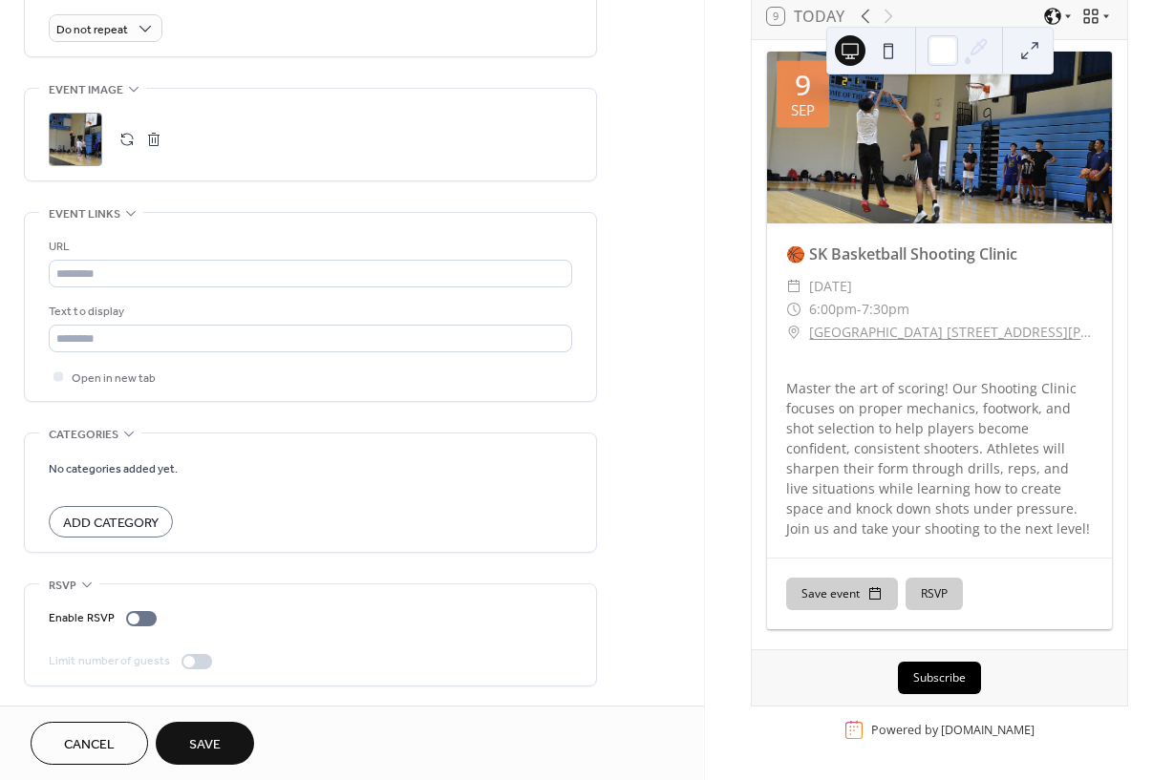
scroll to position [875, 0]
click at [135, 622] on div at bounding box center [141, 618] width 31 height 15
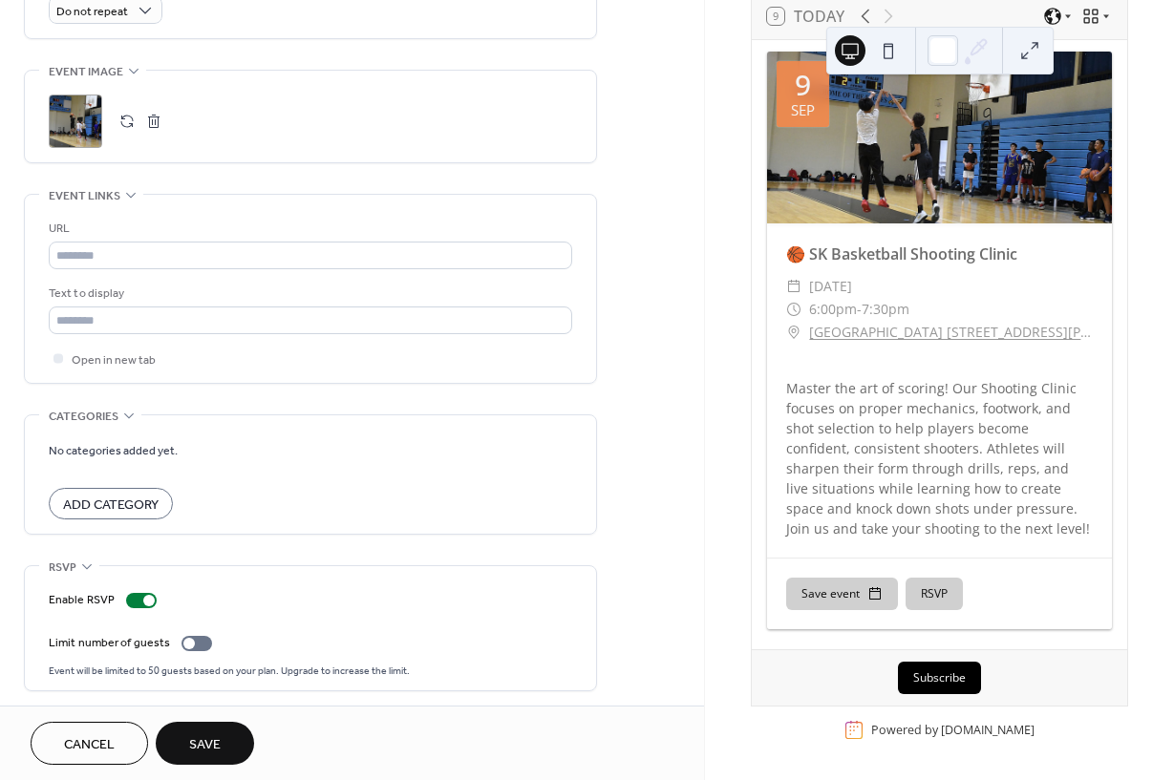
click at [187, 734] on button "Save" at bounding box center [205, 743] width 98 height 43
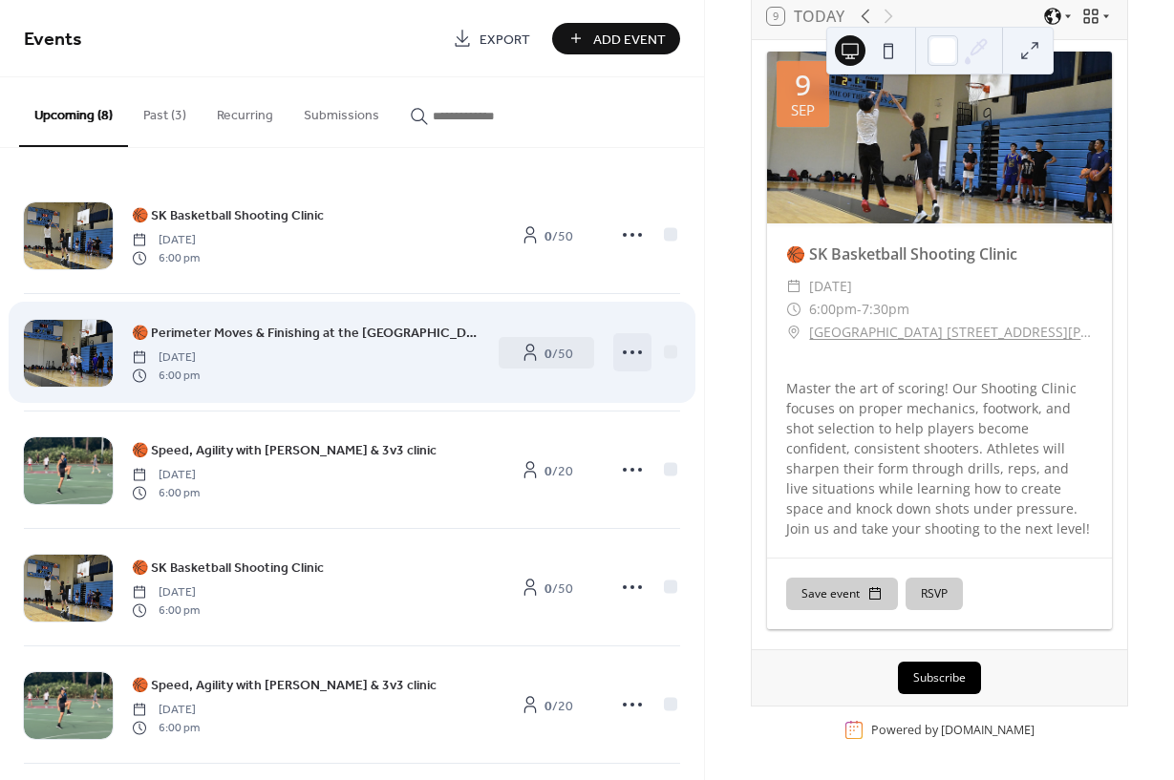
click at [634, 350] on icon at bounding box center [632, 352] width 31 height 31
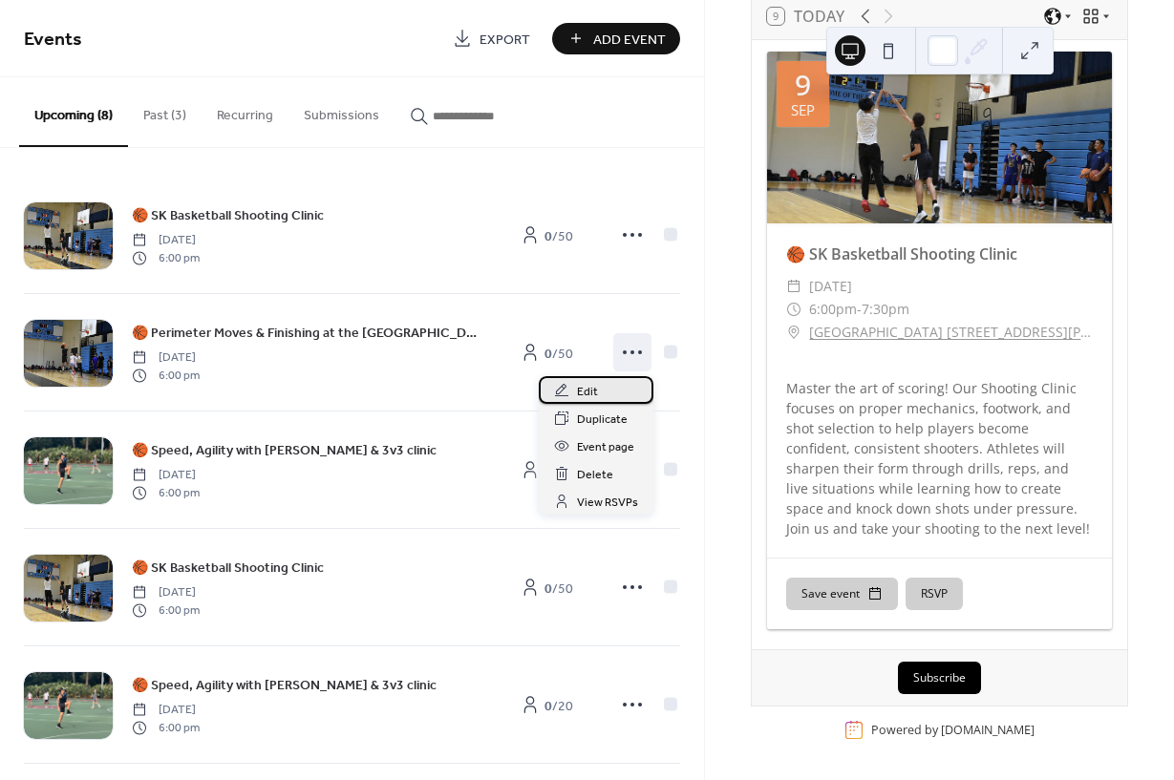
click at [611, 386] on div "Edit" at bounding box center [596, 390] width 115 height 28
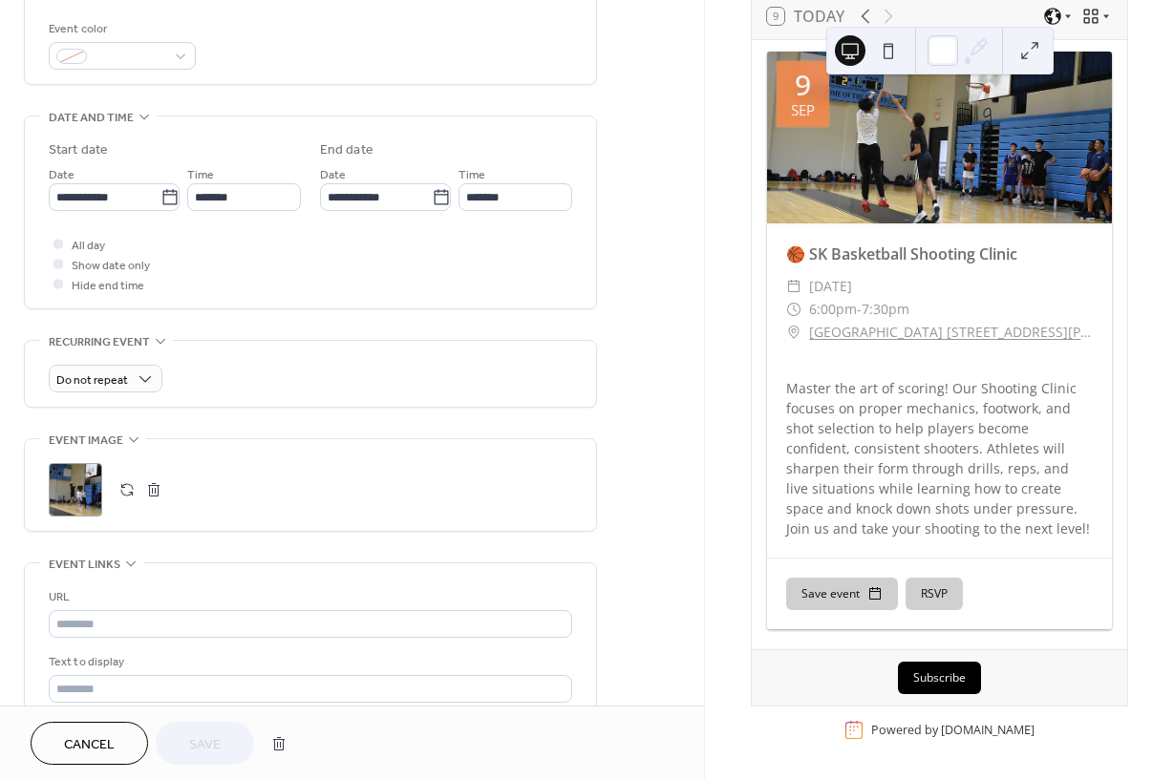
scroll to position [533, 0]
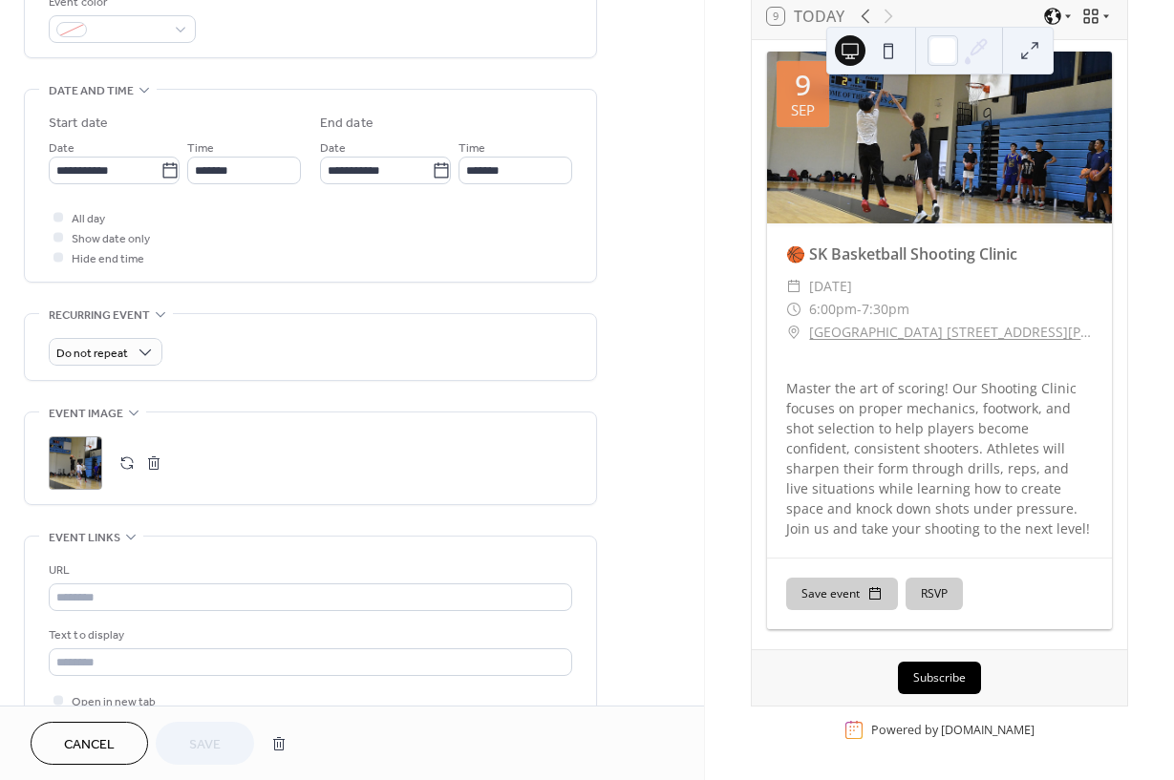
click at [104, 736] on span "Cancel" at bounding box center [89, 745] width 51 height 20
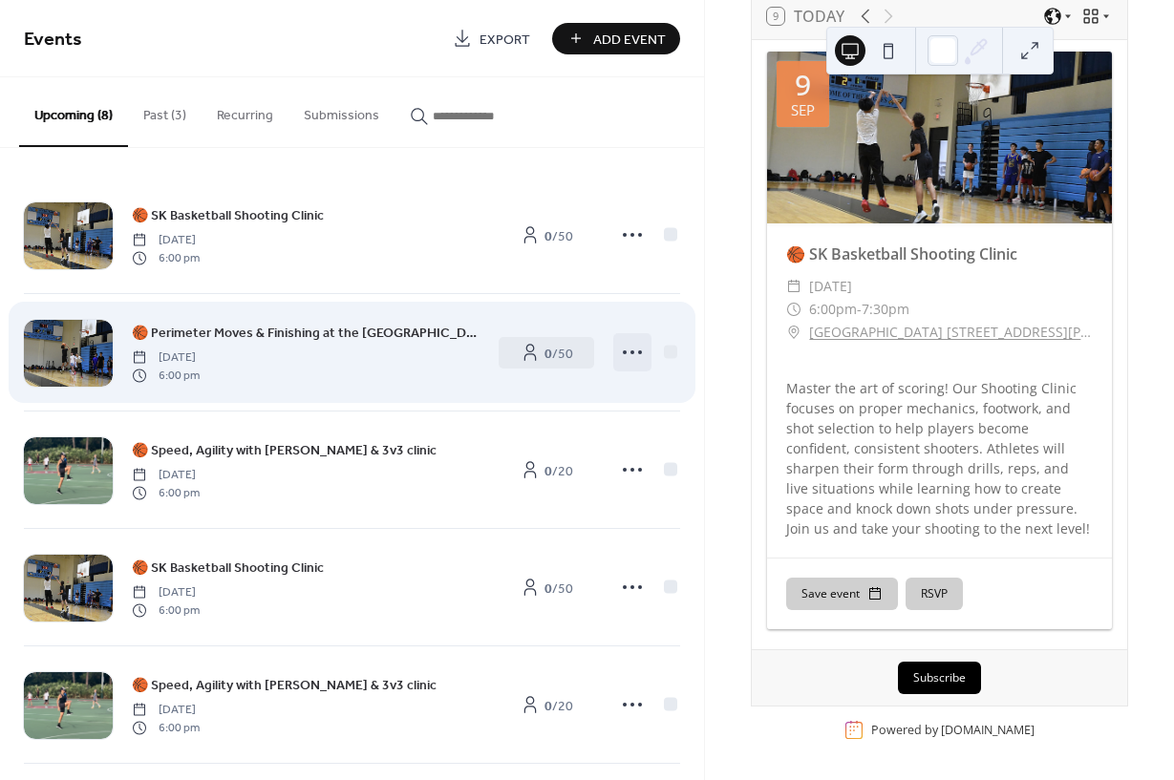
click at [644, 355] on icon at bounding box center [632, 352] width 31 height 31
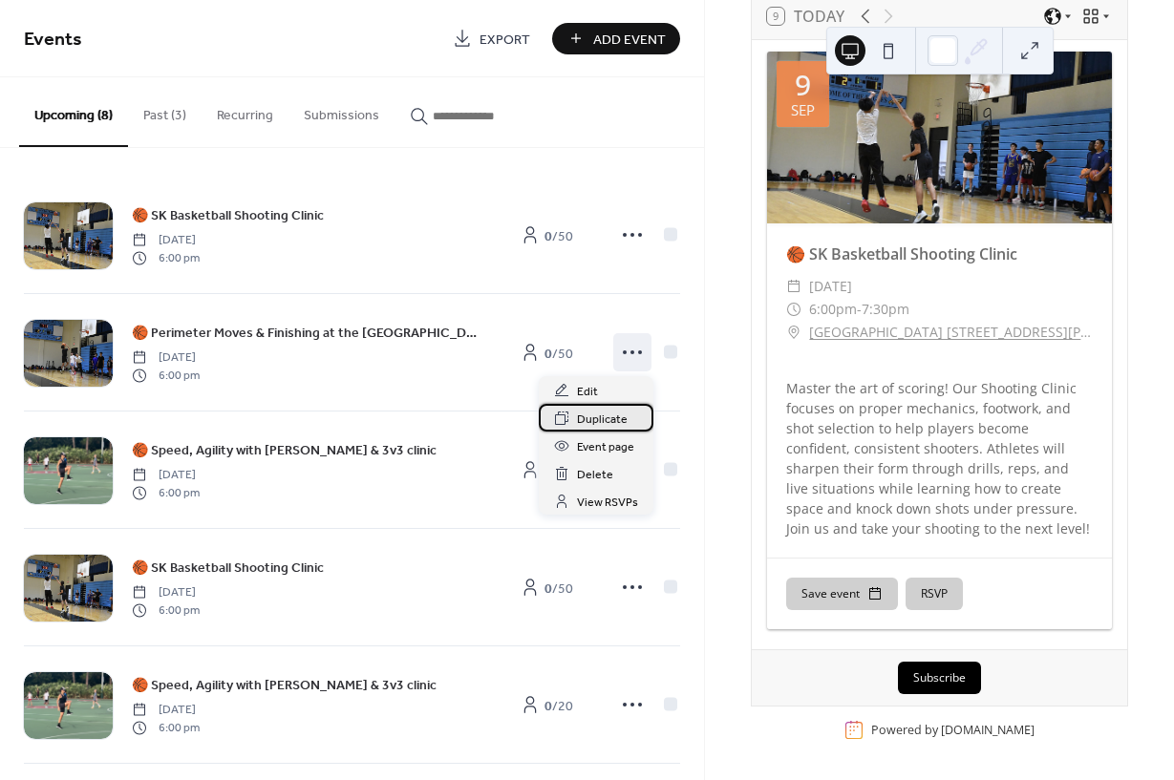
click at [623, 418] on span "Duplicate" at bounding box center [602, 420] width 51 height 20
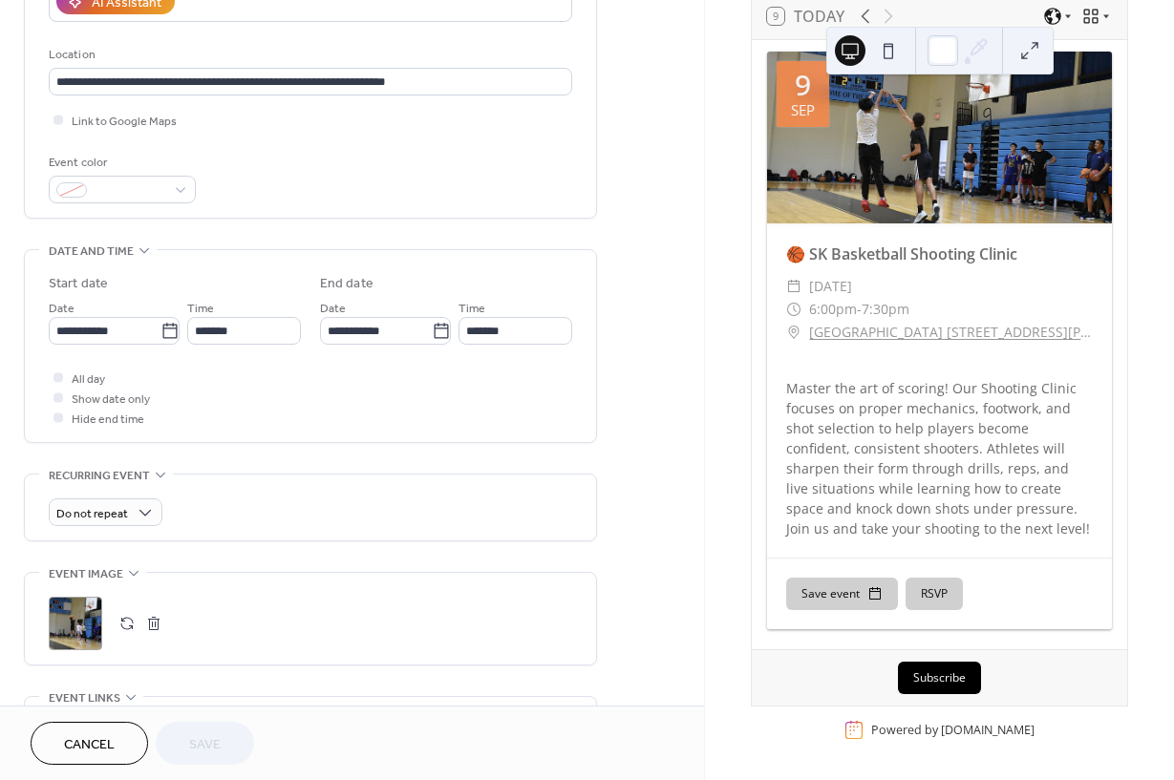
scroll to position [376, 0]
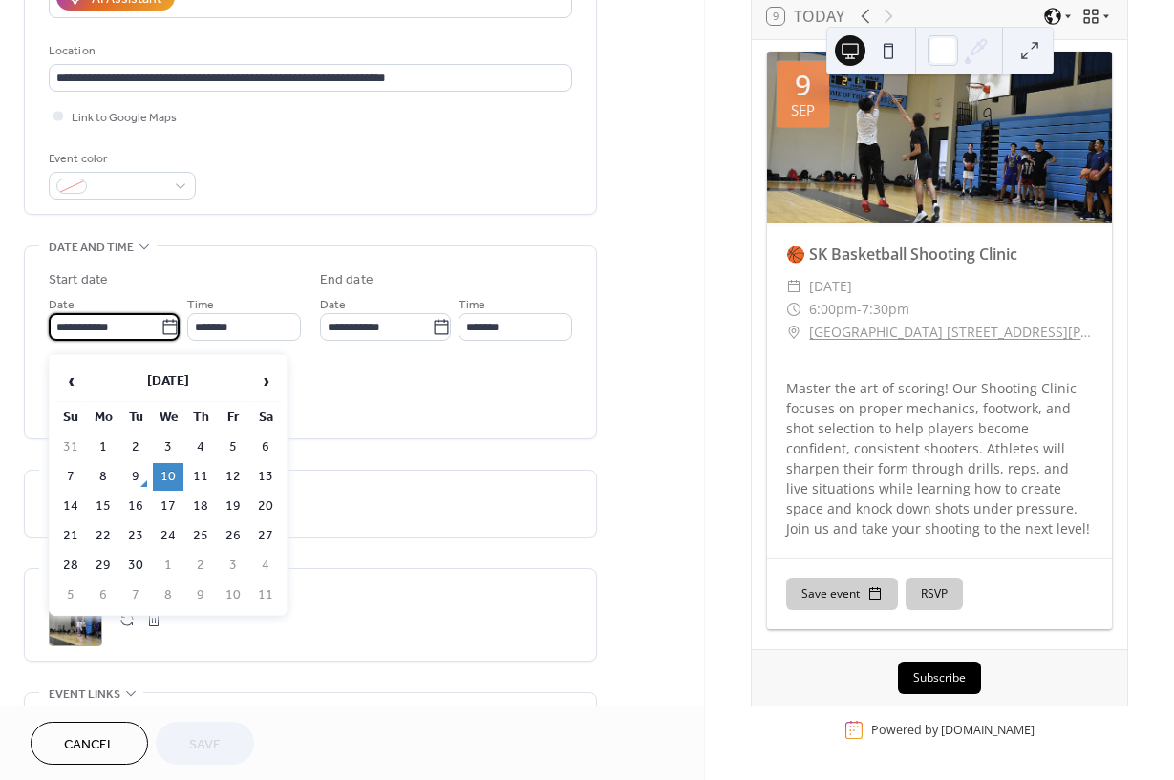
click at [125, 334] on input "**********" at bounding box center [105, 327] width 112 height 28
click at [169, 512] on td "17" at bounding box center [168, 507] width 31 height 28
type input "**********"
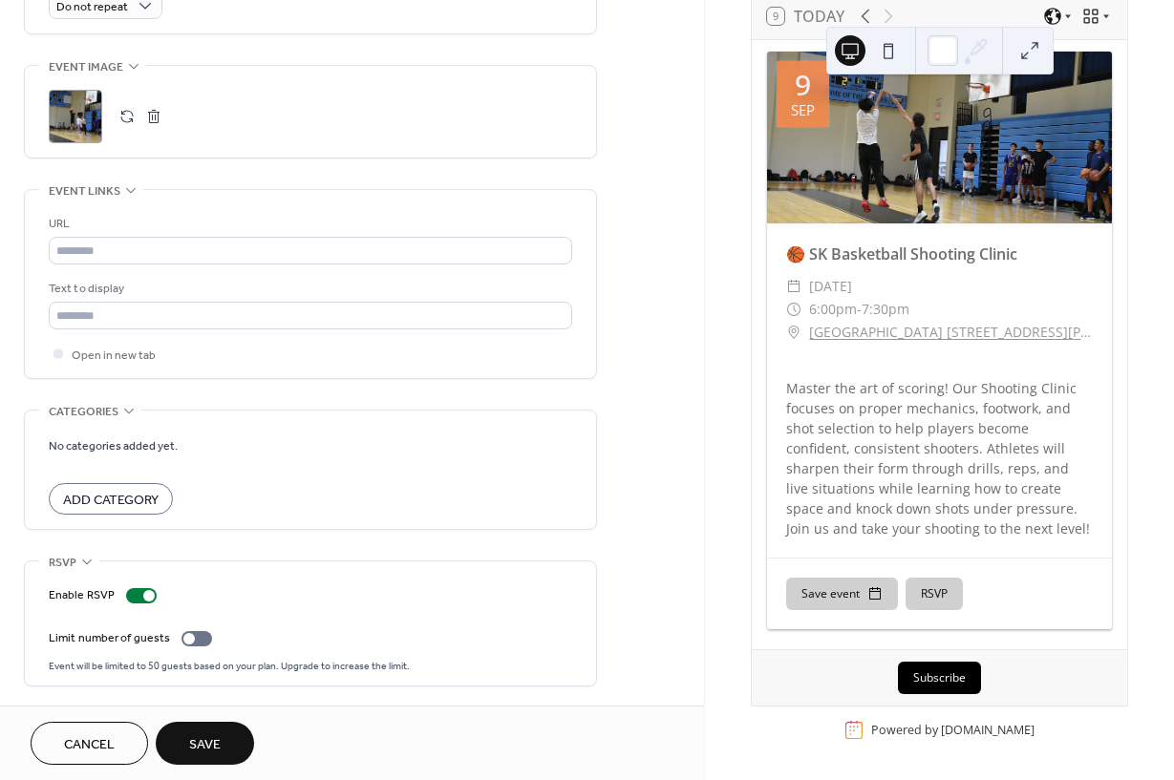
scroll to position [898, 0]
click at [204, 742] on span "Save" at bounding box center [205, 745] width 32 height 20
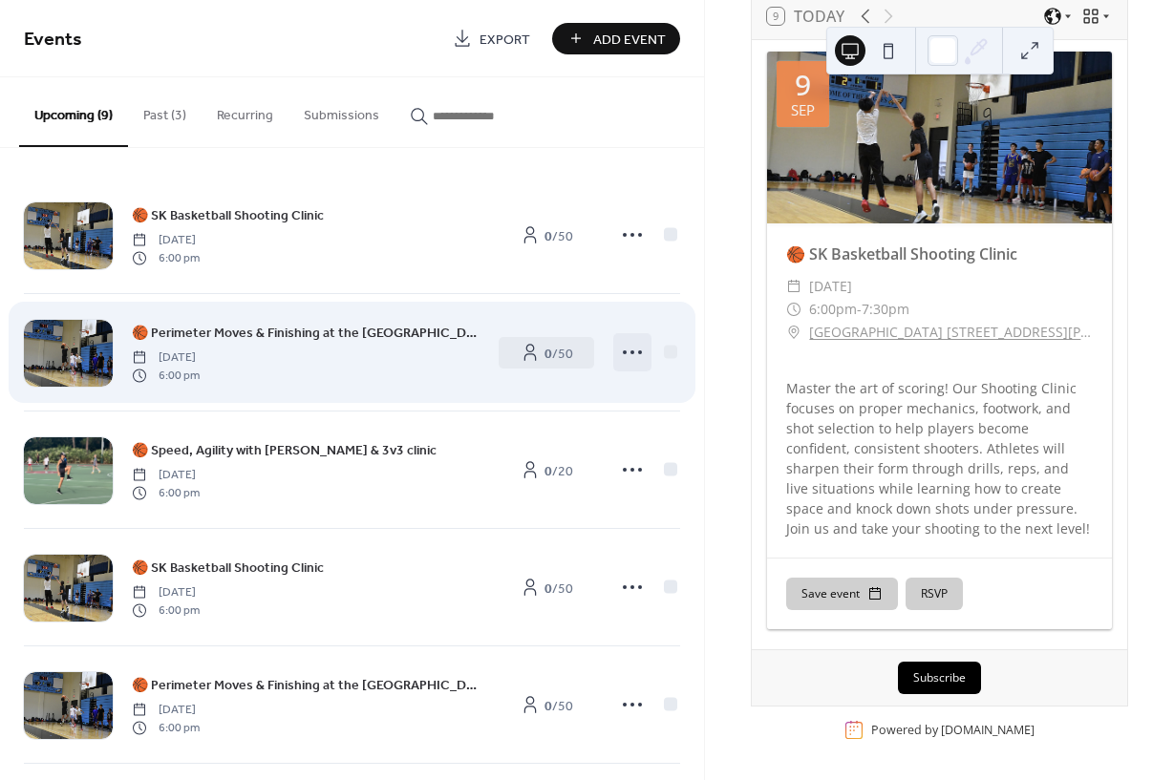
click at [629, 357] on icon at bounding box center [632, 352] width 31 height 31
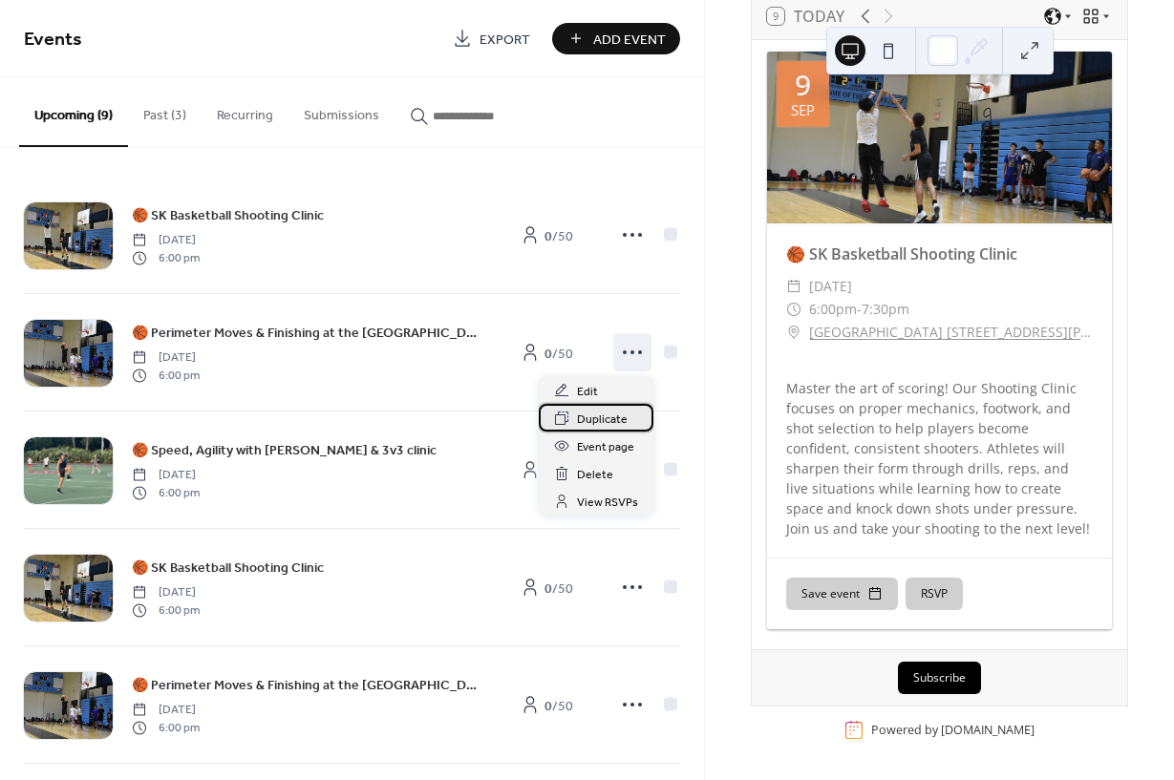
click at [609, 420] on span "Duplicate" at bounding box center [602, 420] width 51 height 20
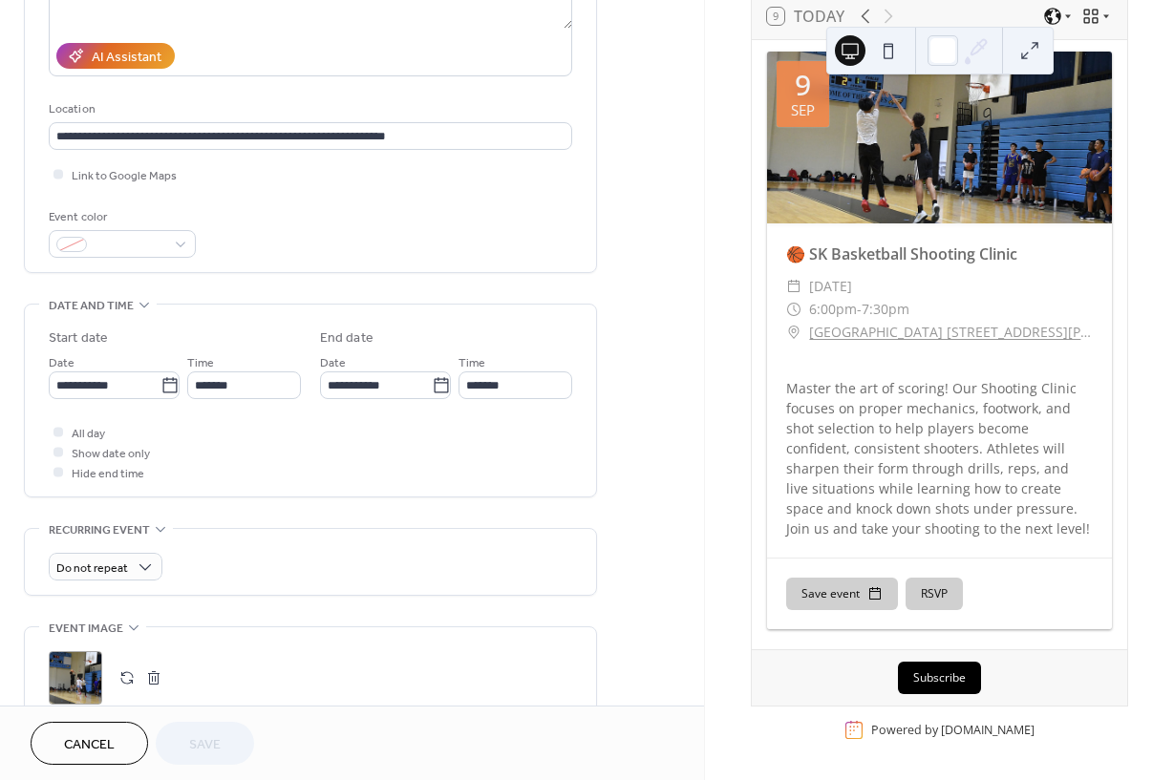
scroll to position [321, 0]
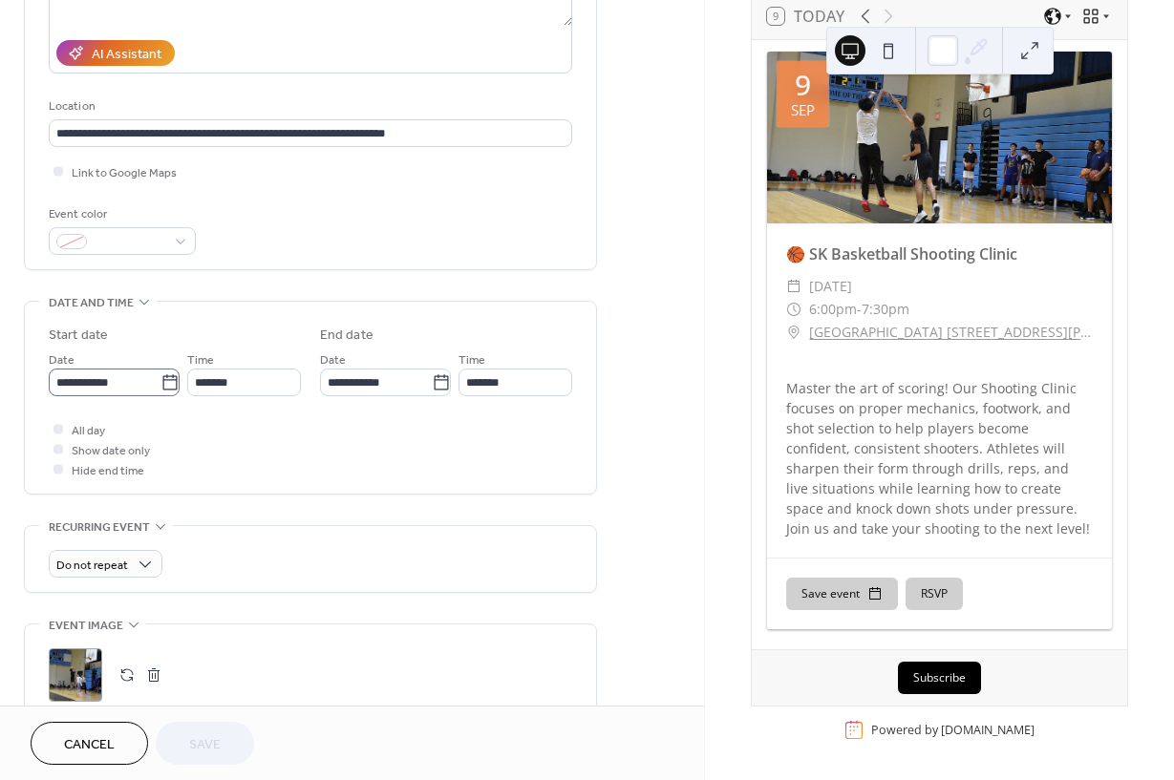
click at [155, 396] on label "**********" at bounding box center [114, 383] width 131 height 28
click at [155, 396] on input "**********" at bounding box center [105, 383] width 112 height 28
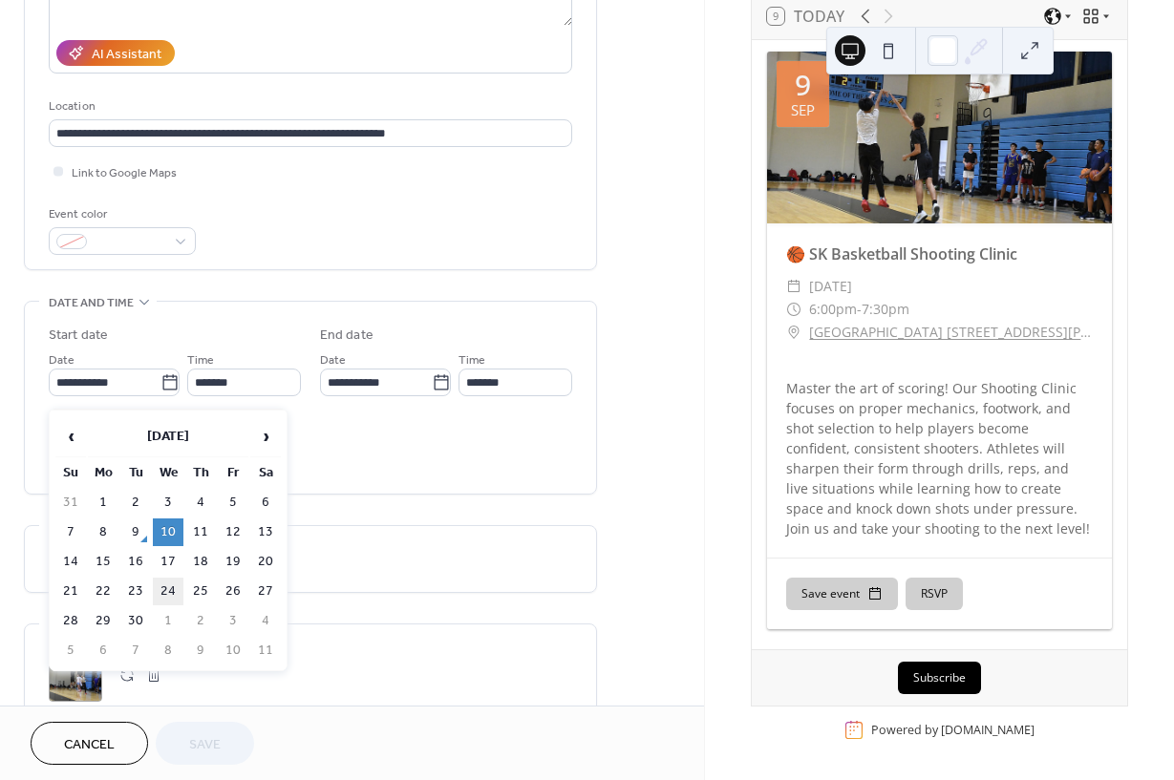
click at [171, 603] on td "24" at bounding box center [168, 592] width 31 height 28
type input "**********"
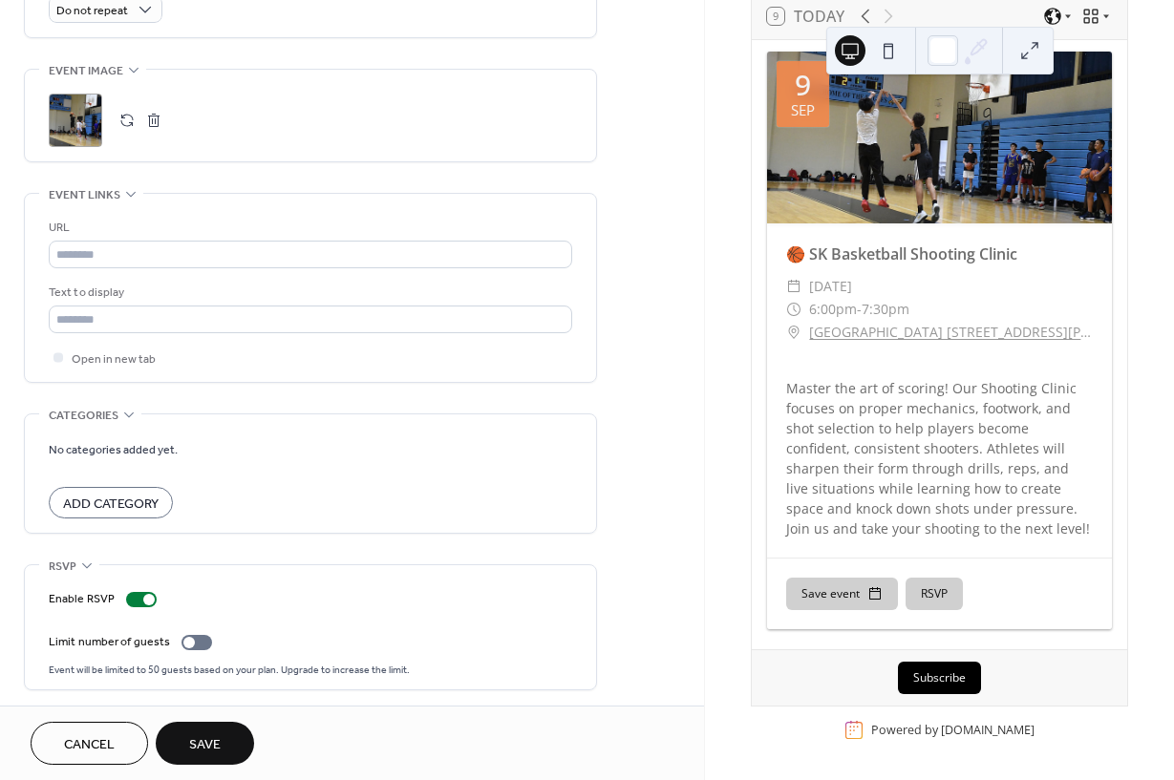
scroll to position [132, 0]
click at [212, 744] on span "Save" at bounding box center [205, 745] width 32 height 20
